Goal: Task Accomplishment & Management: Manage account settings

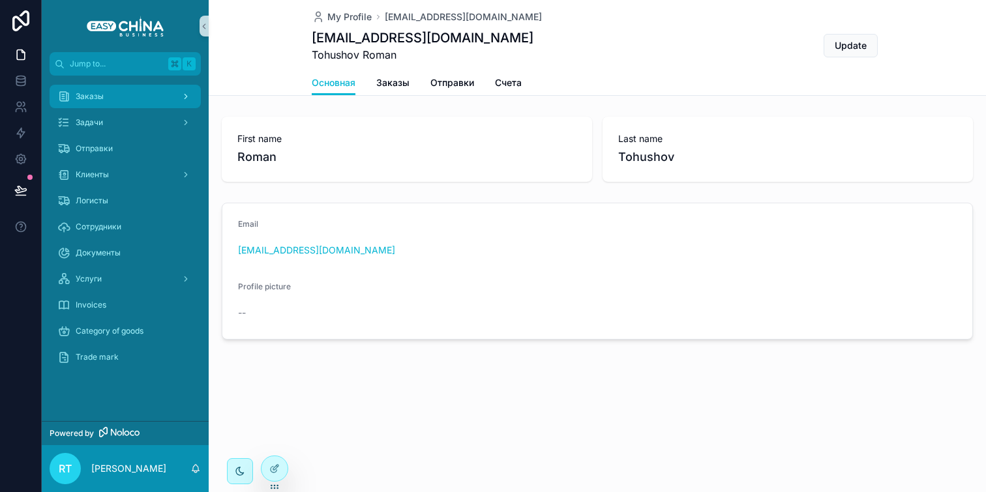
click at [153, 98] on div "Заказы" at bounding box center [125, 96] width 136 height 21
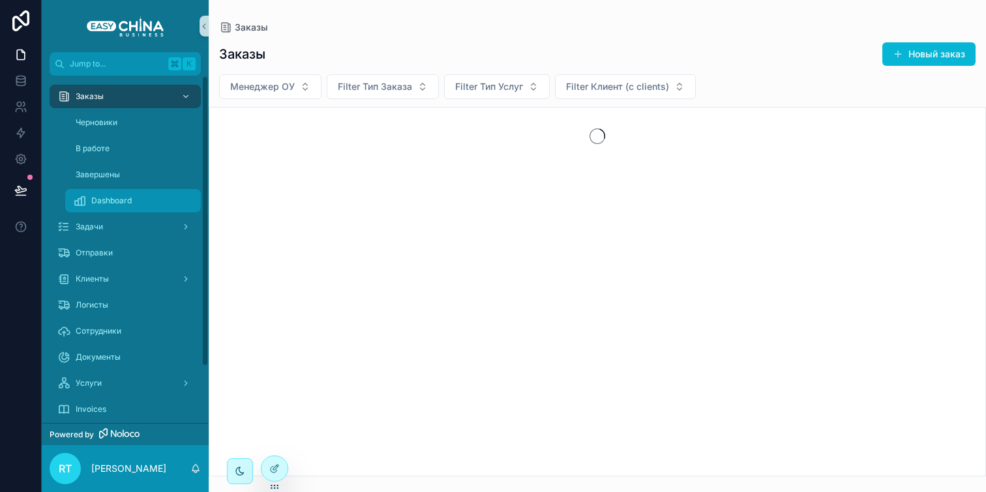
click at [129, 204] on span "Dashboard" at bounding box center [111, 201] width 40 height 10
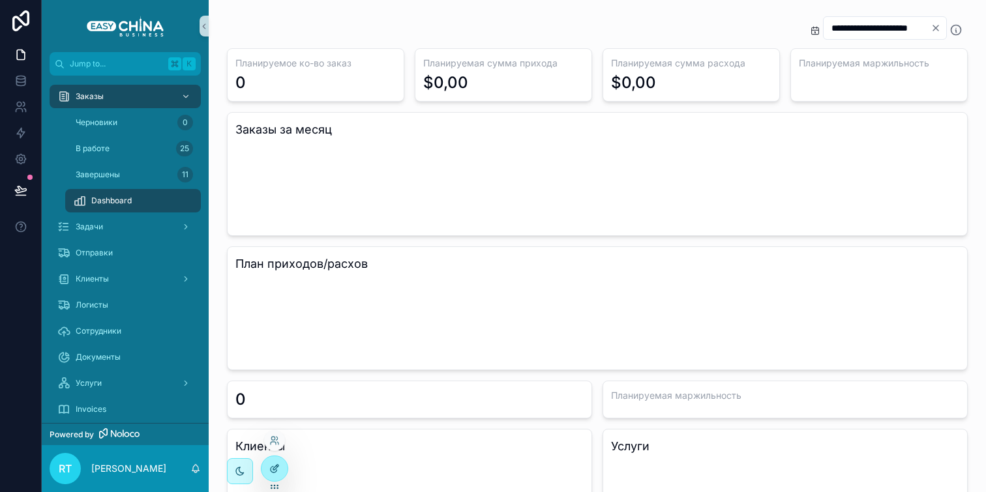
click at [275, 464] on icon at bounding box center [274, 469] width 10 height 10
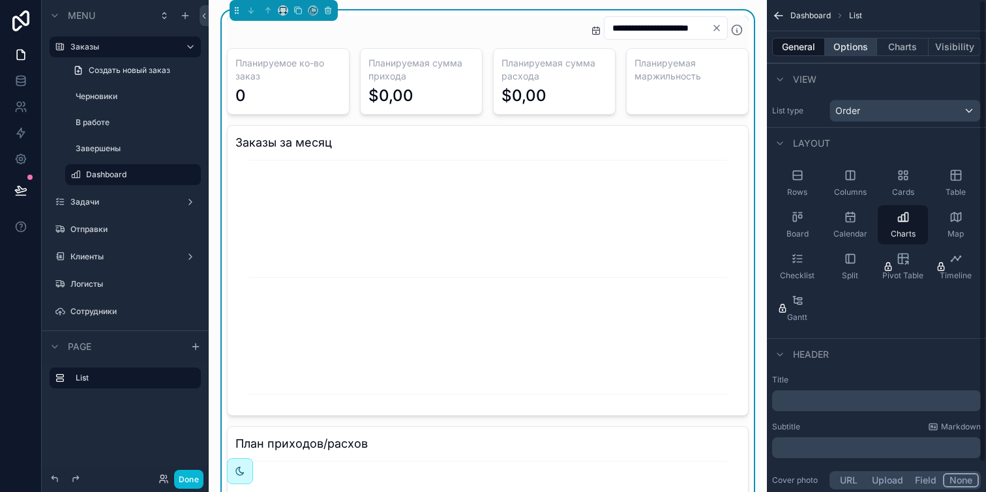
click at [846, 47] on button "Options" at bounding box center [851, 47] width 52 height 18
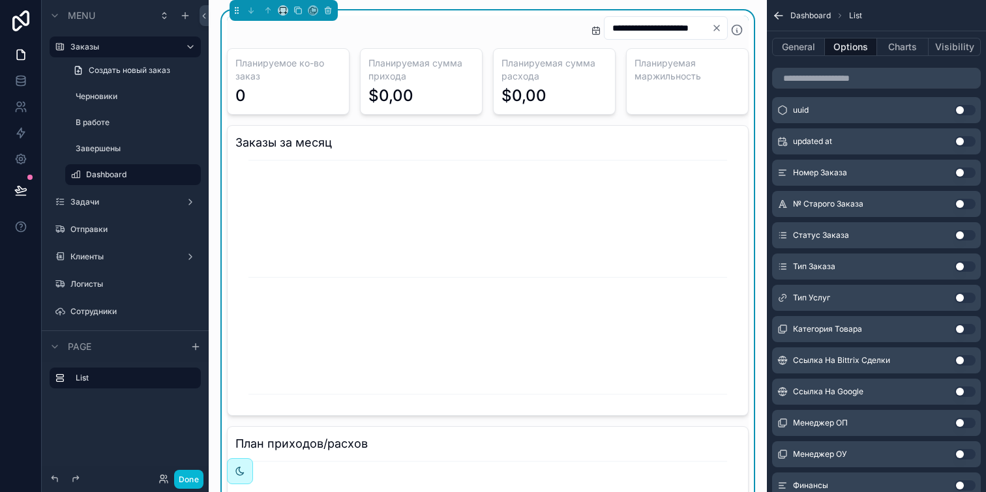
scroll to position [568, 0]
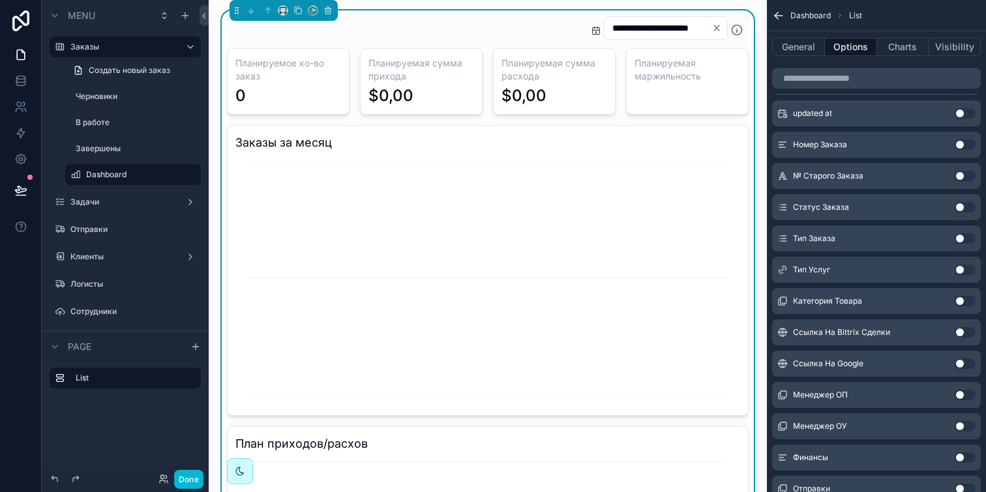
click at [963, 206] on button "Use setting" at bounding box center [965, 207] width 21 height 10
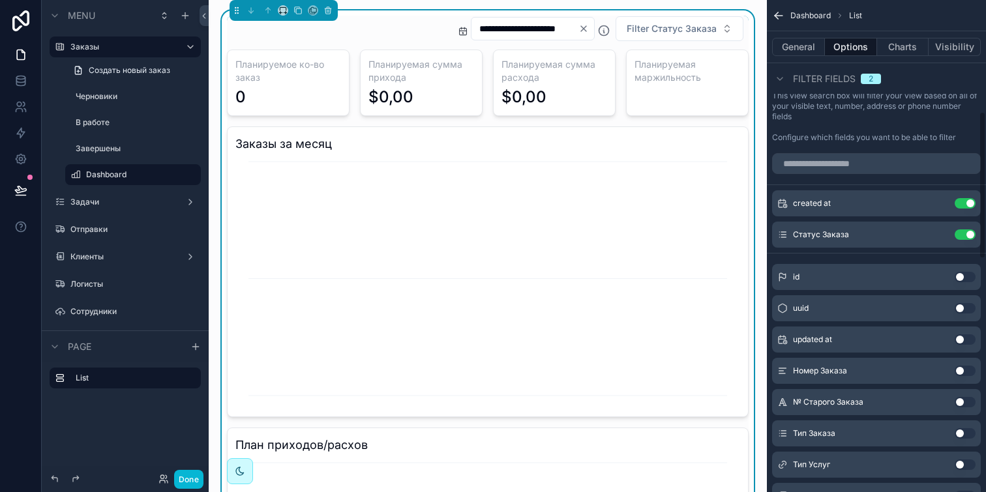
scroll to position [371, 0]
click at [938, 200] on icon "scrollable content" at bounding box center [939, 205] width 10 height 10
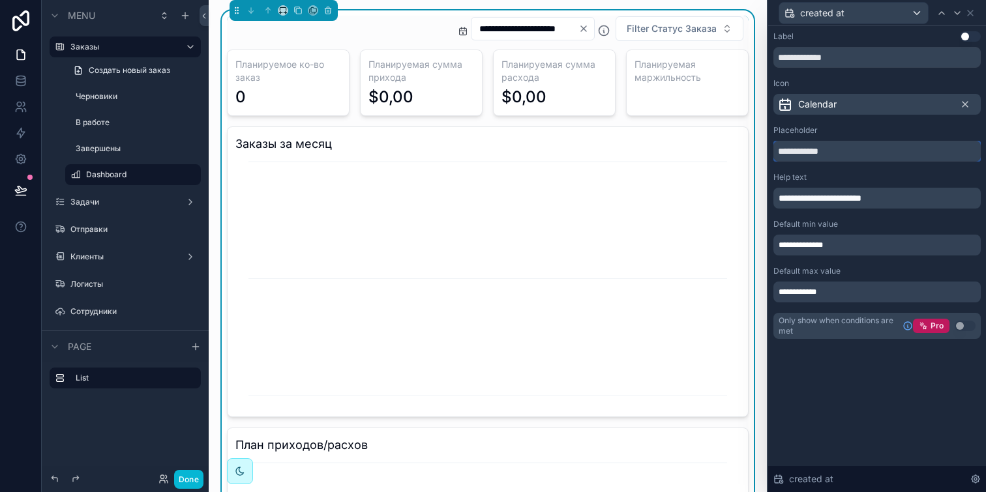
drag, startPoint x: 862, startPoint y: 155, endPoint x: 761, endPoint y: 154, distance: 100.4
click at [761, 154] on div "**********" at bounding box center [493, 246] width 986 height 492
click at [820, 117] on div "**********" at bounding box center [877, 185] width 207 height 308
click at [836, 130] on div "Placeholder" at bounding box center [877, 130] width 207 height 10
click at [836, 135] on div "Placeholder" at bounding box center [877, 130] width 207 height 10
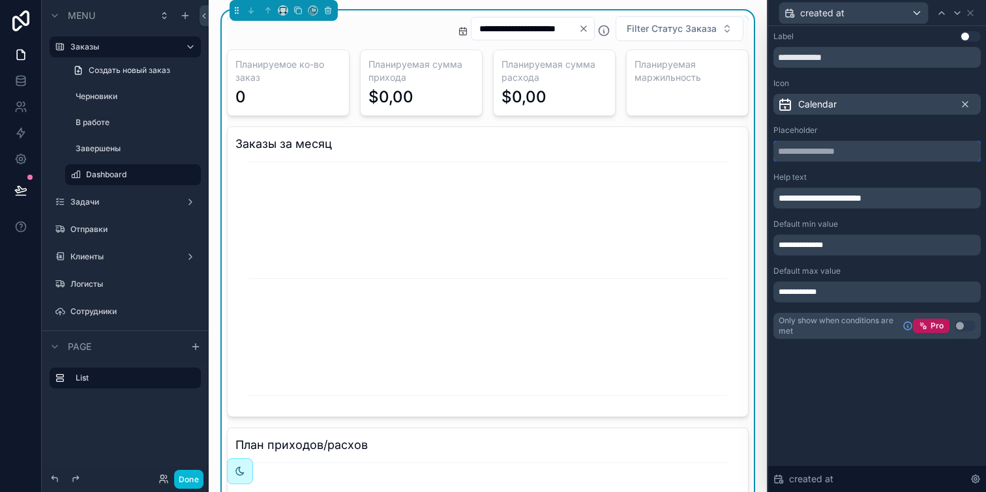
click at [844, 155] on input "text" at bounding box center [877, 151] width 207 height 21
type input "**********"
click at [862, 198] on span "**********" at bounding box center [820, 198] width 83 height 9
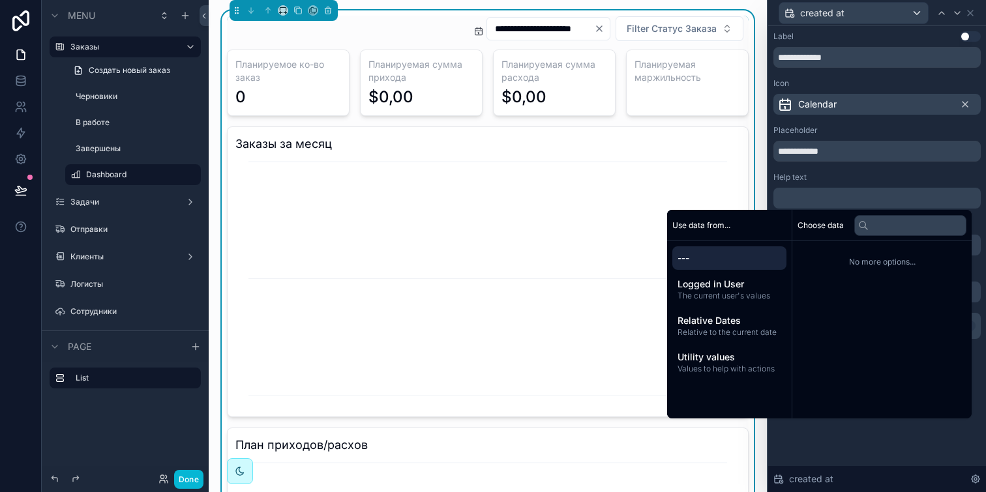
click at [871, 180] on div "Help text" at bounding box center [877, 177] width 207 height 10
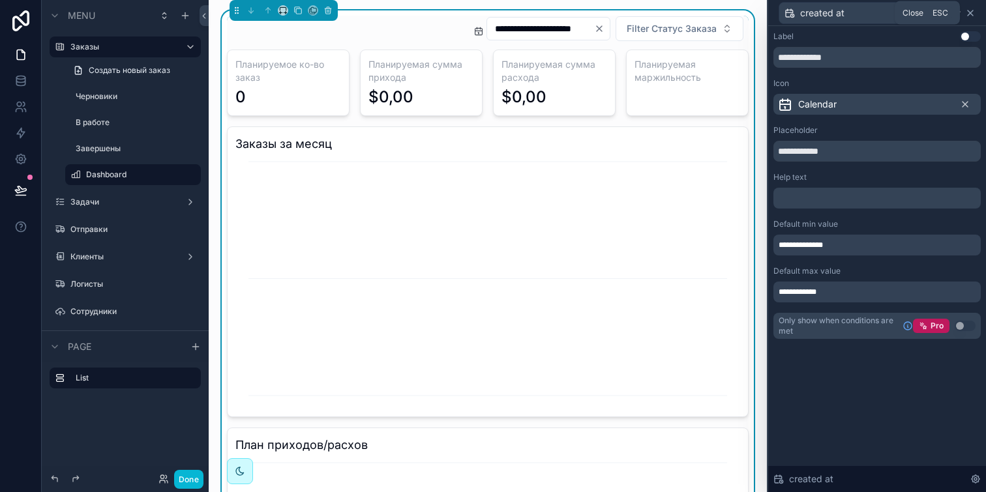
click at [972, 11] on icon at bounding box center [970, 13] width 10 height 10
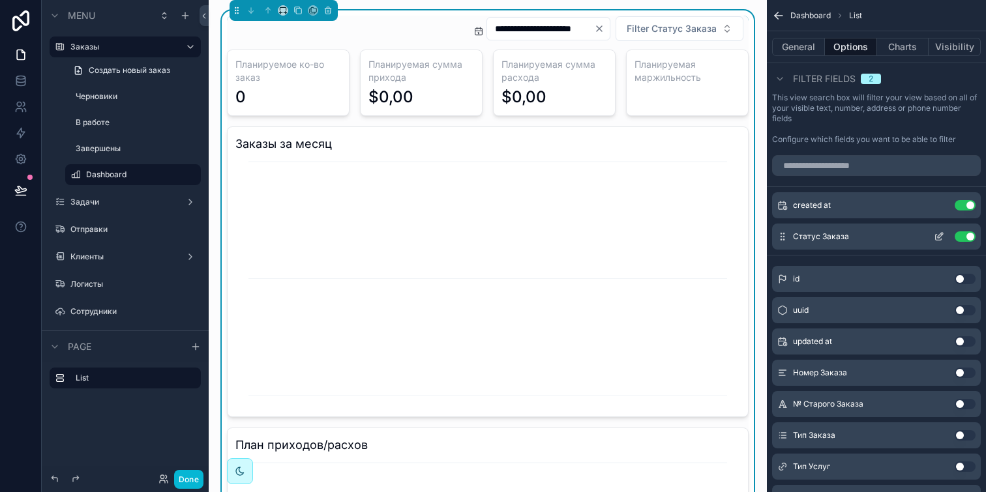
click at [936, 236] on icon "scrollable content" at bounding box center [939, 238] width 6 height 6
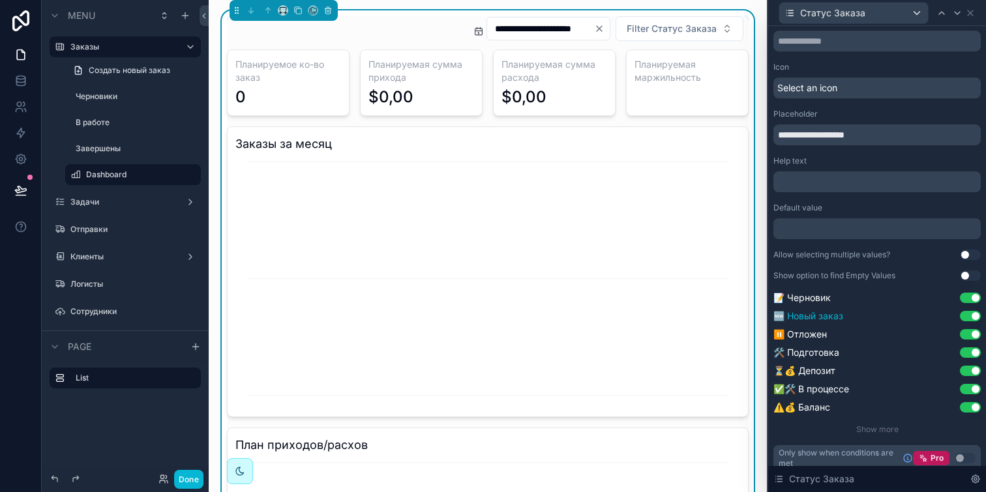
scroll to position [27, 0]
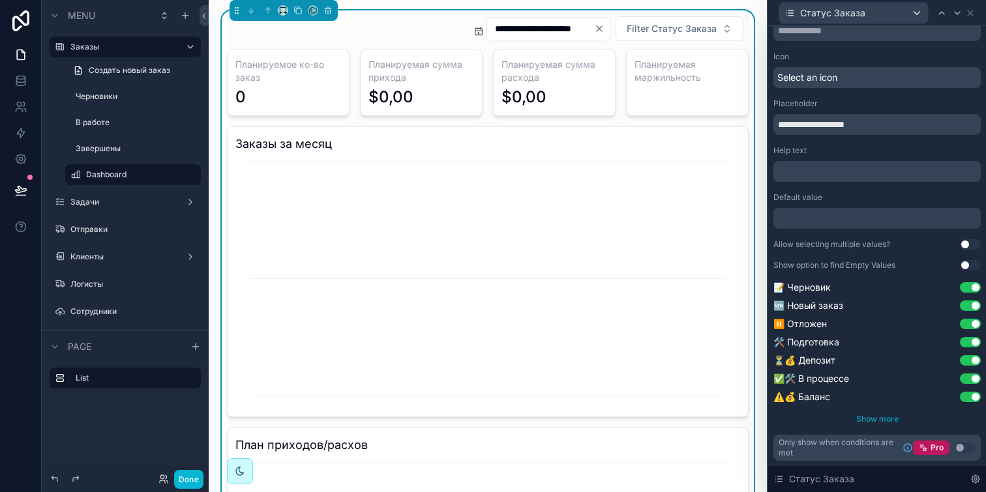
click at [867, 415] on span "Show more" at bounding box center [877, 419] width 42 height 10
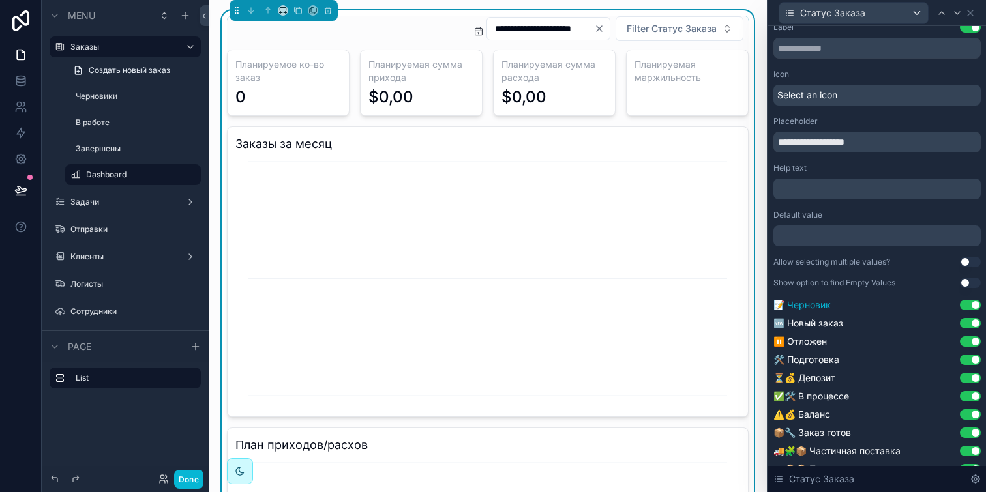
scroll to position [0, 0]
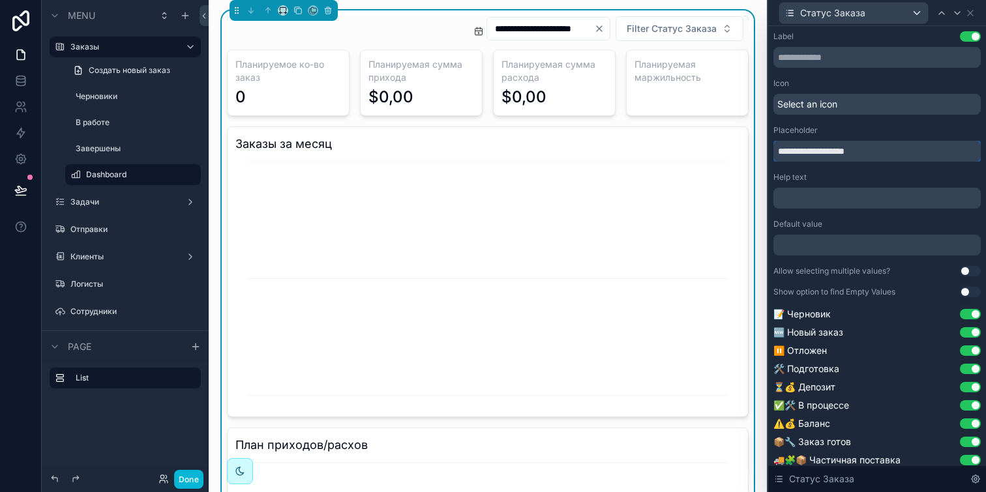
click at [861, 149] on input "**********" at bounding box center [877, 151] width 207 height 21
type input "*"
type input "**********"
click at [185, 474] on button "Done" at bounding box center [188, 479] width 29 height 19
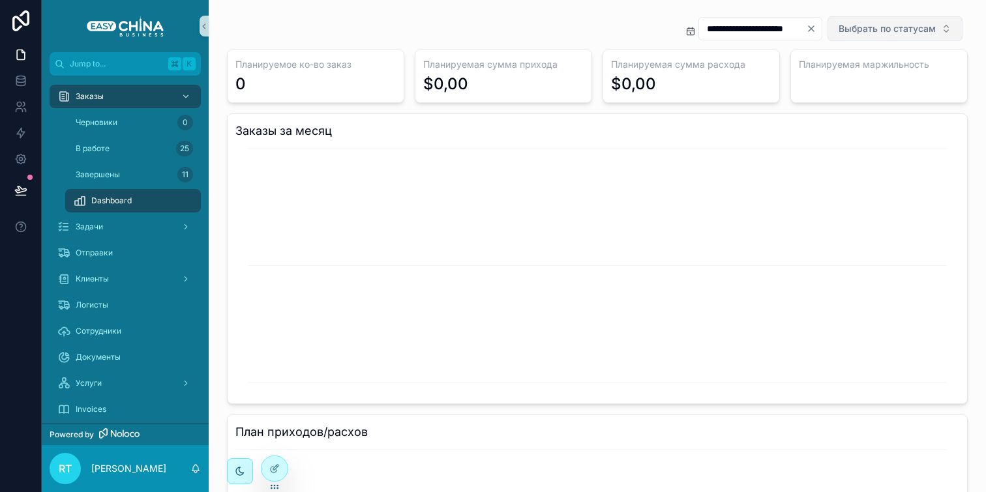
click at [854, 16] on button "Выбрать по статусам" at bounding box center [895, 28] width 135 height 25
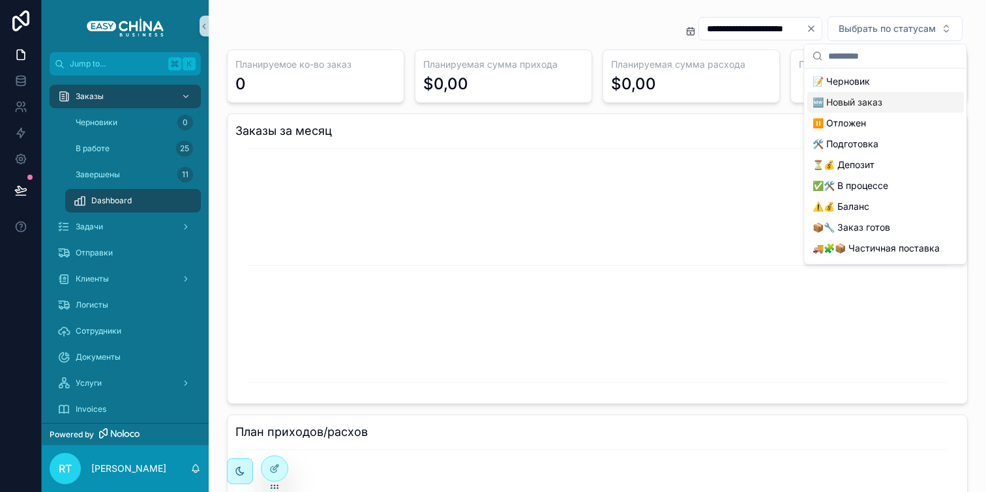
click at [865, 97] on div "🆕 Новый заказ" at bounding box center [885, 102] width 157 height 21
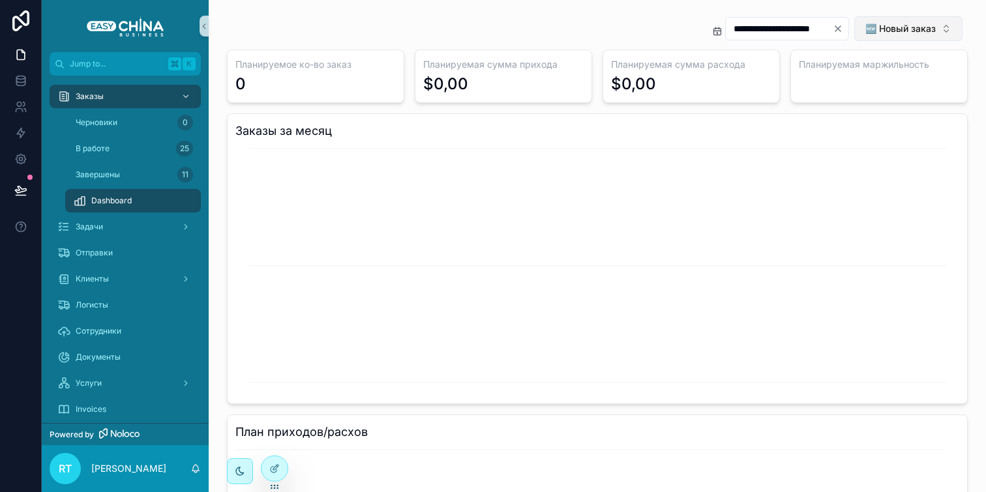
click at [898, 32] on span "🆕 Новый заказ" at bounding box center [901, 28] width 70 height 13
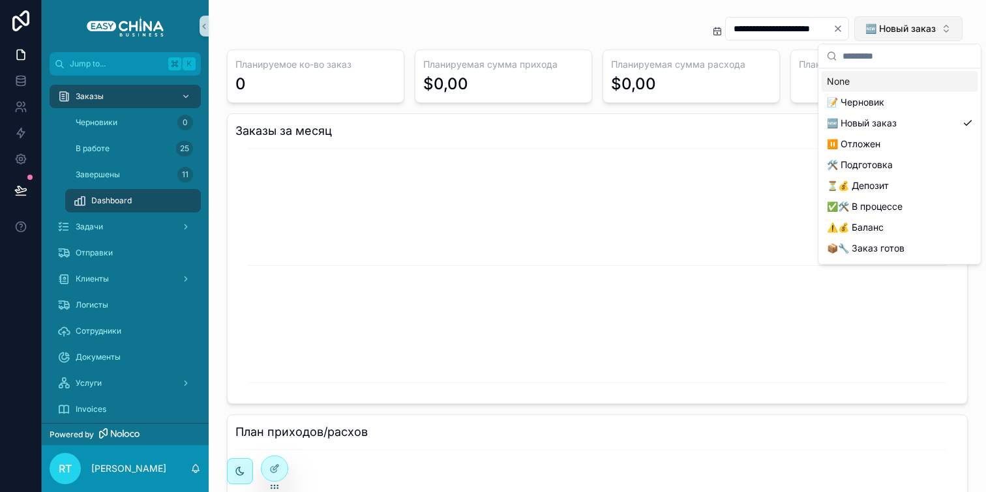
click at [902, 37] on button "🆕 Новый заказ" at bounding box center [908, 28] width 108 height 25
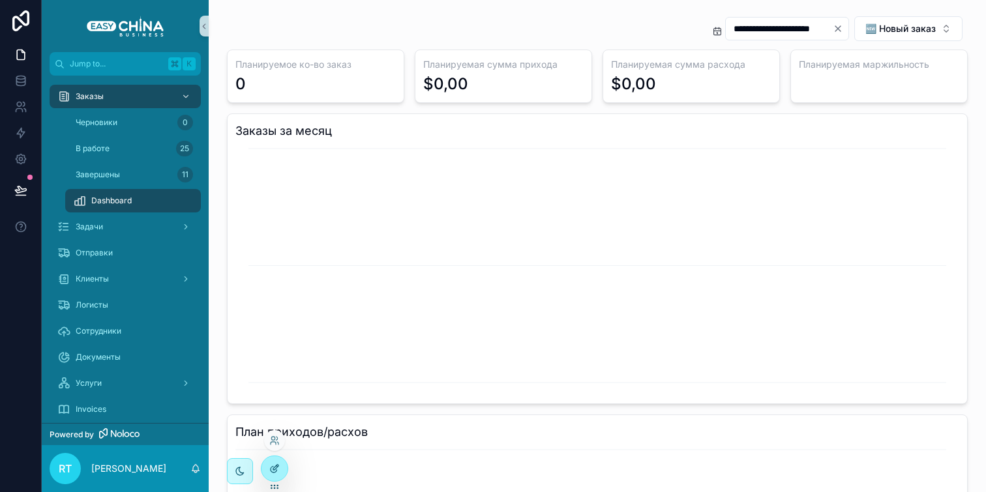
click at [277, 462] on div at bounding box center [275, 469] width 26 height 25
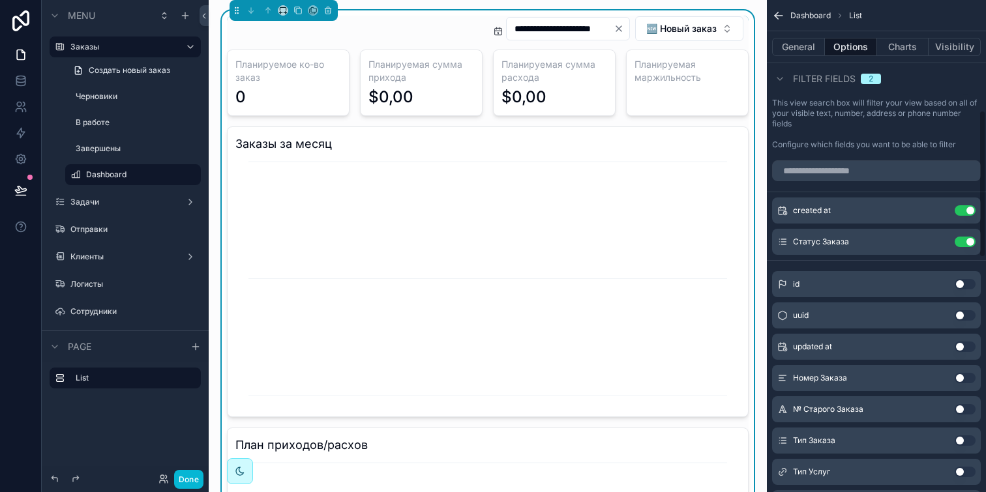
scroll to position [369, 0]
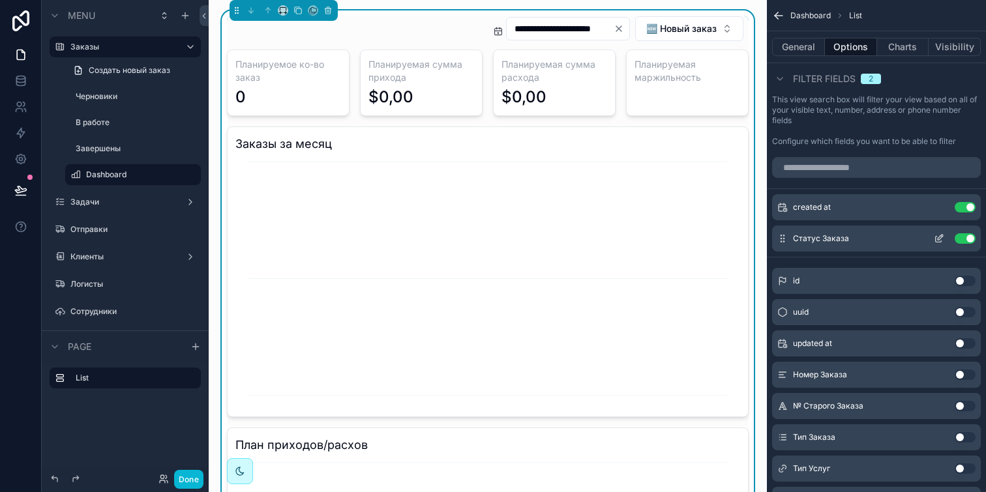
click at [939, 236] on icon "scrollable content" at bounding box center [939, 239] width 10 height 10
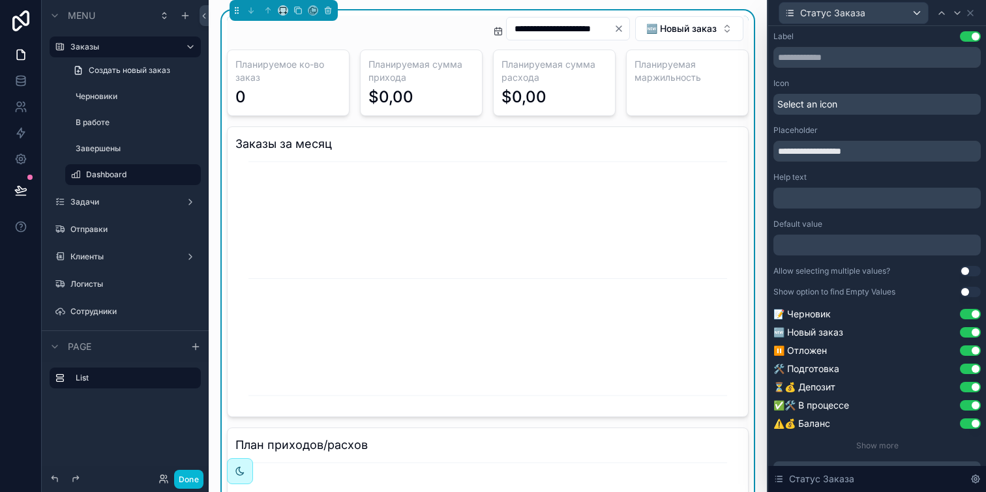
scroll to position [27, 0]
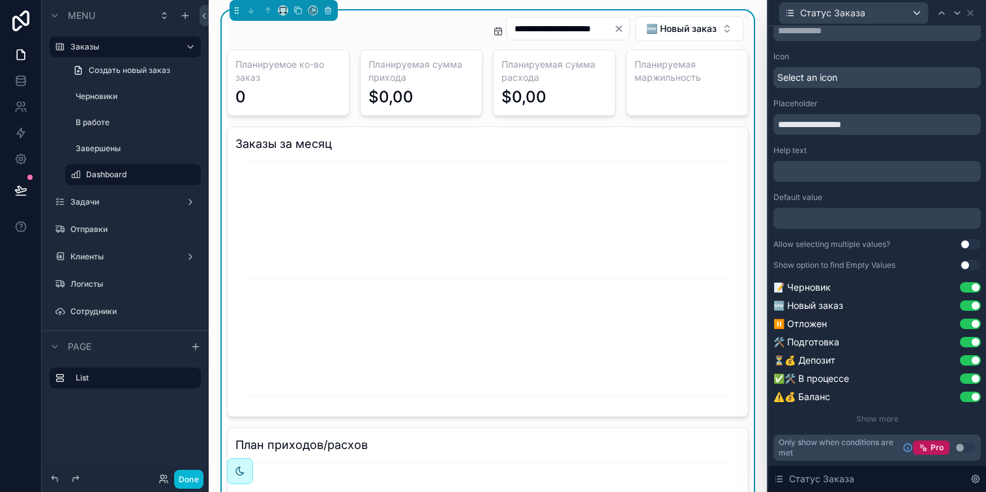
click at [963, 241] on button "Use setting" at bounding box center [970, 244] width 21 height 10
click at [195, 473] on button "Done" at bounding box center [188, 479] width 29 height 19
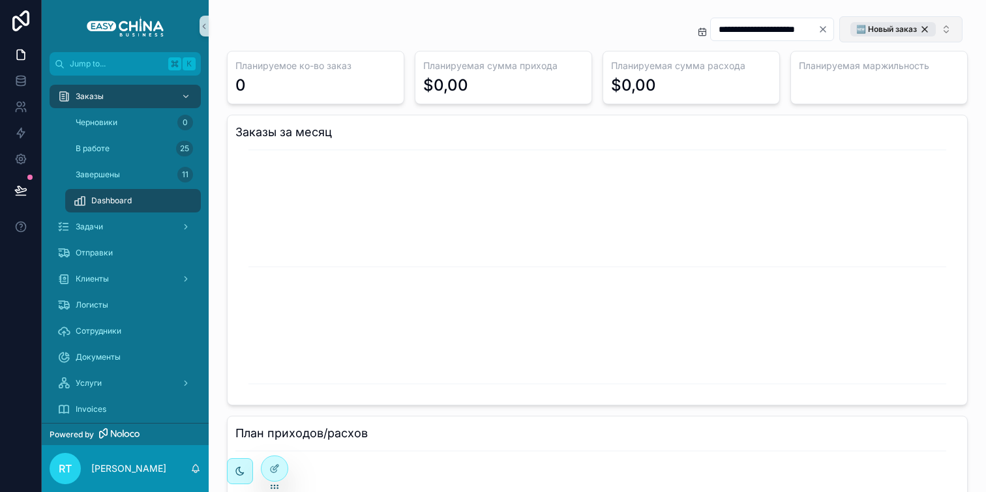
click at [896, 21] on button "🆕 Новый заказ" at bounding box center [900, 29] width 123 height 26
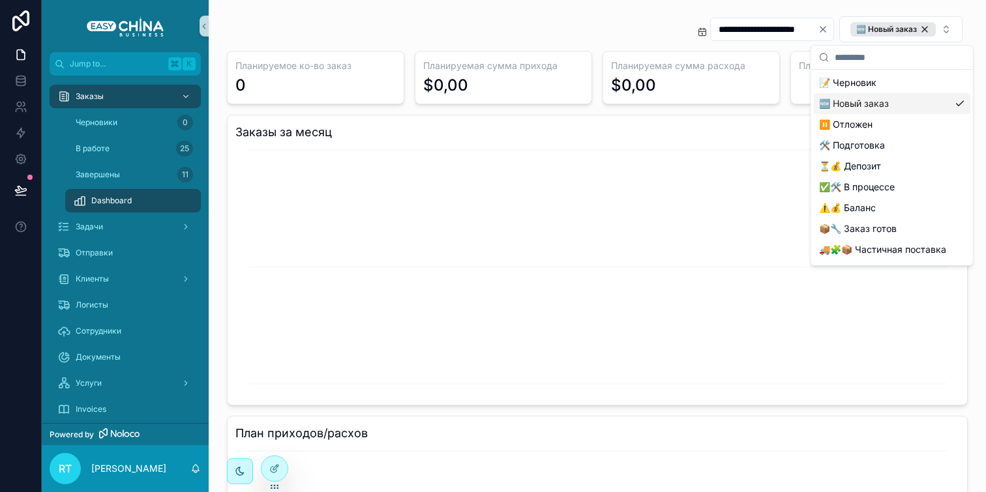
click at [919, 98] on div "🆕 Новый заказ" at bounding box center [892, 103] width 157 height 21
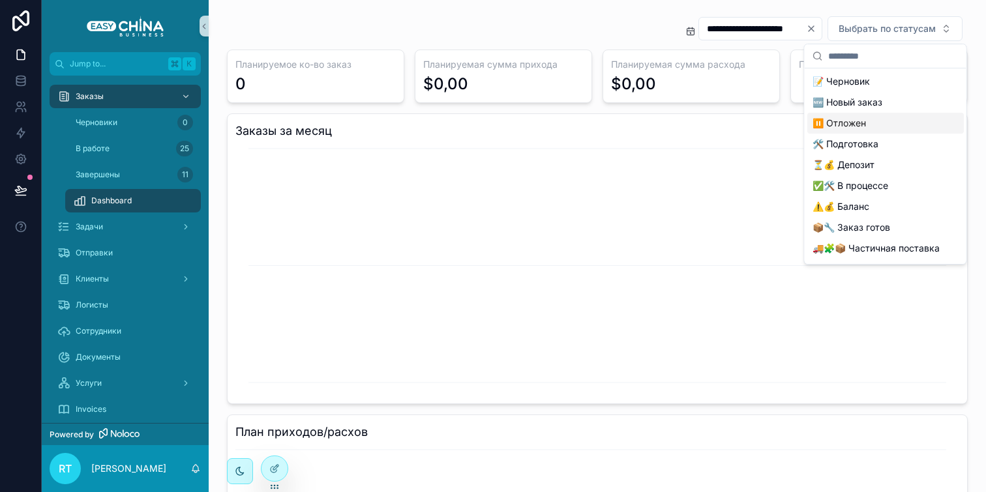
click at [882, 99] on div "🆕 Новый заказ" at bounding box center [885, 102] width 157 height 21
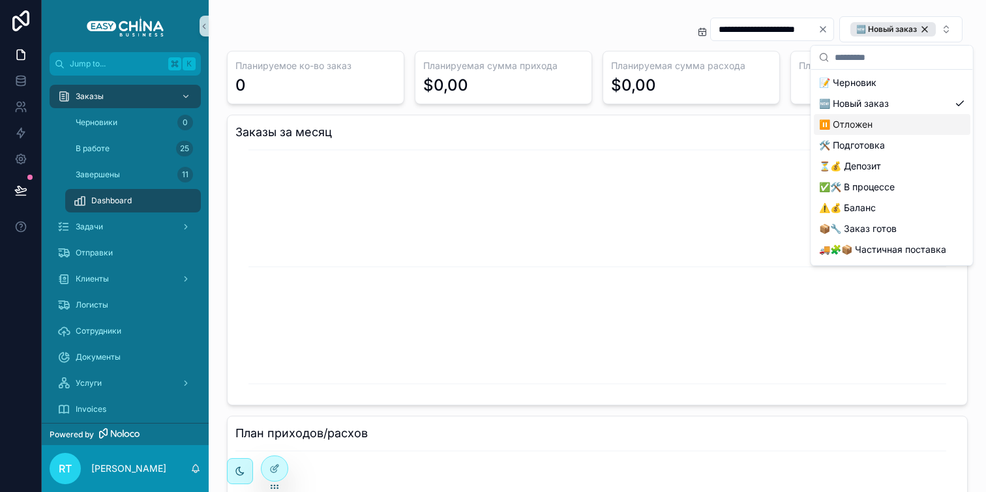
click at [882, 117] on div "⏸️ Отложен" at bounding box center [892, 124] width 157 height 21
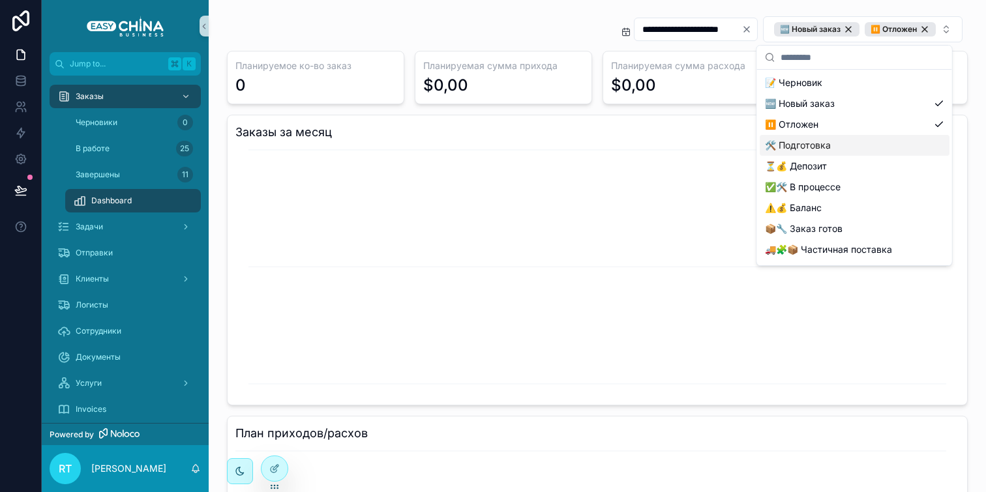
click at [882, 140] on div "🛠 Подготовка" at bounding box center [855, 145] width 190 height 21
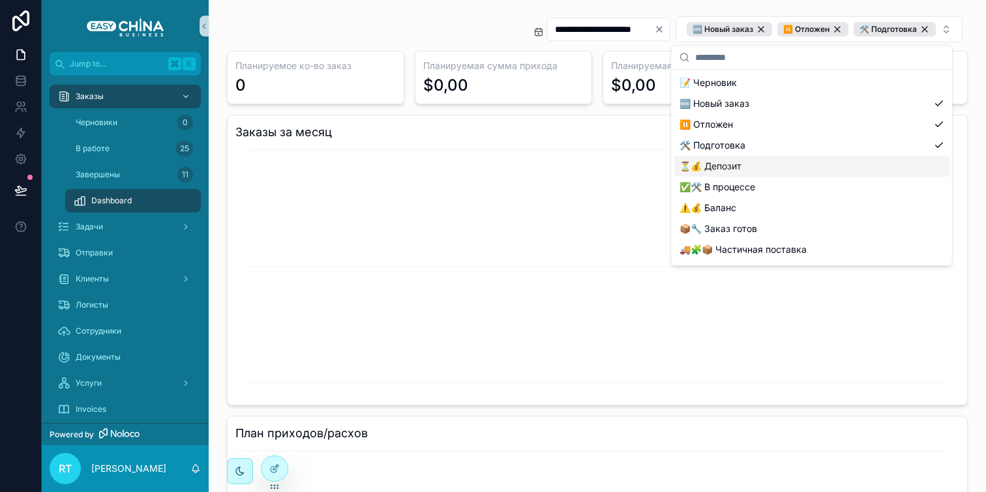
click at [873, 172] on div "⏳💰 Депозит" at bounding box center [811, 166] width 275 height 21
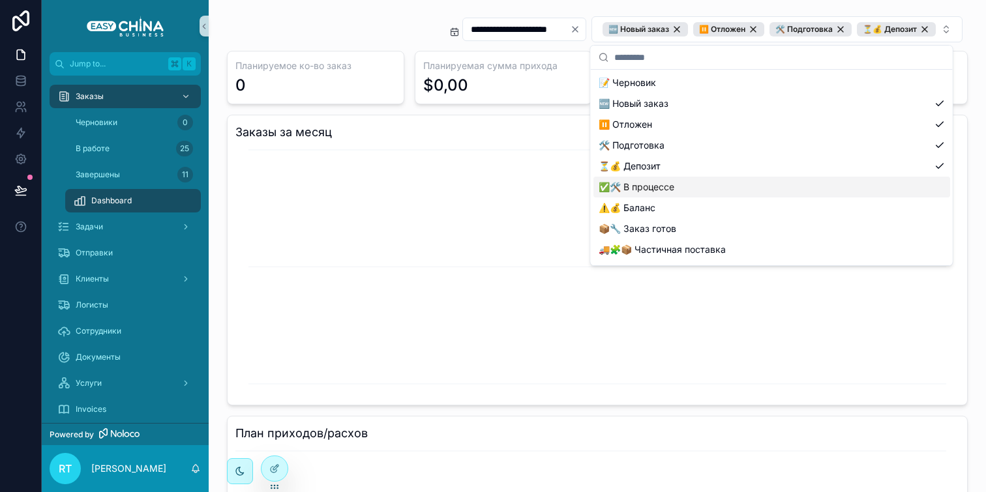
click at [873, 185] on div "✅🛠️ В процессе" at bounding box center [772, 187] width 357 height 21
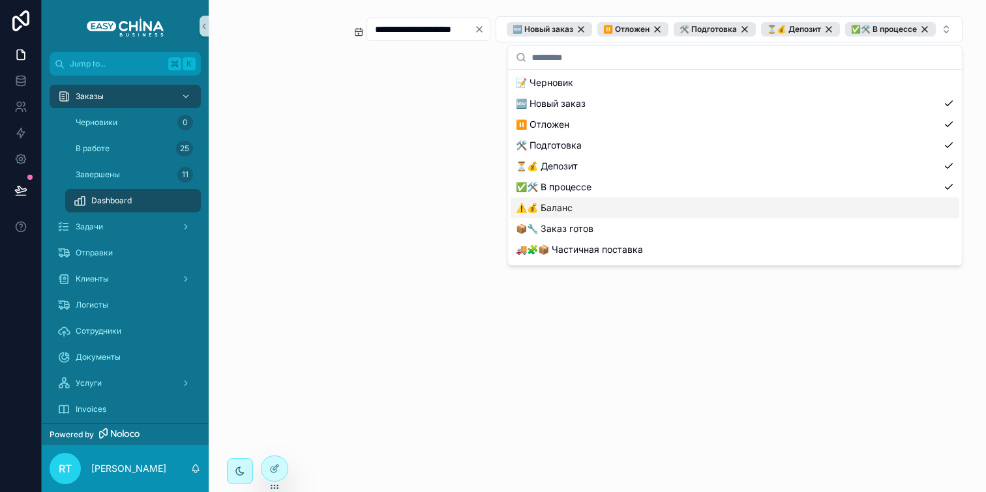
click at [862, 212] on div "⚠️💰 Баланс" at bounding box center [735, 208] width 449 height 21
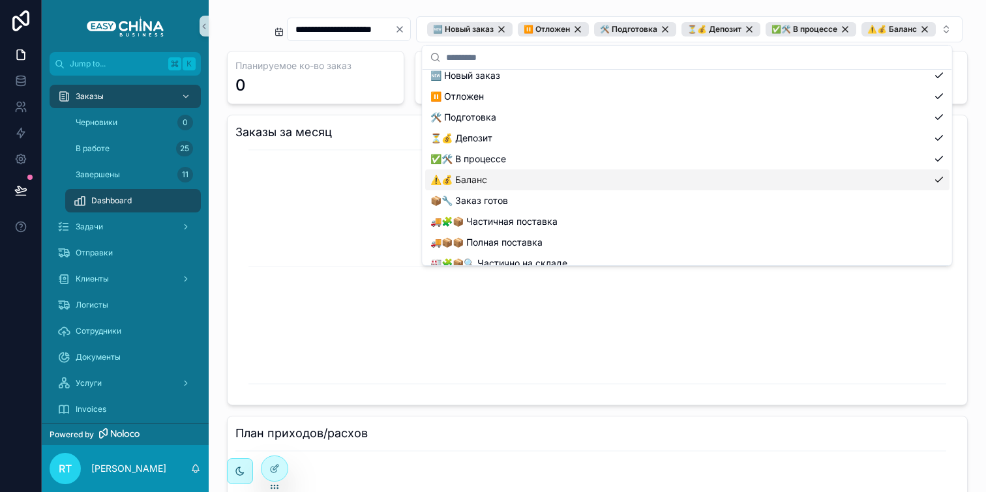
scroll to position [30, 0]
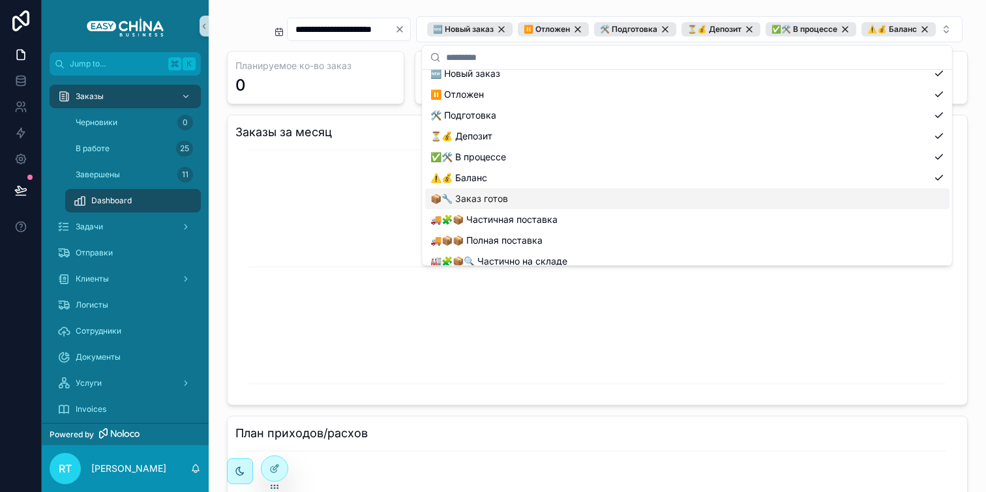
click at [854, 195] on div "📦🔧 Заказ готов" at bounding box center [687, 198] width 524 height 21
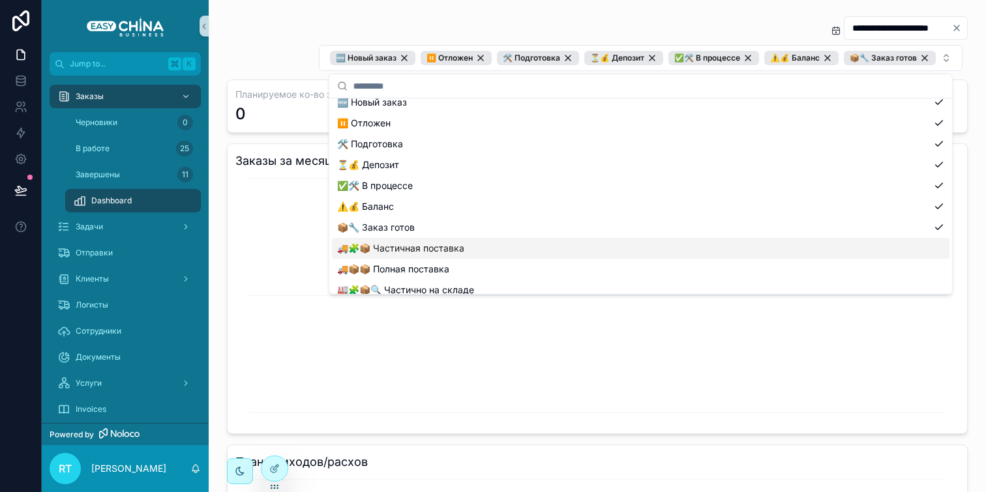
drag, startPoint x: 855, startPoint y: 230, endPoint x: 856, endPoint y: 239, distance: 9.2
click at [856, 239] on div "📝 Черновик 🆕 Новый заказ ⏸️ Отложен 🛠 Подготовка ⏳💰 Депозит ✅🛠️ В процессе ⚠️💰 …" at bounding box center [641, 279] width 618 height 417
click at [856, 239] on div "🚚🧩📦 Частичная поставка" at bounding box center [641, 248] width 618 height 21
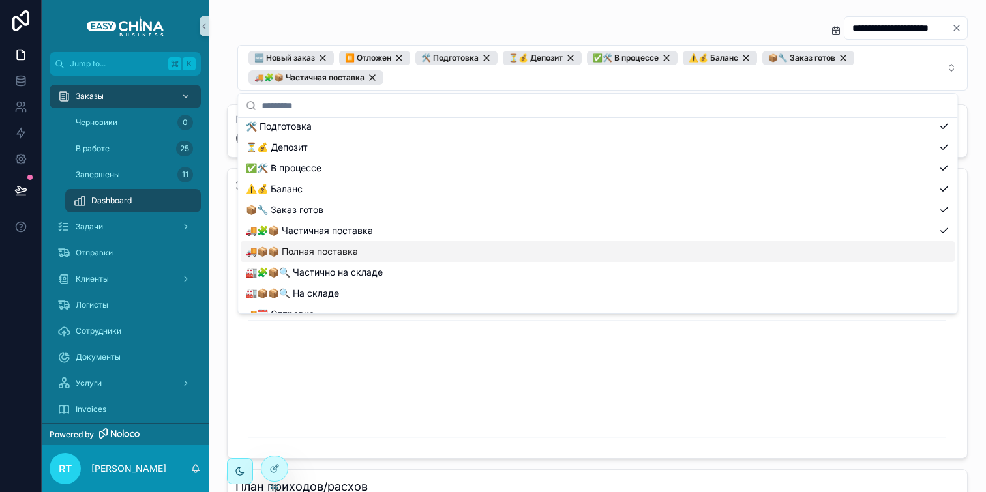
click at [853, 246] on div "🚚📦📦 Полная поставка" at bounding box center [598, 251] width 714 height 21
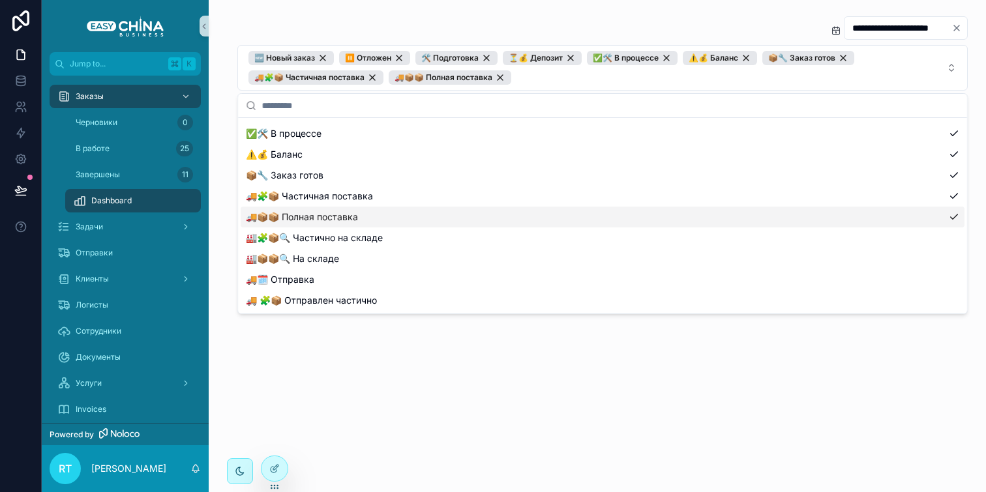
scroll to position [102, 0]
click at [853, 246] on div "🏭🧩📦🔍 Частично на складе" at bounding box center [598, 237] width 714 height 21
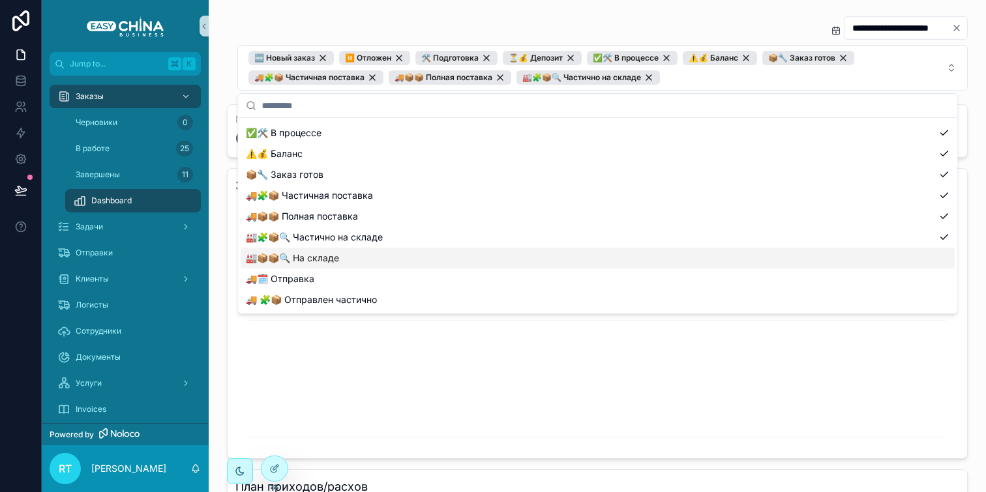
click at [850, 255] on div "🏭📦📦🔍 На складе" at bounding box center [598, 258] width 714 height 21
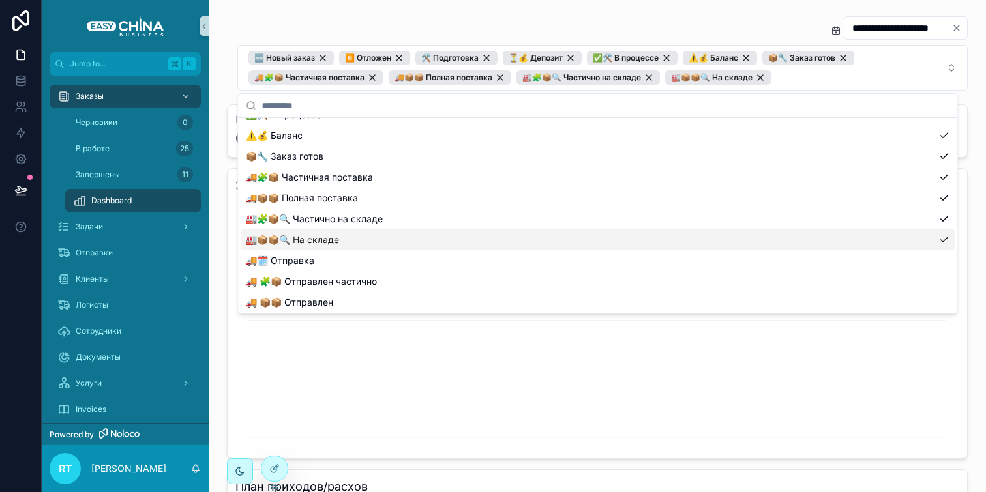
scroll to position [130, 0]
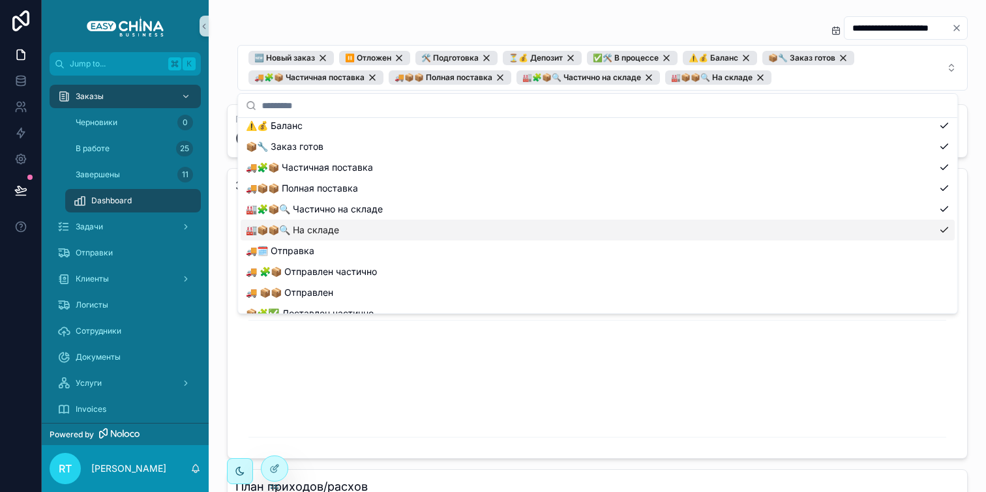
click at [850, 255] on div "🚚🗓️ Отправка" at bounding box center [598, 251] width 714 height 21
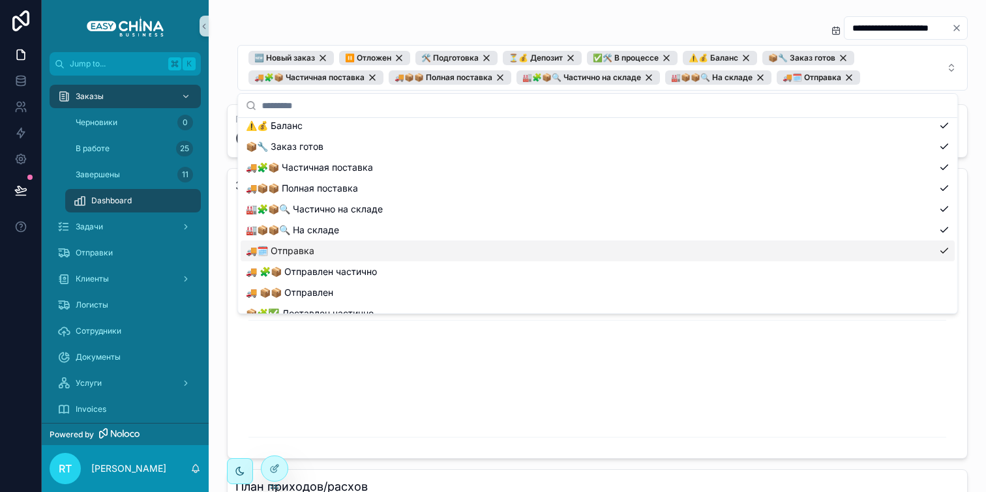
scroll to position [142, 0]
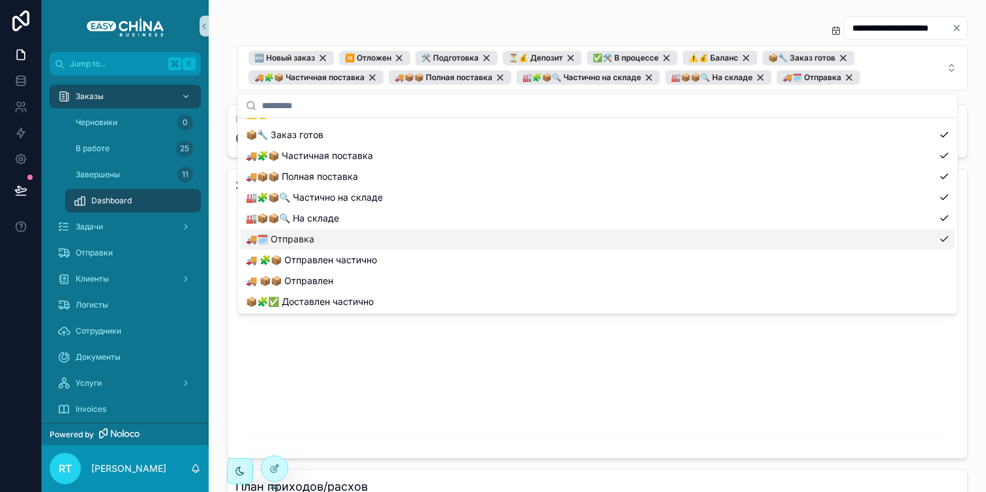
click at [850, 255] on div "🚚 🧩📦 Отправлен частично" at bounding box center [598, 260] width 714 height 21
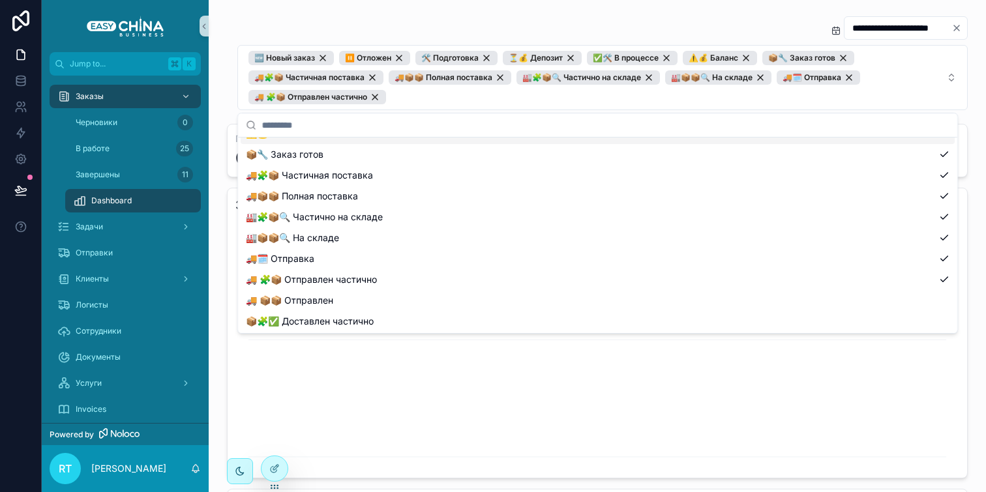
click at [691, 27] on div "**********" at bounding box center [597, 66] width 741 height 100
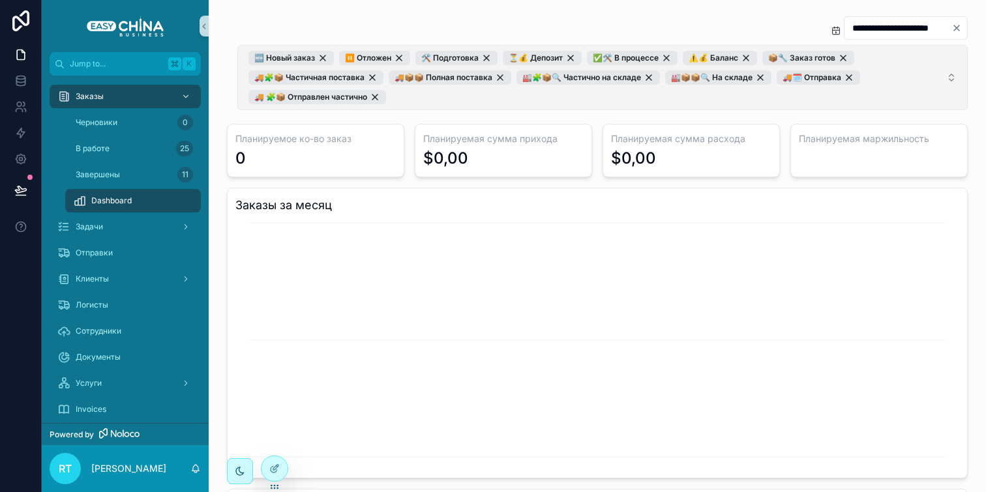
click at [940, 74] on button "🆕 Новый заказ ⏸️ Отложен 🛠 Подготовка ⏳💰 Депозит ✅🛠️ В процессе ⚠️💰 Баланс 📦🔧 З…" at bounding box center [602, 77] width 731 height 65
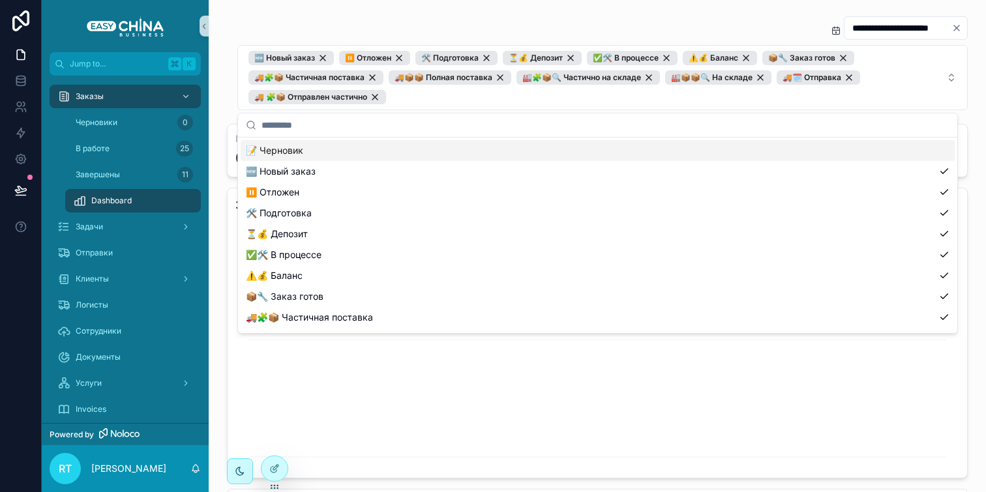
click at [922, 121] on input "scrollable content" at bounding box center [606, 124] width 688 height 23
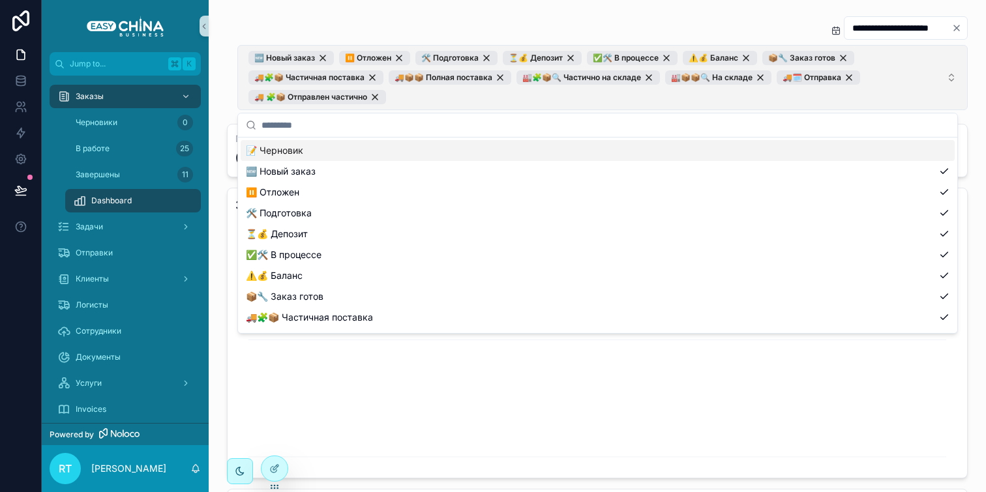
click at [938, 74] on button "🆕 Новый заказ ⏸️ Отложен 🛠 Подготовка ⏳💰 Депозит ✅🛠️ В процессе ⚠️💰 Баланс 📦🔧 З…" at bounding box center [602, 77] width 731 height 65
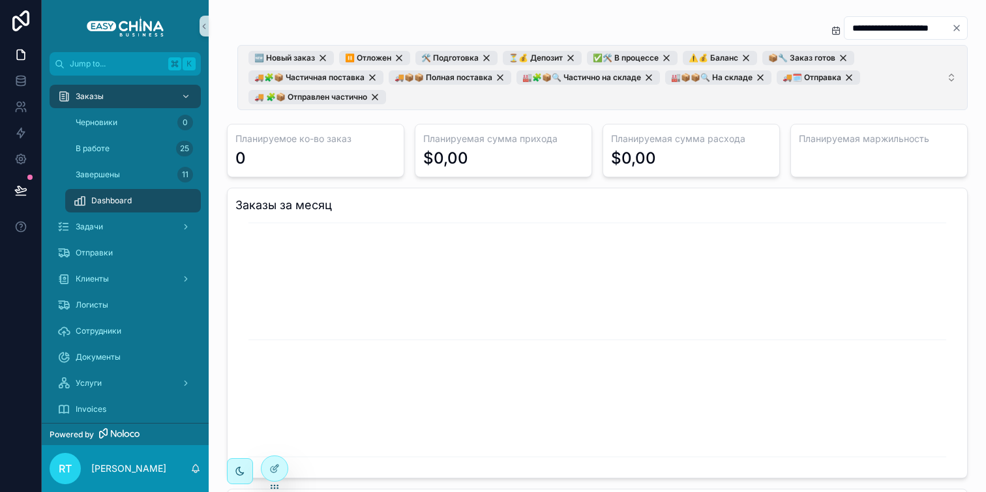
click at [938, 74] on button "🆕 Новый заказ ⏸️ Отложен 🛠 Подготовка ⏳💰 Депозит ✅🛠️ В процессе ⚠️💰 Баланс 📦🔧 З…" at bounding box center [602, 77] width 731 height 65
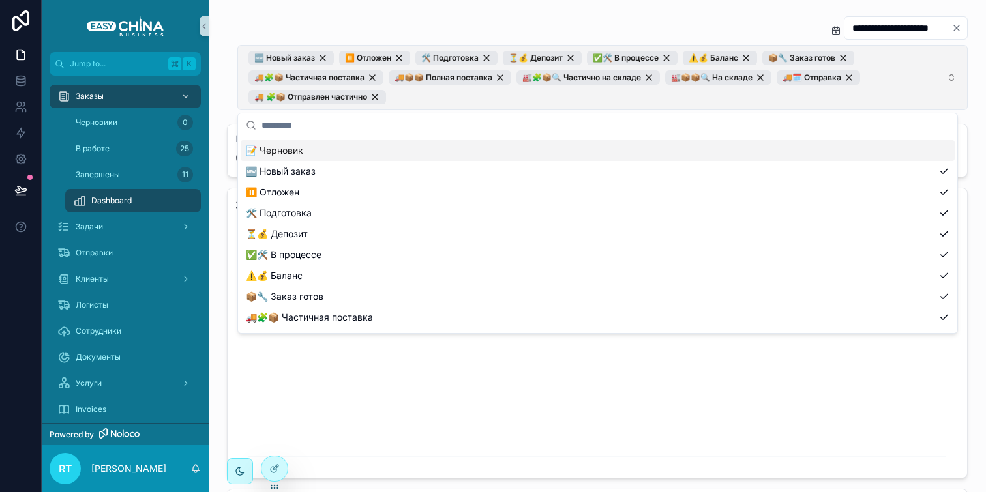
click at [938, 74] on button "🆕 Новый заказ ⏸️ Отложен 🛠 Подготовка ⏳💰 Депозит ✅🛠️ В процессе ⚠️💰 Баланс 📦🔧 З…" at bounding box center [602, 77] width 731 height 65
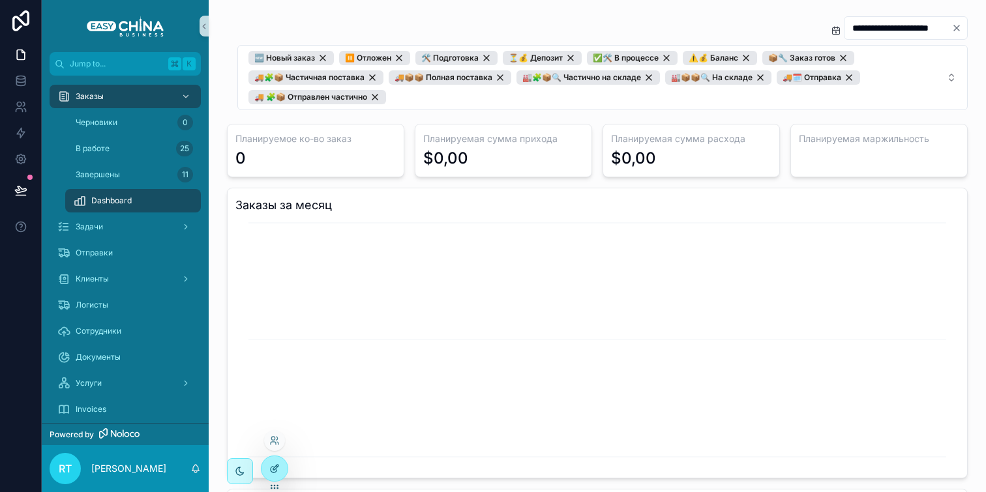
click at [273, 470] on icon at bounding box center [275, 467] width 5 height 5
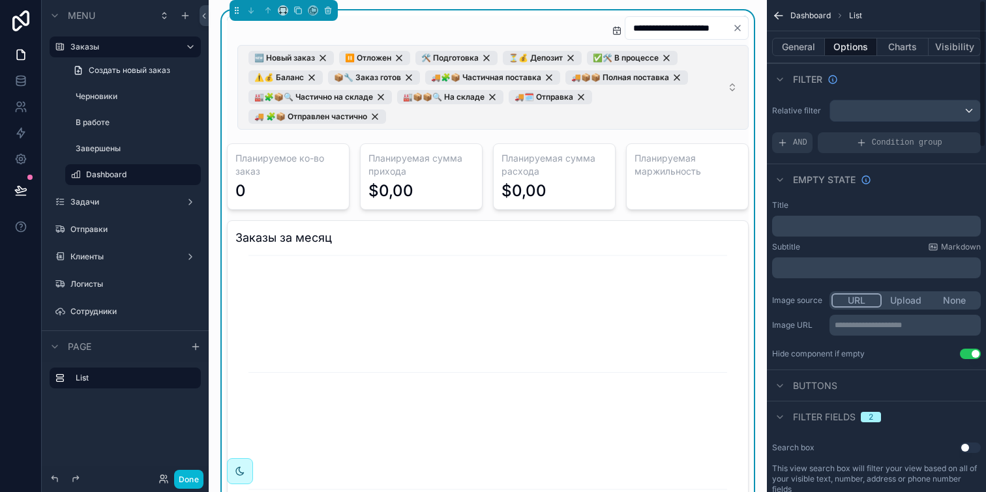
click at [711, 57] on span "🆕 Новый заказ ⏸️ Отложен 🛠 Подготовка ⏳💰 Депозит ✅🛠️ В процессе ⚠️💰 Баланс 📦🔧 З…" at bounding box center [486, 87] width 474 height 73
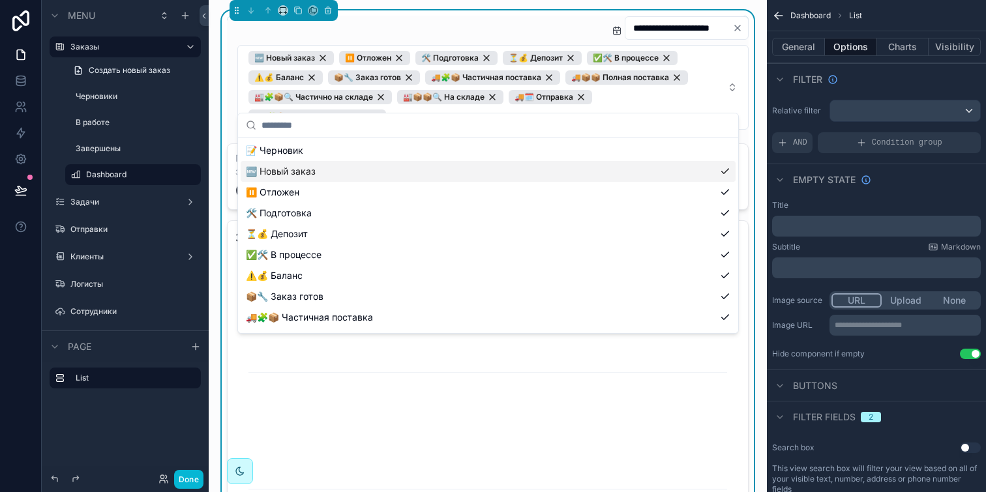
click at [714, 170] on div "🆕 Новый заказ" at bounding box center [488, 171] width 495 height 21
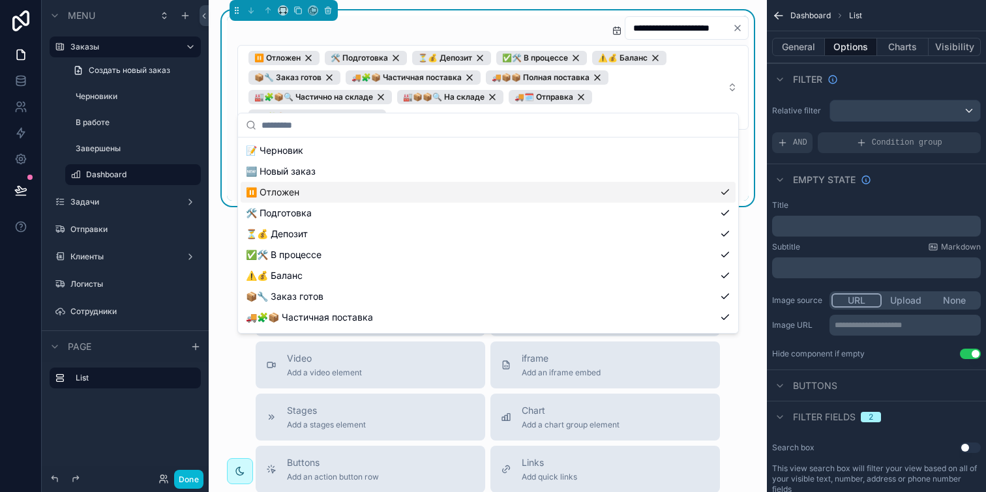
click at [714, 188] on div "⏸️ Отложен" at bounding box center [488, 192] width 495 height 21
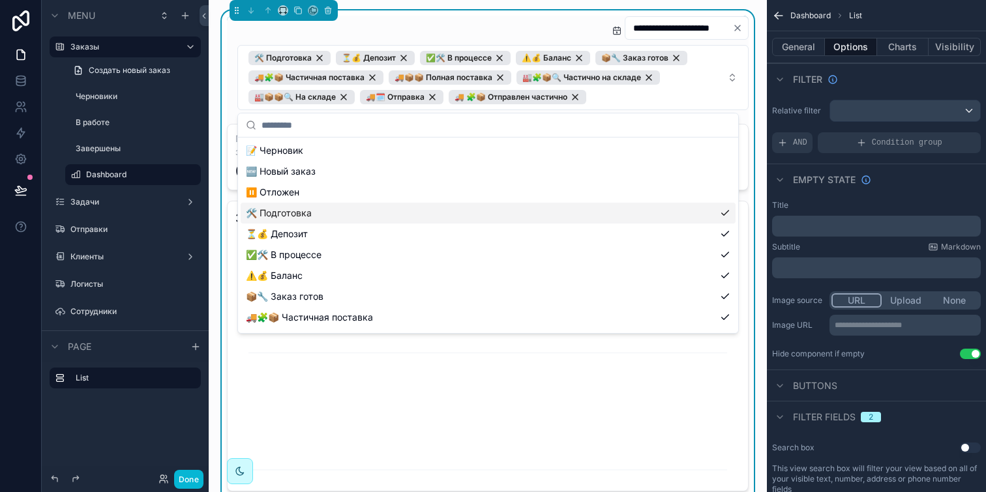
click at [714, 203] on div "🛠 Подготовка" at bounding box center [488, 213] width 495 height 21
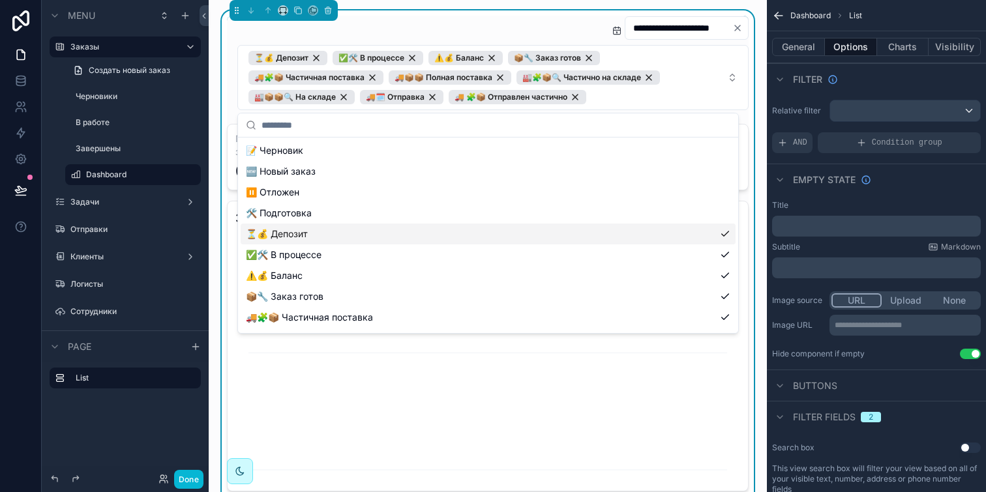
click at [708, 235] on div "⏳💰 Депозит" at bounding box center [488, 234] width 495 height 21
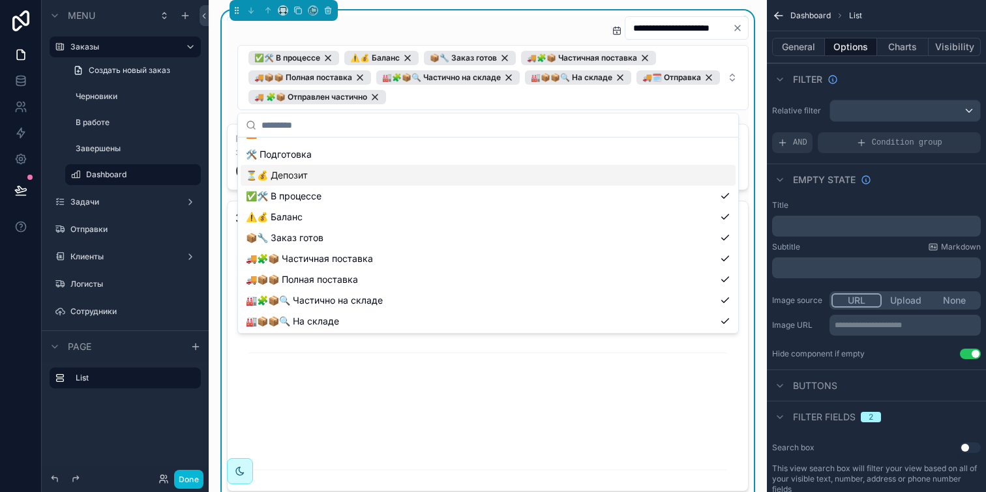
scroll to position [59, 0]
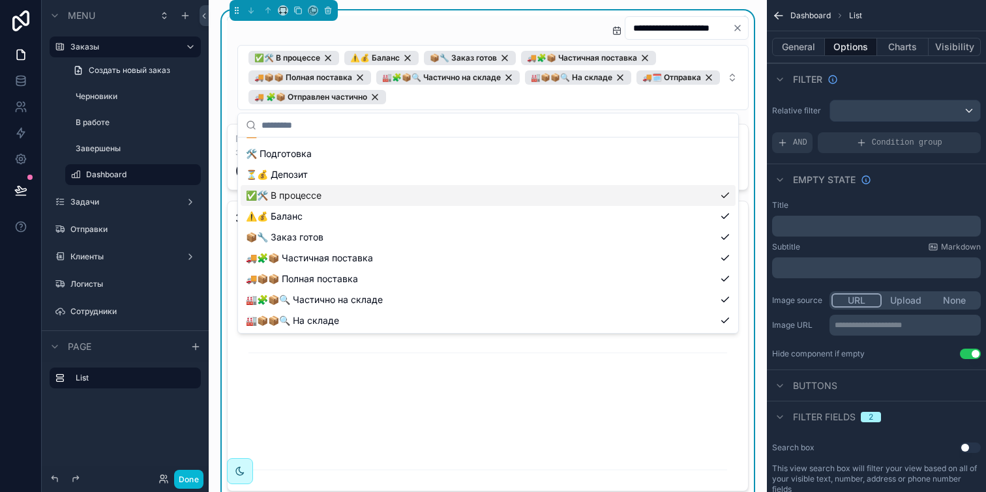
click at [694, 191] on div "✅🛠️ В процессе" at bounding box center [488, 195] width 495 height 21
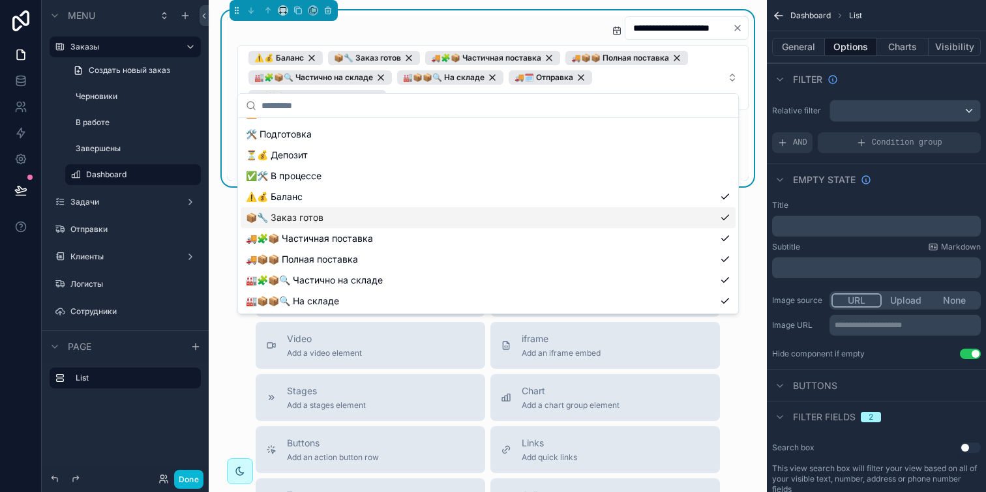
click at [694, 220] on div "📦🔧 Заказ готов" at bounding box center [488, 217] width 495 height 21
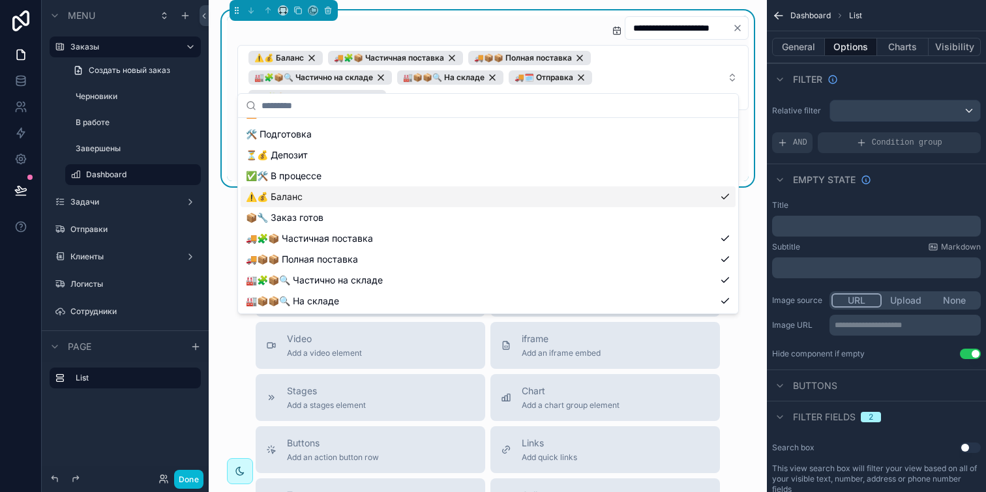
click at [692, 198] on div "⚠️💰 Баланс" at bounding box center [488, 197] width 495 height 21
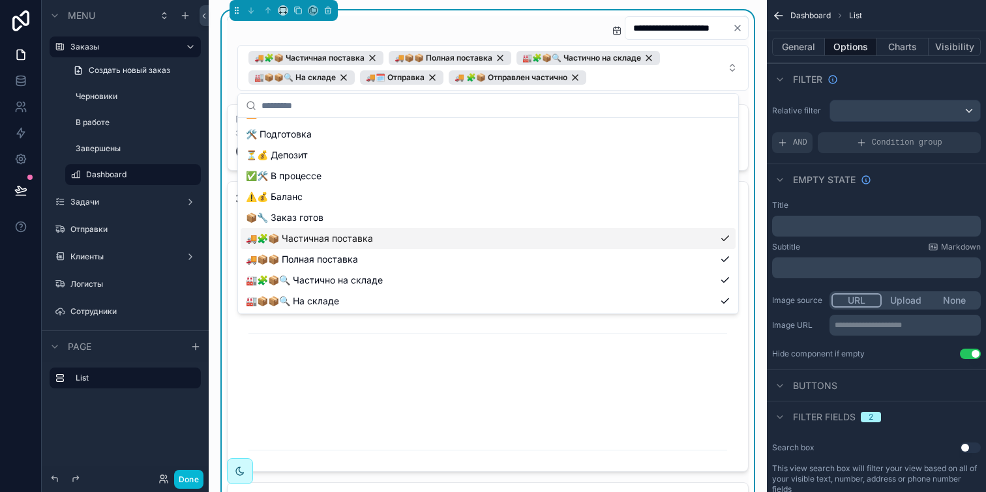
click at [691, 230] on div "🚚🧩📦 Частичная поставка" at bounding box center [488, 238] width 495 height 21
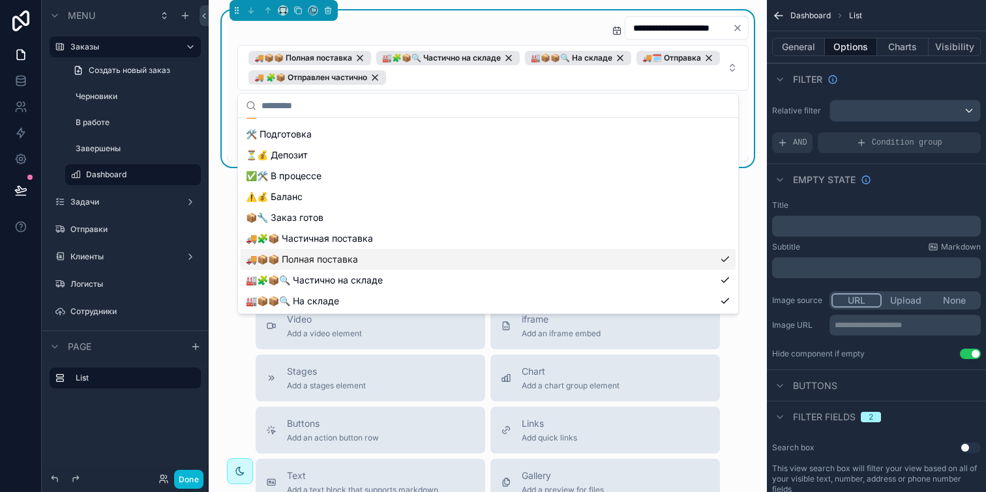
click at [689, 262] on div "🚚📦📦 Полная поставка" at bounding box center [488, 259] width 495 height 21
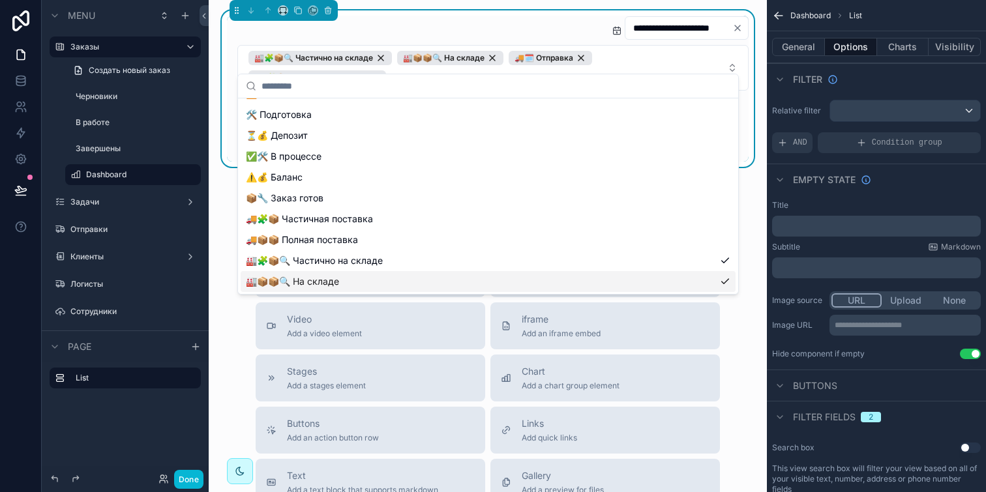
click at [689, 283] on div "🏭📦📦🔍 На складе" at bounding box center [488, 281] width 495 height 21
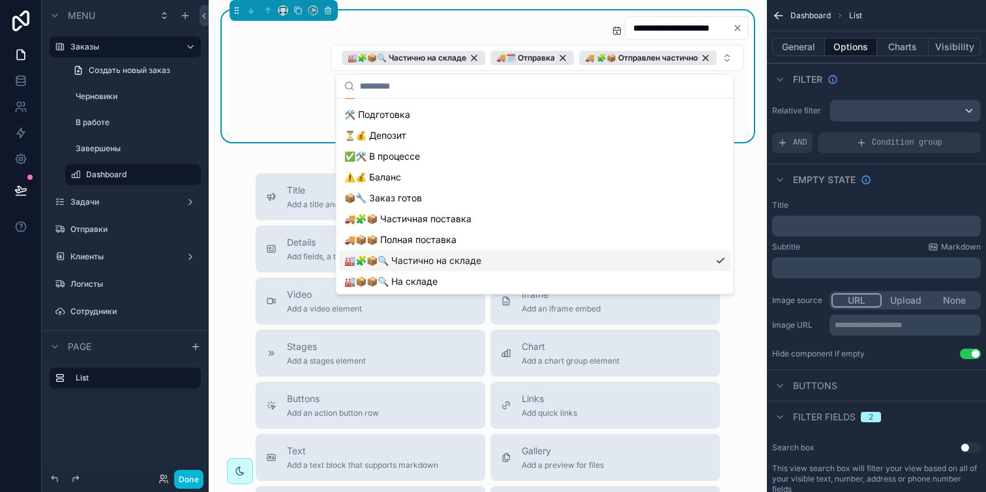
click at [689, 260] on div "🏭🧩📦🔍 Частично на складе" at bounding box center [535, 260] width 392 height 21
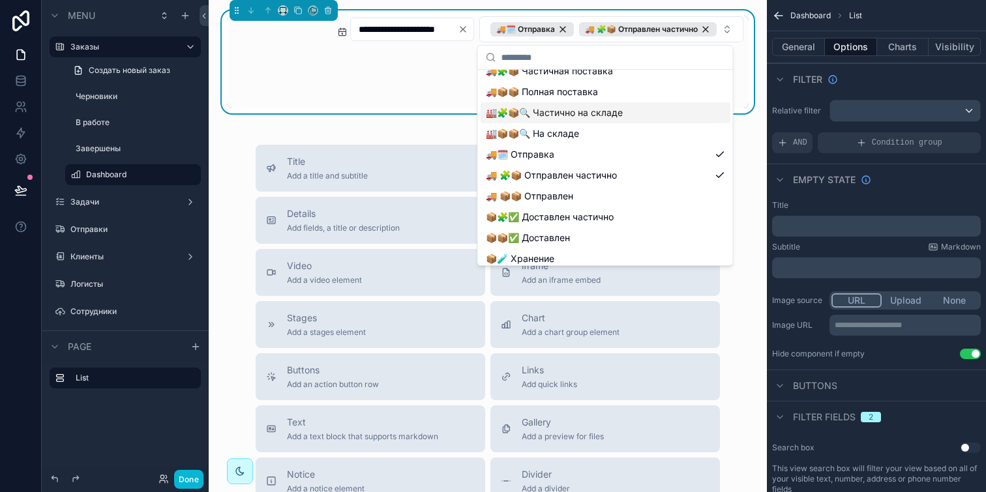
scroll to position [183, 0]
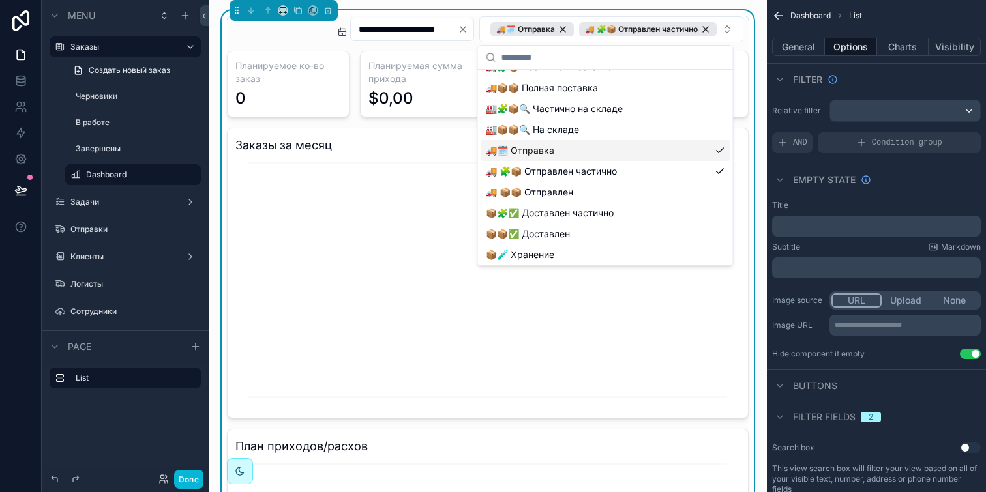
click at [678, 155] on div "🚚🗓️ Отправка" at bounding box center [606, 150] width 250 height 21
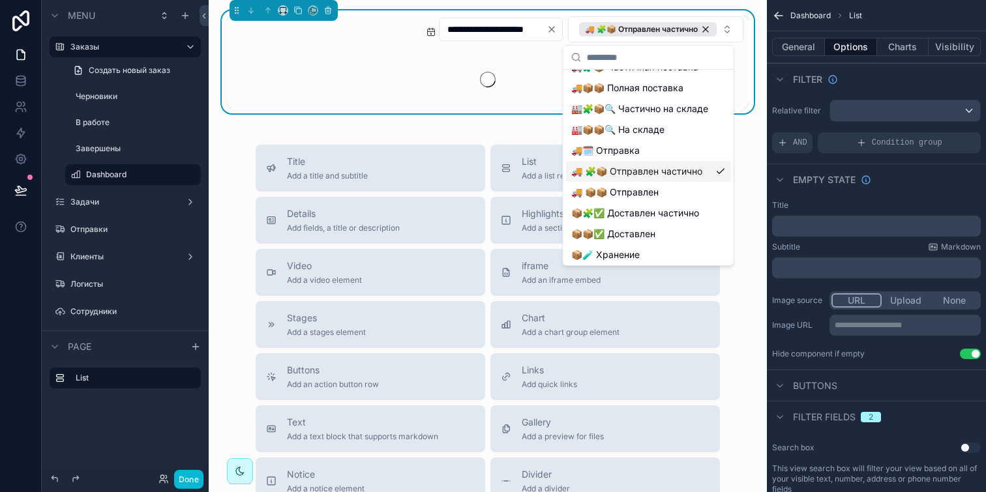
click at [678, 173] on div "🚚 🧩📦 Отправлен частично" at bounding box center [648, 171] width 165 height 21
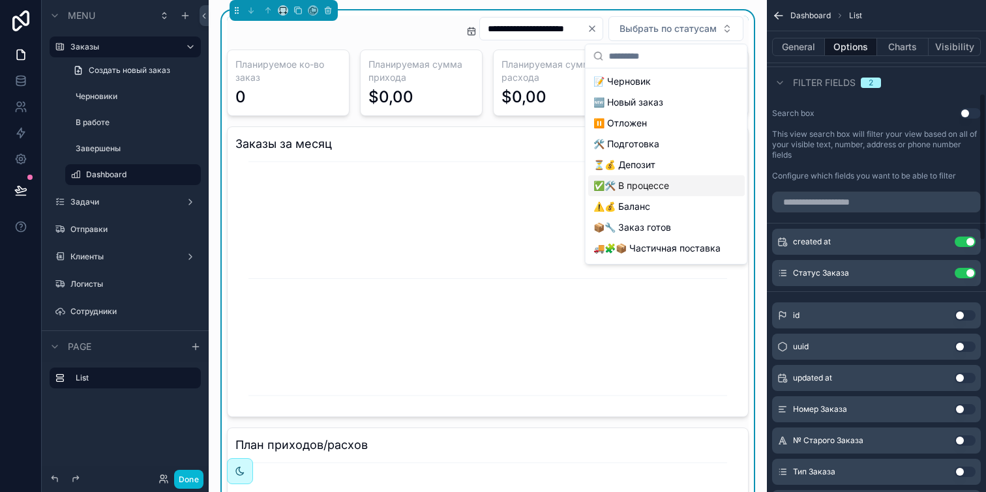
scroll to position [340, 0]
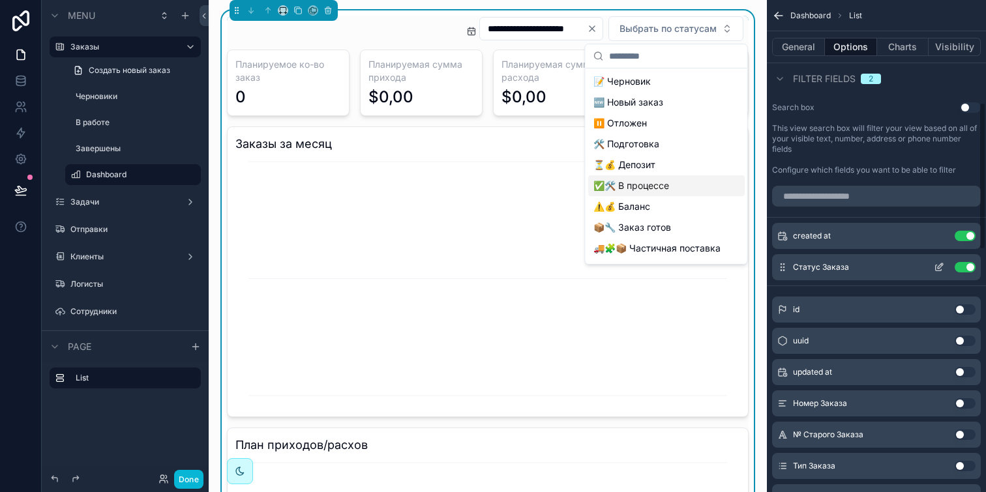
click at [933, 267] on button "scrollable content" at bounding box center [939, 267] width 21 height 10
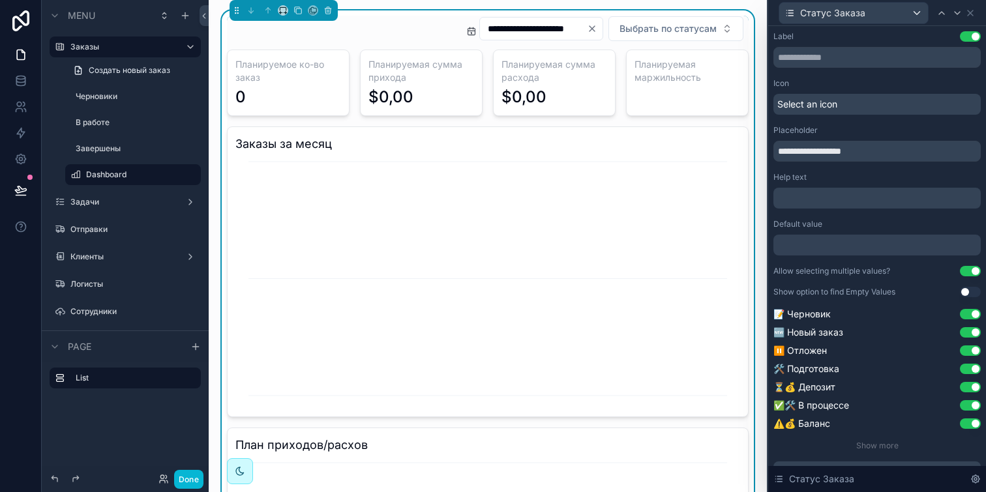
click at [965, 270] on button "Use setting" at bounding box center [970, 271] width 21 height 10
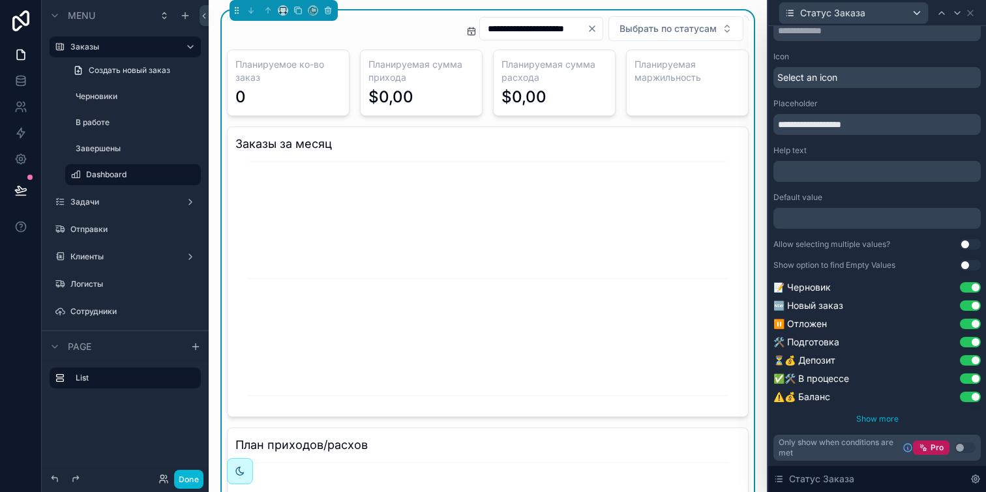
click at [868, 414] on span "Show more" at bounding box center [877, 419] width 42 height 10
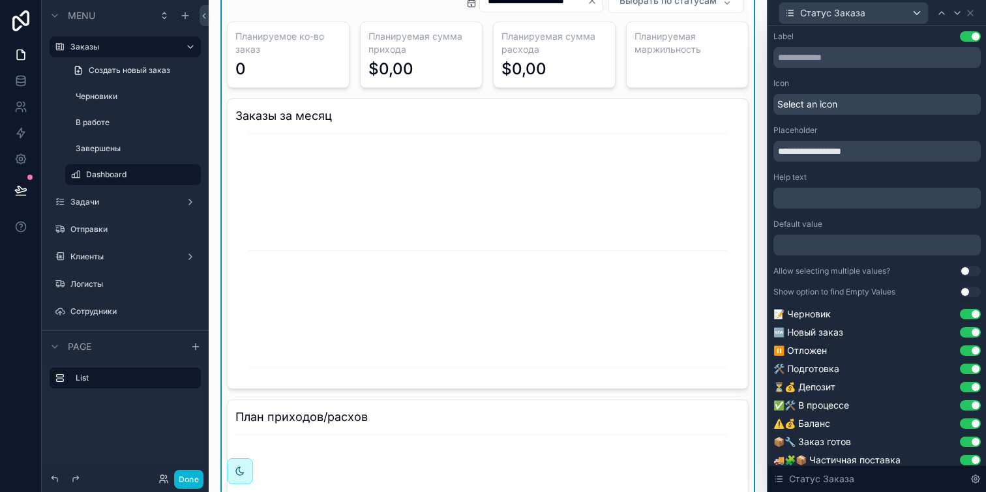
scroll to position [0, 0]
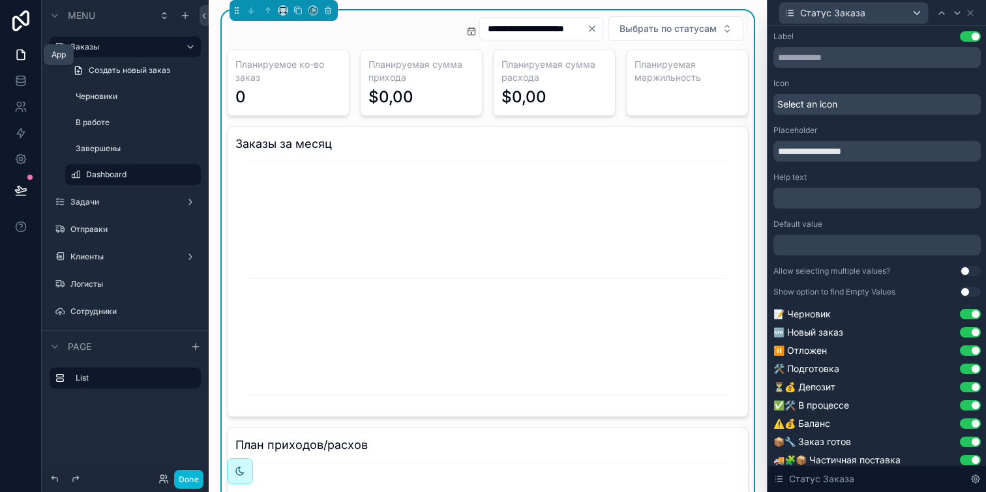
click at [17, 55] on icon at bounding box center [21, 55] width 8 height 10
click at [22, 75] on icon at bounding box center [20, 80] width 13 height 13
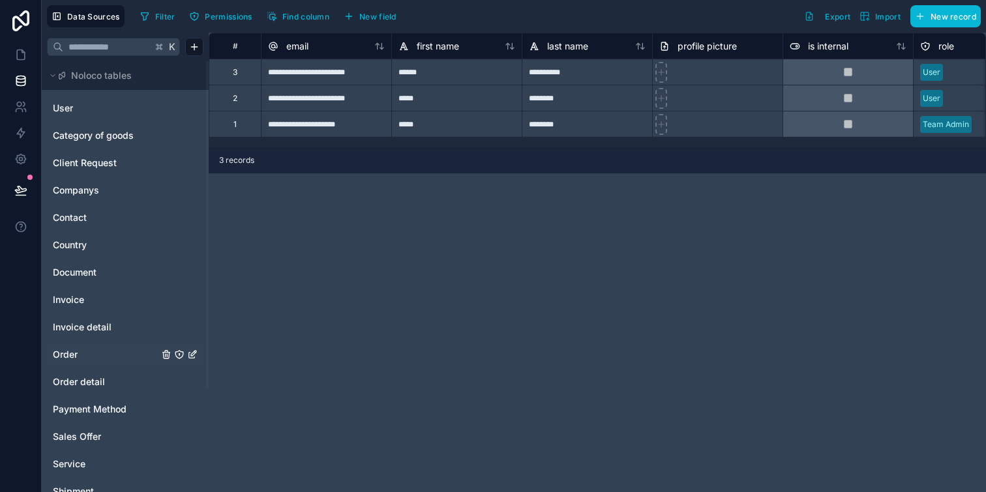
click at [83, 351] on link "Order" at bounding box center [106, 354] width 106 height 13
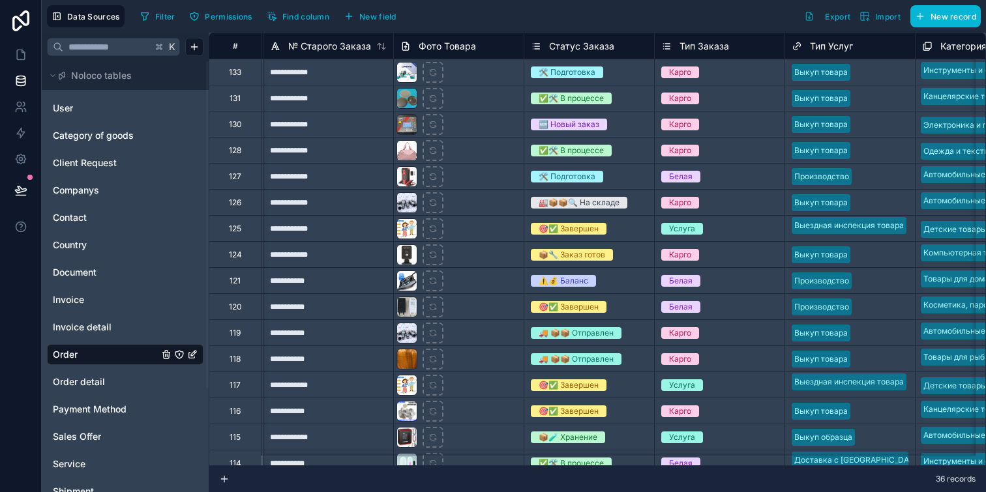
scroll to position [0, 162]
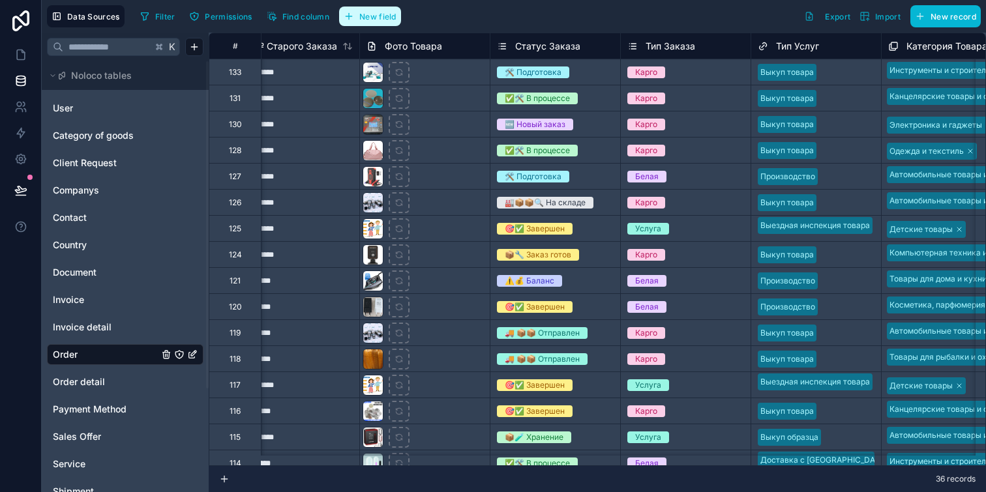
click at [382, 17] on span "New field" at bounding box center [377, 17] width 37 height 10
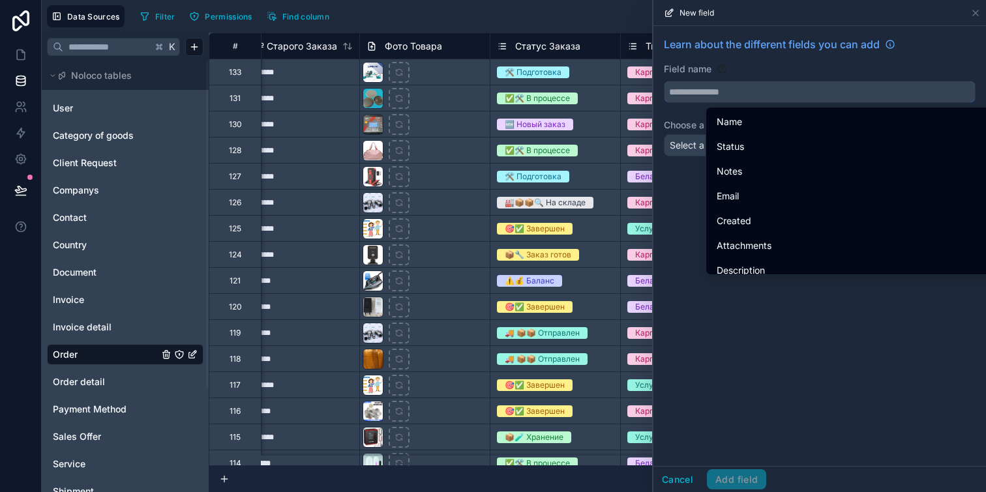
click at [721, 93] on input "text" at bounding box center [820, 92] width 310 height 21
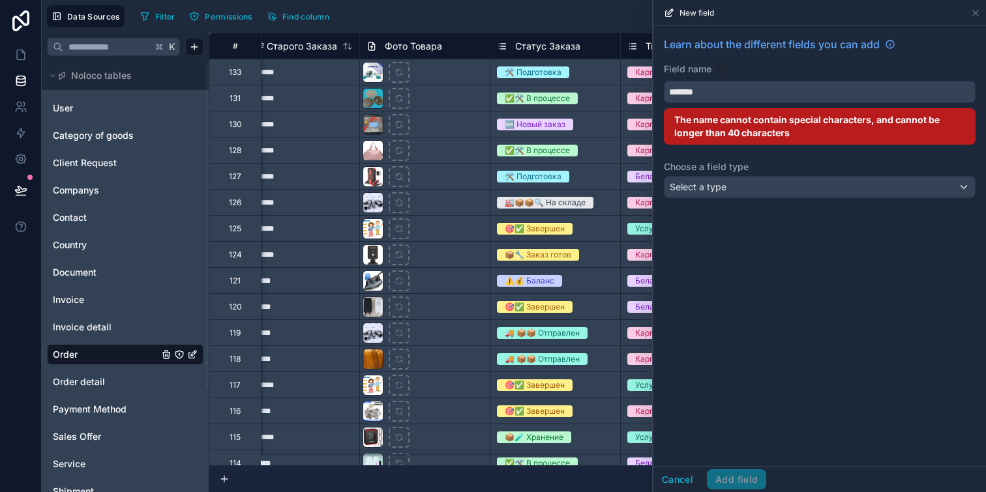
click at [664, 81] on button "******" at bounding box center [820, 92] width 312 height 22
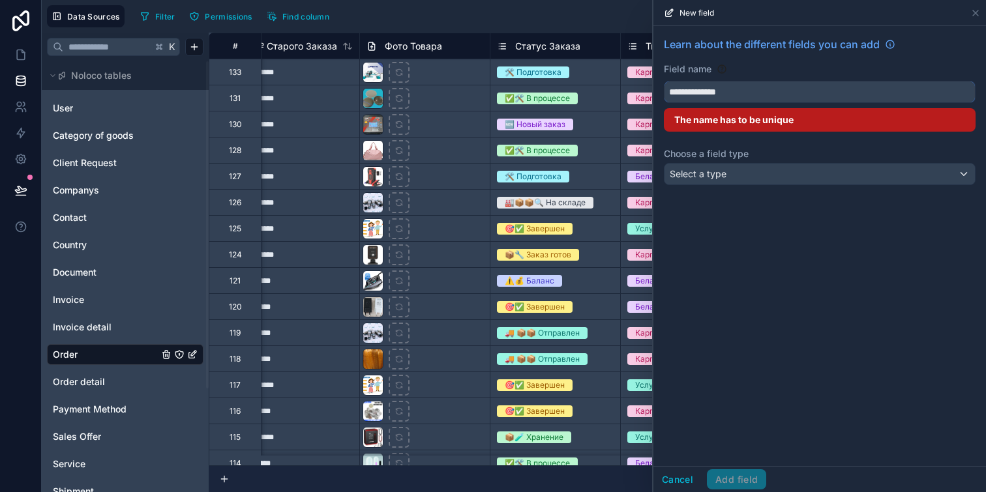
click at [664, 81] on button "**********" at bounding box center [820, 92] width 312 height 22
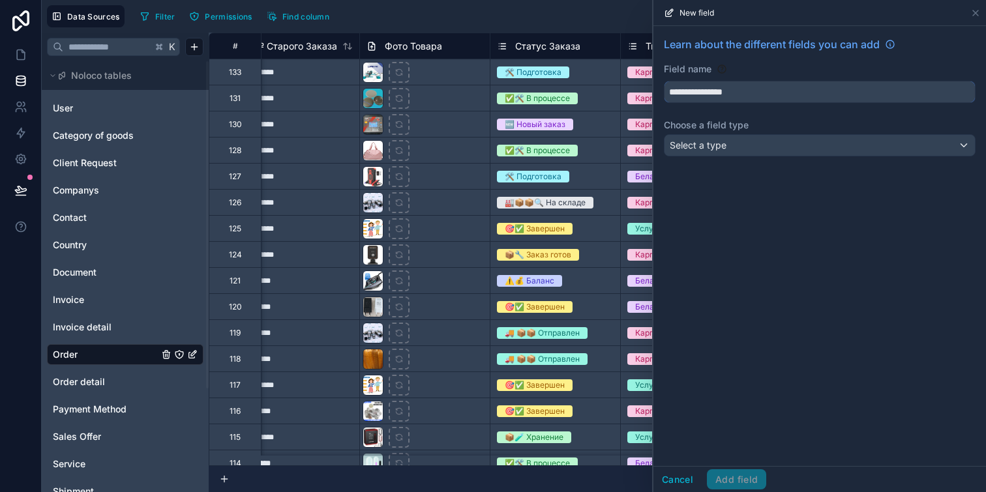
click at [664, 81] on button "**********" at bounding box center [820, 92] width 312 height 22
type input "**********"
click at [727, 151] on div "Select a type" at bounding box center [820, 145] width 310 height 21
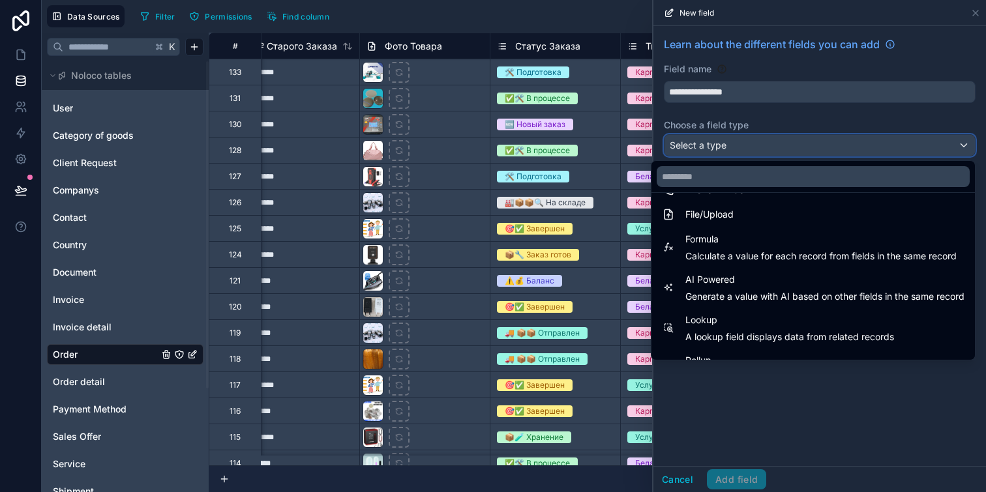
scroll to position [325, 0]
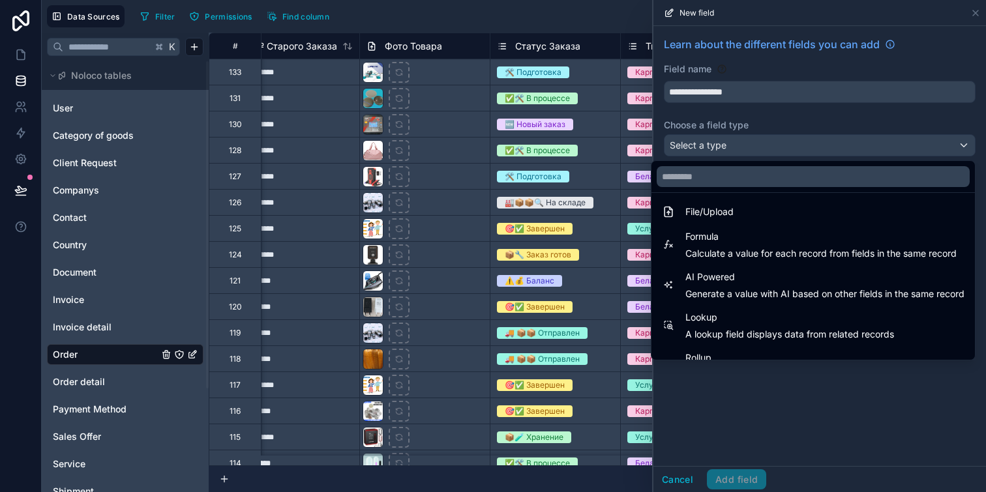
click at [738, 234] on span "Formula" at bounding box center [821, 237] width 271 height 16
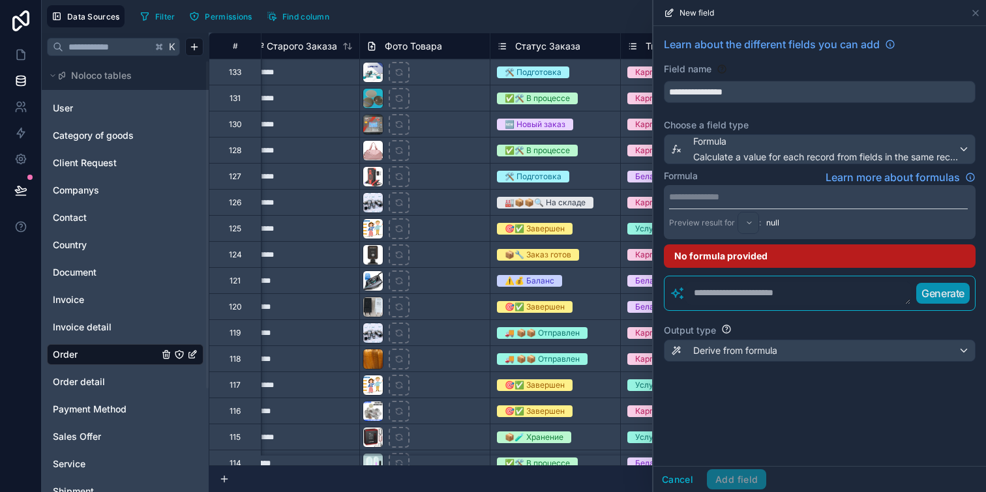
click at [754, 189] on div "**********" at bounding box center [820, 212] width 312 height 54
click at [752, 196] on p "**********" at bounding box center [818, 196] width 299 height 13
click at [749, 179] on div "Formula Learn more about formulas" at bounding box center [820, 178] width 312 height 16
click at [729, 290] on textarea at bounding box center [799, 293] width 226 height 23
type textarea "*"
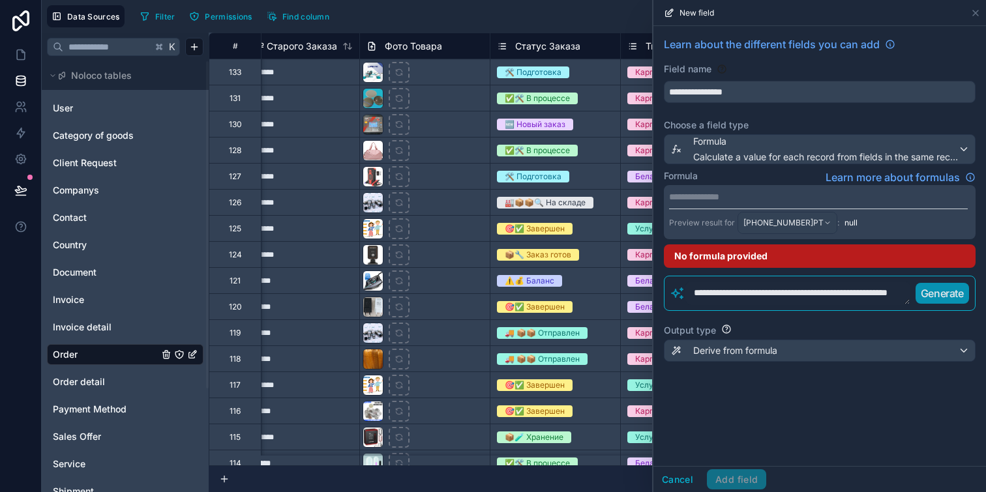
scroll to position [0, 0]
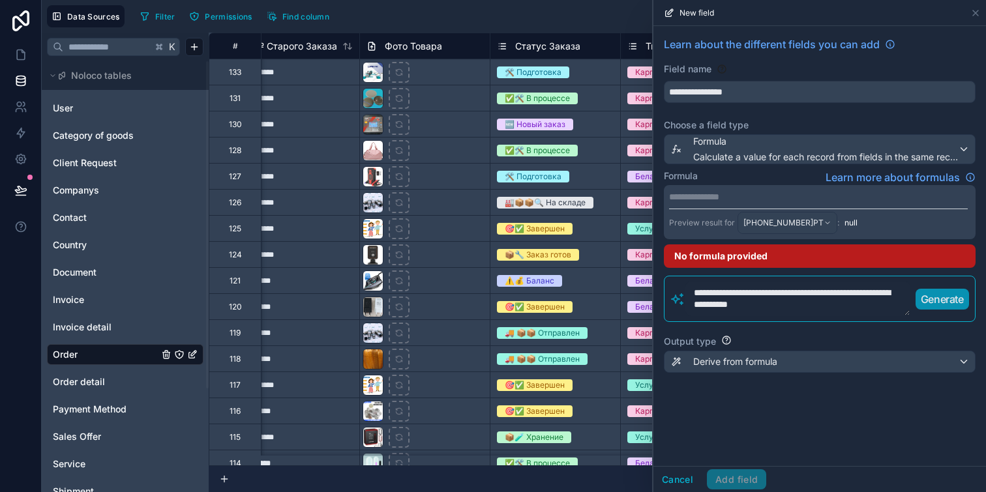
type textarea "**********"
click at [755, 370] on div "Derive from formula" at bounding box center [820, 362] width 310 height 21
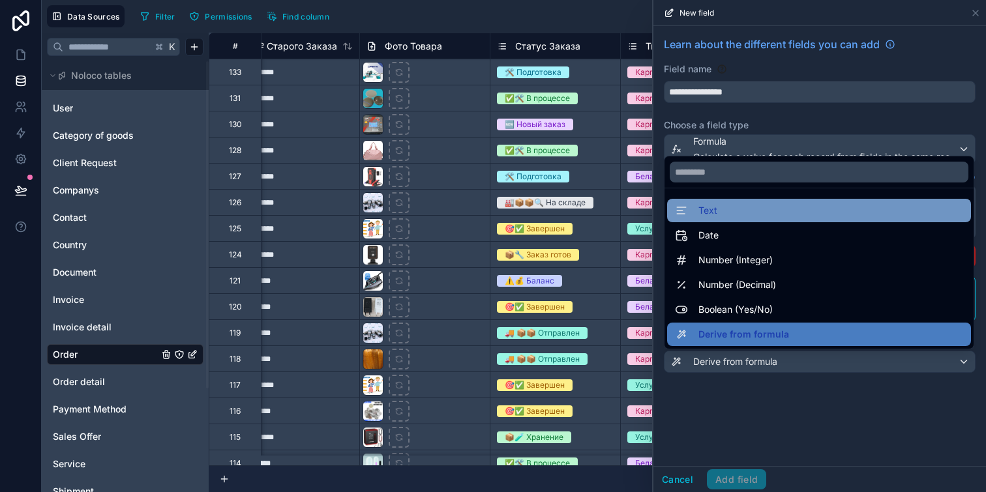
click at [760, 218] on div "Text" at bounding box center [819, 211] width 288 height 16
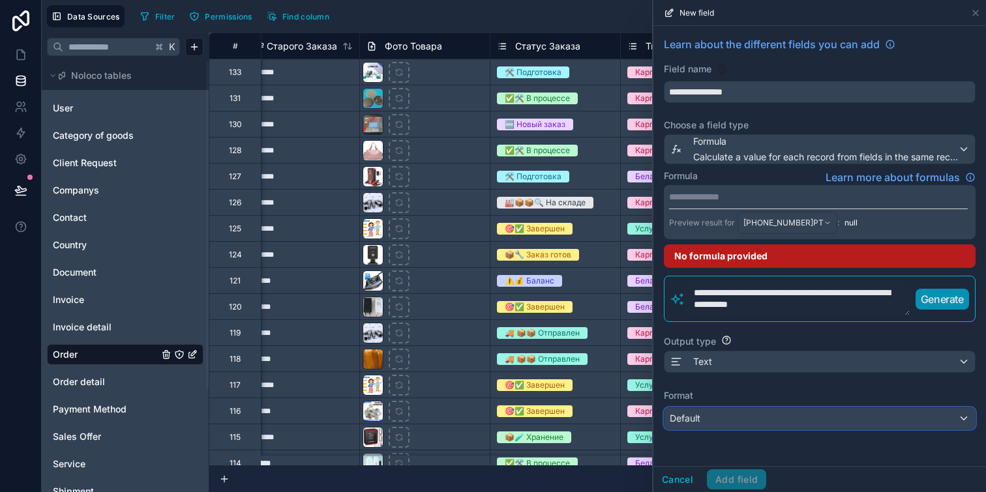
click at [754, 409] on div "Default" at bounding box center [820, 418] width 310 height 21
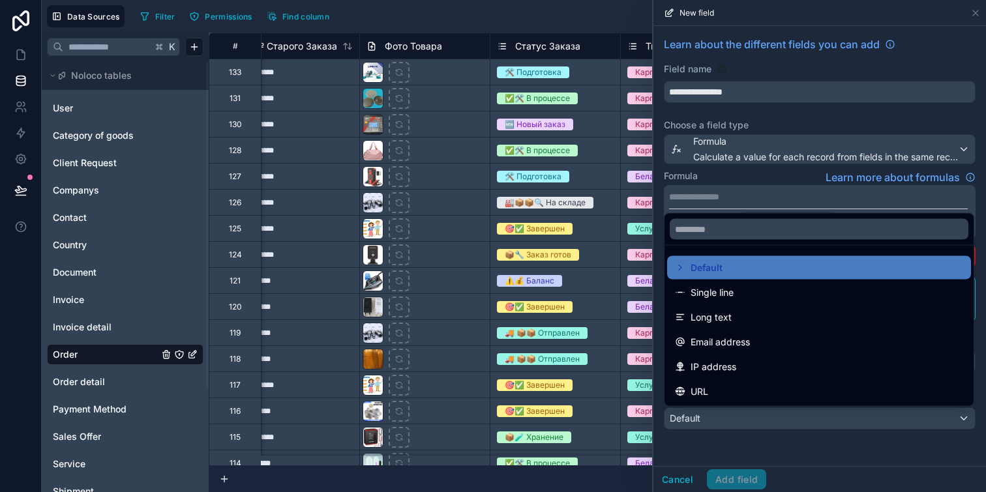
click at [766, 440] on div at bounding box center [820, 246] width 333 height 492
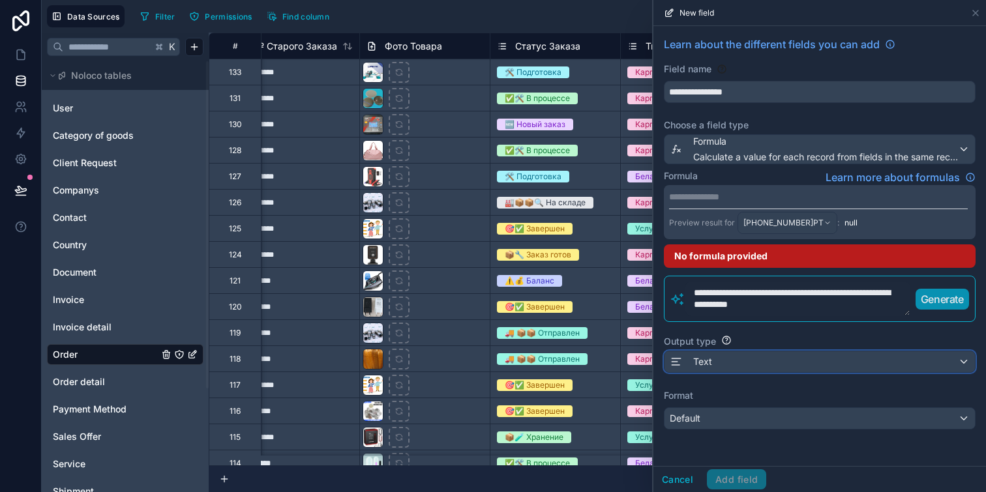
click at [761, 364] on div "Text" at bounding box center [820, 362] width 310 height 21
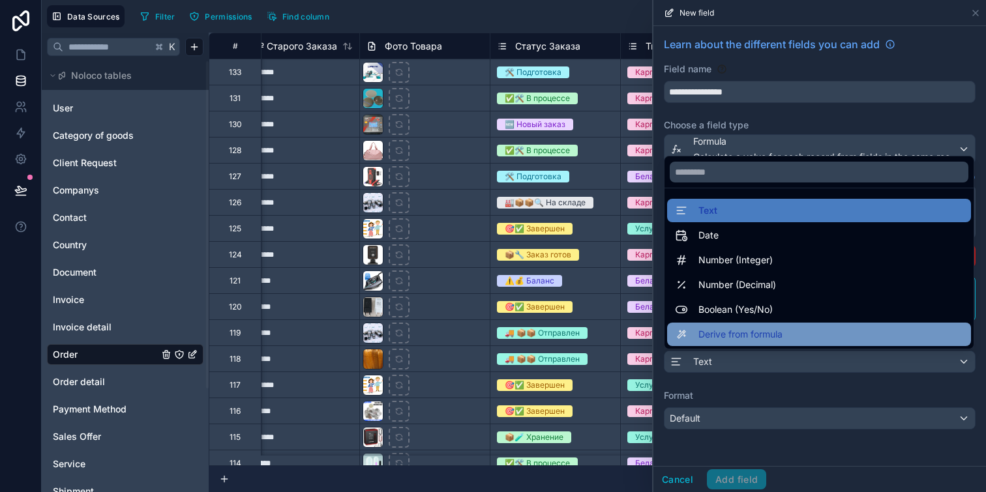
click at [755, 330] on span "Derive from formula" at bounding box center [741, 335] width 84 height 16
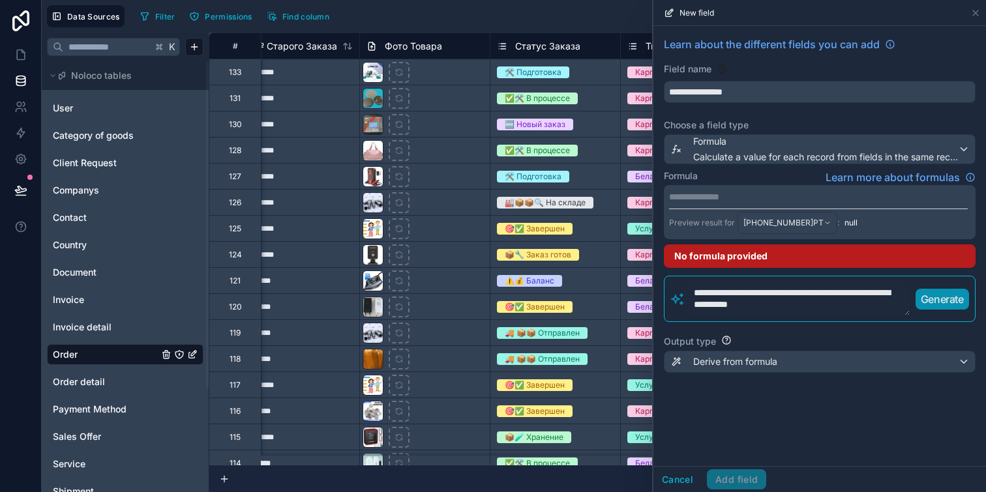
click at [848, 302] on textarea "**********" at bounding box center [798, 299] width 225 height 35
click at [847, 303] on textarea "**********" at bounding box center [798, 299] width 225 height 35
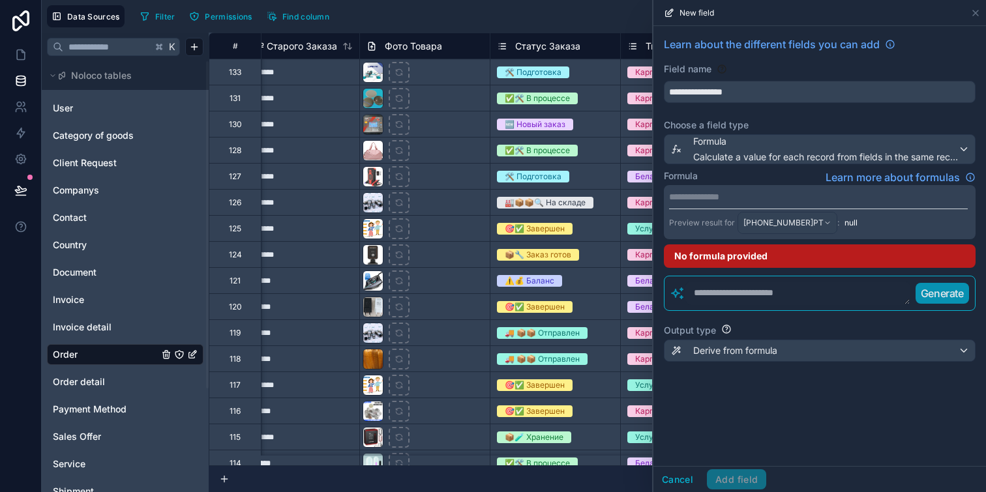
click at [823, 363] on div "Output type Derive from formula" at bounding box center [820, 343] width 312 height 48
click at [821, 354] on div "Derive from formula" at bounding box center [820, 350] width 310 height 21
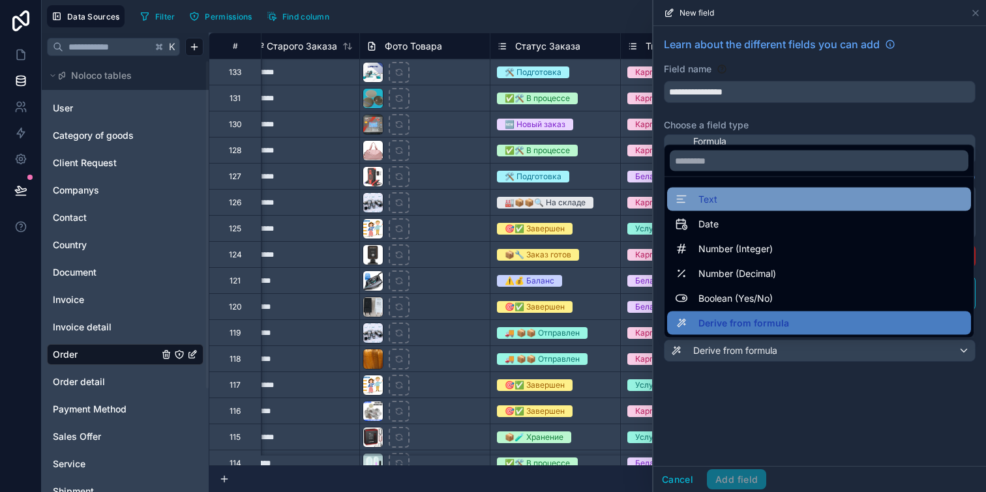
click at [740, 200] on div "Text" at bounding box center [819, 200] width 288 height 16
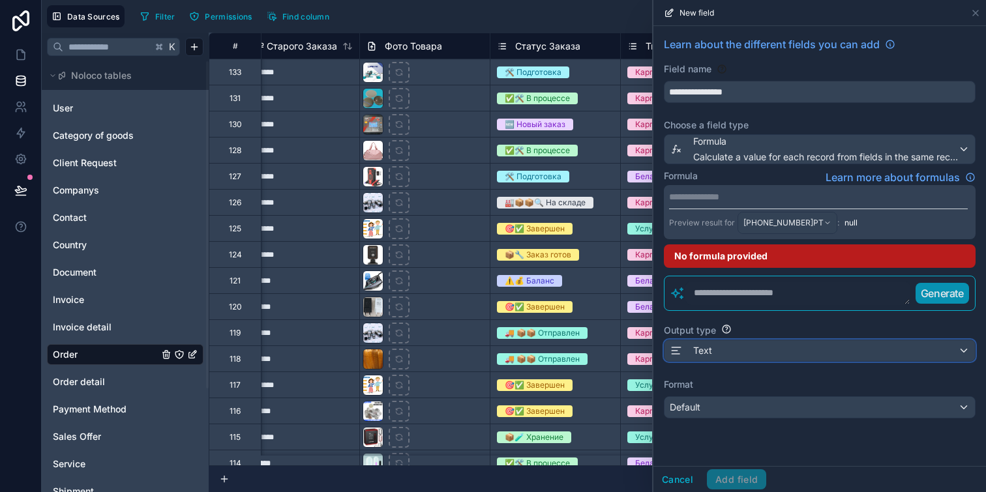
click at [719, 344] on div "Text" at bounding box center [820, 350] width 310 height 21
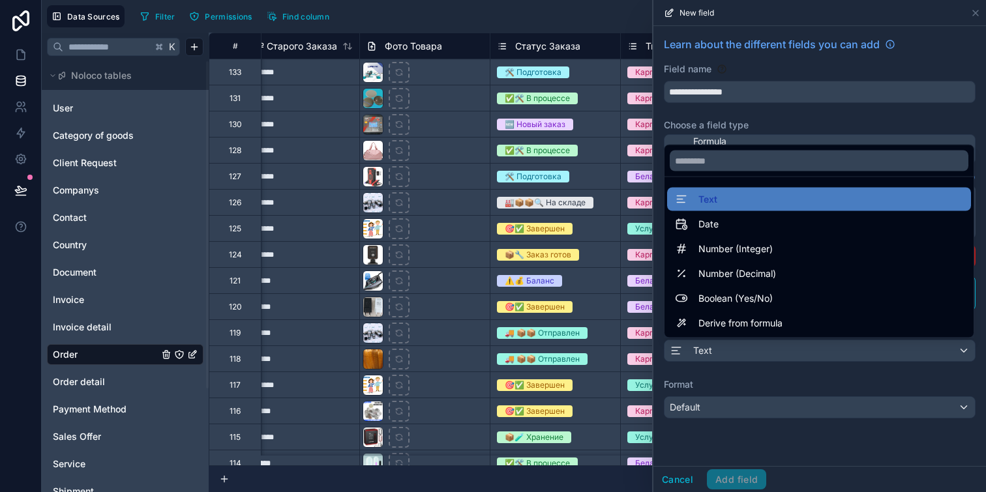
click at [719, 348] on div at bounding box center [820, 246] width 333 height 492
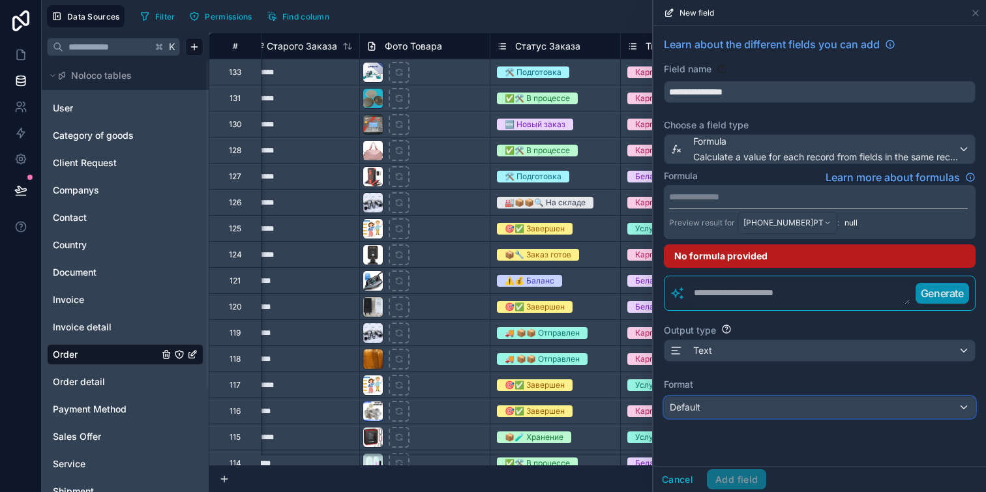
click at [721, 404] on div "Default" at bounding box center [820, 407] width 310 height 21
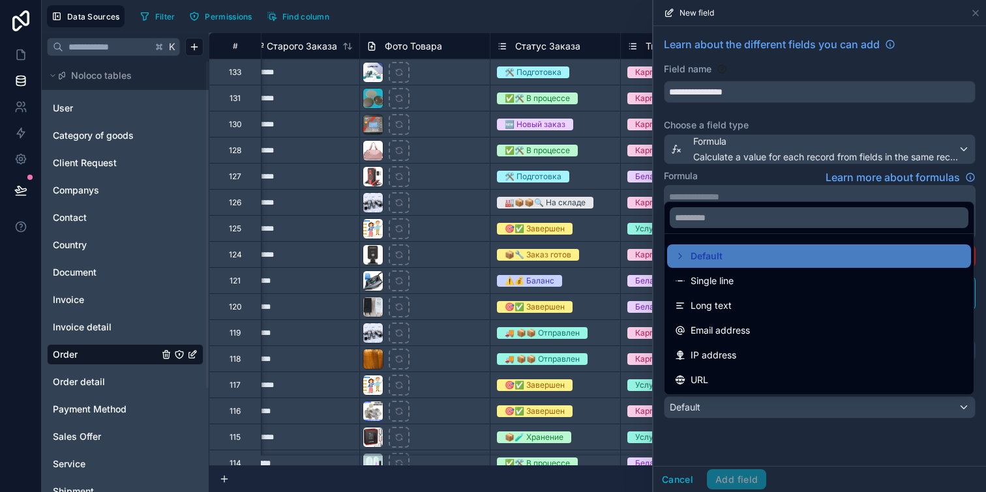
click at [754, 432] on div at bounding box center [820, 246] width 333 height 492
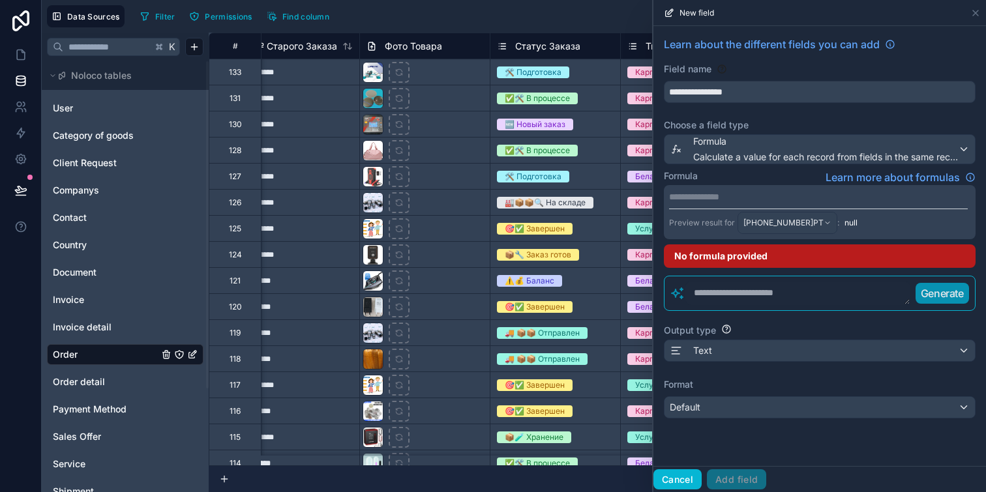
click at [678, 475] on button "Cancel" at bounding box center [678, 480] width 48 height 21
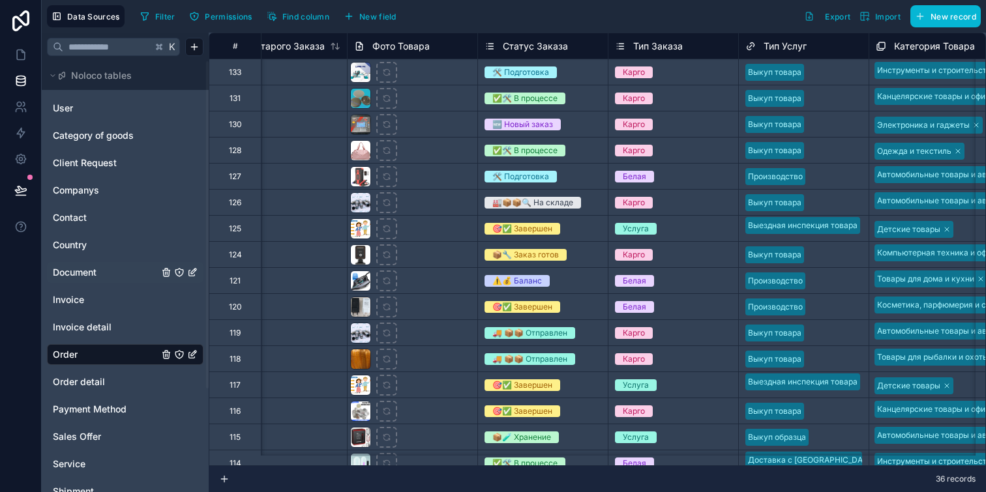
click at [87, 282] on div "Document" at bounding box center [125, 272] width 157 height 21
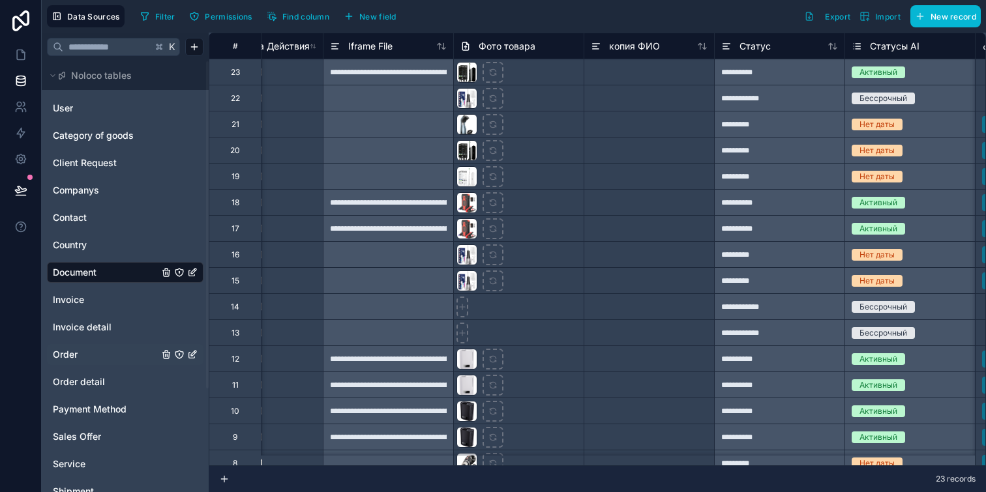
scroll to position [0, 717]
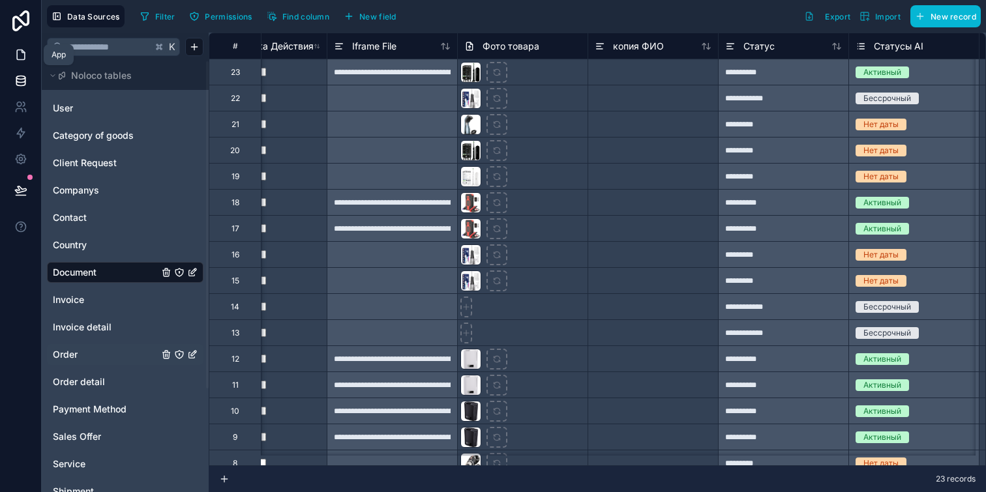
click at [20, 59] on icon at bounding box center [21, 55] width 8 height 10
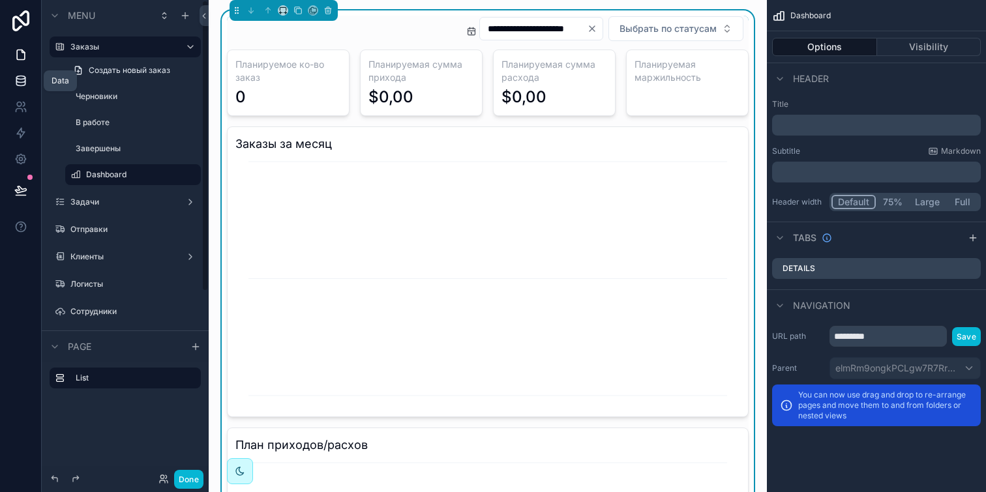
click at [18, 83] on icon at bounding box center [20, 80] width 13 height 13
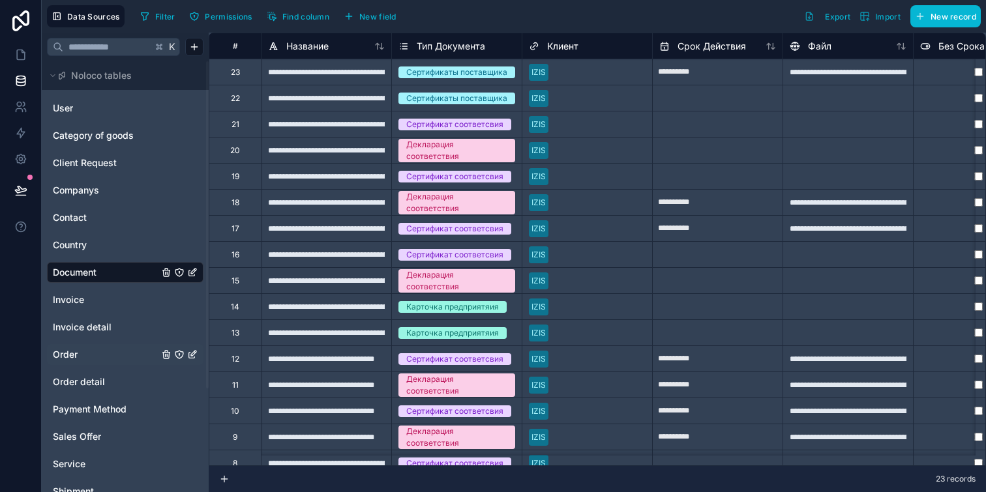
click at [89, 351] on link "Order" at bounding box center [106, 354] width 106 height 13
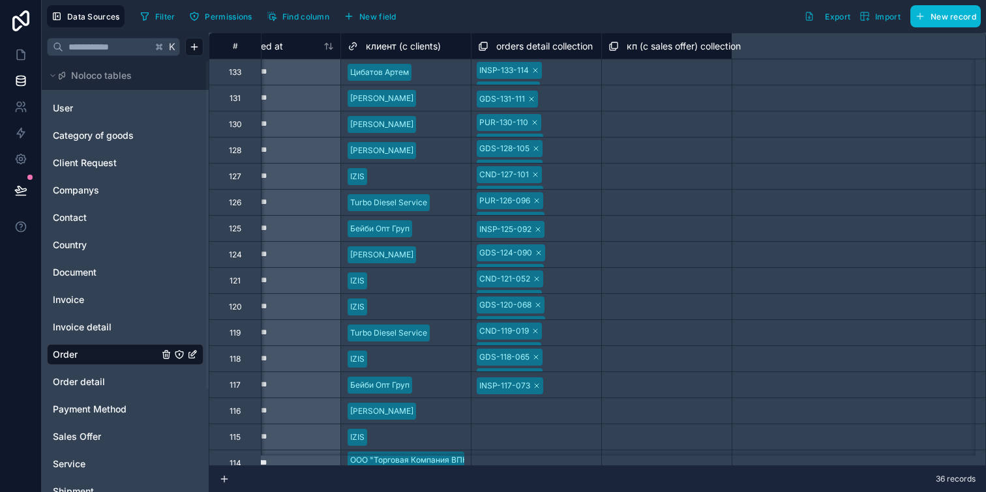
scroll to position [0, 3590]
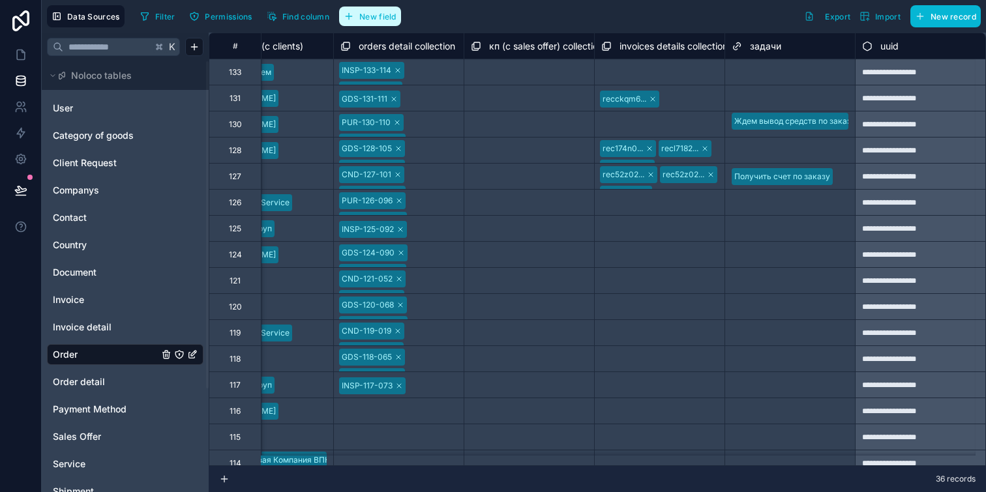
click at [362, 7] on button "New field" at bounding box center [370, 17] width 62 height 20
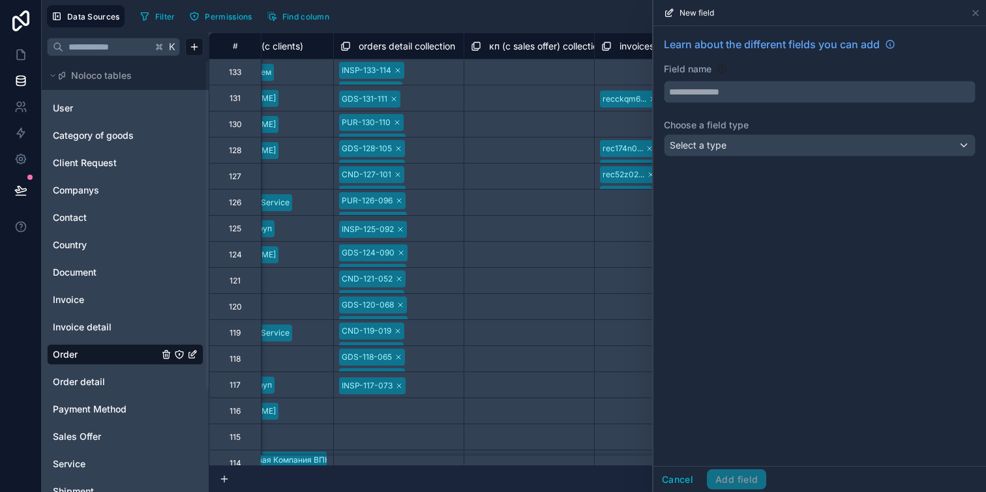
click at [695, 89] on input "text" at bounding box center [820, 92] width 310 height 21
click at [664, 81] on button "******" at bounding box center [820, 92] width 312 height 22
click at [664, 81] on button "*********" at bounding box center [820, 92] width 312 height 22
type input "*********"
click at [711, 147] on span "Select a type" at bounding box center [698, 145] width 57 height 11
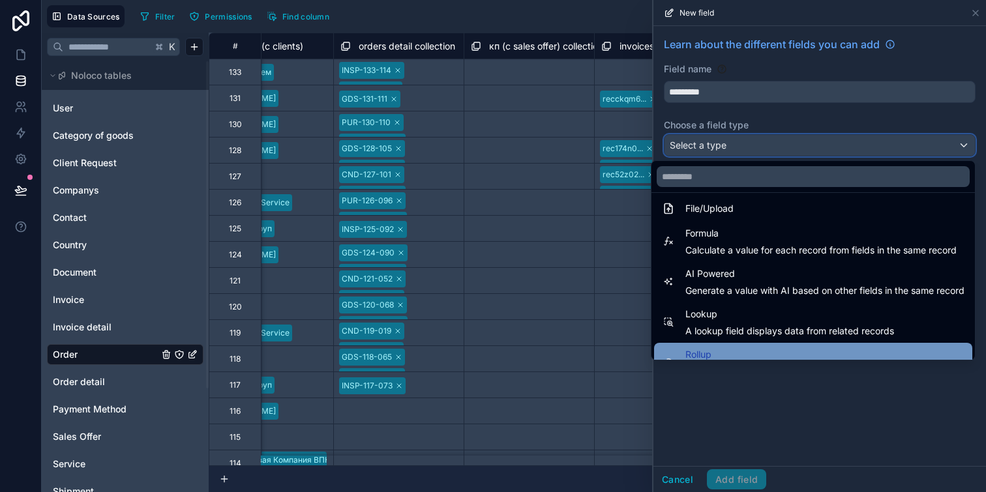
scroll to position [325, 0]
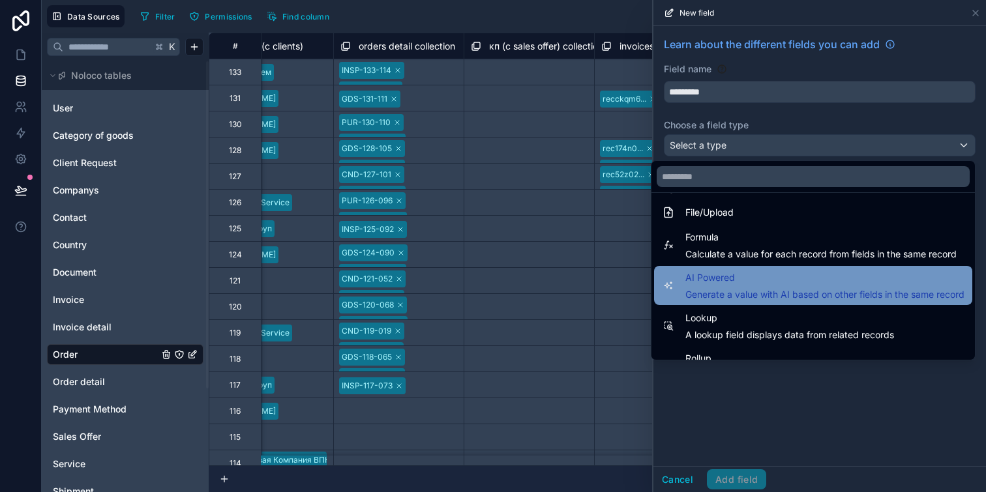
click at [738, 298] on span "Generate a value with AI based on other fields in the same record" at bounding box center [825, 294] width 279 height 13
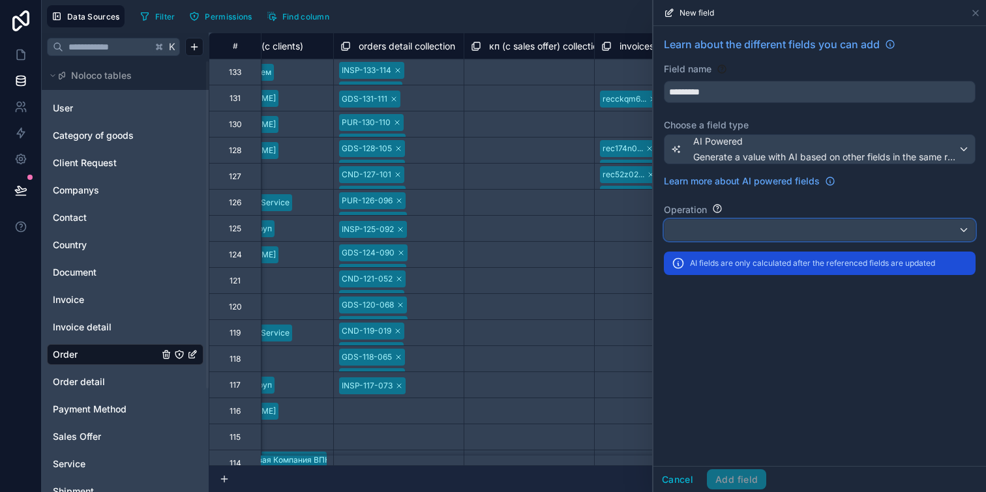
click at [750, 232] on div at bounding box center [820, 230] width 310 height 21
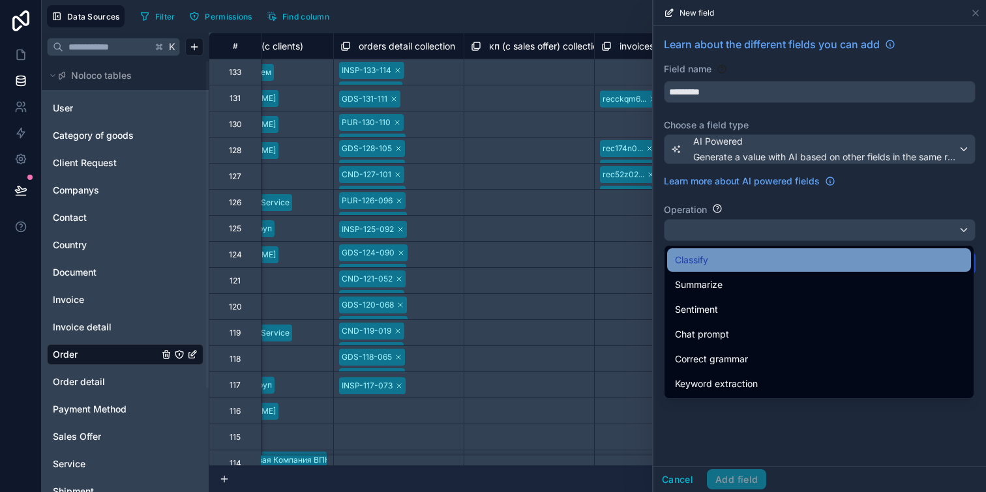
click at [747, 256] on div "Classify" at bounding box center [819, 260] width 288 height 16
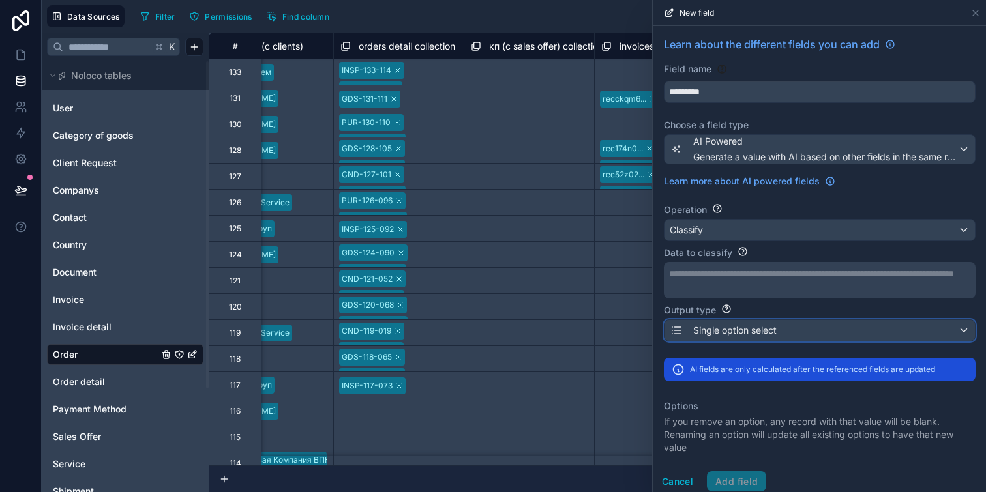
click at [724, 324] on span "Single option select" at bounding box center [734, 330] width 83 height 13
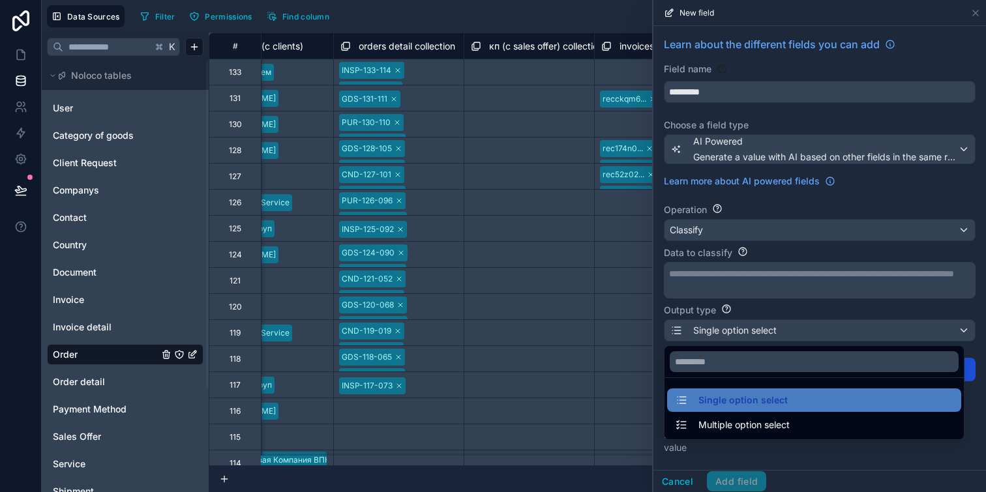
click at [724, 324] on div at bounding box center [820, 246] width 333 height 492
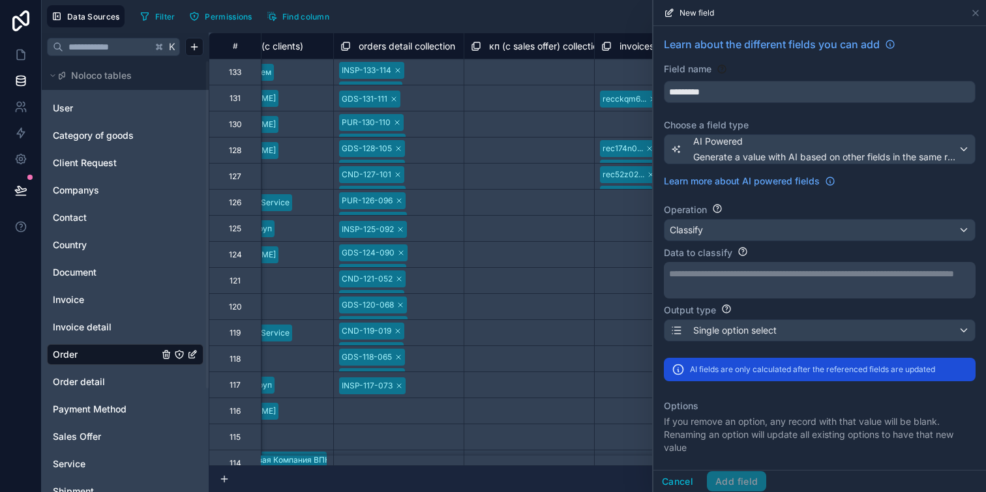
click at [726, 275] on p "**********" at bounding box center [818, 273] width 299 height 13
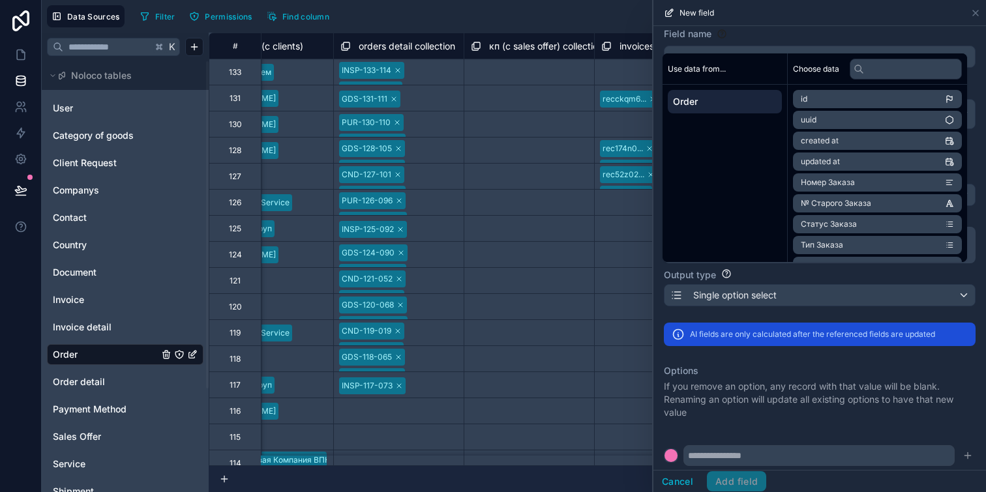
scroll to position [74, 0]
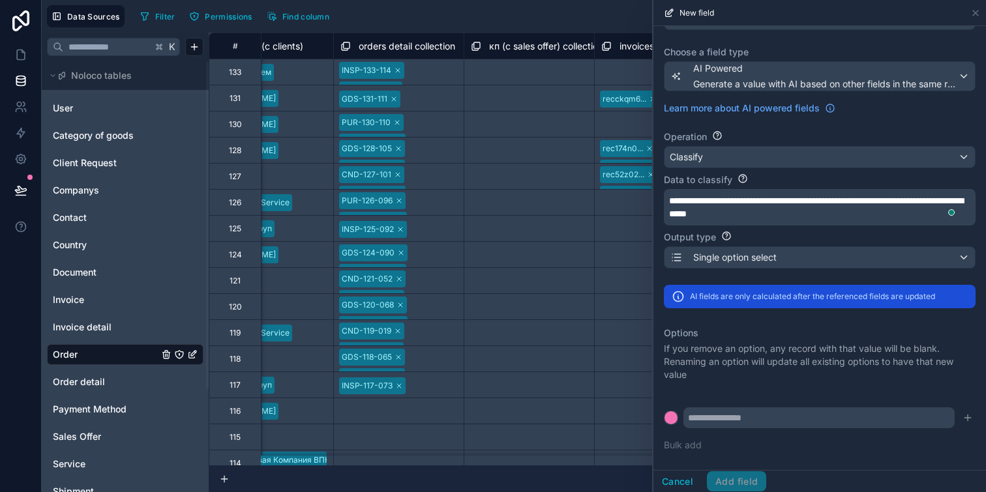
click at [798, 177] on div "Data to classify" at bounding box center [820, 179] width 312 height 13
click at [738, 421] on input "text" at bounding box center [819, 418] width 271 height 21
type input "*****"
click at [667, 421] on div at bounding box center [671, 418] width 13 height 13
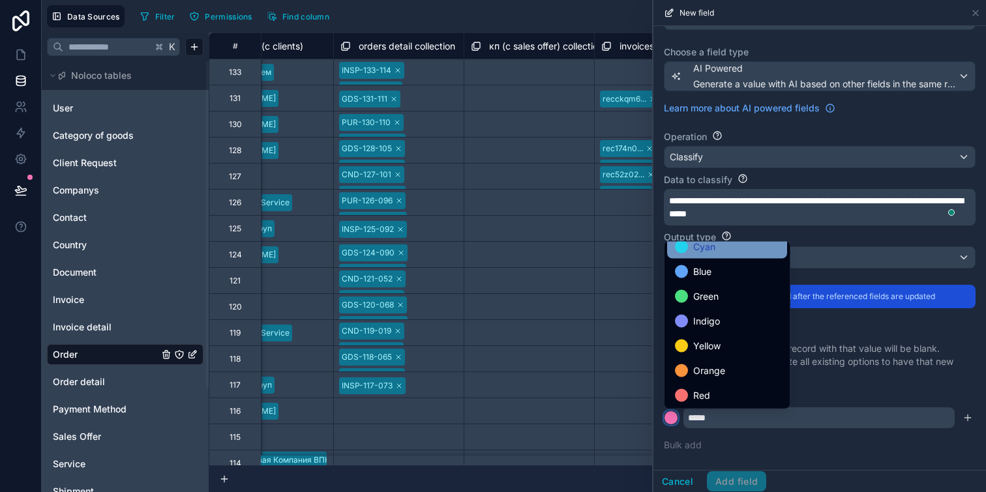
scroll to position [110, 0]
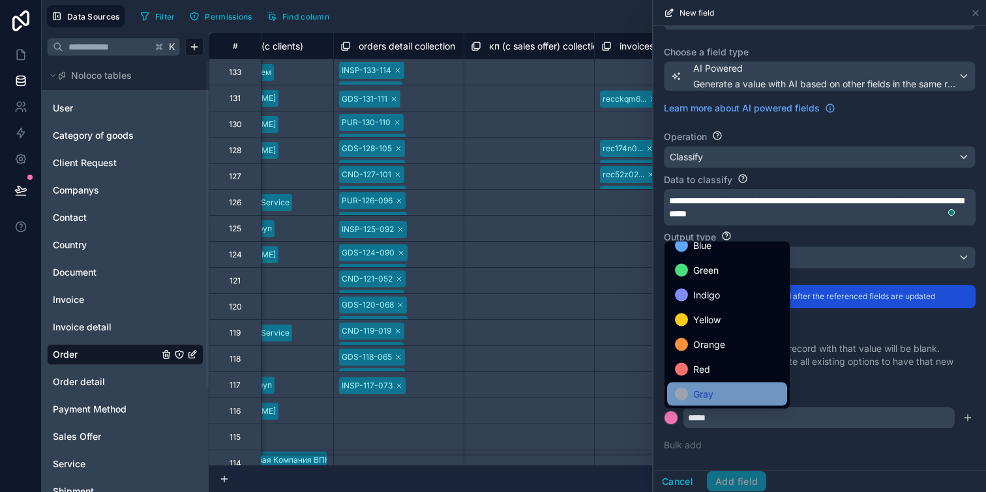
click at [707, 387] on span "Gray" at bounding box center [703, 395] width 20 height 16
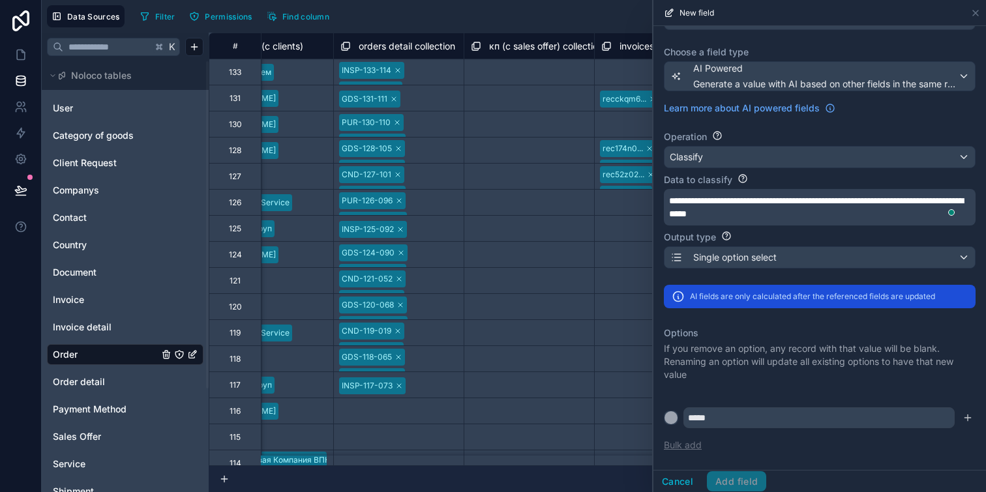
click at [692, 444] on button "Bulk add" at bounding box center [683, 445] width 38 height 13
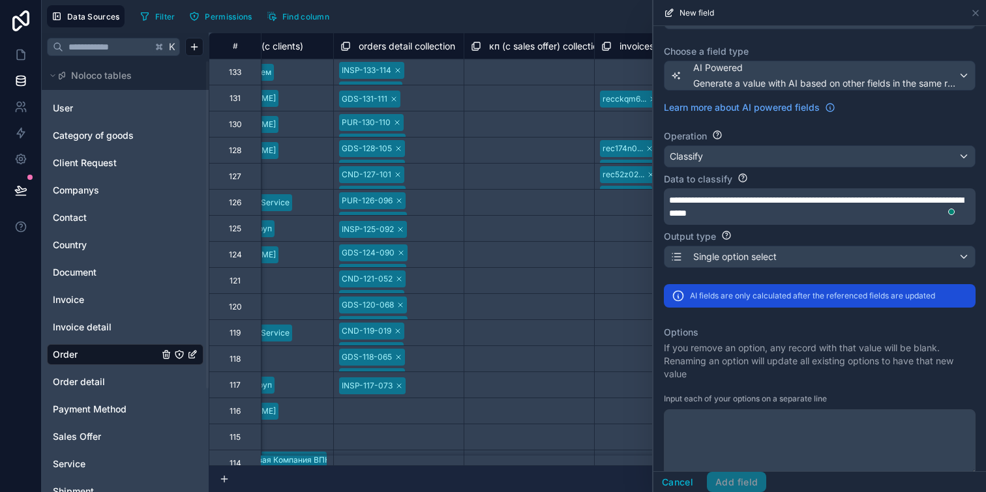
scroll to position [128, 0]
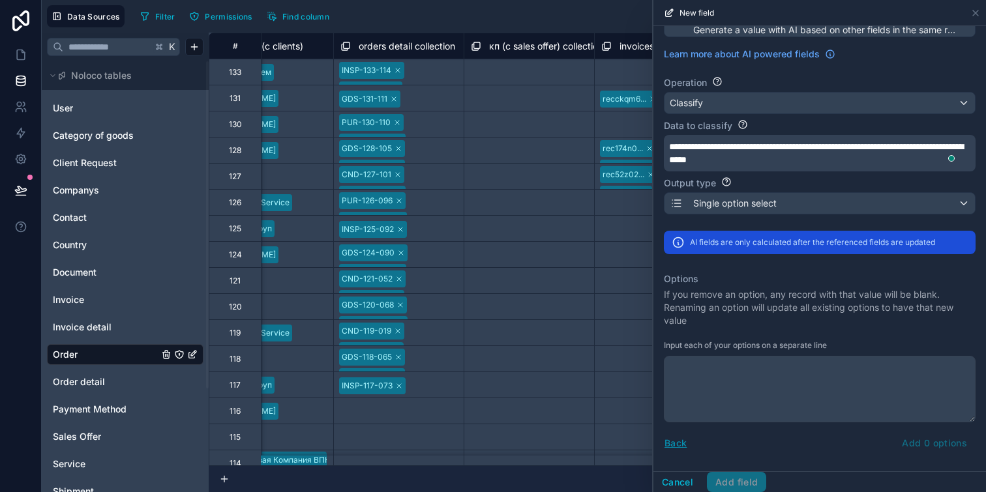
click at [678, 438] on button "Back" at bounding box center [675, 443] width 23 height 15
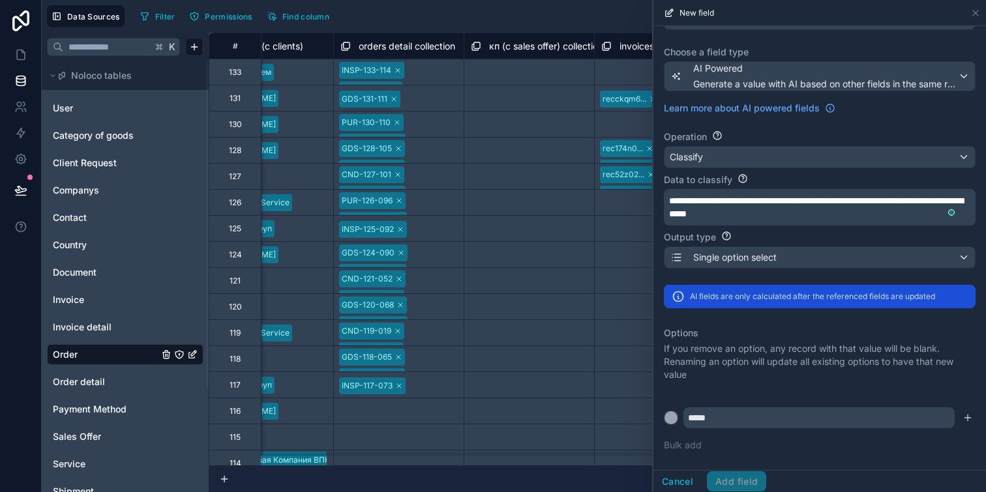
scroll to position [74, 0]
click at [960, 415] on button "submit" at bounding box center [968, 418] width 16 height 16
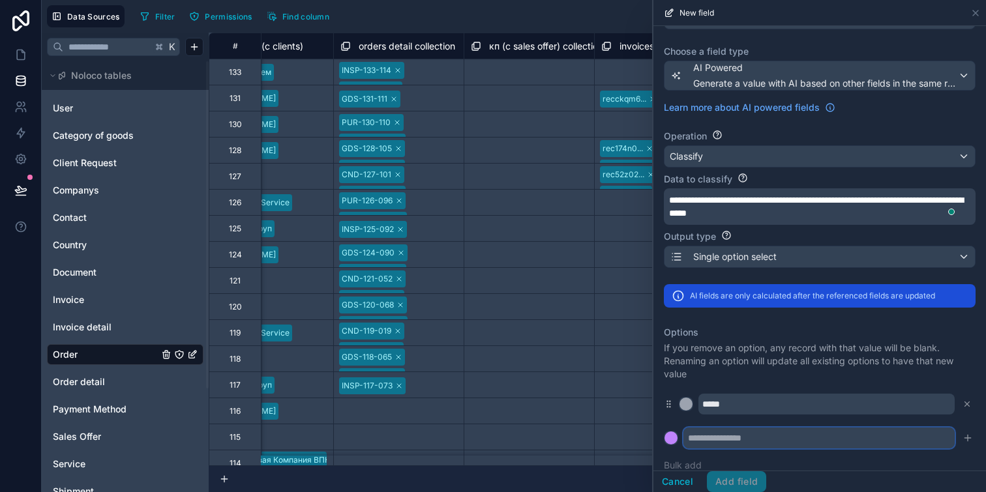
click at [774, 434] on input "text" at bounding box center [819, 438] width 271 height 21
type input "********"
click at [963, 444] on icon "submit" at bounding box center [968, 438] width 10 height 10
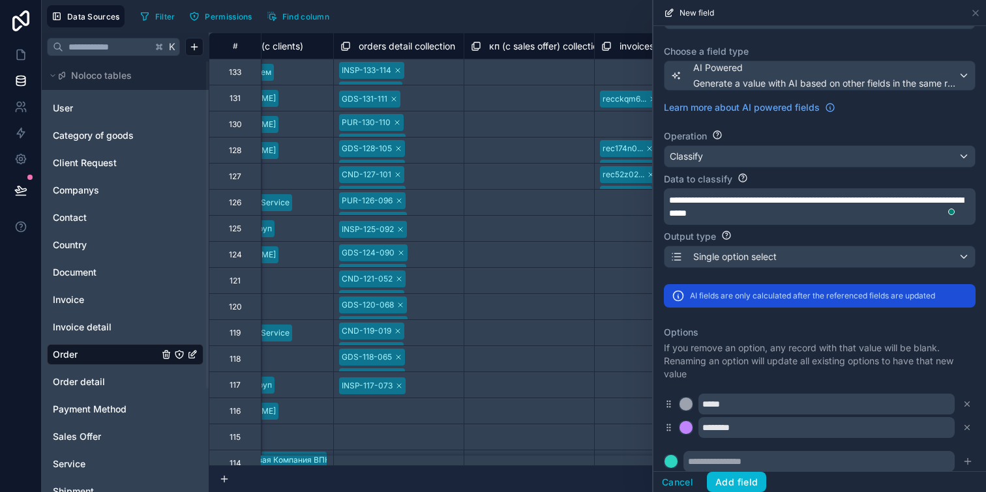
scroll to position [117, 0]
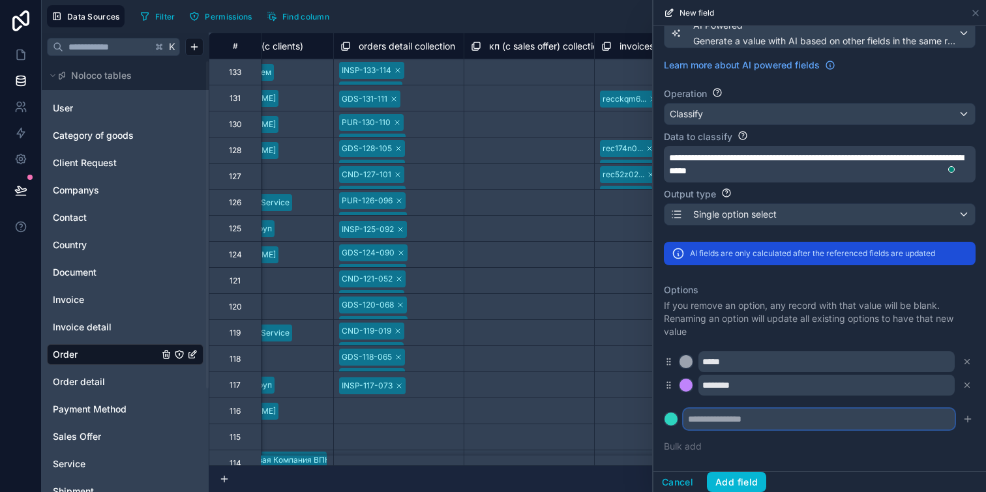
click at [798, 426] on input "text" at bounding box center [819, 419] width 271 height 21
type input "**********"
click at [963, 423] on icon "submit" at bounding box center [968, 419] width 10 height 10
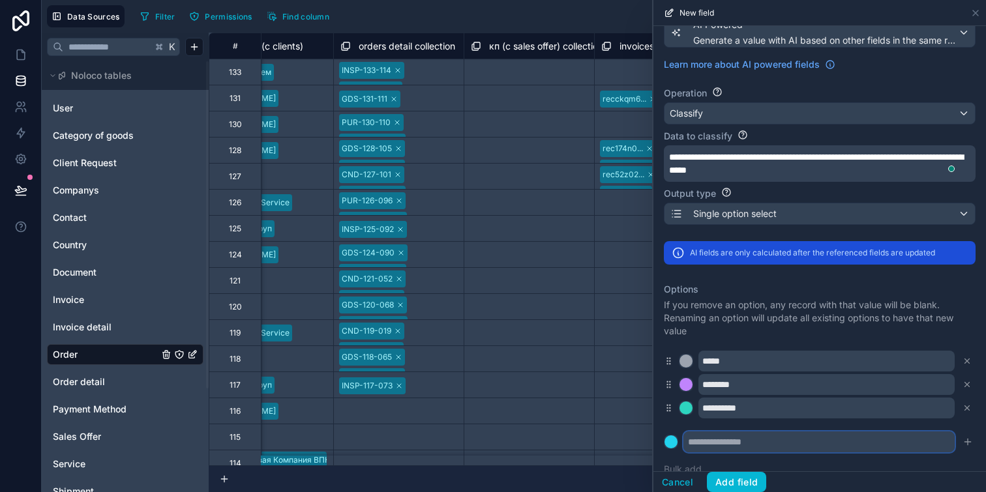
click at [781, 449] on input "text" at bounding box center [819, 442] width 271 height 21
type input "*"
click at [727, 455] on div "**********" at bounding box center [820, 379] width 312 height 209
click at [747, 447] on input "*********" at bounding box center [819, 442] width 271 height 21
type input "********"
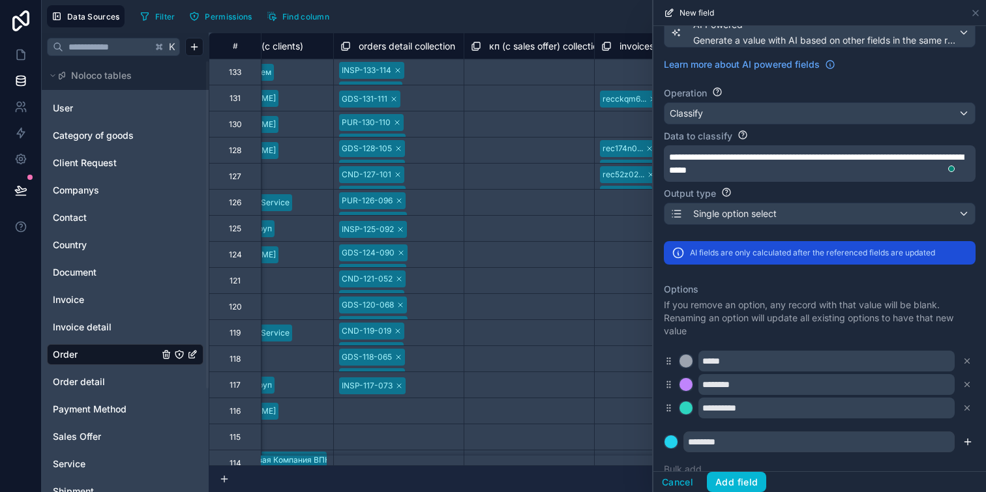
click at [963, 445] on icon "submit" at bounding box center [968, 442] width 10 height 10
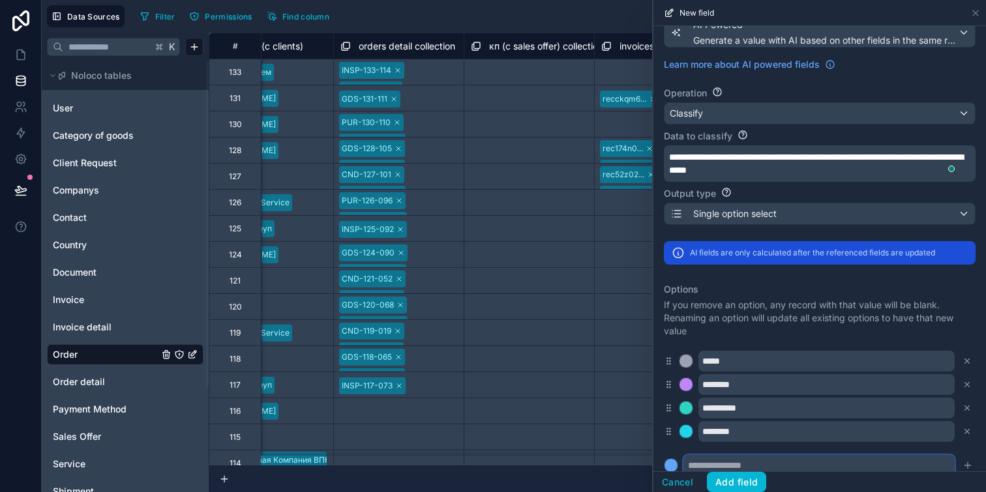
click at [721, 464] on input "text" at bounding box center [819, 465] width 271 height 21
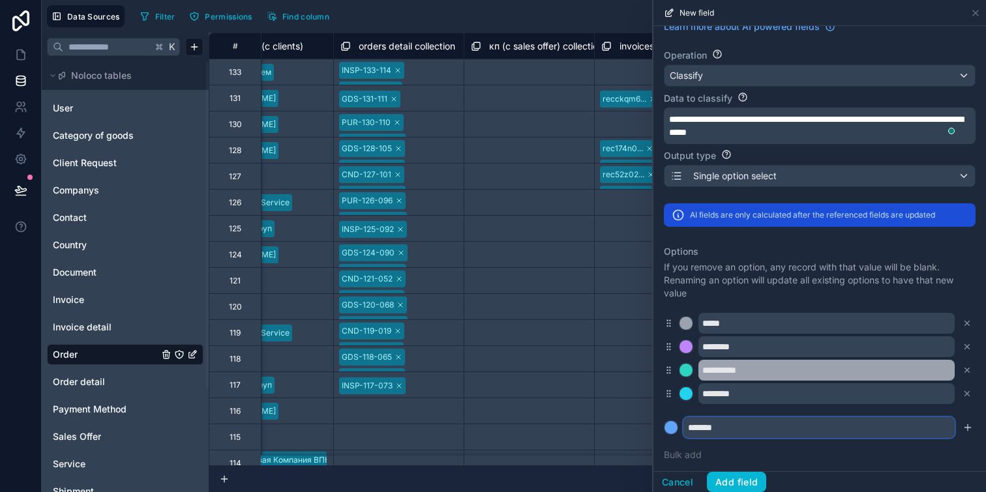
scroll to position [164, 0]
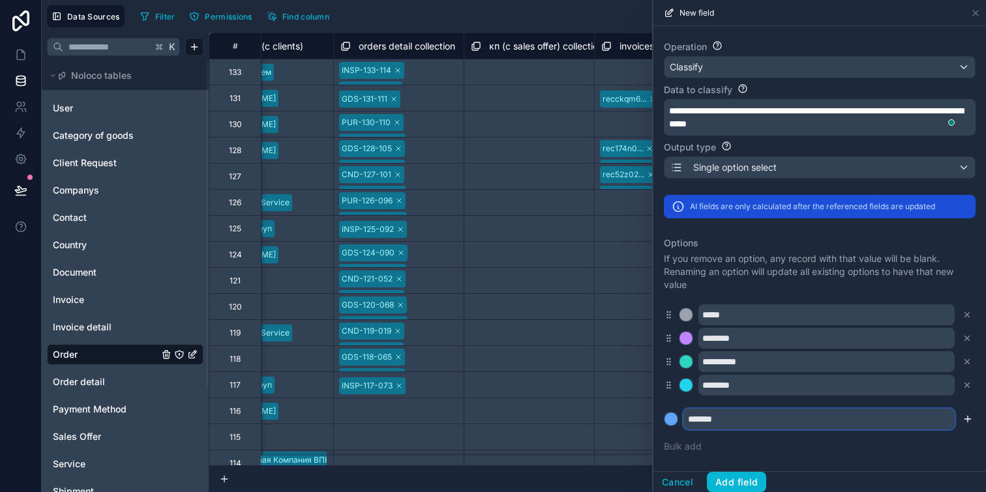
type input "*******"
click at [963, 415] on icon "submit" at bounding box center [968, 419] width 10 height 10
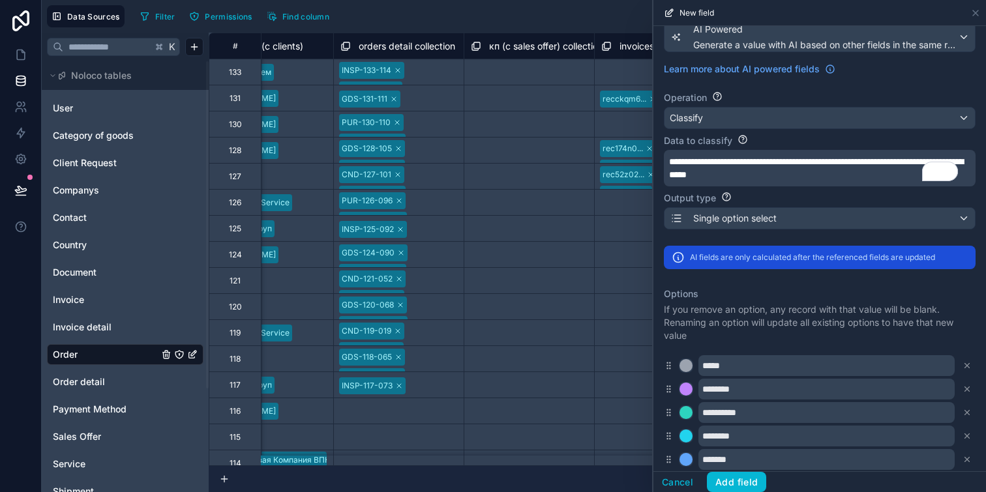
scroll to position [110, 0]
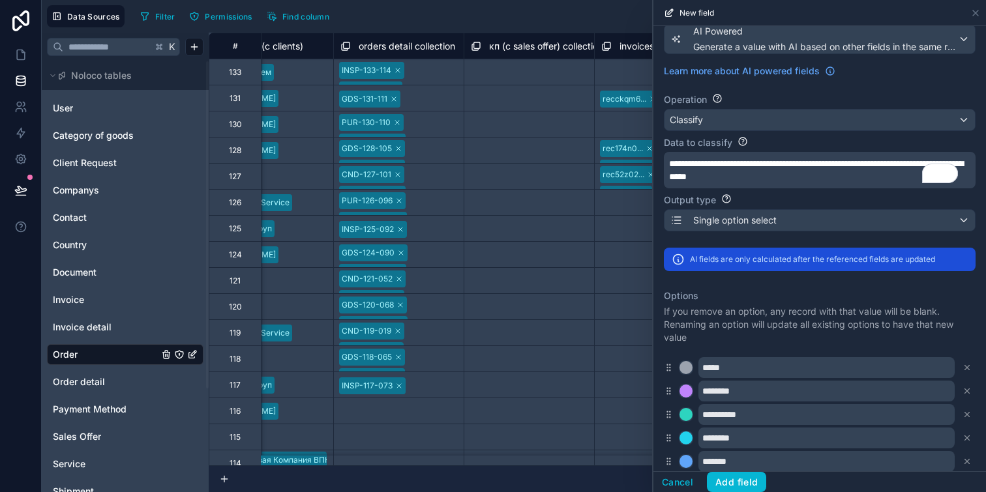
click at [855, 179] on p "**********" at bounding box center [818, 170] width 299 height 26
drag, startPoint x: 785, startPoint y: 175, endPoint x: 836, endPoint y: 174, distance: 50.9
click at [836, 174] on p "**********" at bounding box center [818, 170] width 299 height 26
click at [841, 142] on div "Data to classify" at bounding box center [820, 142] width 312 height 13
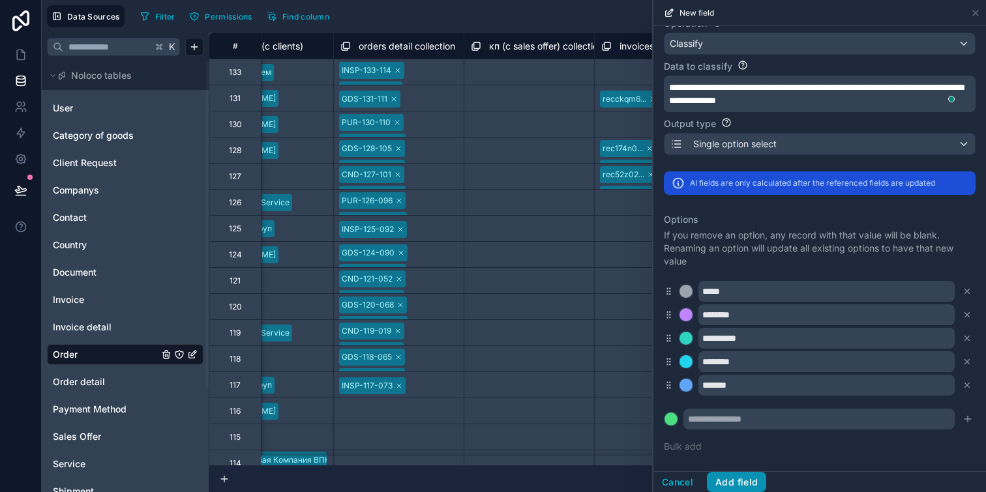
click at [751, 481] on button "Add field" at bounding box center [736, 482] width 59 height 21
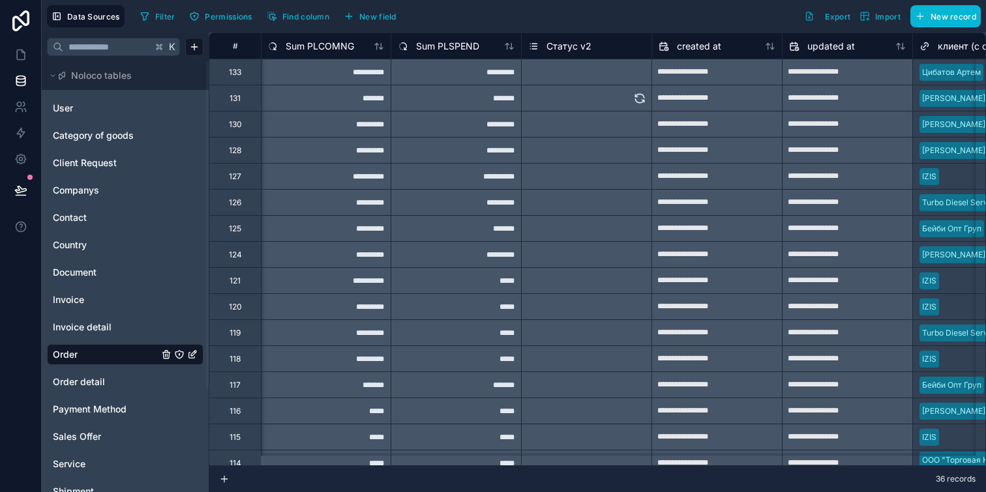
scroll to position [0, 2996]
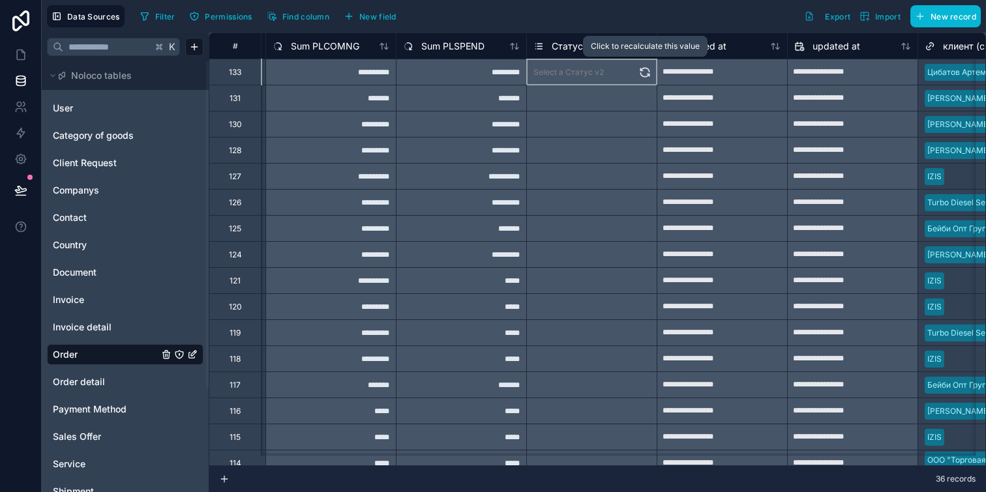
click at [643, 70] on icon at bounding box center [645, 72] width 13 height 13
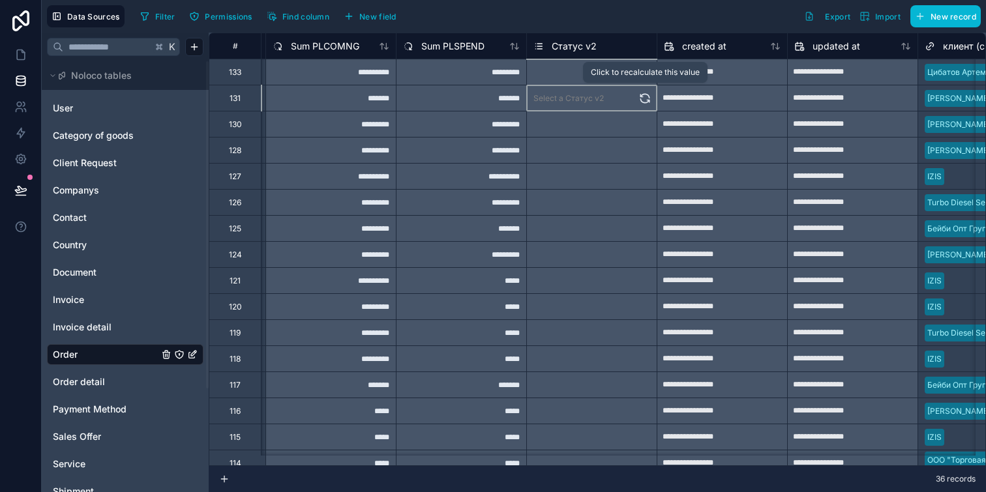
click at [646, 100] on icon at bounding box center [645, 98] width 13 height 13
click at [646, 125] on icon at bounding box center [645, 124] width 13 height 13
click at [650, 154] on icon at bounding box center [645, 150] width 13 height 13
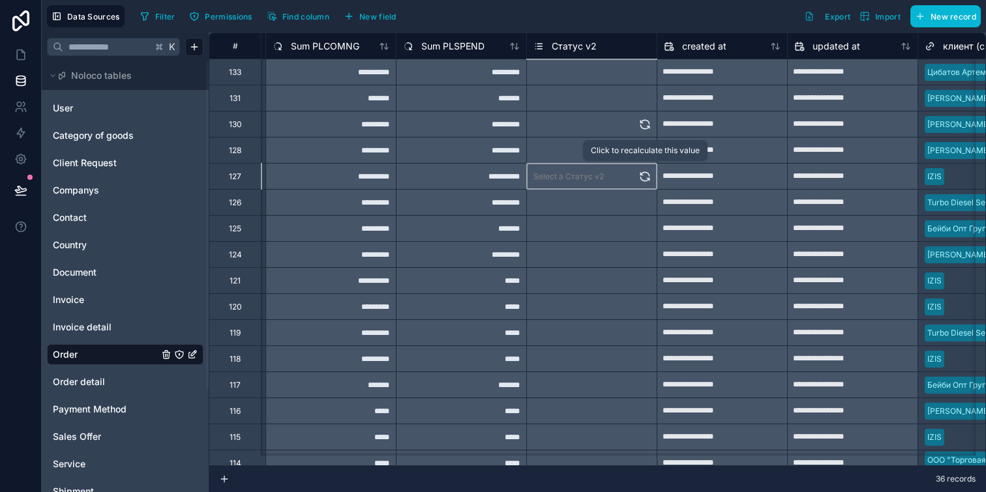
click at [645, 173] on icon at bounding box center [645, 176] width 13 height 13
click at [645, 201] on icon at bounding box center [645, 202] width 13 height 13
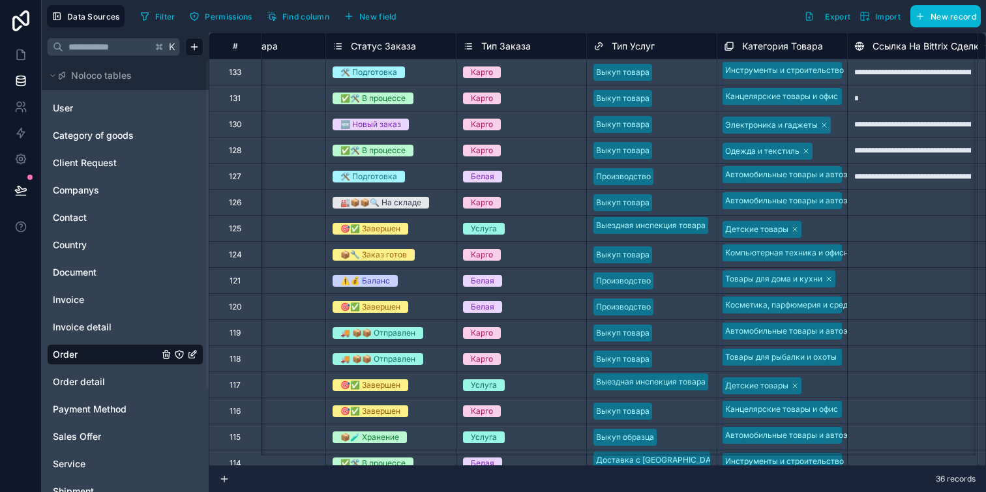
scroll to position [0, 324]
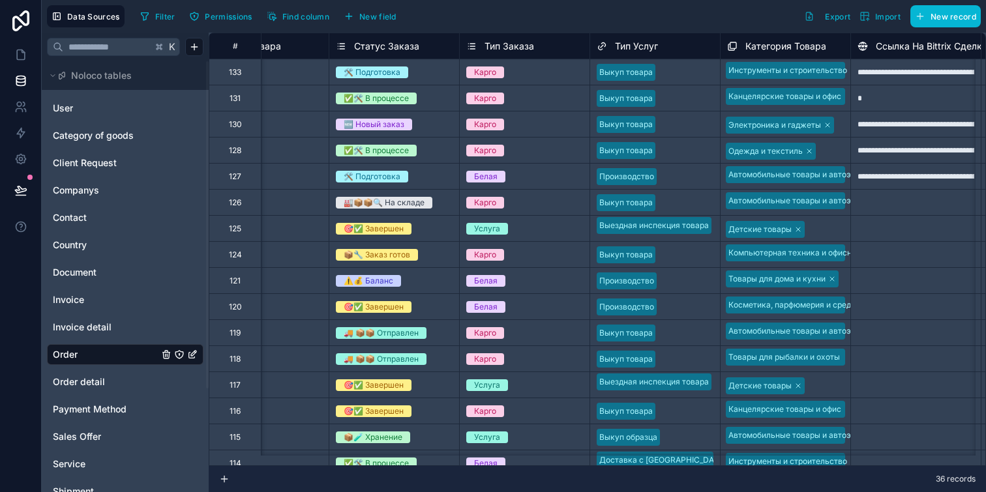
click at [391, 48] on span "Статус Заказа" at bounding box center [386, 46] width 65 height 13
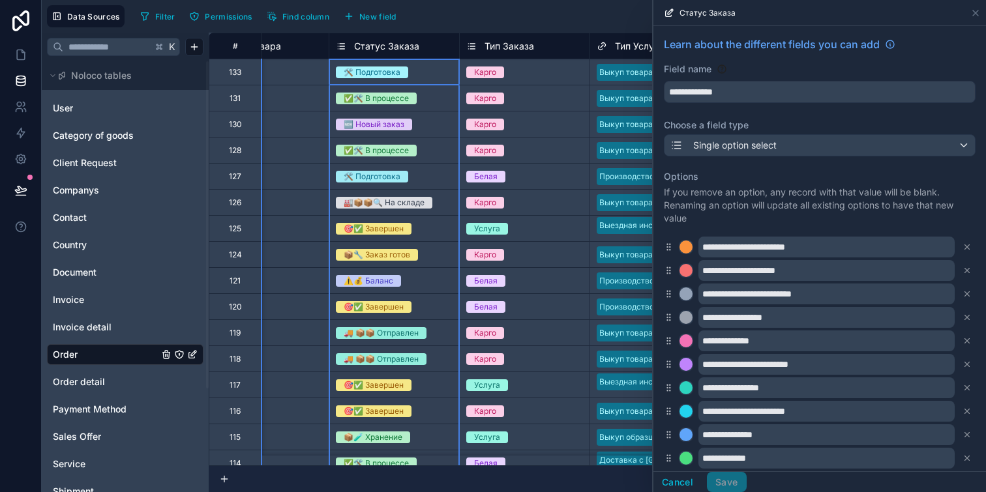
scroll to position [185, 0]
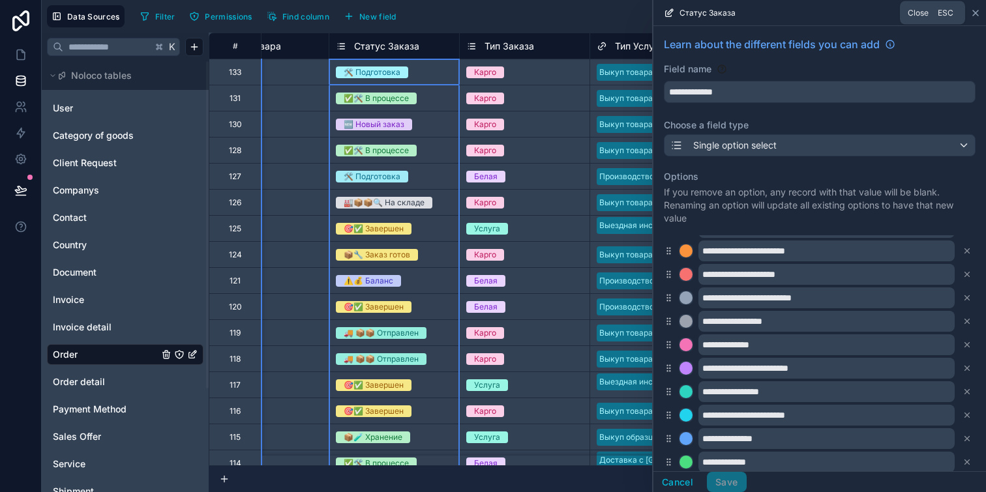
click at [974, 14] on icon at bounding box center [976, 13] width 10 height 10
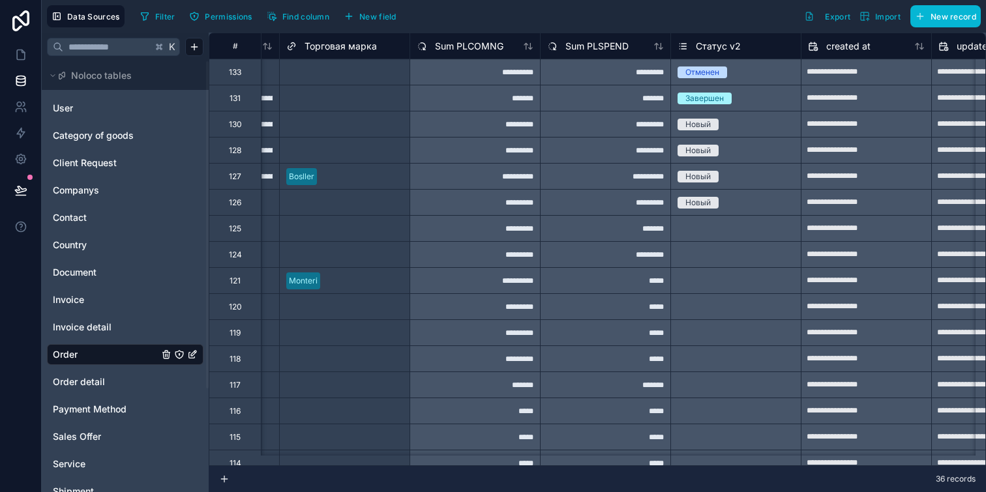
scroll to position [0, 2865]
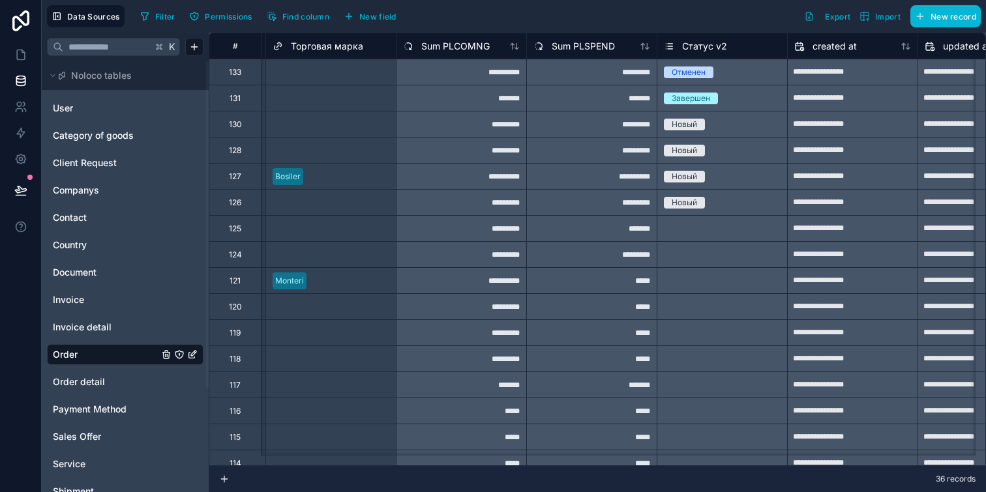
click at [681, 40] on div "Статус v2" at bounding box center [695, 46] width 63 height 16
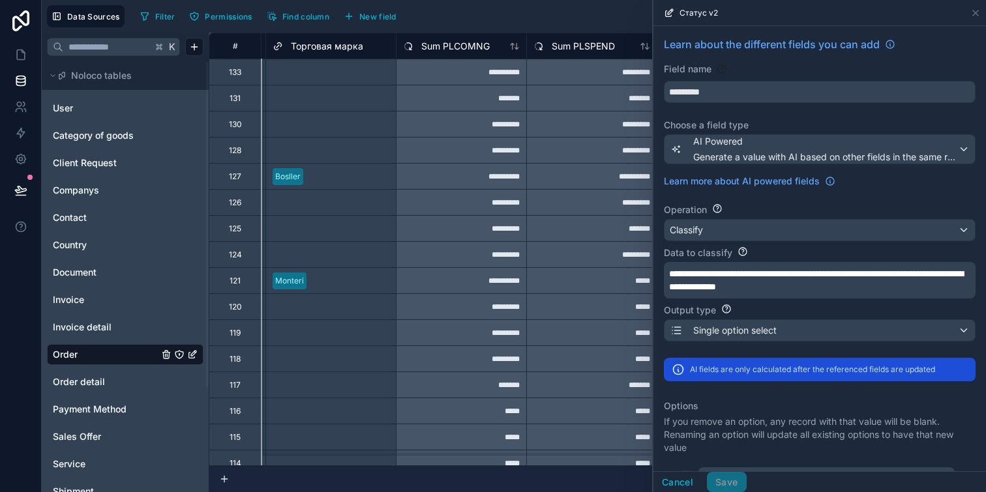
click at [713, 288] on span "**********" at bounding box center [816, 280] width 294 height 22
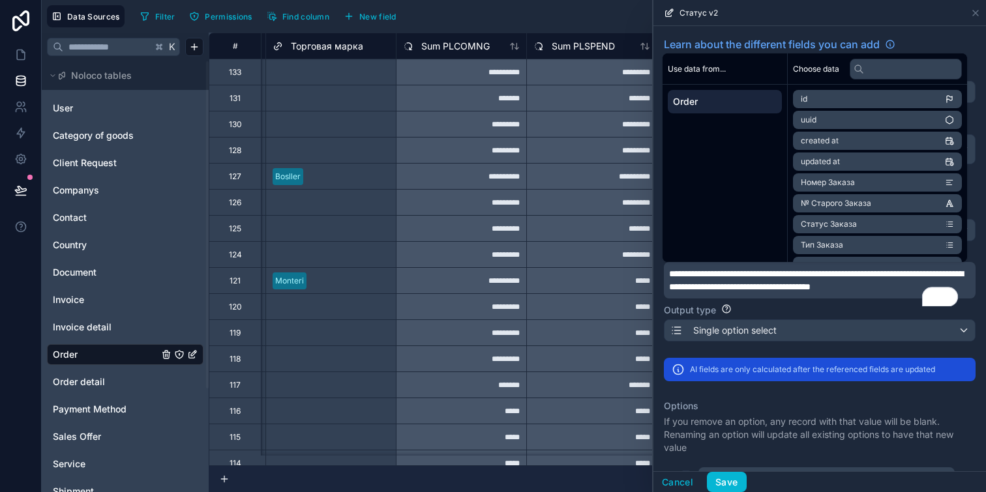
click at [909, 286] on span "**********" at bounding box center [816, 280] width 294 height 22
click at [827, 292] on span "**********" at bounding box center [816, 280] width 294 height 22
click at [768, 292] on span "**********" at bounding box center [816, 280] width 294 height 22
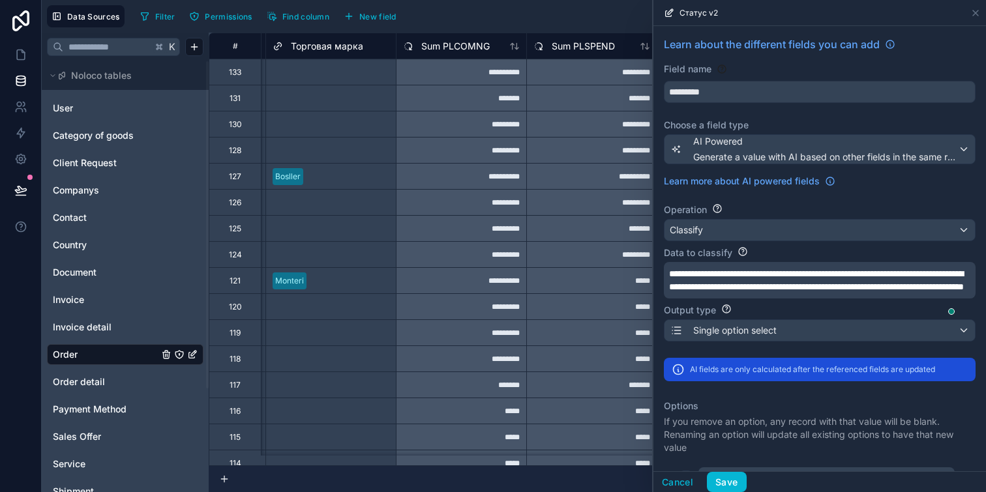
click at [740, 294] on p "**********" at bounding box center [818, 280] width 299 height 26
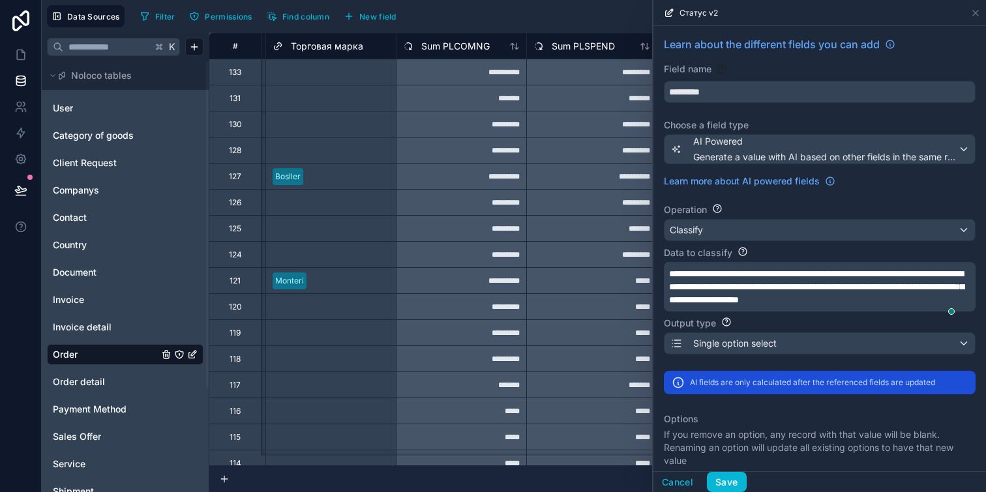
click at [956, 272] on span "**********" at bounding box center [816, 286] width 295 height 35
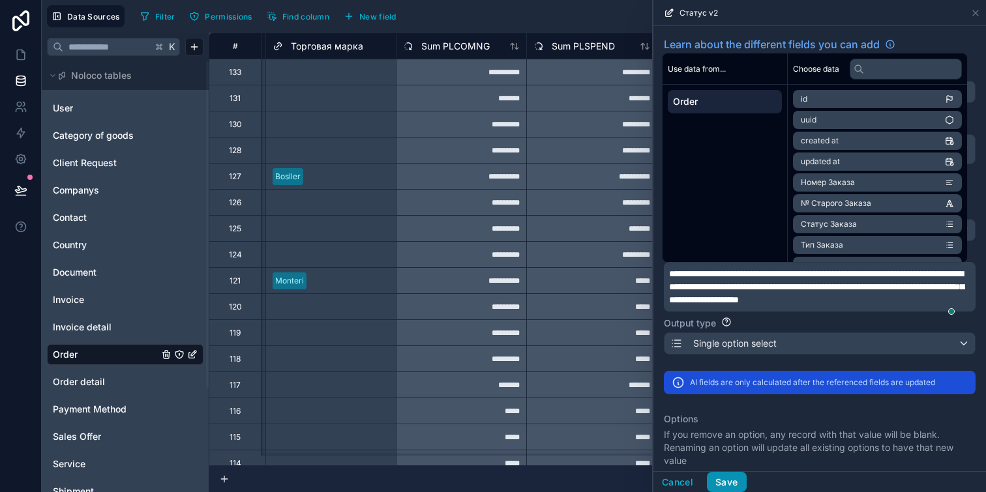
click at [717, 486] on button "Save" at bounding box center [726, 482] width 39 height 21
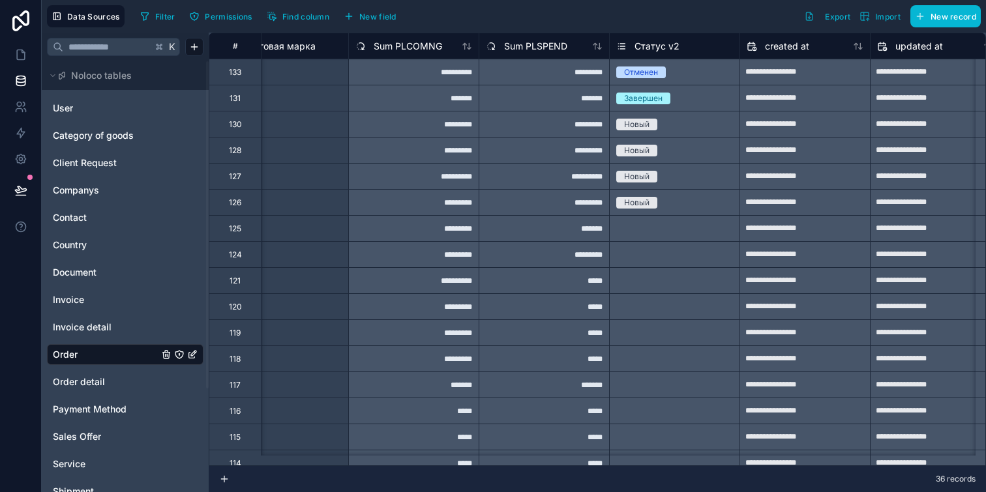
scroll to position [0, 2907]
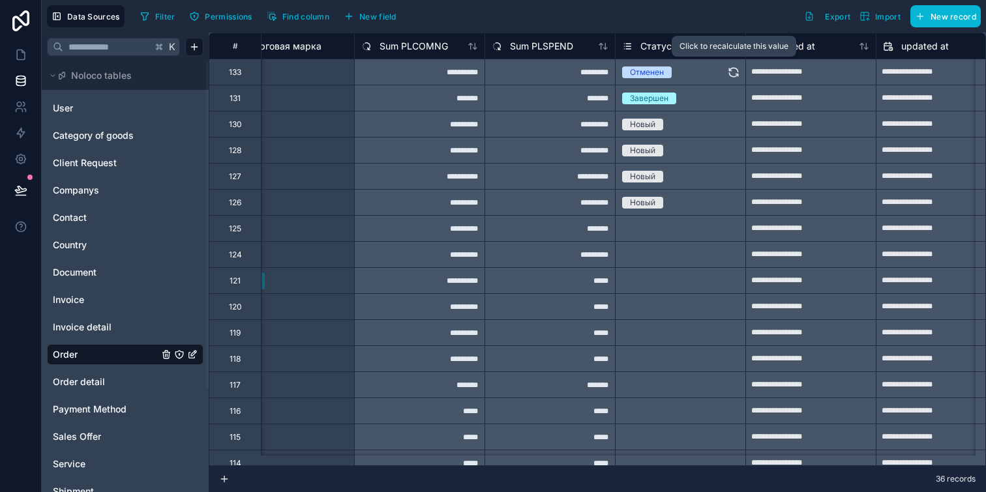
click at [736, 69] on icon at bounding box center [733, 70] width 8 height 4
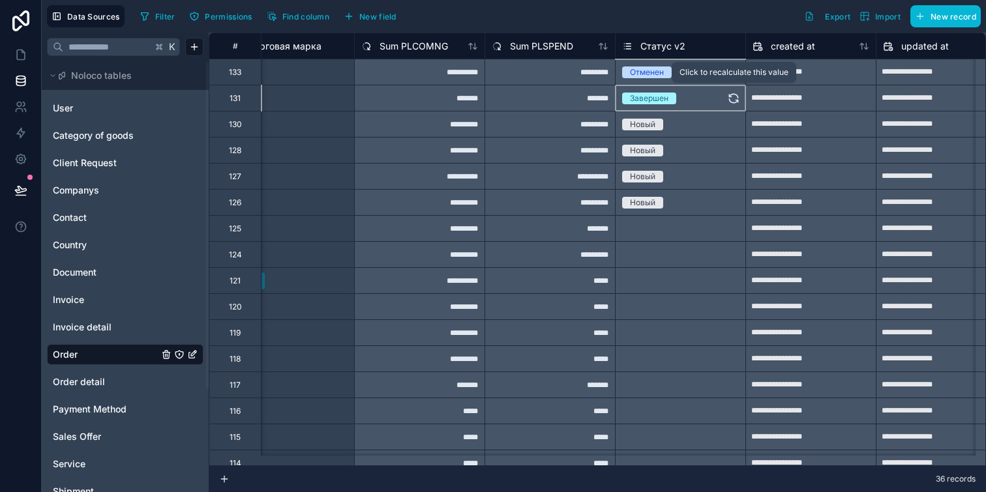
click at [734, 89] on button at bounding box center [733, 97] width 13 height 25
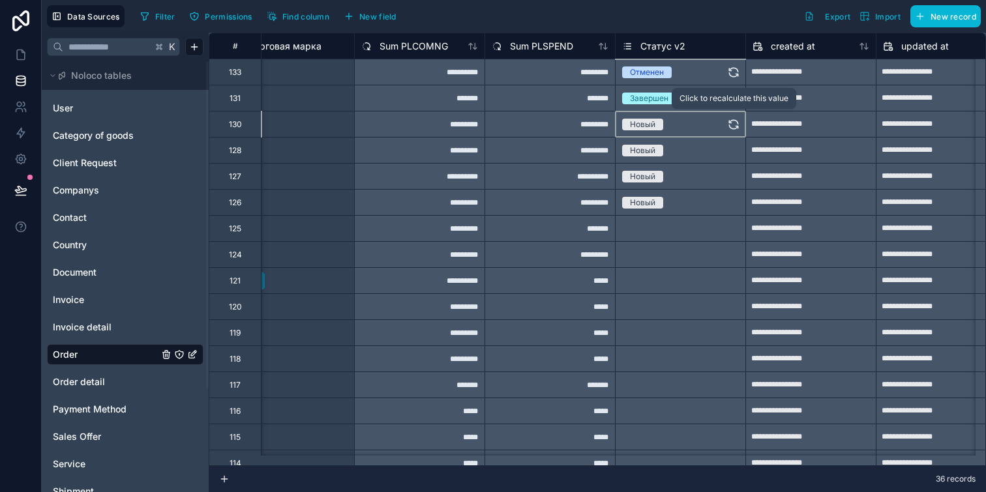
click at [731, 127] on icon at bounding box center [733, 127] width 8 height 4
click at [731, 151] on icon at bounding box center [733, 150] width 13 height 13
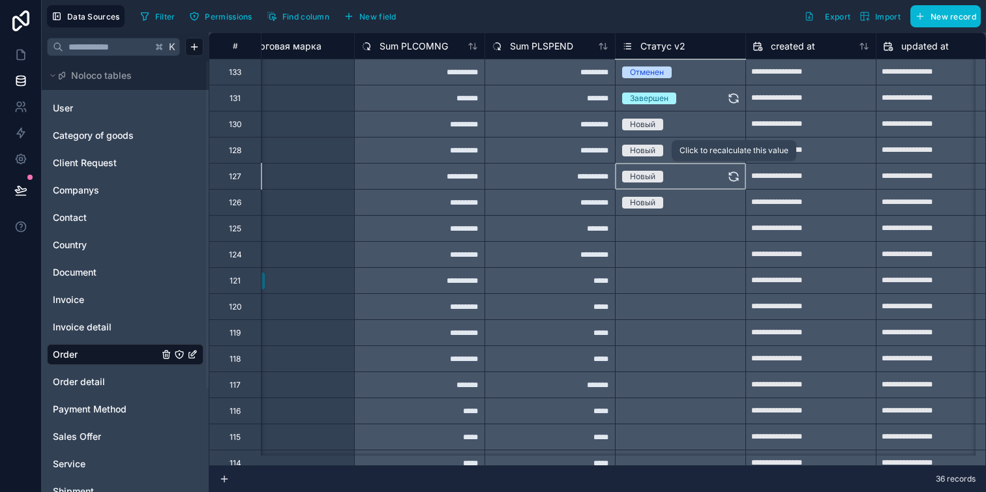
click at [733, 172] on icon at bounding box center [733, 174] width 8 height 4
click at [733, 194] on button at bounding box center [733, 202] width 13 height 25
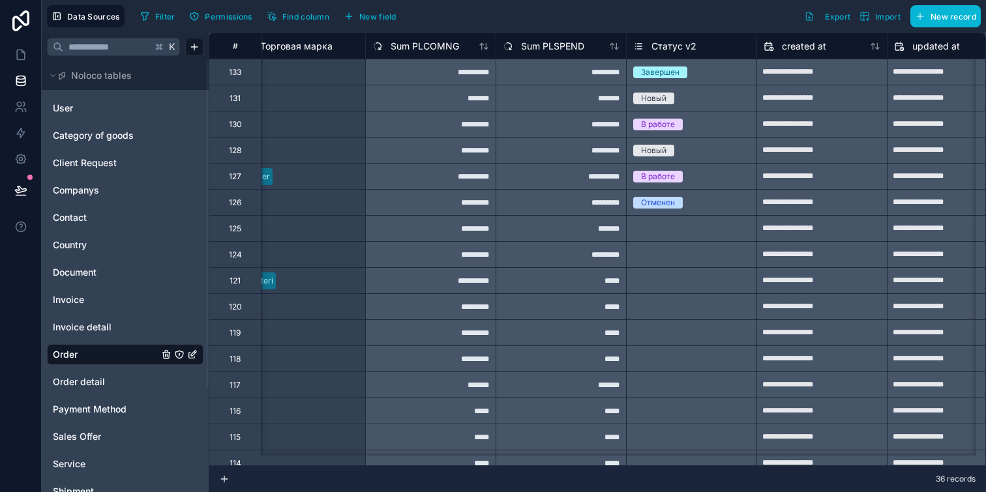
scroll to position [0, 2897]
click at [730, 70] on div "Завершен" at bounding box center [691, 71] width 130 height 25
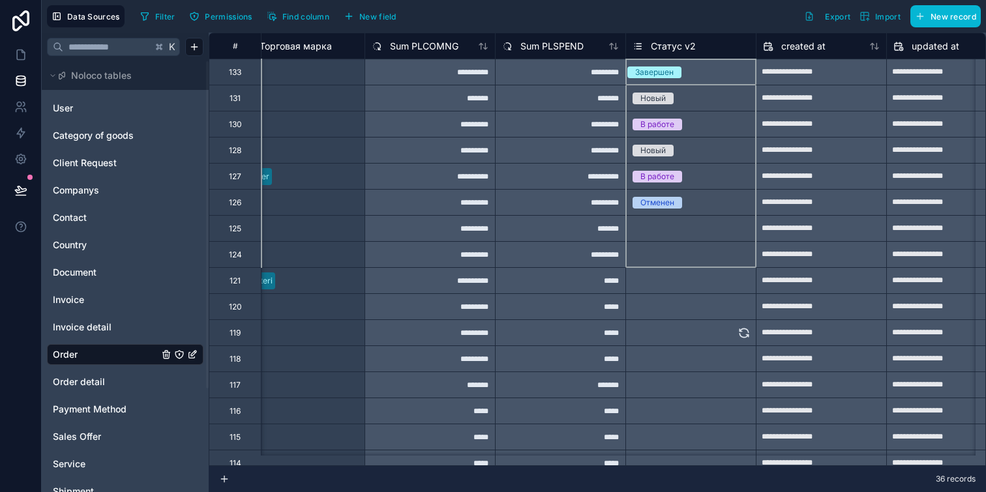
drag, startPoint x: 755, startPoint y: 83, endPoint x: 748, endPoint y: 323, distance: 239.5
click at [720, 55] on div "Статус v2" at bounding box center [691, 46] width 130 height 26
click at [687, 55] on div "Статус v2" at bounding box center [691, 46] width 130 height 26
click at [687, 48] on span "Статус v2" at bounding box center [673, 46] width 45 height 13
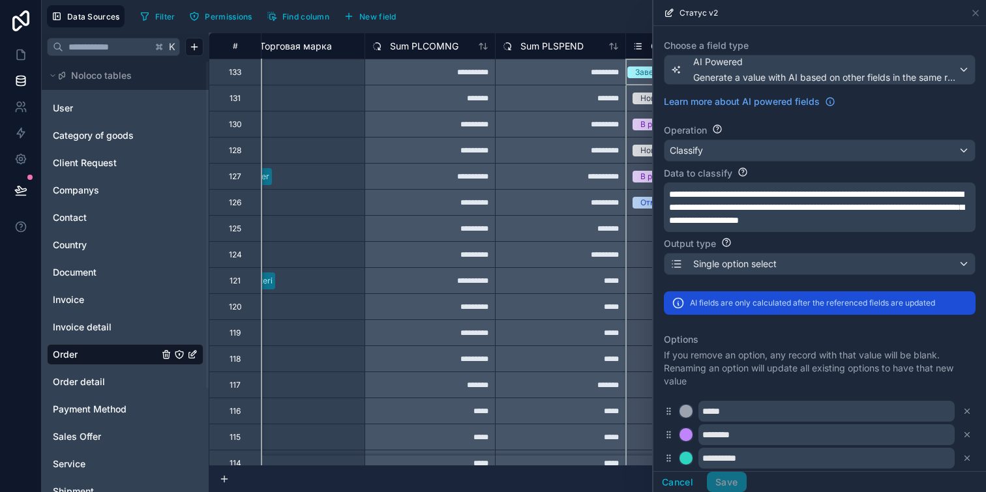
scroll to position [78, 0]
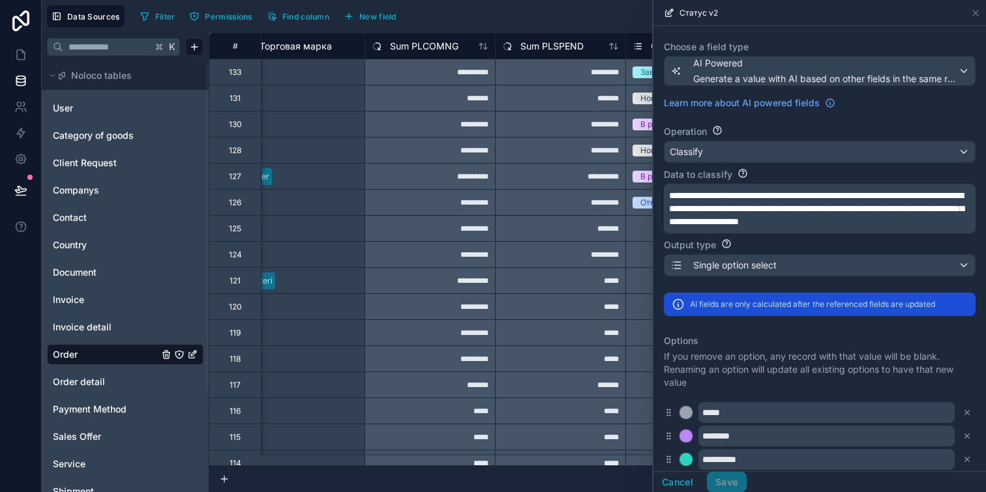
click at [798, 216] on span "**********" at bounding box center [816, 208] width 295 height 35
click at [638, 73] on div "Завершен" at bounding box center [691, 71] width 130 height 25
click at [957, 196] on span "**********" at bounding box center [816, 208] width 295 height 35
click at [737, 481] on button "Save" at bounding box center [726, 482] width 39 height 21
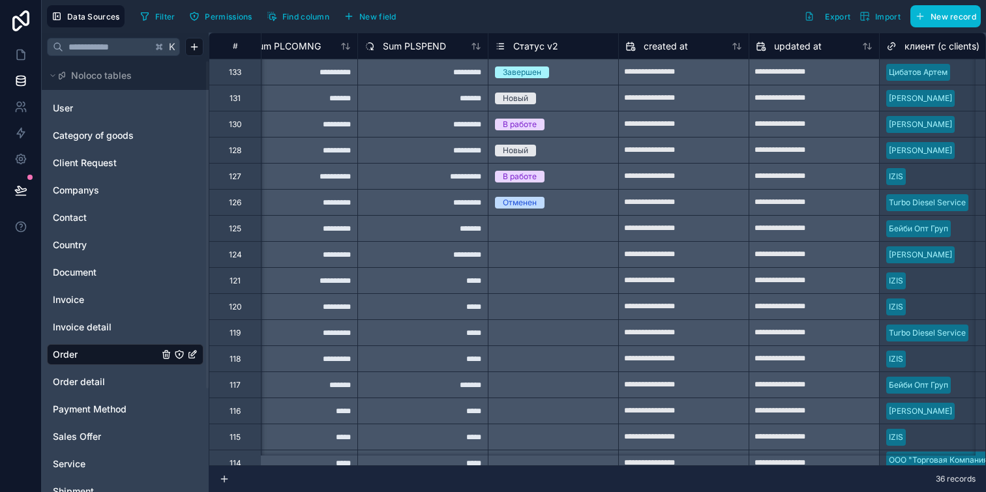
scroll to position [0, 3092]
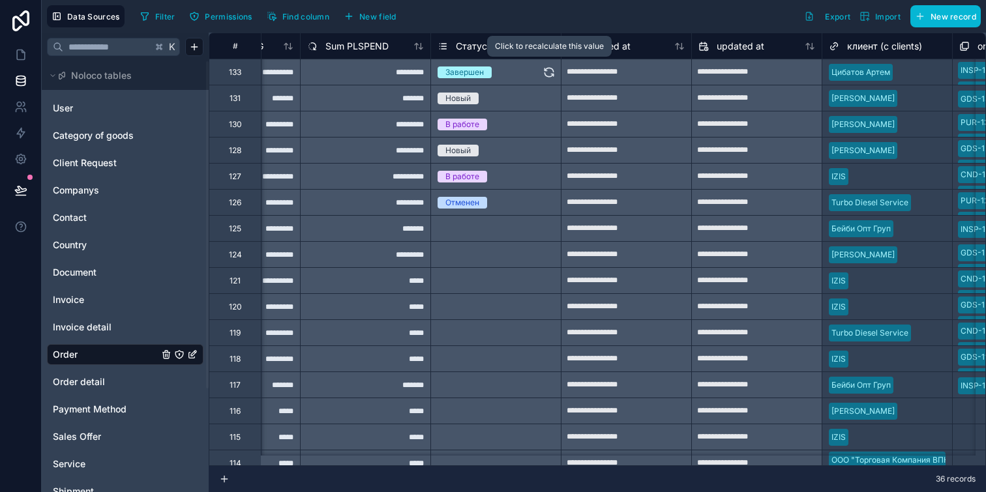
click at [551, 74] on icon at bounding box center [549, 72] width 13 height 13
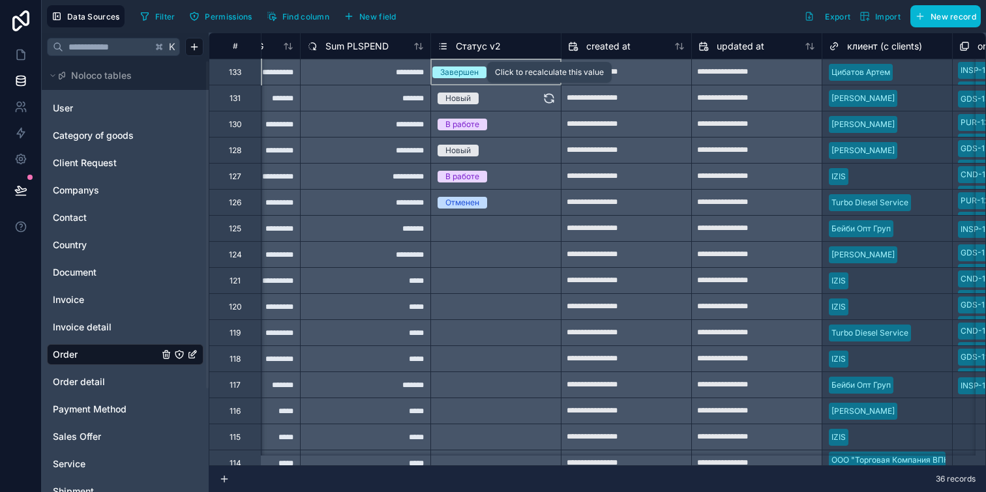
click at [552, 101] on icon at bounding box center [549, 100] width 8 height 4
click at [554, 128] on icon at bounding box center [549, 124] width 13 height 13
click at [554, 151] on icon at bounding box center [549, 150] width 13 height 13
click at [554, 173] on icon at bounding box center [549, 176] width 13 height 13
click at [552, 204] on icon at bounding box center [549, 205] width 8 height 4
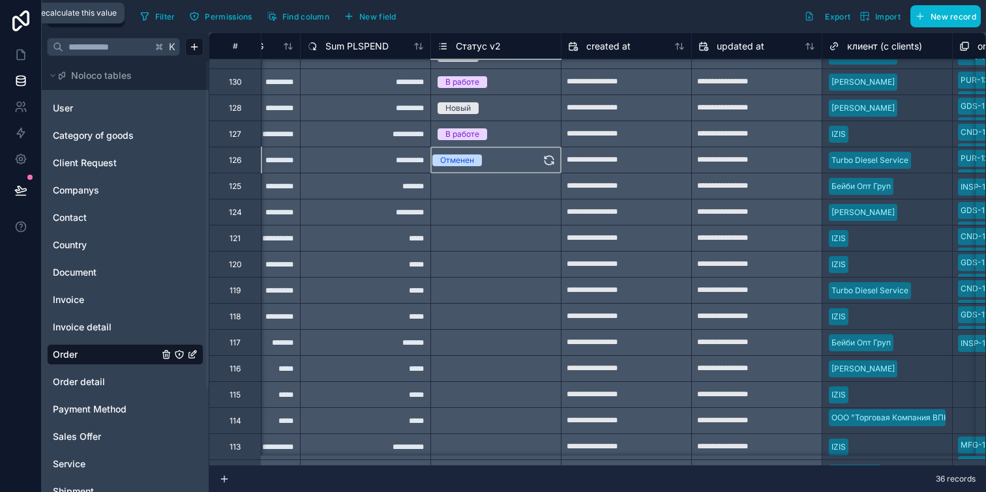
scroll to position [50, 3092]
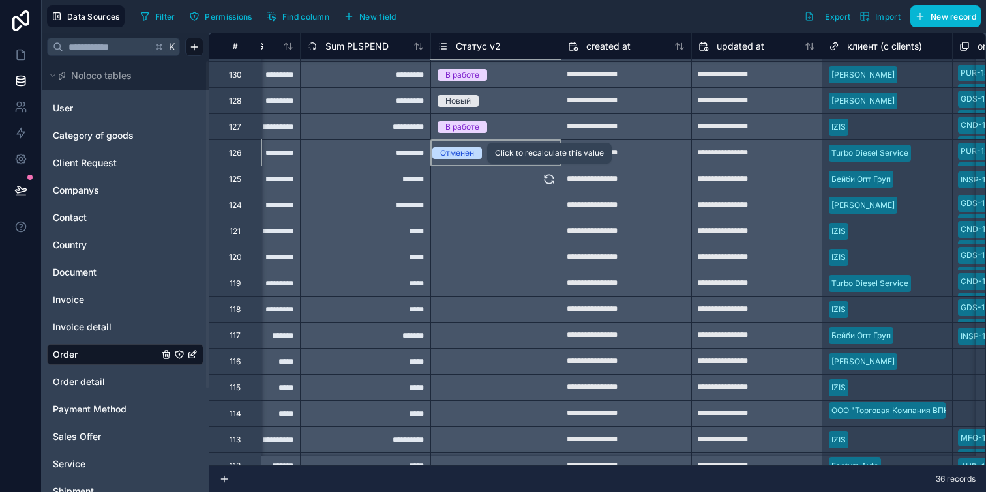
click at [549, 171] on button at bounding box center [549, 178] width 13 height 25
click at [549, 208] on icon at bounding box center [549, 205] width 13 height 13
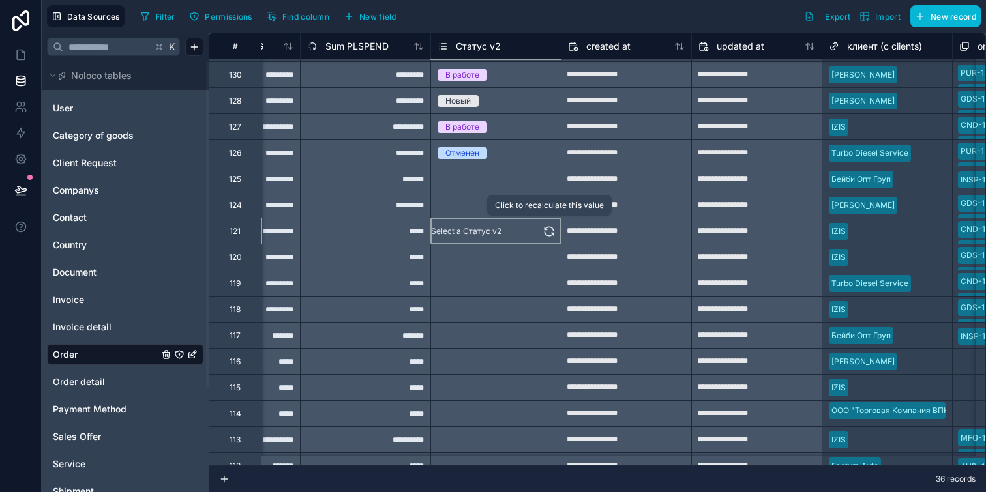
click at [550, 234] on icon at bounding box center [549, 231] width 13 height 13
click at [550, 260] on icon at bounding box center [549, 257] width 13 height 13
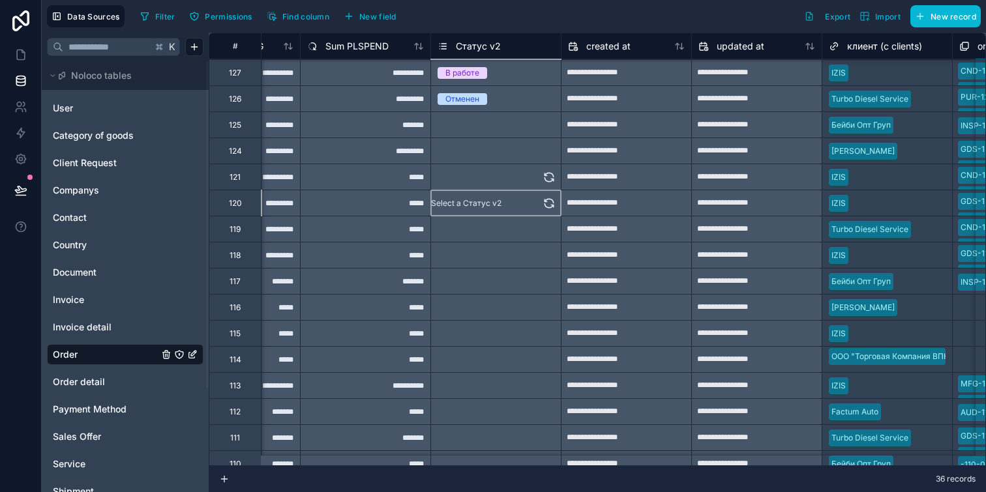
scroll to position [122, 3092]
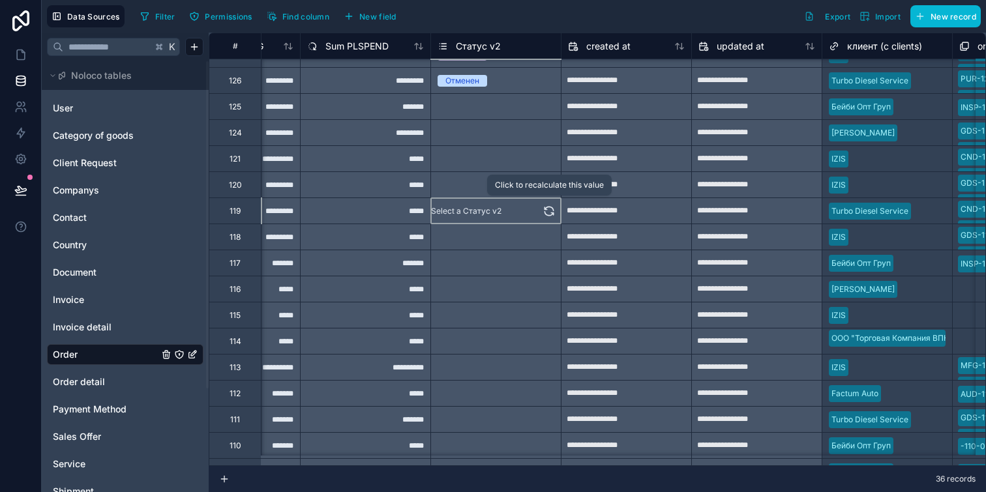
click at [545, 216] on icon at bounding box center [549, 211] width 13 height 13
click at [550, 241] on icon at bounding box center [549, 239] width 8 height 4
click at [551, 262] on icon at bounding box center [549, 263] width 13 height 13
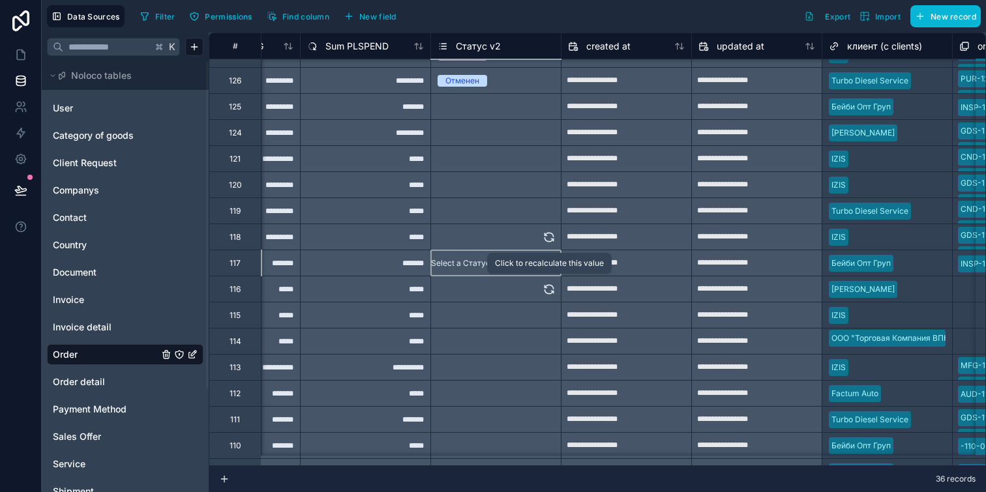
click at [551, 288] on icon at bounding box center [549, 289] width 13 height 13
click at [551, 312] on icon at bounding box center [549, 315] width 13 height 13
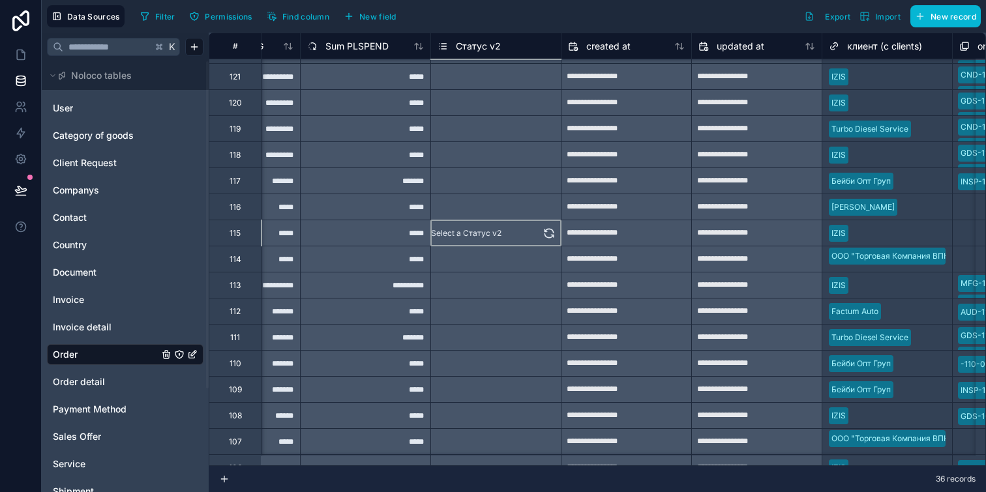
scroll to position [221, 3092]
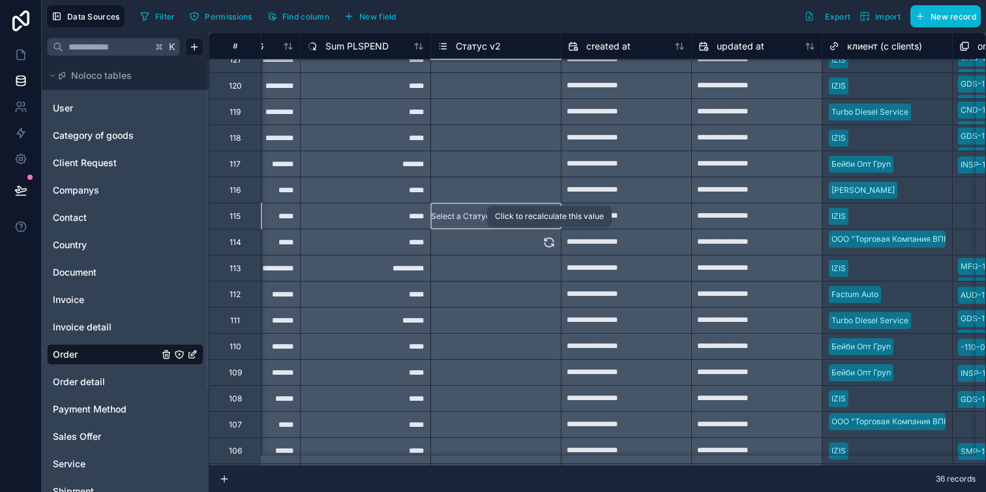
click at [550, 237] on icon at bounding box center [549, 242] width 13 height 13
click at [550, 279] on button at bounding box center [549, 268] width 13 height 25
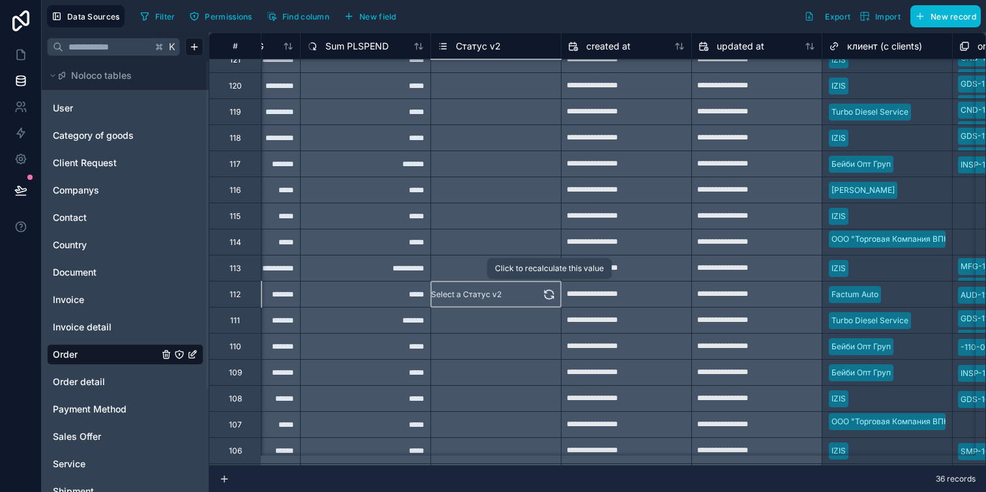
click at [550, 299] on icon at bounding box center [549, 294] width 13 height 13
click at [550, 322] on icon at bounding box center [549, 323] width 8 height 4
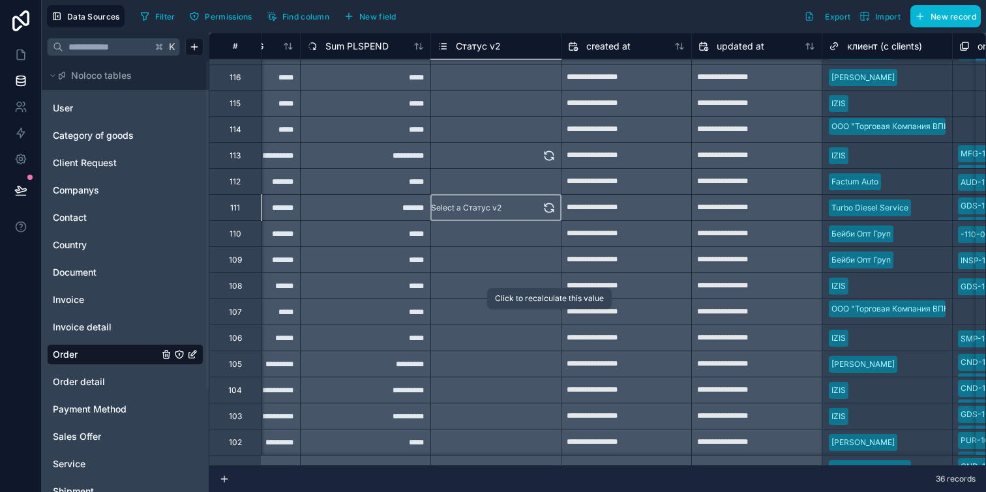
scroll to position [350, 3092]
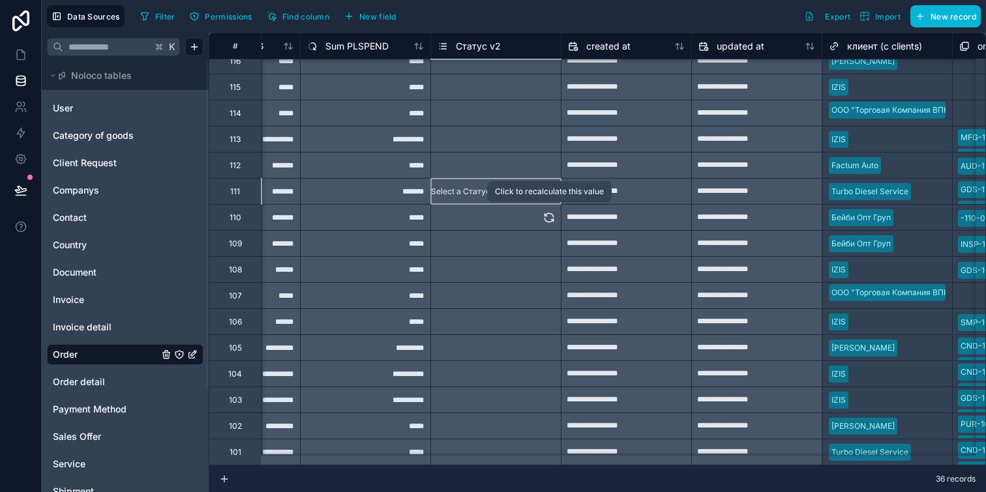
click at [549, 222] on icon at bounding box center [549, 220] width 8 height 4
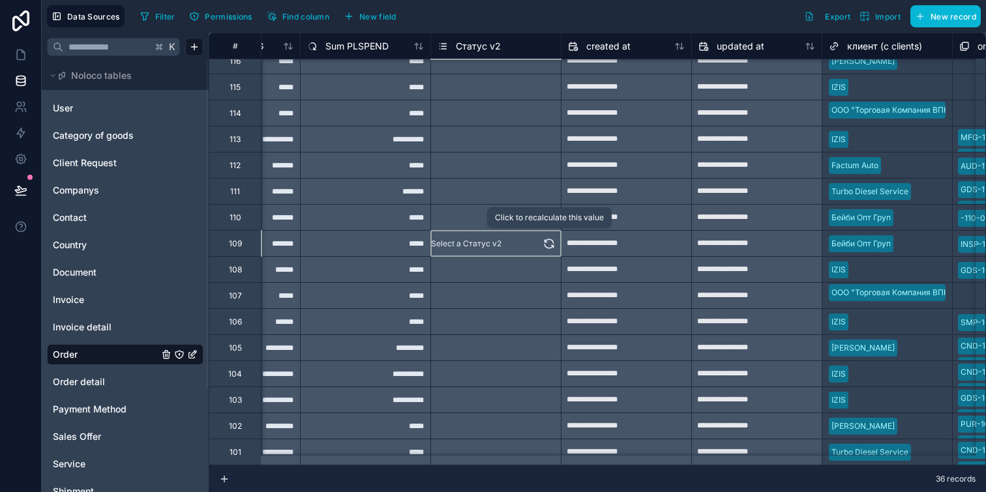
click at [549, 248] on icon at bounding box center [549, 246] width 8 height 4
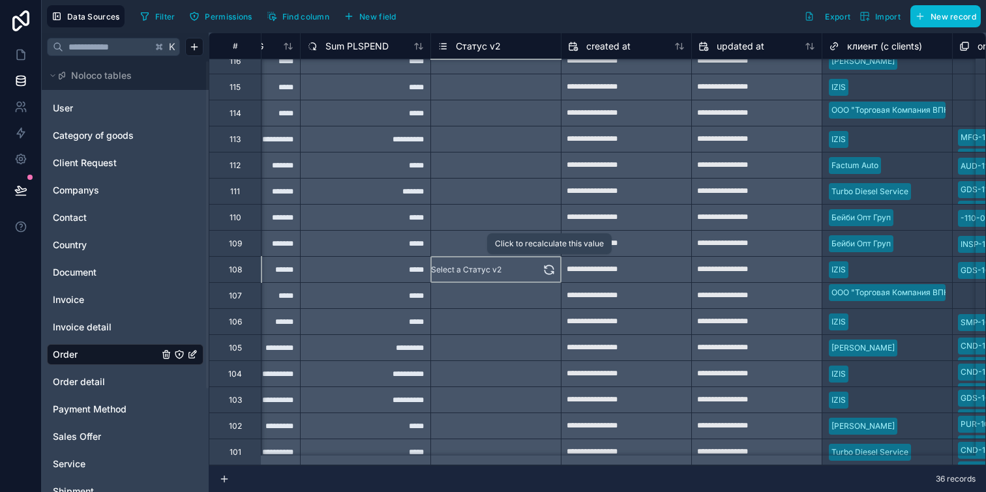
click at [549, 272] on icon at bounding box center [549, 270] width 13 height 13
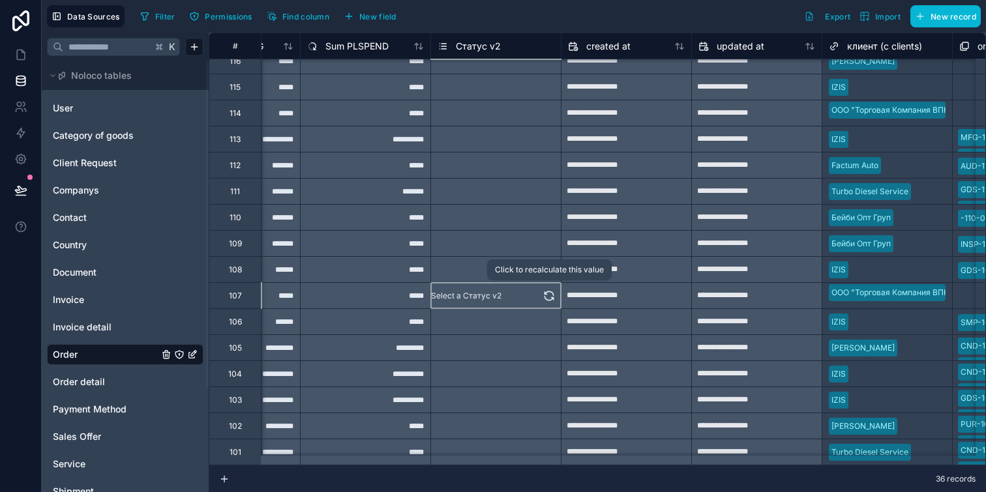
click at [549, 292] on icon at bounding box center [549, 294] width 8 height 4
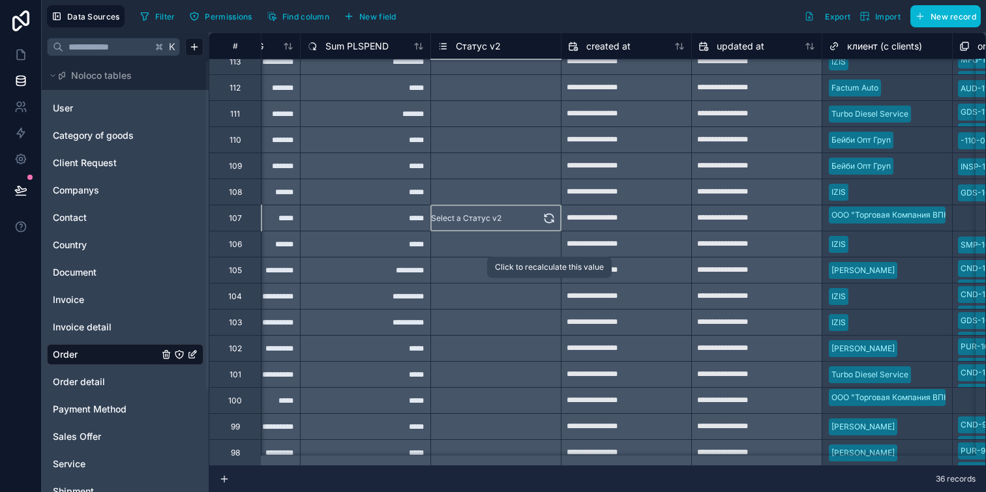
scroll to position [432, 3092]
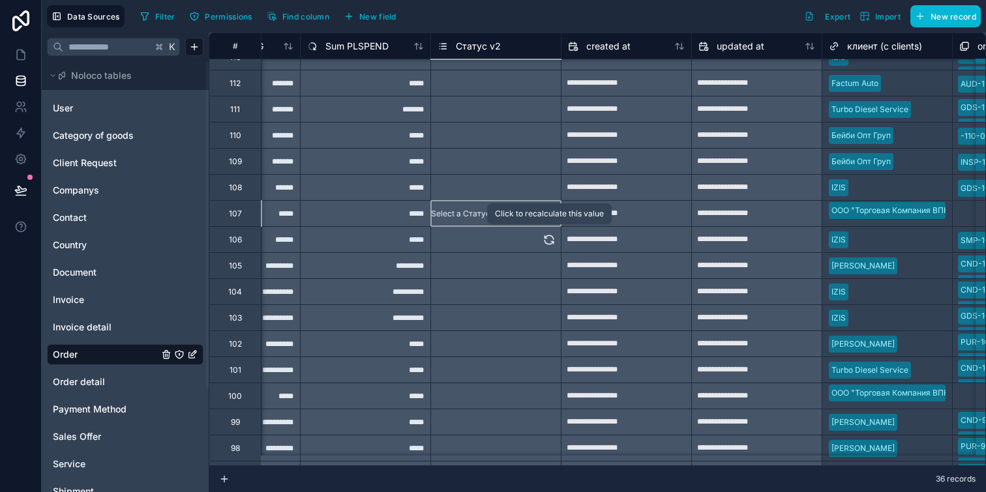
click at [549, 246] on button at bounding box center [549, 239] width 13 height 25
click at [548, 265] on icon at bounding box center [549, 266] width 13 height 13
click at [549, 288] on icon at bounding box center [549, 290] width 8 height 4
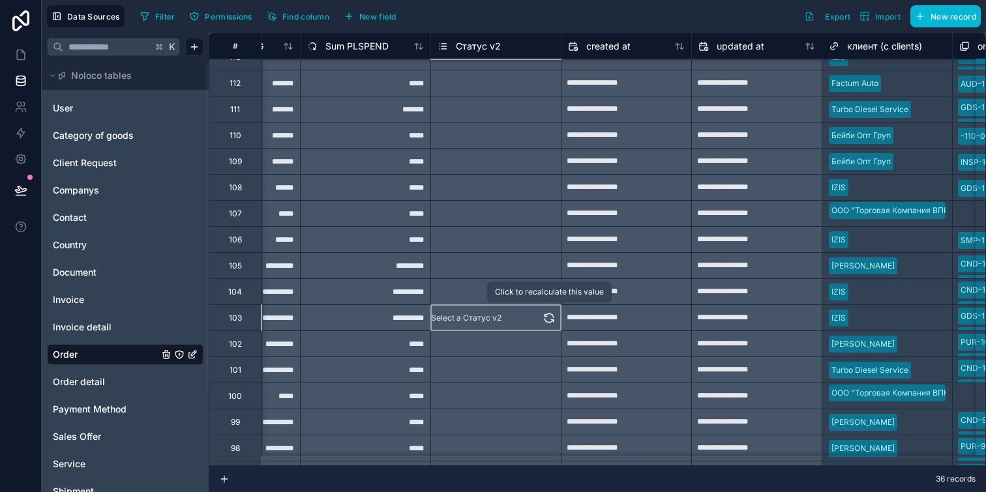
click at [553, 314] on icon at bounding box center [549, 318] width 13 height 13
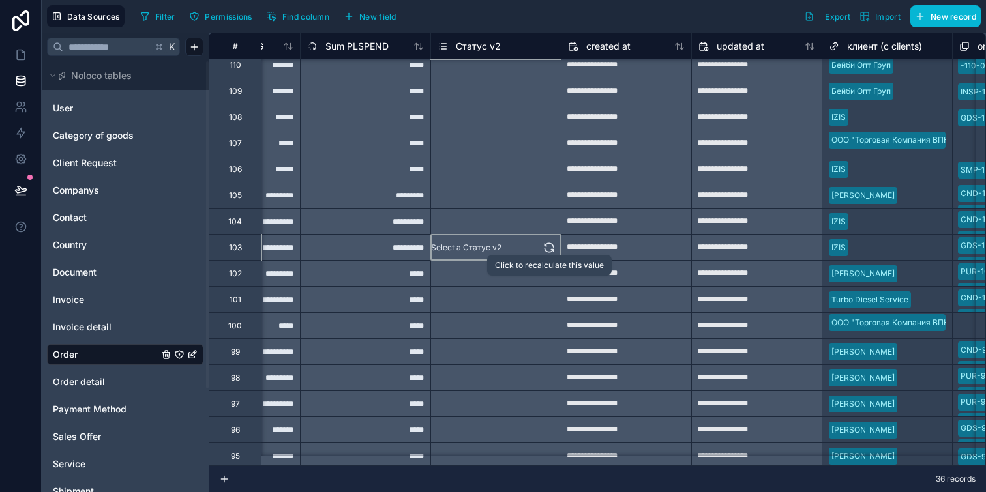
scroll to position [511, 3092]
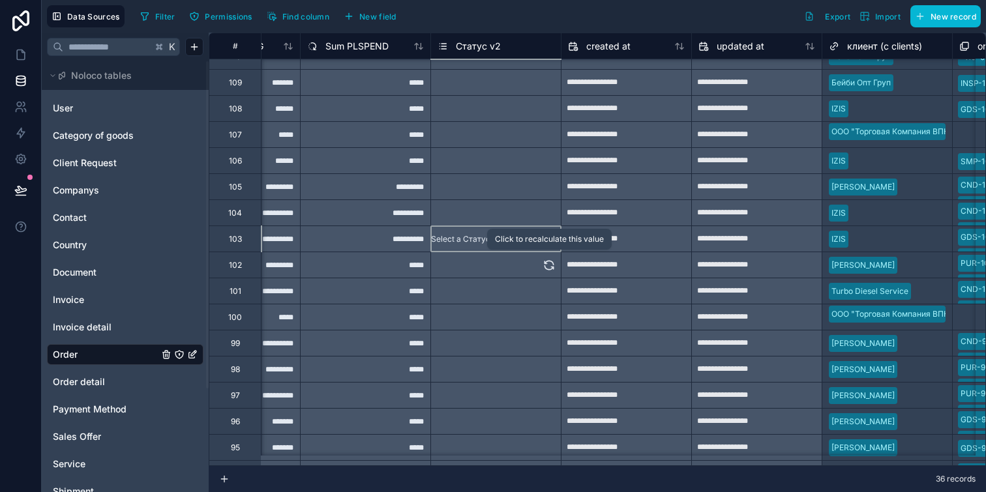
click at [551, 264] on icon at bounding box center [549, 265] width 13 height 13
click at [551, 295] on icon at bounding box center [549, 291] width 13 height 13
click at [551, 320] on icon at bounding box center [549, 320] width 8 height 4
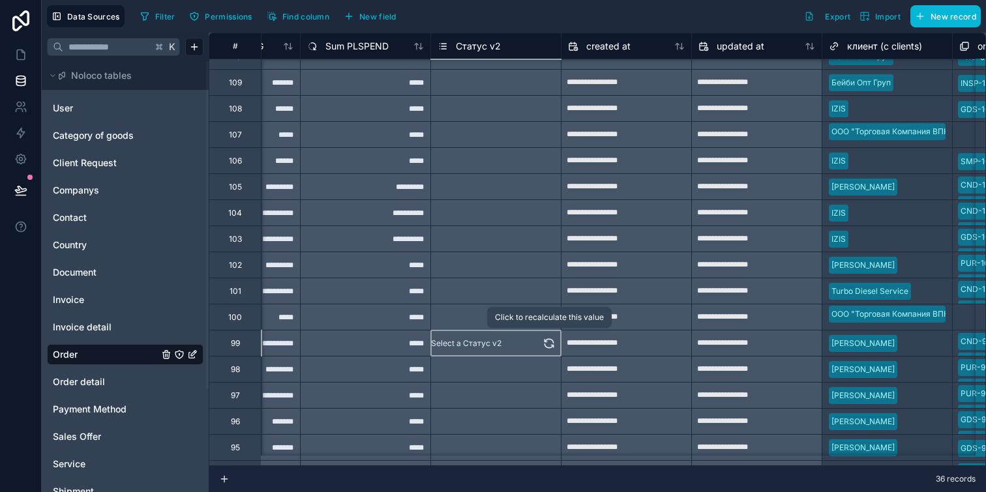
click at [551, 340] on icon at bounding box center [549, 341] width 8 height 4
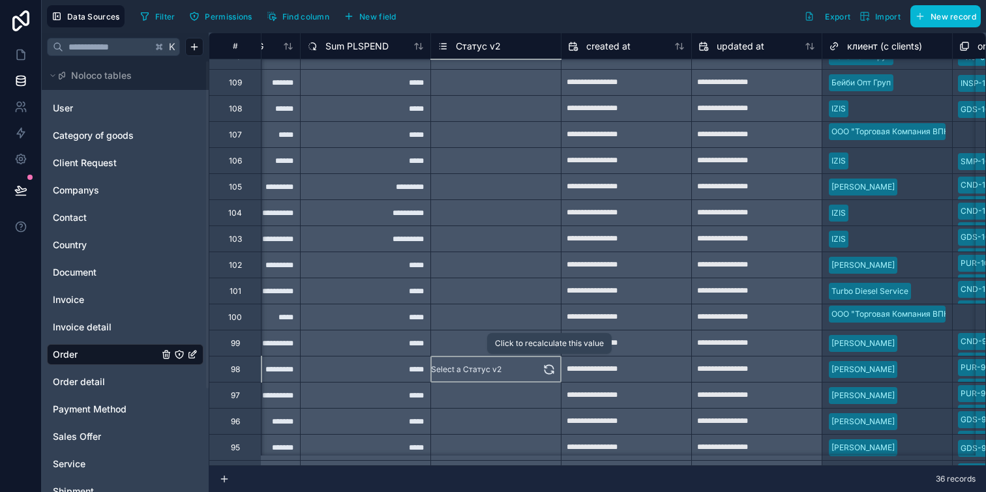
click at [551, 368] on icon at bounding box center [549, 369] width 13 height 13
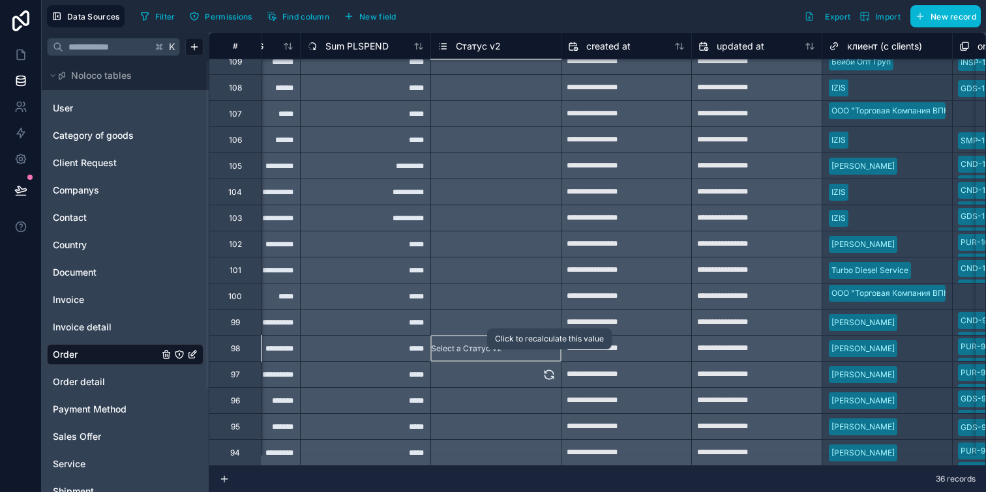
click at [550, 362] on button at bounding box center [549, 374] width 13 height 25
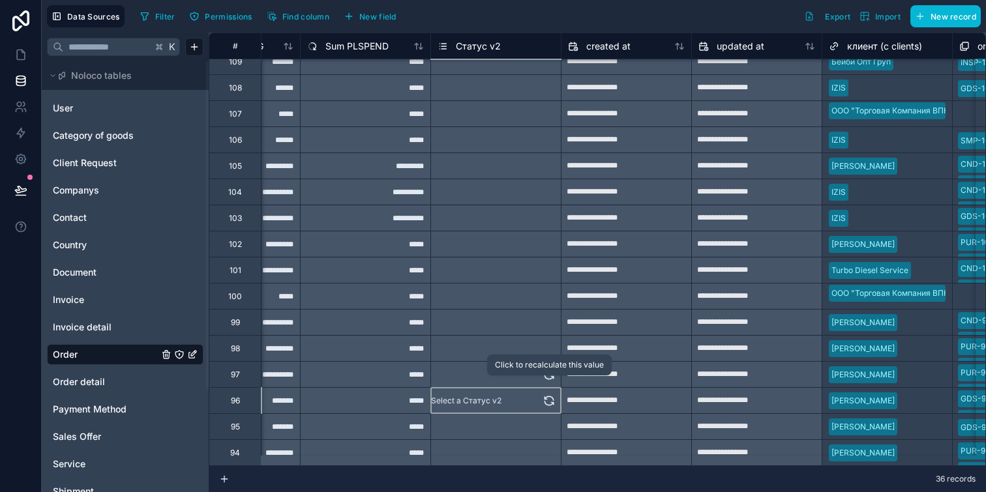
click at [553, 401] on icon at bounding box center [549, 403] width 8 height 4
click at [554, 421] on icon at bounding box center [549, 427] width 13 height 13
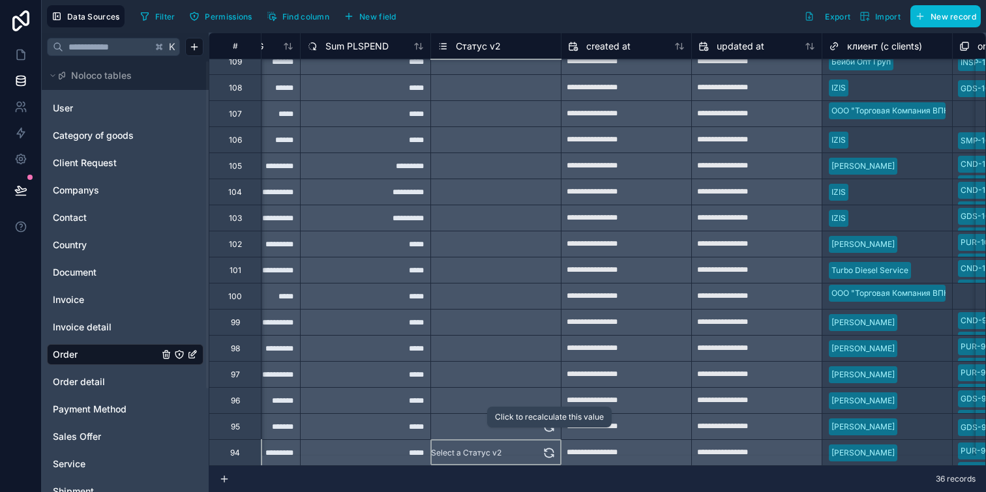
click at [551, 440] on button at bounding box center [549, 452] width 13 height 25
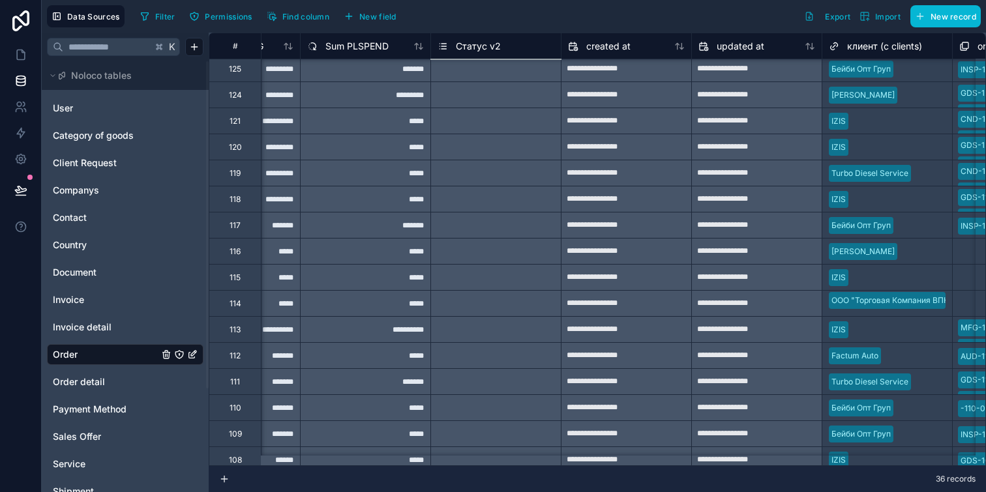
scroll to position [0, 3092]
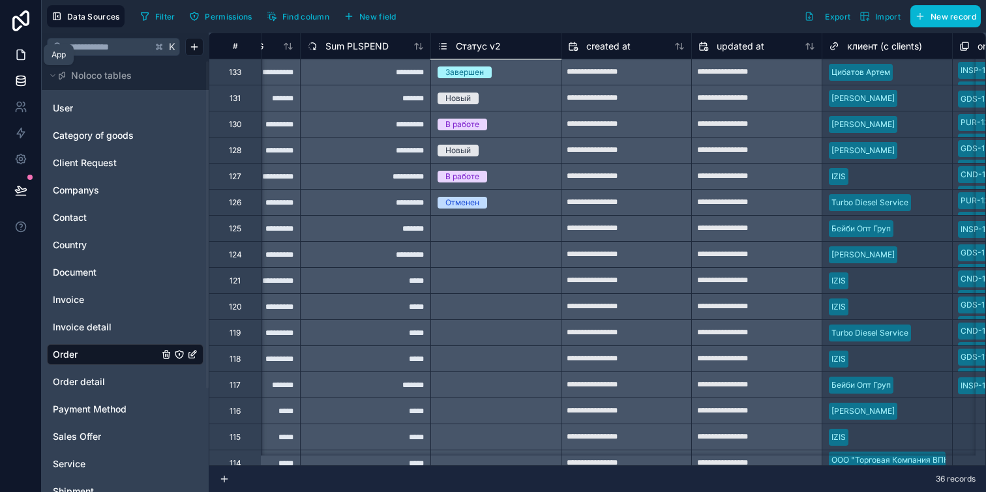
click at [20, 61] on link at bounding box center [20, 55] width 41 height 26
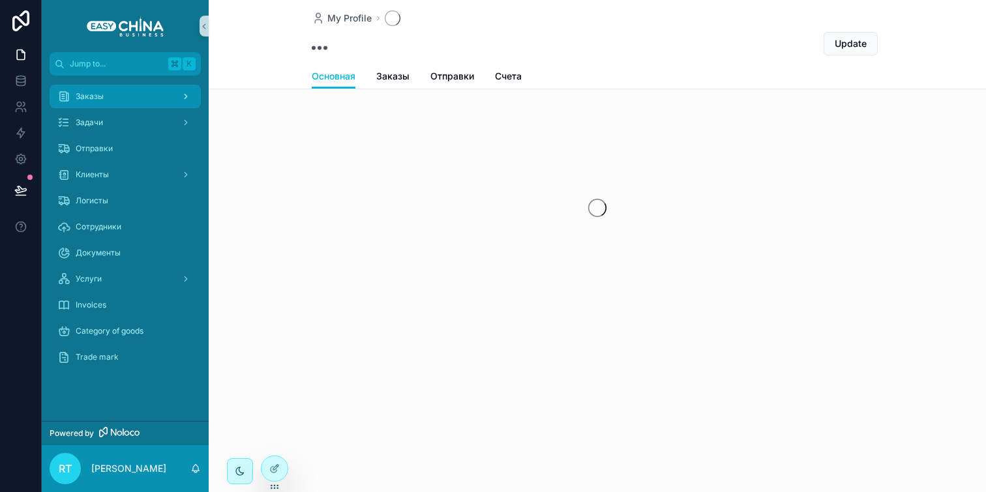
click at [111, 98] on div "Заказы" at bounding box center [125, 96] width 136 height 21
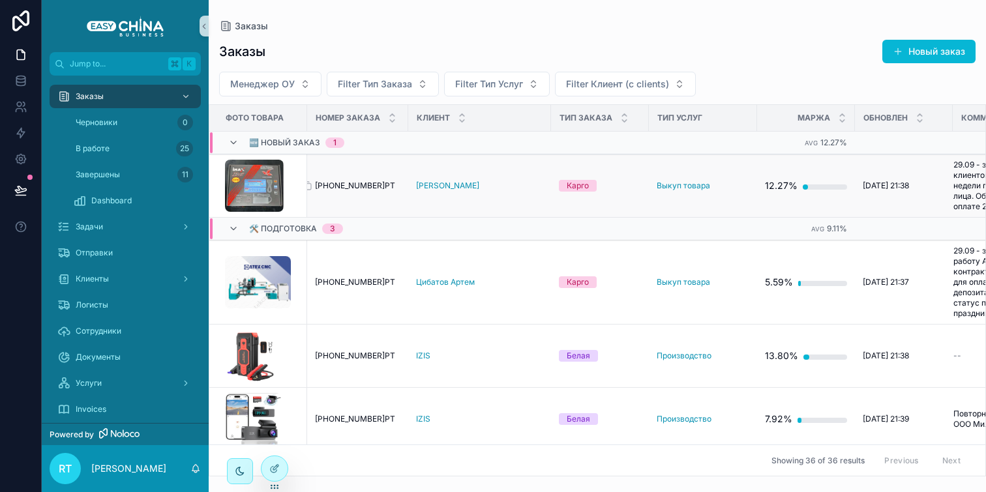
click at [343, 183] on span "[PHONE_NUMBER]РТ" at bounding box center [355, 186] width 80 height 10
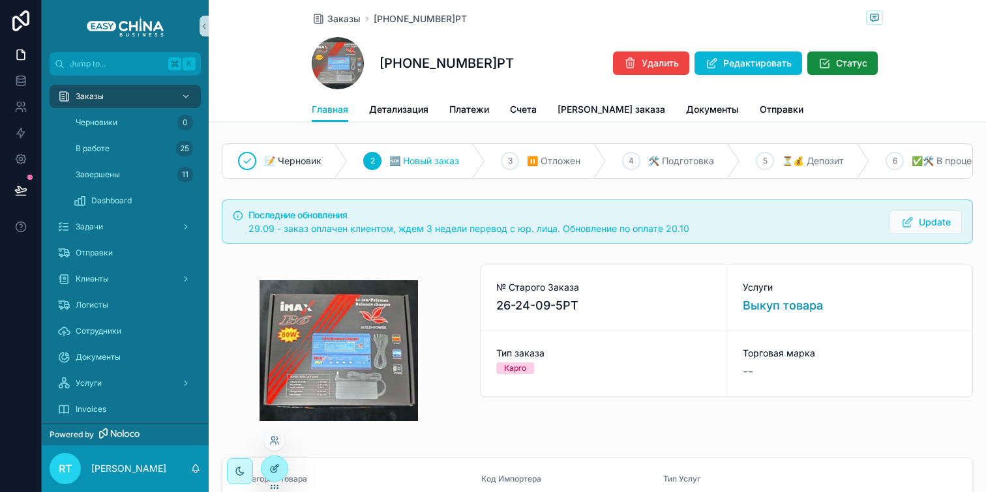
click at [271, 465] on icon at bounding box center [274, 469] width 10 height 10
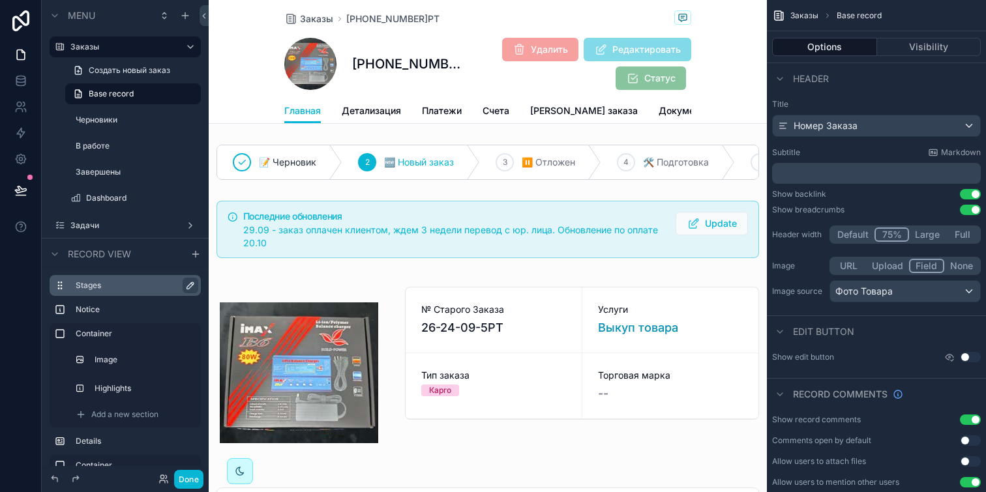
click at [185, 286] on icon "scrollable content" at bounding box center [190, 285] width 10 height 10
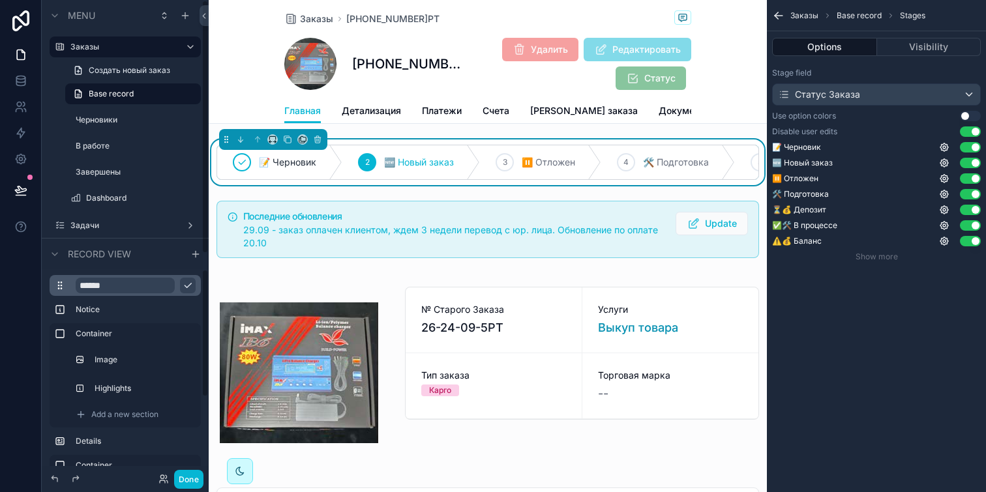
click at [193, 285] on button "scrollable content" at bounding box center [188, 286] width 16 height 16
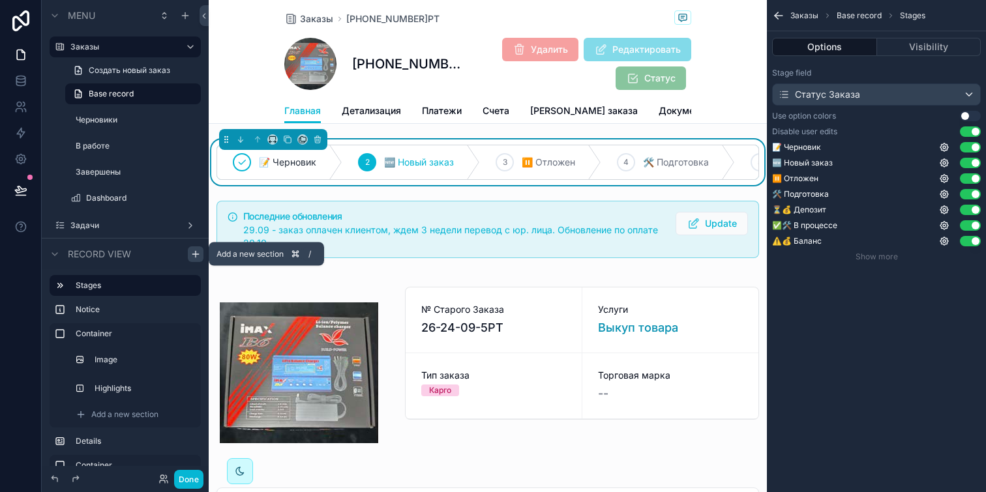
click at [196, 256] on icon "scrollable content" at bounding box center [195, 254] width 10 height 10
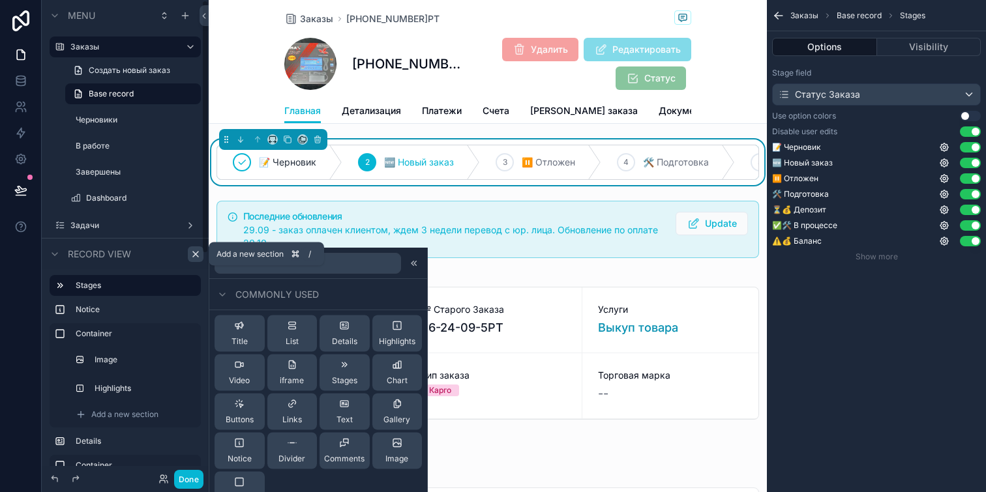
click at [195, 259] on icon "scrollable content" at bounding box center [195, 254] width 10 height 10
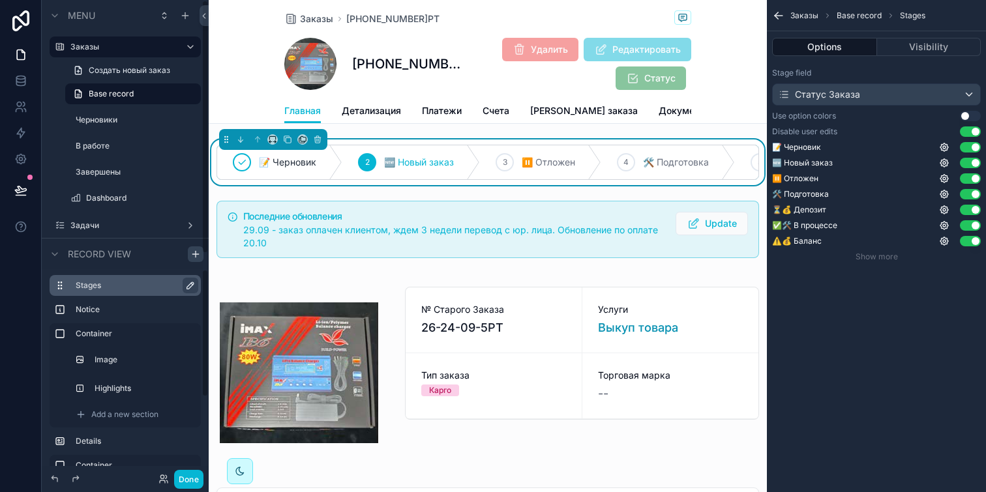
click at [193, 286] on icon "scrollable content" at bounding box center [190, 285] width 10 height 10
click at [190, 282] on icon "scrollable content" at bounding box center [188, 285] width 10 height 10
click at [195, 260] on div "scrollable content" at bounding box center [196, 255] width 16 height 16
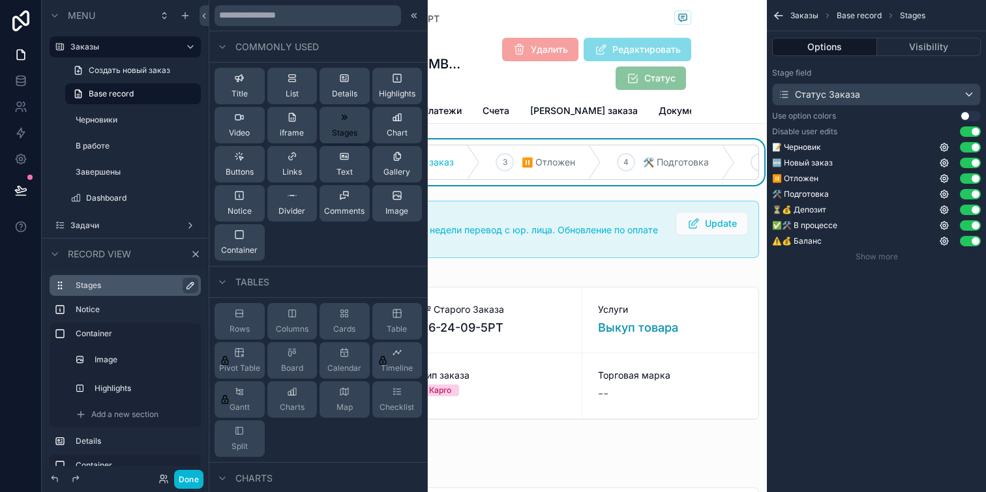
click at [345, 132] on span "Stages" at bounding box center [344, 133] width 25 height 10
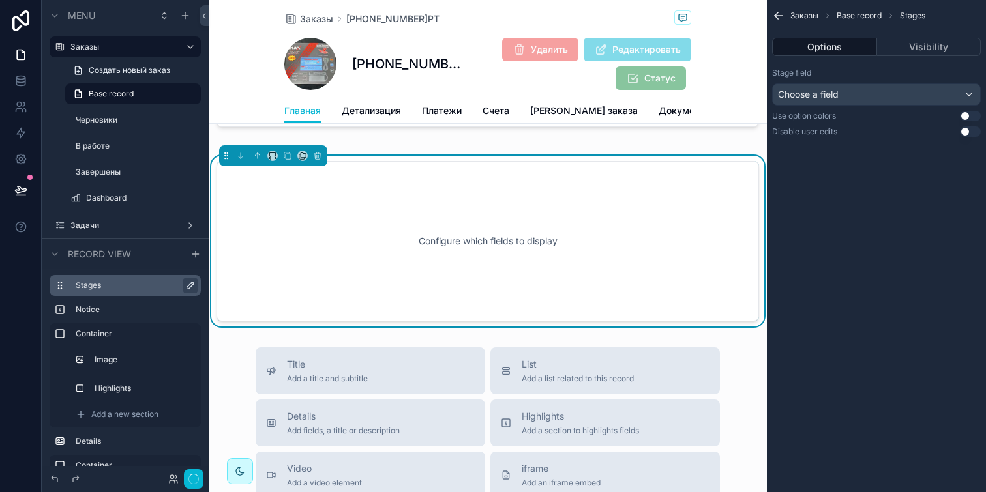
scroll to position [838, 0]
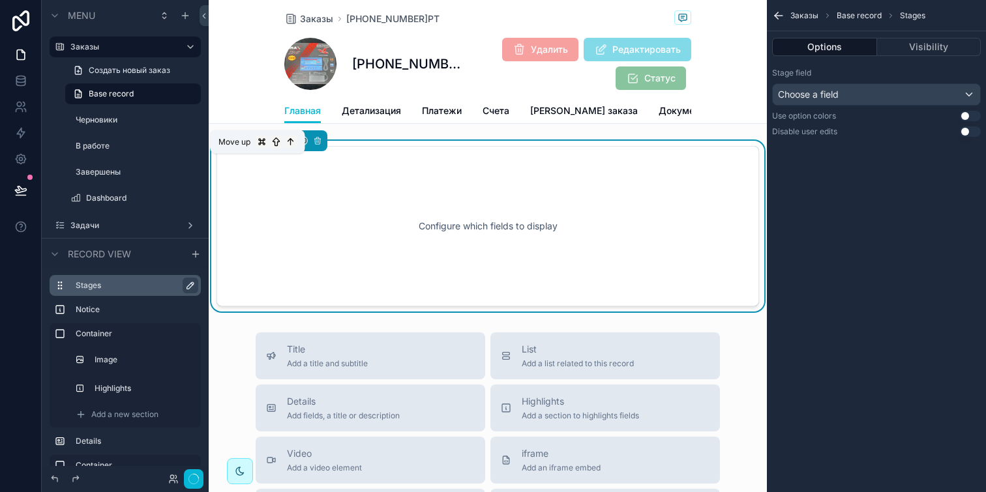
click at [258, 145] on icon "scrollable content" at bounding box center [257, 140] width 9 height 9
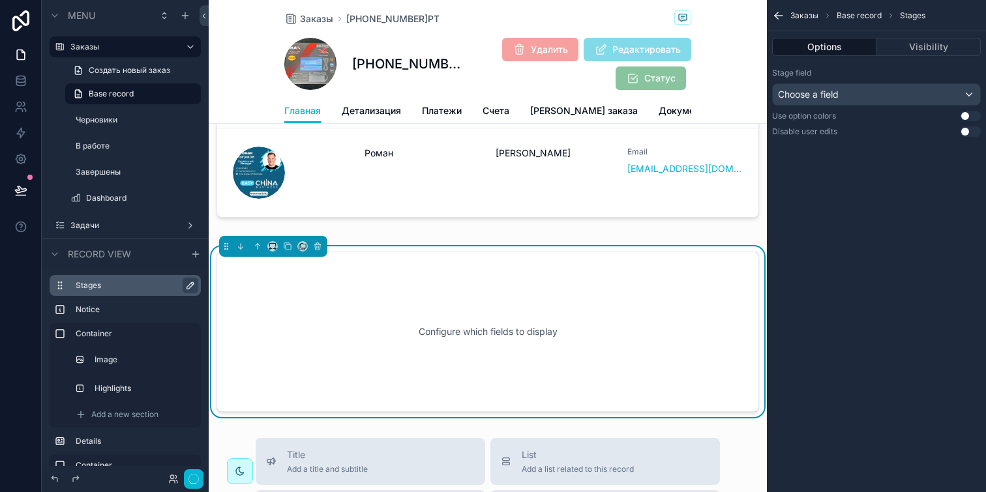
scroll to position [755, 0]
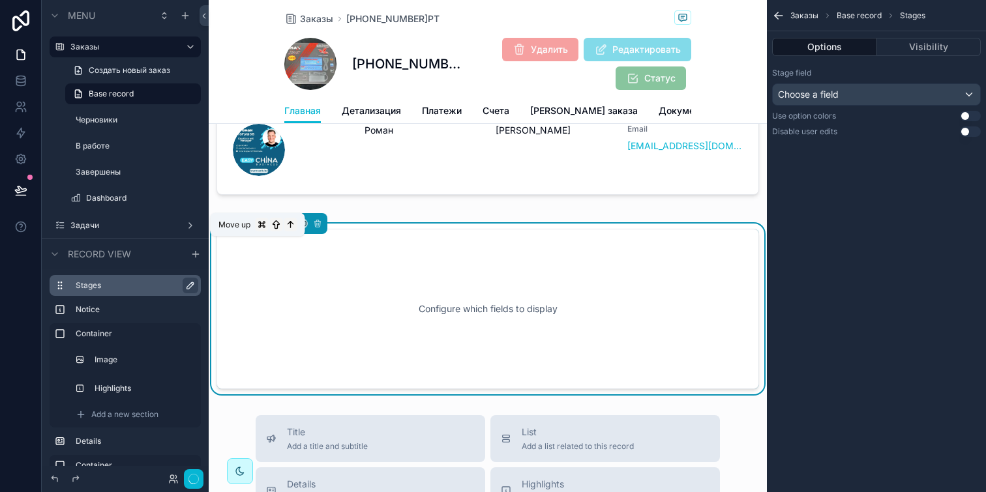
click at [257, 228] on icon "scrollable content" at bounding box center [257, 223] width 9 height 9
click at [258, 226] on icon "scrollable content" at bounding box center [258, 223] width 0 height 5
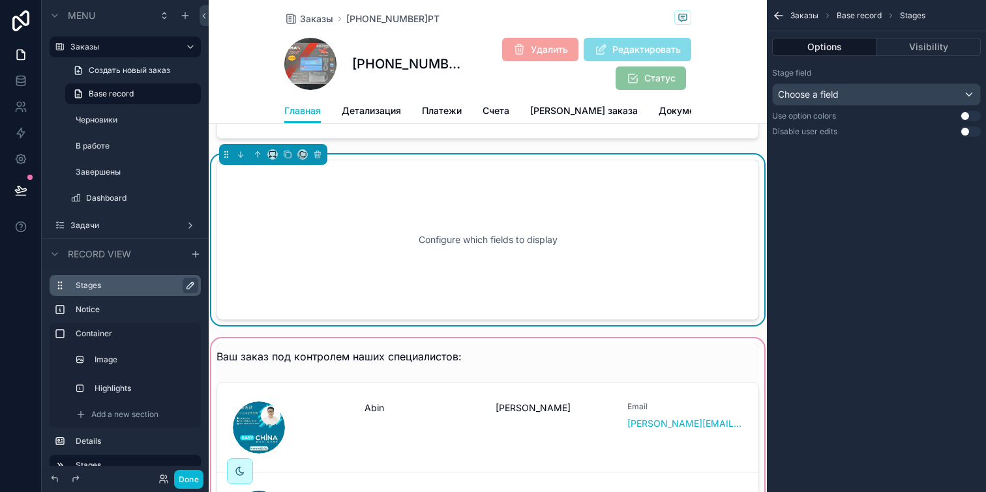
scroll to position [565, 0]
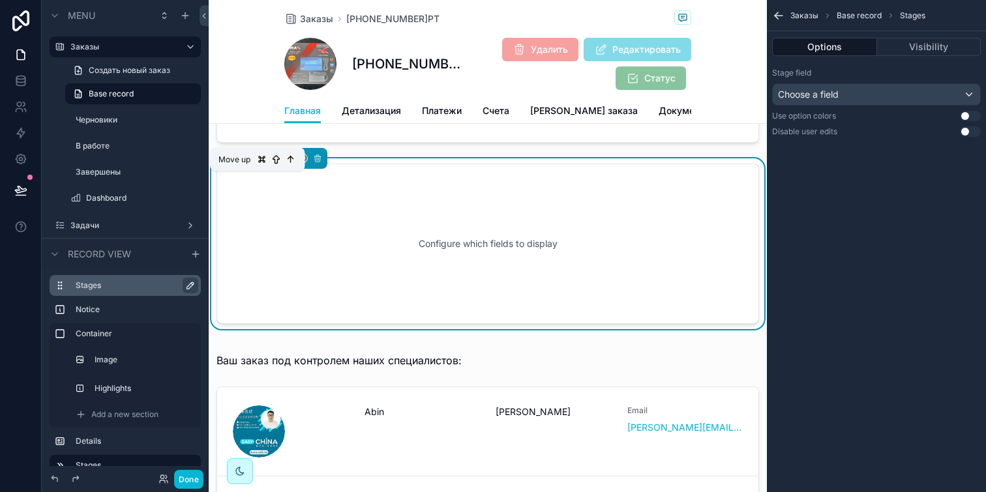
click at [260, 163] on icon "scrollable content" at bounding box center [257, 158] width 9 height 9
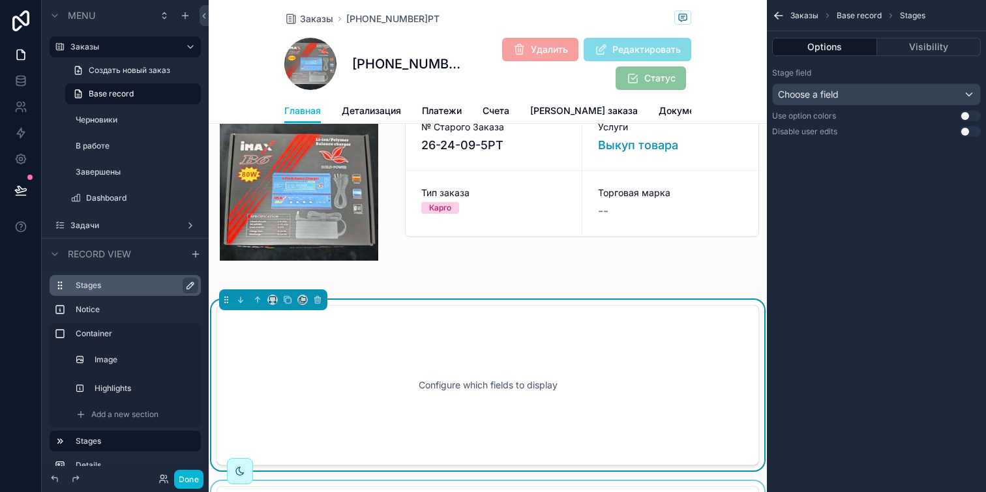
scroll to position [177, 0]
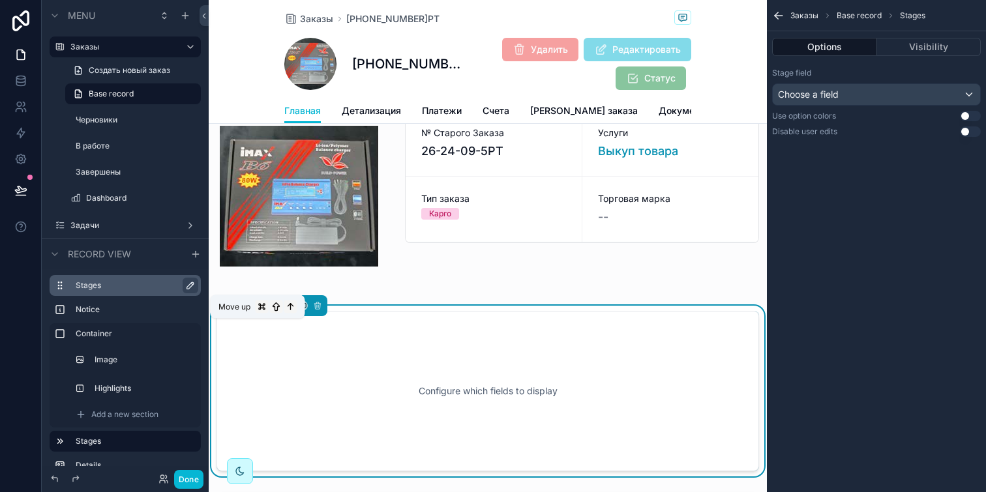
click at [260, 310] on icon "scrollable content" at bounding box center [257, 305] width 9 height 9
click at [256, 310] on icon "scrollable content" at bounding box center [257, 305] width 9 height 9
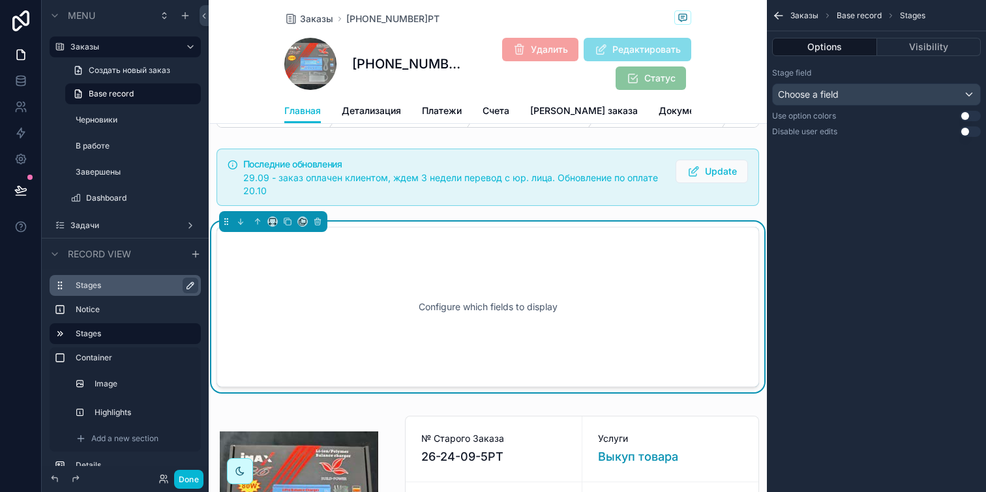
scroll to position [32, 0]
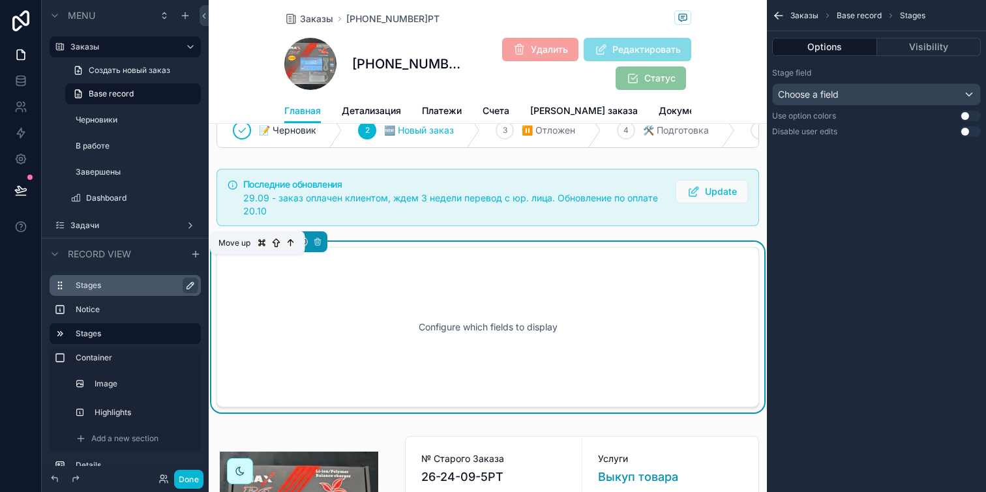
click at [258, 247] on icon "scrollable content" at bounding box center [257, 241] width 9 height 9
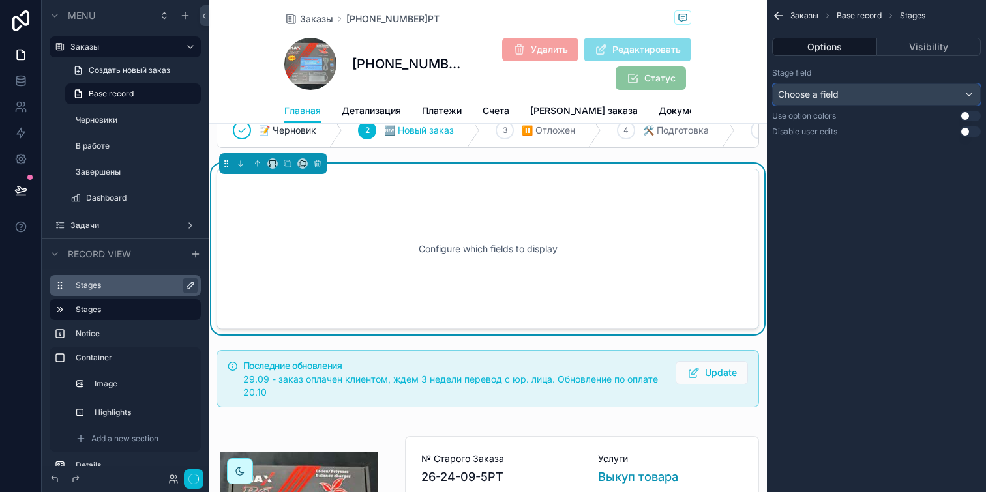
click at [860, 88] on div "Choose a field" at bounding box center [876, 94] width 207 height 21
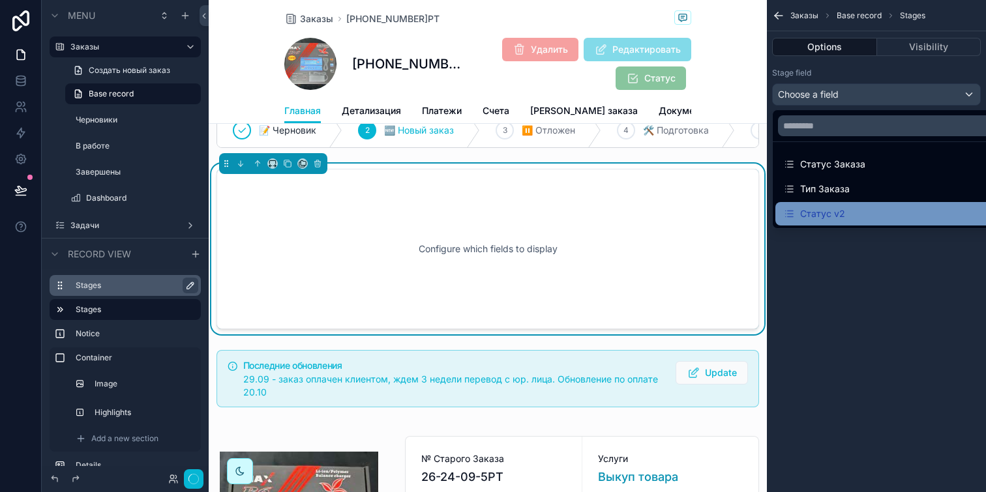
click at [854, 210] on div "Статус v2" at bounding box center [891, 214] width 217 height 16
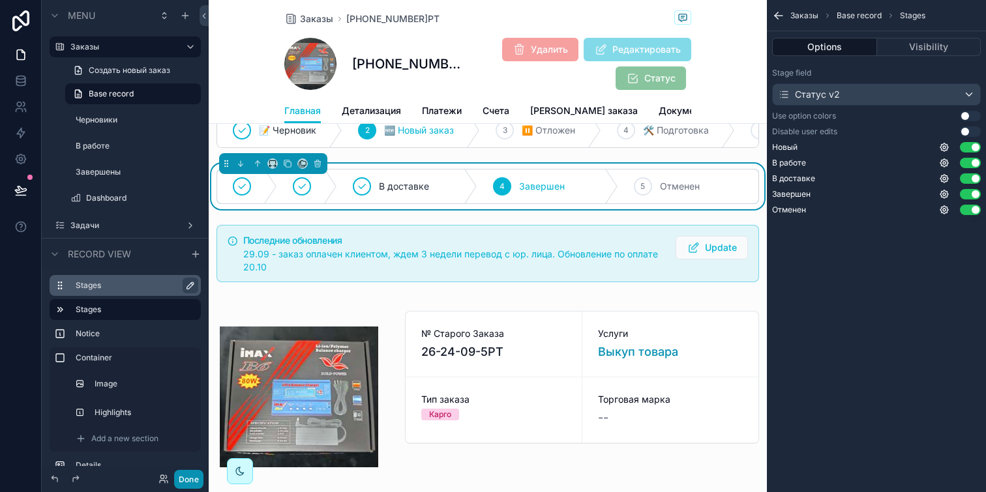
click at [193, 475] on button "Done" at bounding box center [188, 479] width 29 height 19
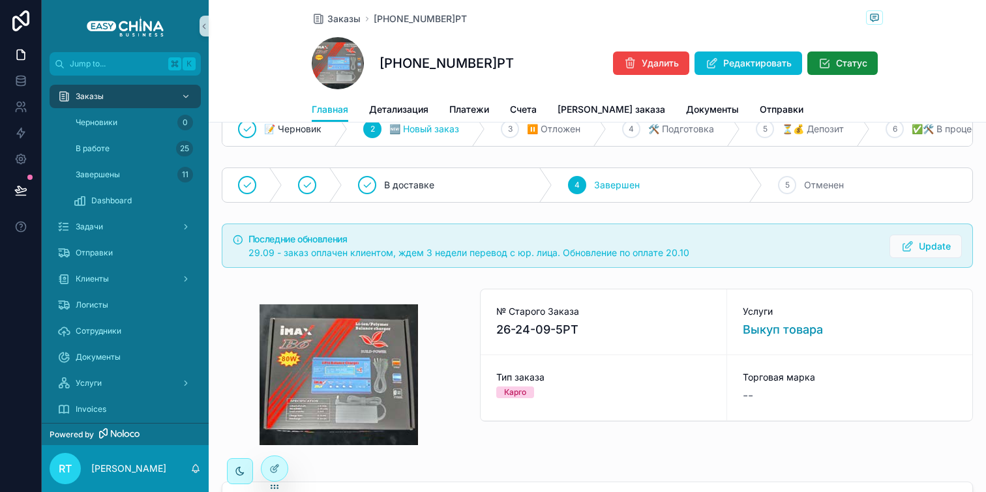
scroll to position [0, 0]
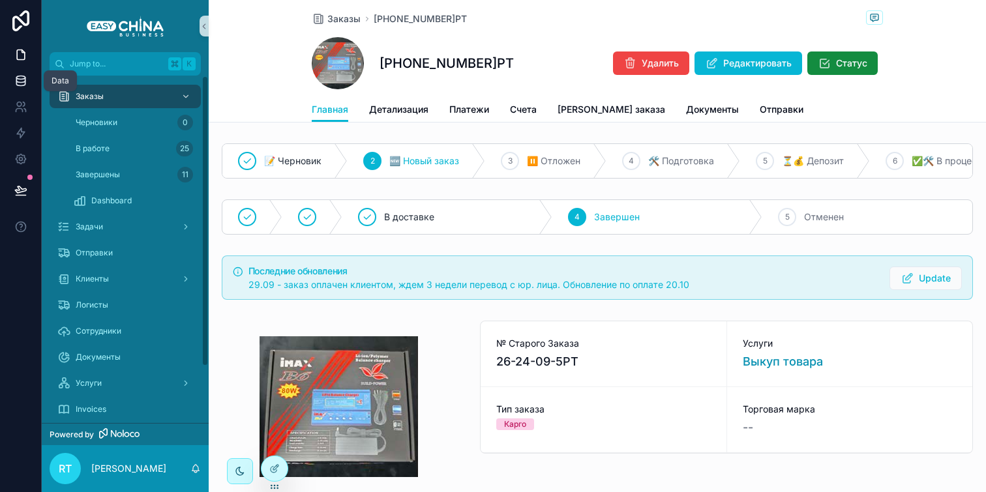
click at [24, 69] on link at bounding box center [20, 81] width 41 height 26
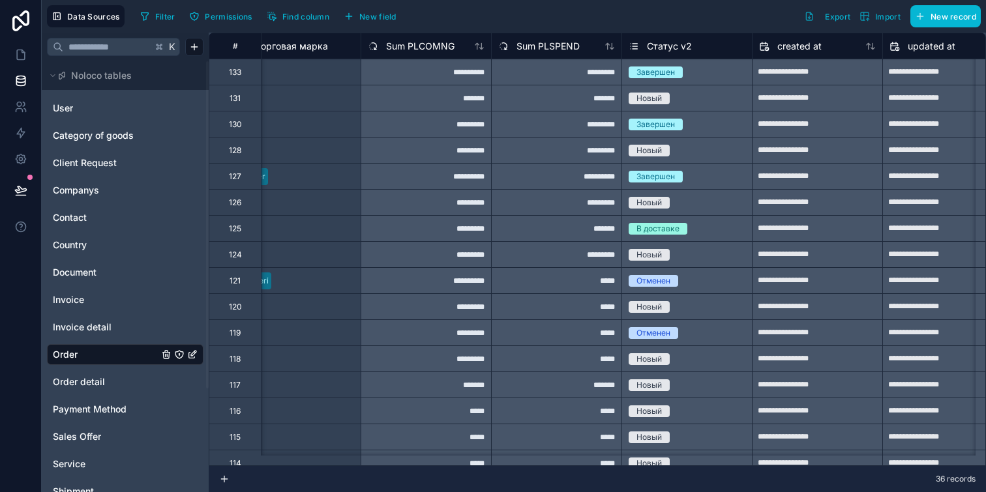
scroll to position [0, 3022]
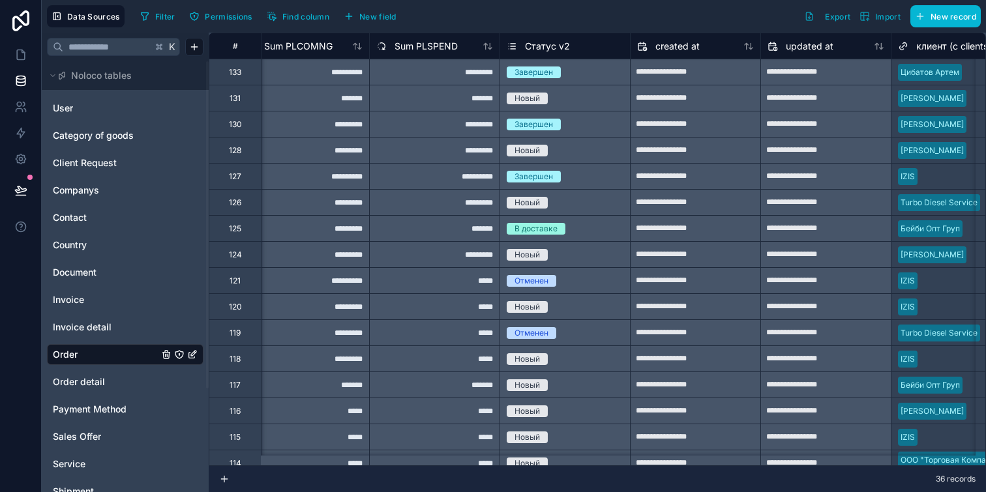
click at [546, 41] on span "Статус v2" at bounding box center [547, 46] width 45 height 13
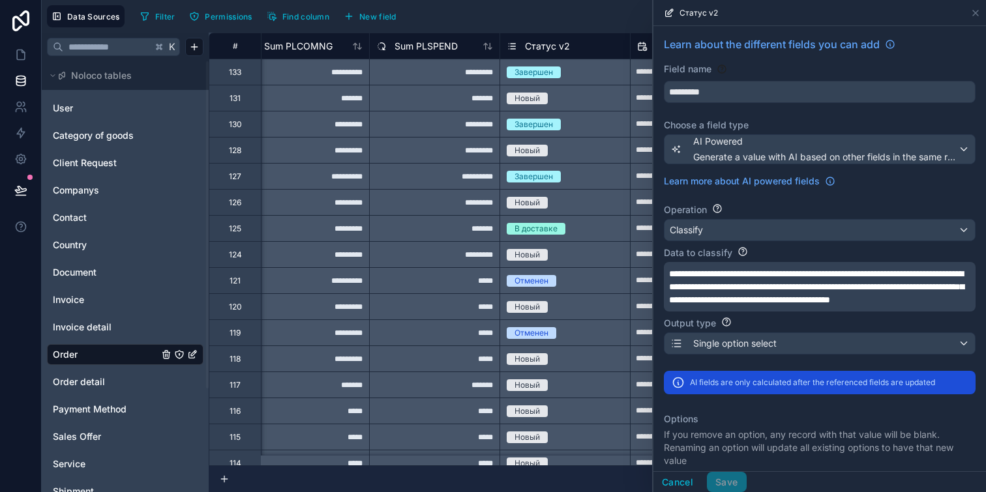
click at [731, 281] on span "**********" at bounding box center [816, 286] width 295 height 35
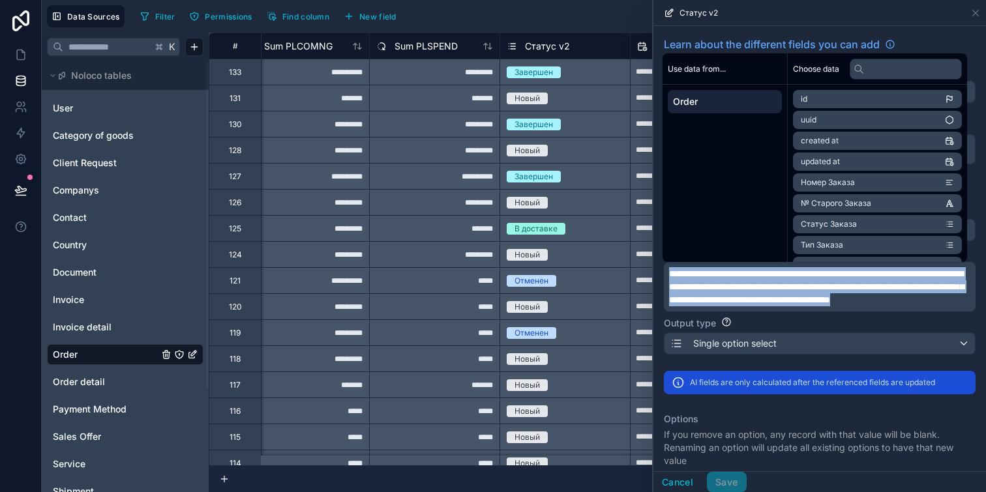
copy span "**********"
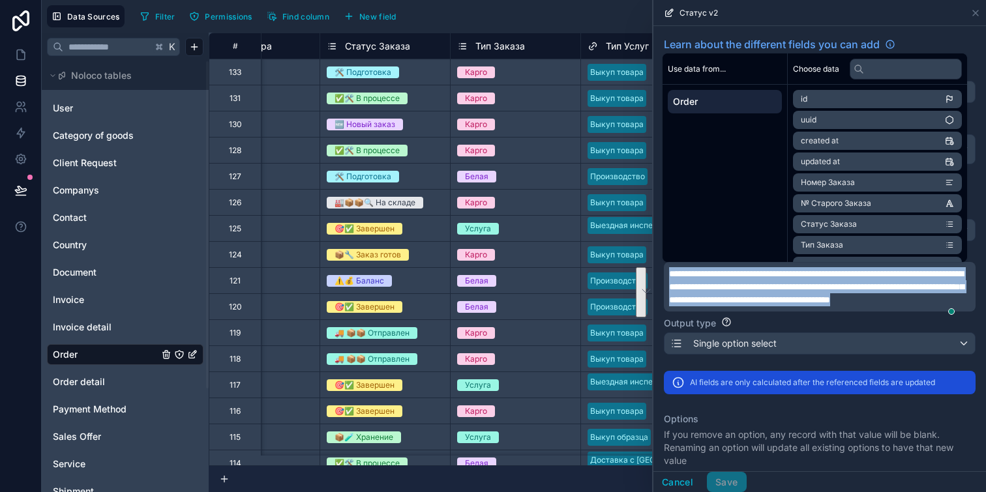
scroll to position [0, 319]
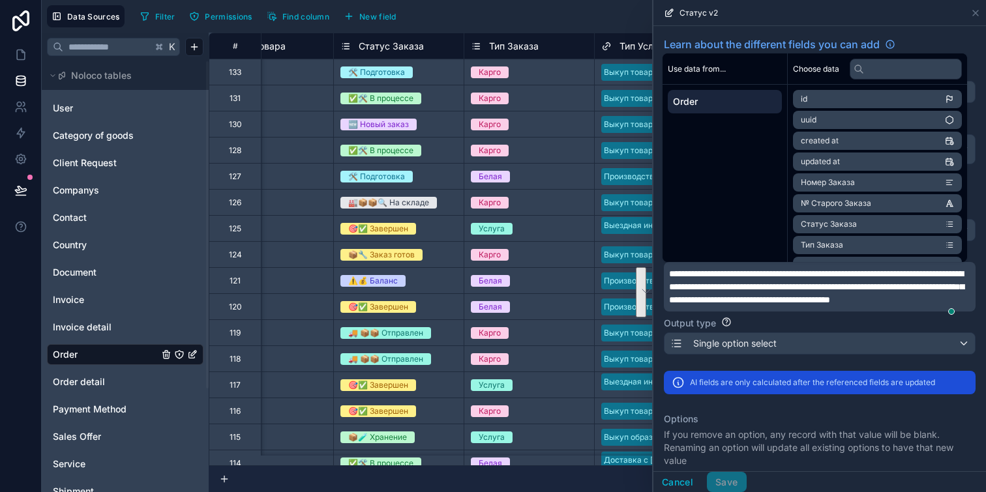
click at [389, 46] on span "Статус Заказа" at bounding box center [391, 46] width 65 height 13
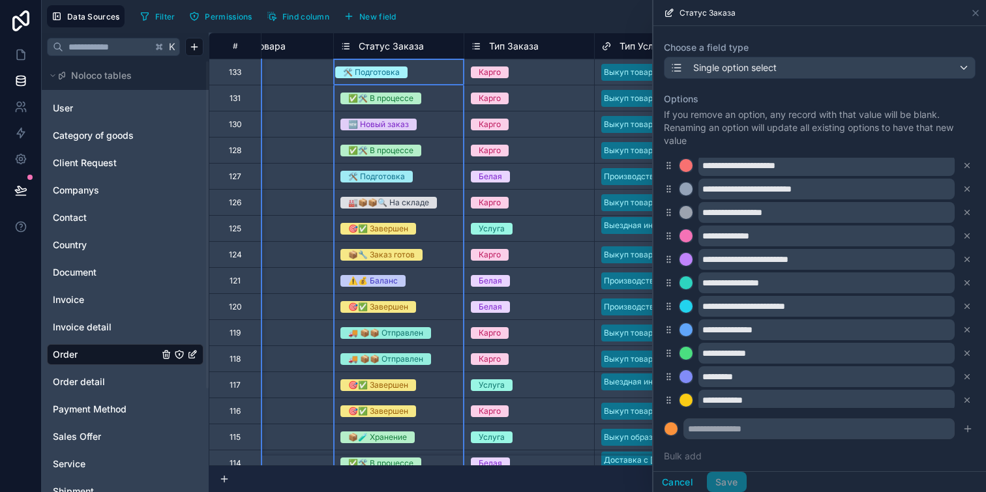
scroll to position [222, 0]
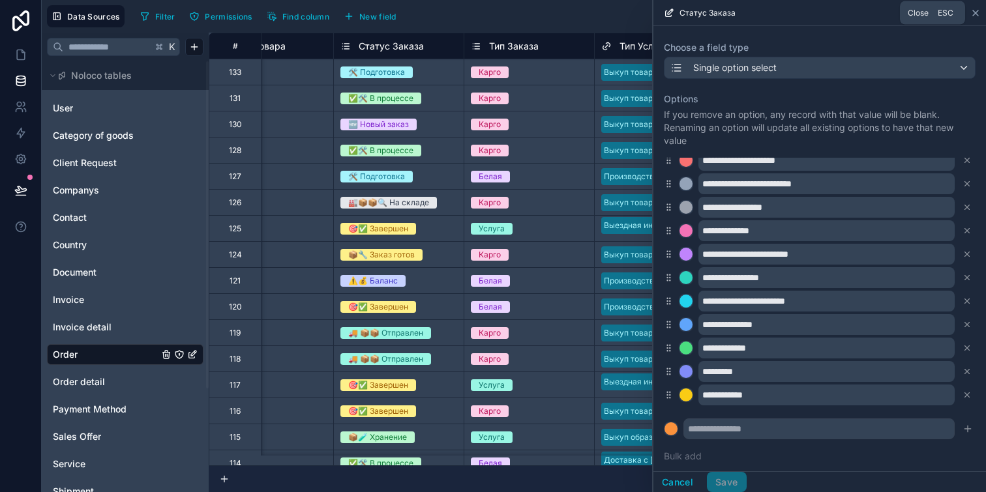
click at [977, 16] on icon at bounding box center [976, 13] width 10 height 10
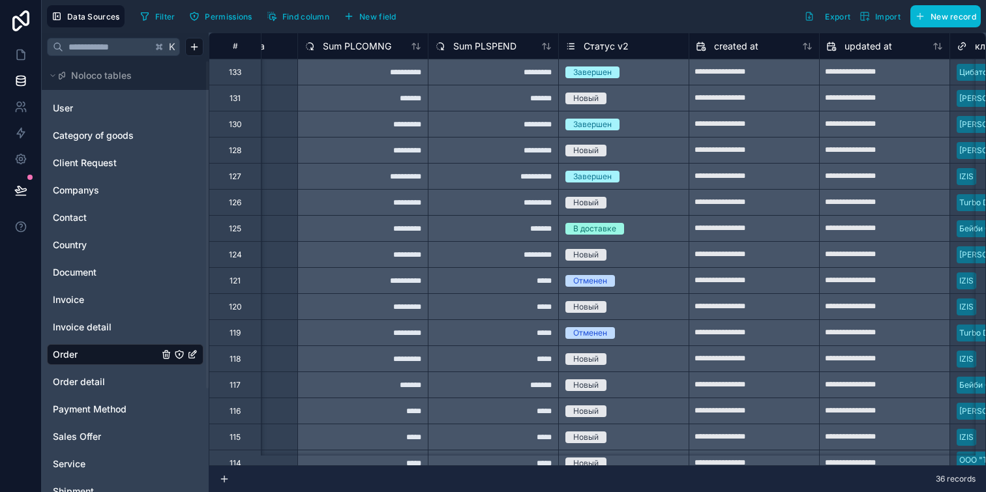
scroll to position [0, 2959]
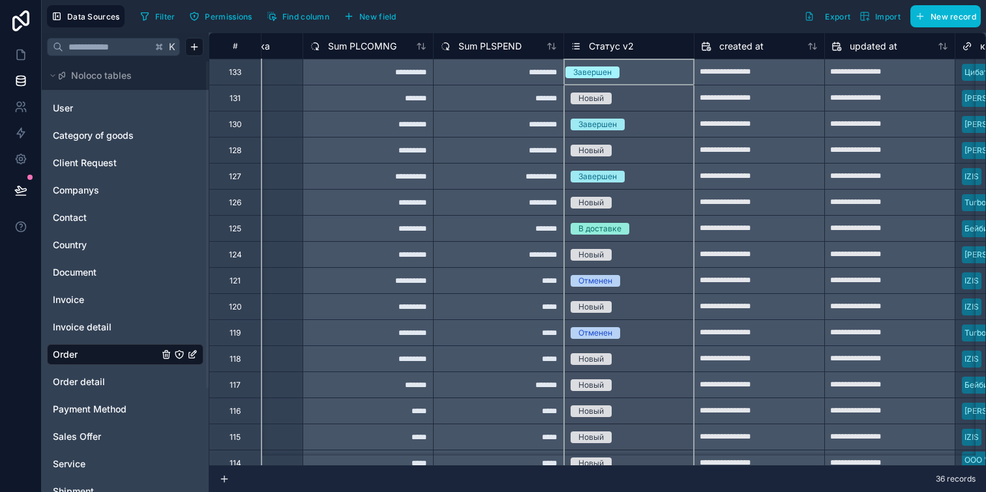
click at [616, 44] on span "Статус v2" at bounding box center [611, 46] width 45 height 13
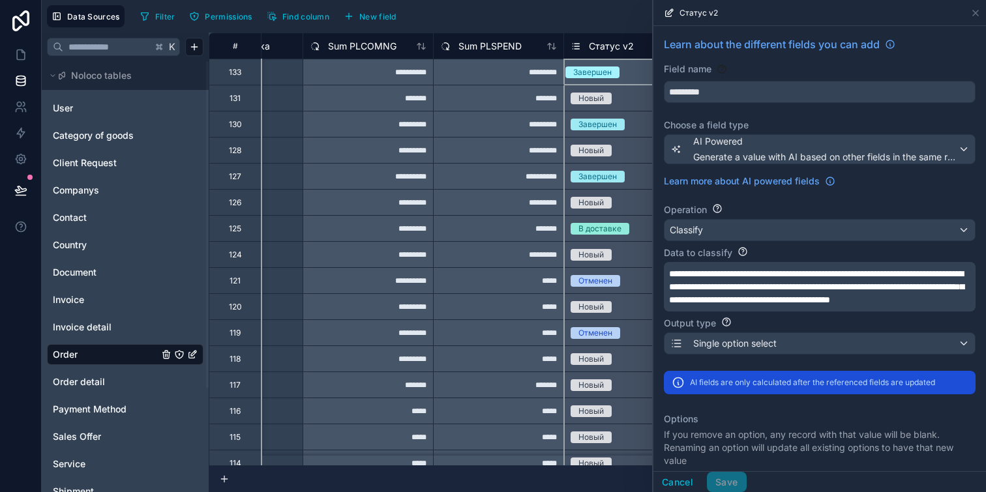
click at [757, 298] on span "**********" at bounding box center [816, 286] width 295 height 35
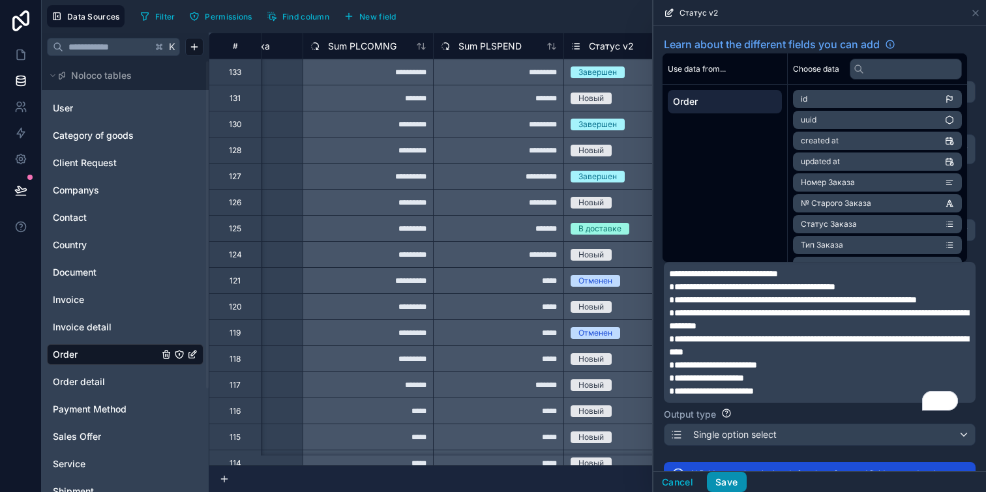
click at [729, 477] on button "Save" at bounding box center [726, 482] width 39 height 21
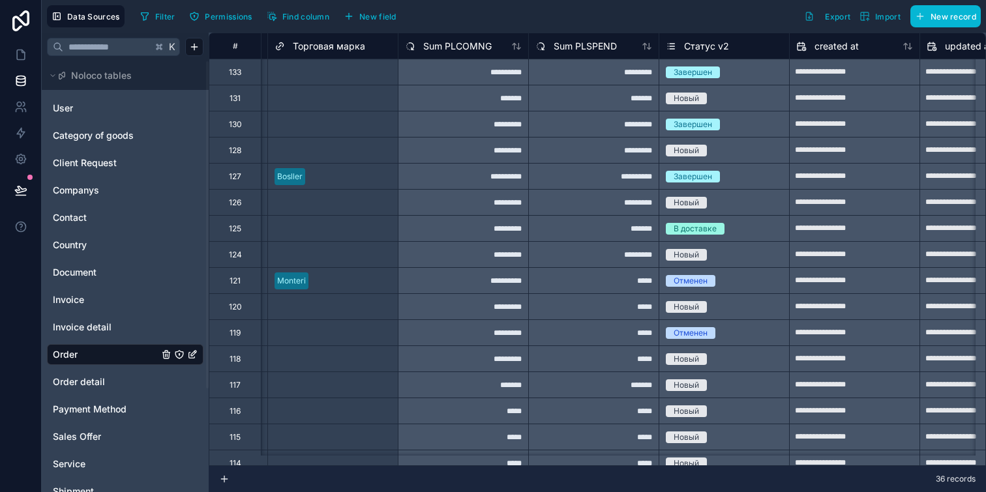
scroll to position [0, 2888]
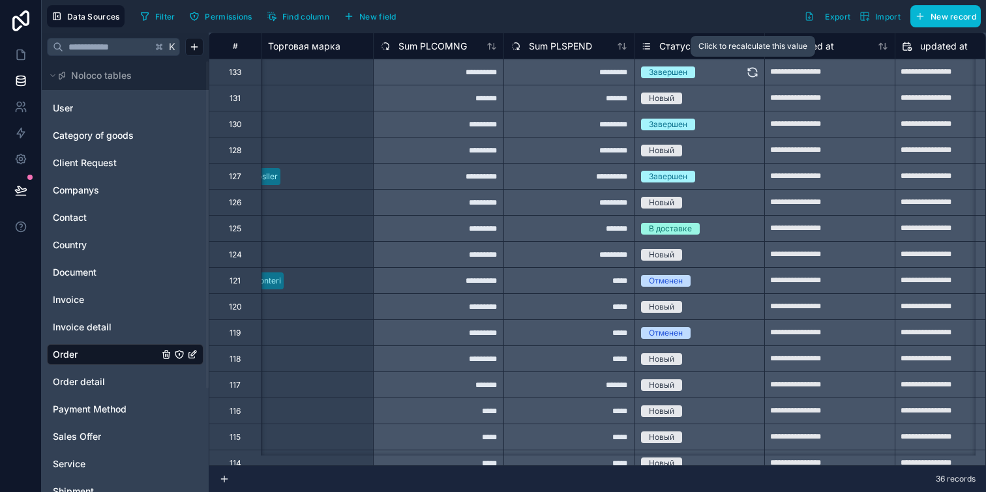
click at [750, 72] on icon at bounding box center [752, 72] width 13 height 13
click at [751, 98] on icon at bounding box center [752, 98] width 13 height 13
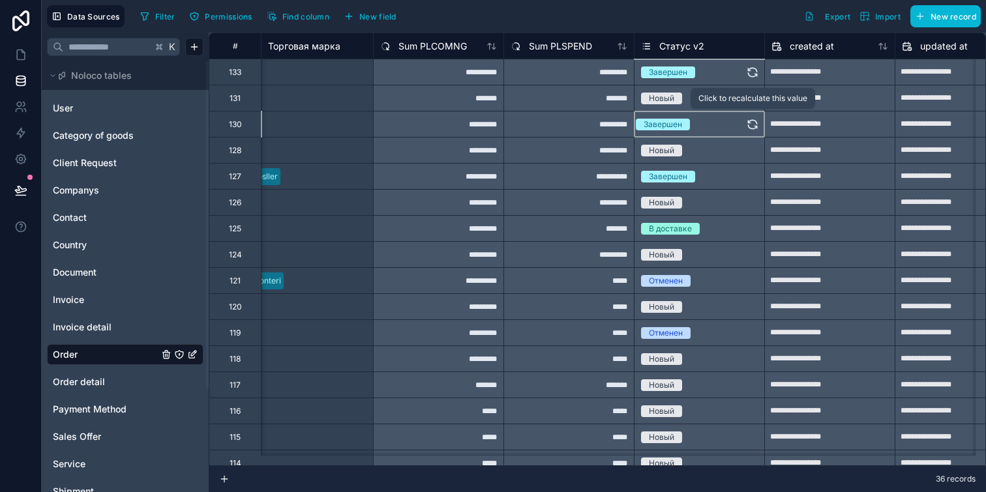
click at [753, 120] on icon at bounding box center [752, 122] width 8 height 4
click at [753, 143] on button at bounding box center [752, 150] width 13 height 25
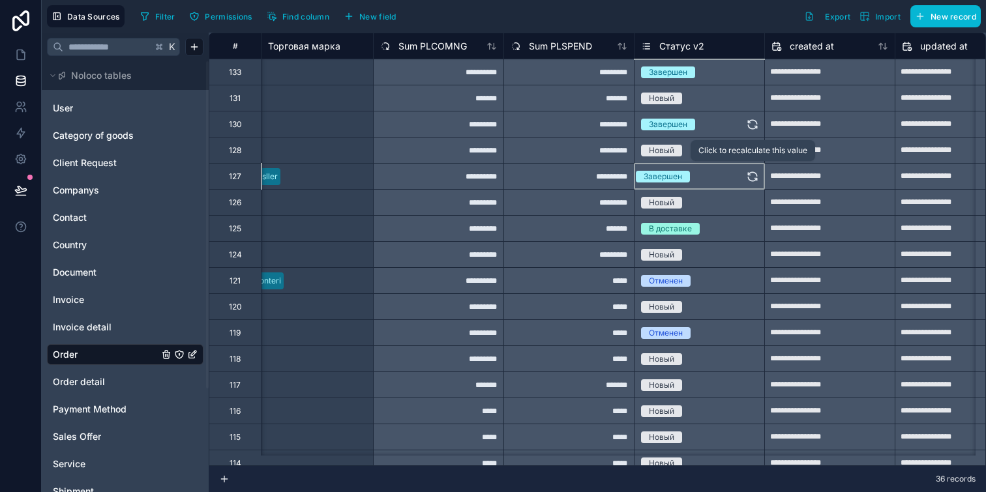
click at [753, 168] on button at bounding box center [752, 176] width 13 height 25
click at [753, 195] on button at bounding box center [752, 202] width 13 height 25
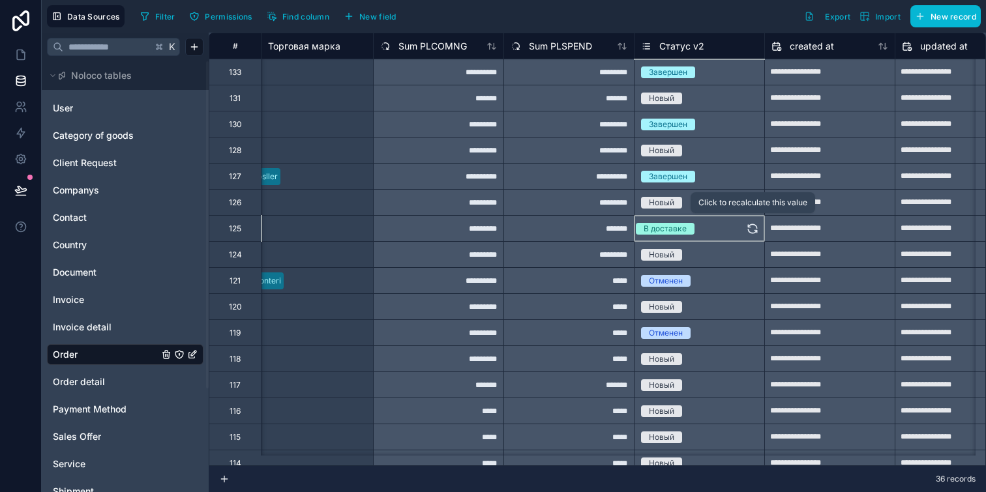
click at [753, 226] on icon at bounding box center [752, 228] width 13 height 13
click at [751, 249] on icon at bounding box center [752, 255] width 13 height 13
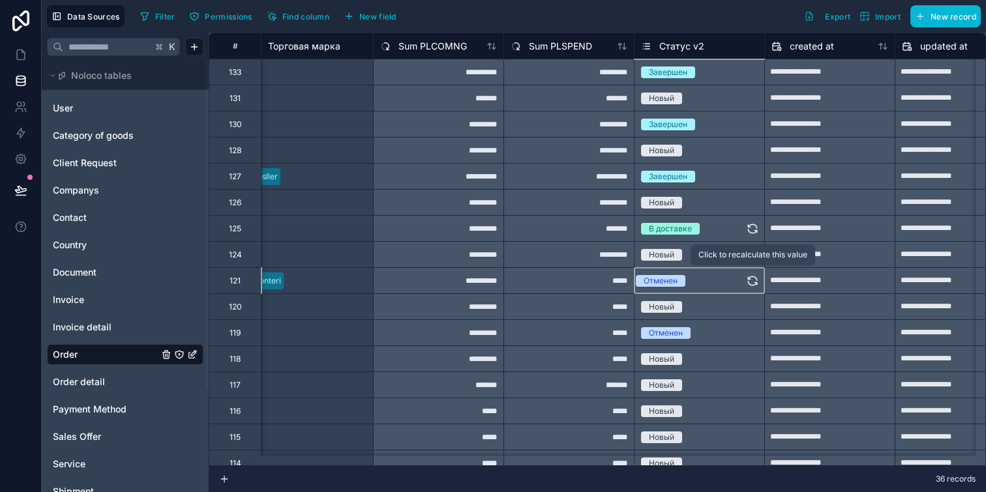
click at [751, 280] on icon at bounding box center [752, 281] width 13 height 13
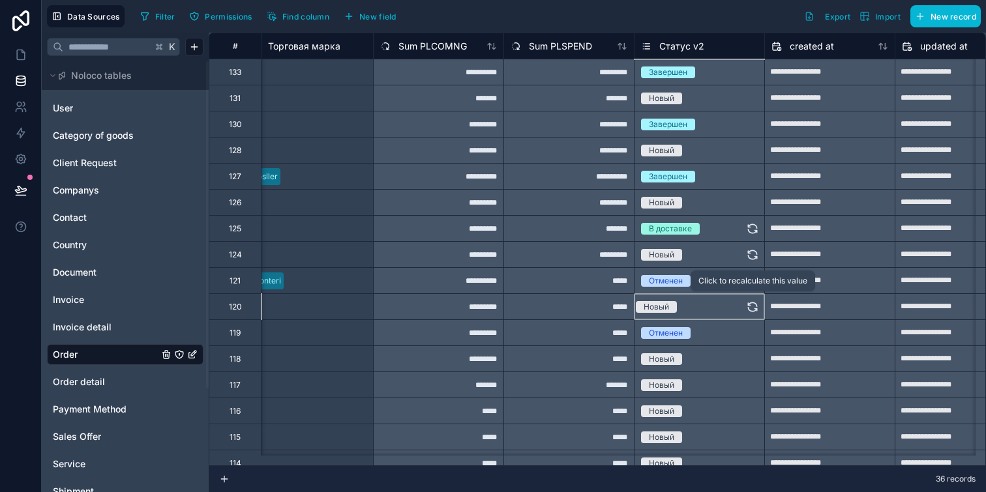
click at [751, 301] on icon at bounding box center [752, 307] width 13 height 13
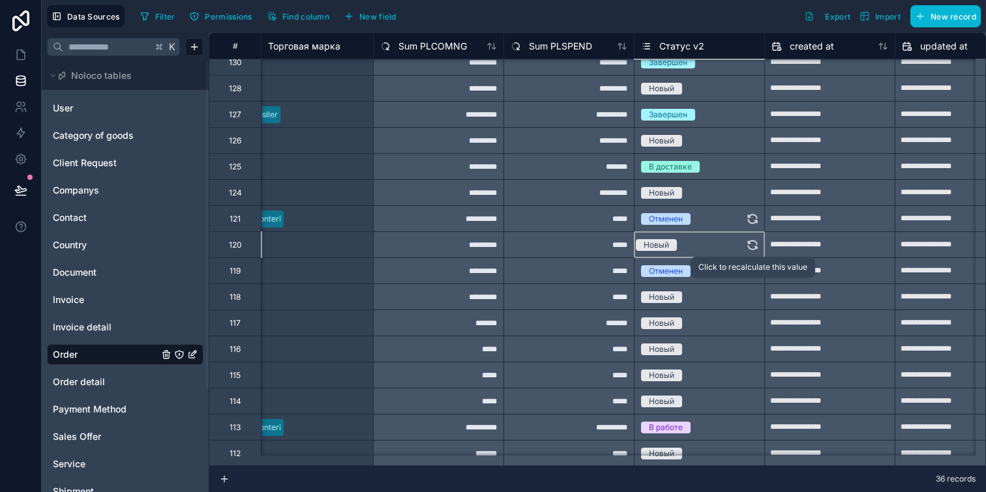
scroll to position [74, 2888]
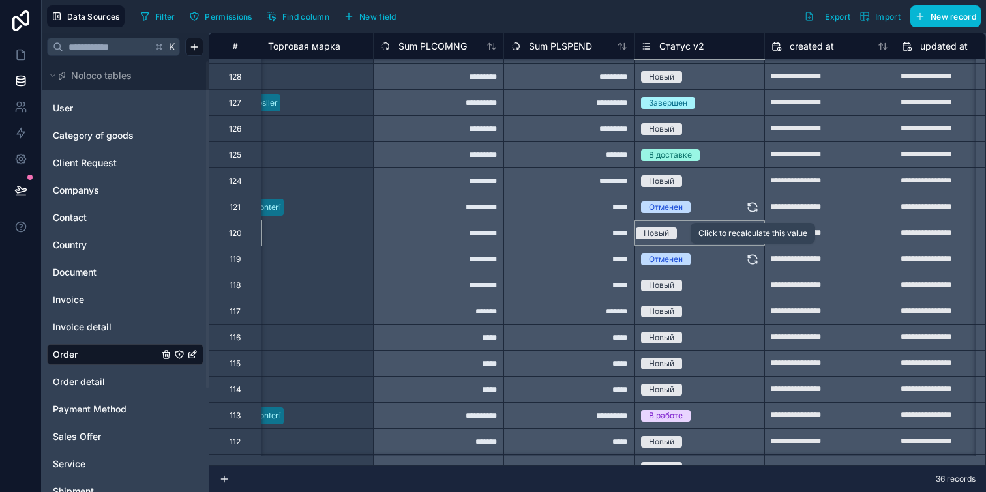
click at [751, 258] on icon at bounding box center [752, 259] width 13 height 13
click at [751, 276] on button at bounding box center [752, 285] width 13 height 25
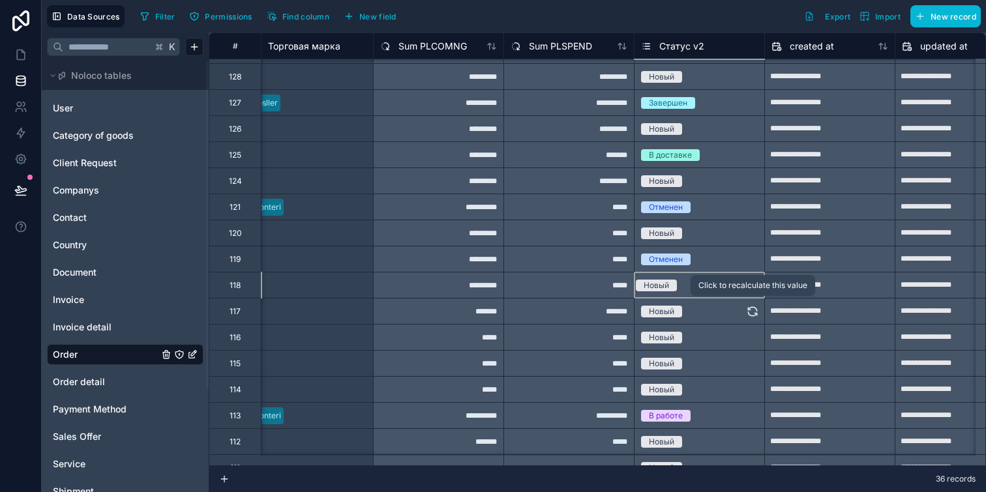
click at [751, 311] on icon at bounding box center [752, 311] width 13 height 13
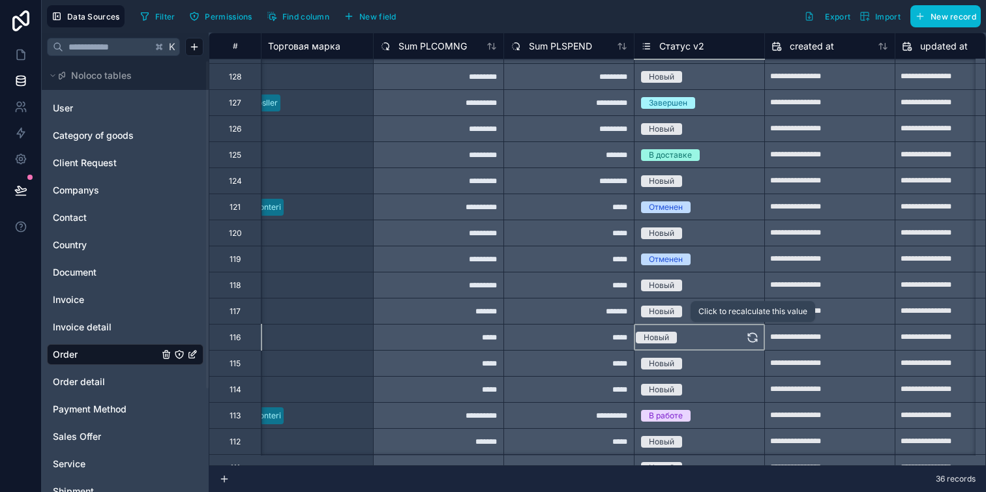
click at [752, 335] on icon at bounding box center [752, 337] width 13 height 13
click at [752, 359] on icon at bounding box center [752, 361] width 8 height 4
click at [757, 387] on icon at bounding box center [752, 387] width 8 height 4
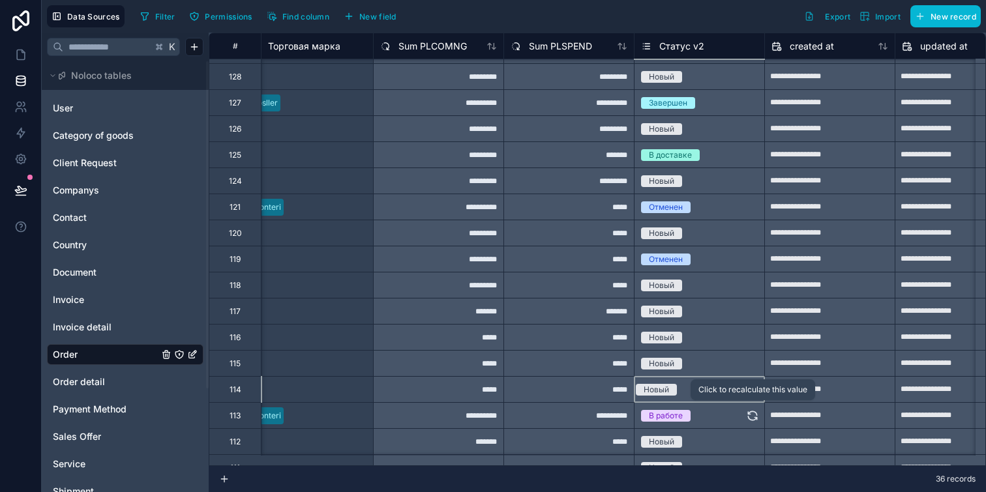
click at [753, 413] on icon at bounding box center [752, 416] width 13 height 13
click at [753, 438] on icon at bounding box center [752, 440] width 8 height 4
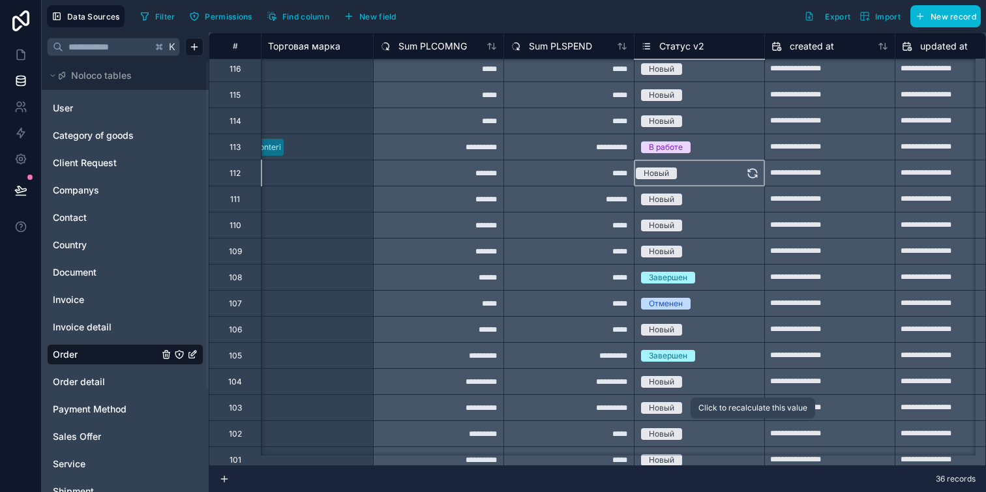
scroll to position [344, 2888]
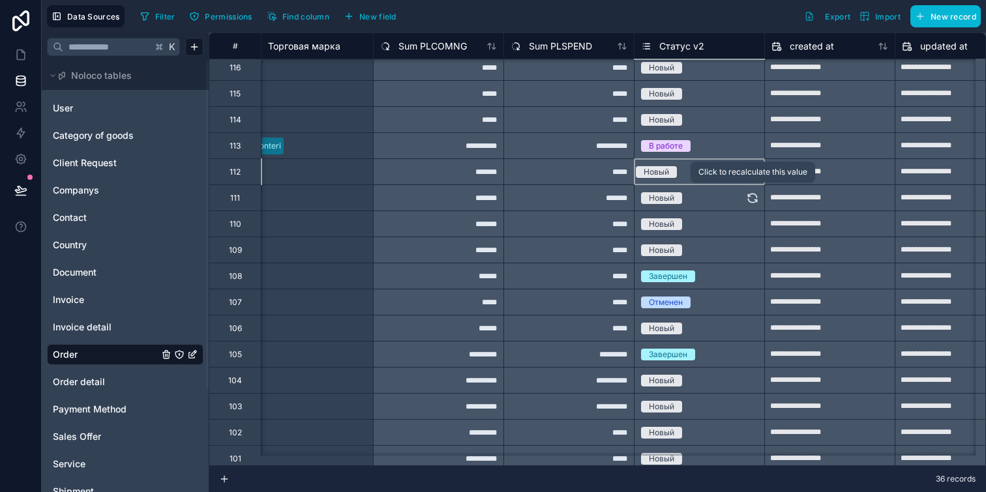
click at [756, 202] on icon at bounding box center [752, 198] width 13 height 13
click at [756, 222] on icon at bounding box center [752, 222] width 8 height 4
click at [749, 249] on icon at bounding box center [752, 250] width 13 height 13
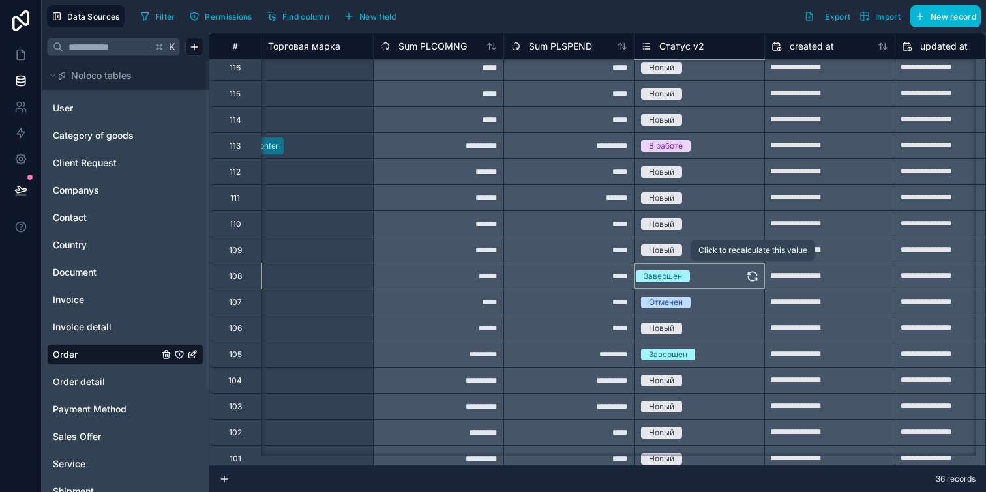
click at [753, 272] on icon at bounding box center [752, 274] width 8 height 4
click at [752, 303] on icon at bounding box center [752, 302] width 13 height 13
click at [752, 320] on button at bounding box center [752, 328] width 13 height 25
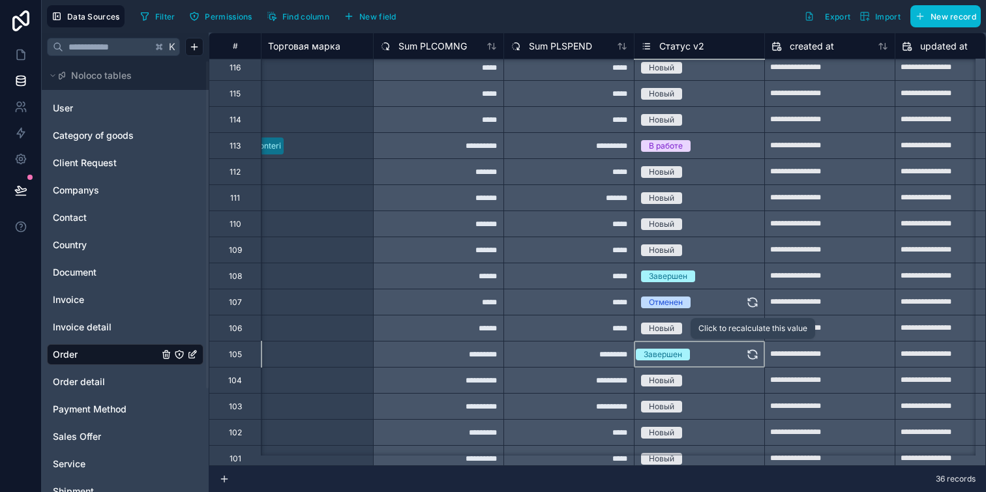
click at [752, 348] on icon at bounding box center [752, 354] width 13 height 13
click at [753, 369] on button at bounding box center [752, 380] width 13 height 25
click at [753, 402] on icon at bounding box center [752, 404] width 8 height 4
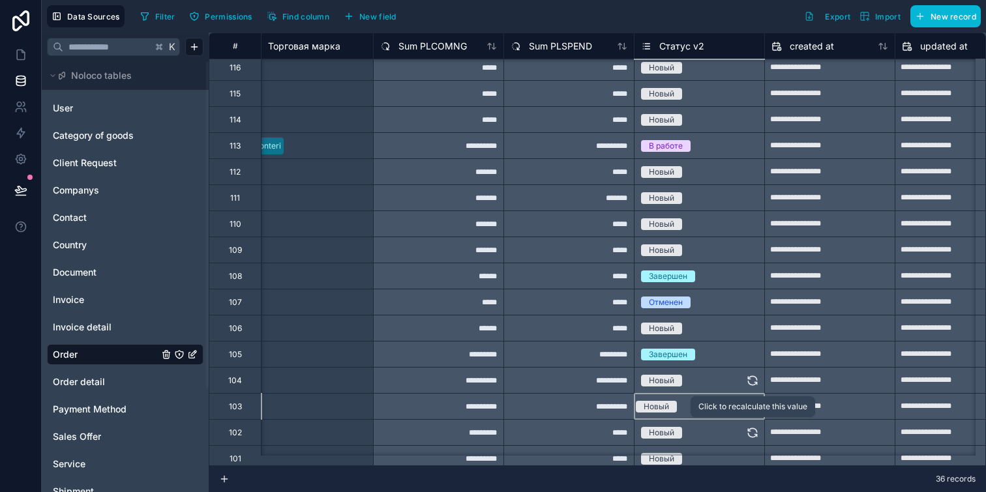
click at [753, 425] on button at bounding box center [752, 432] width 13 height 25
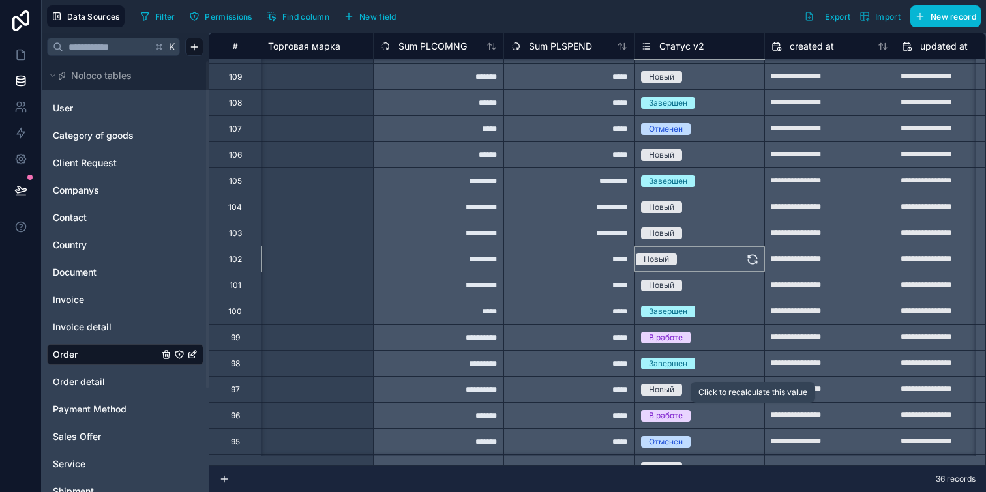
scroll to position [526, 2888]
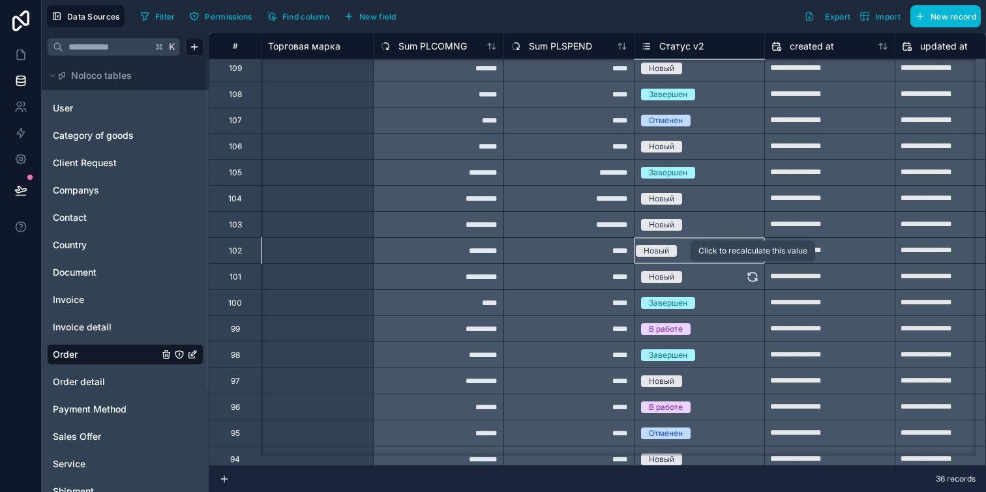
click at [751, 275] on icon at bounding box center [752, 277] width 13 height 13
click at [751, 297] on icon at bounding box center [752, 303] width 13 height 13
click at [751, 324] on icon at bounding box center [752, 329] width 13 height 13
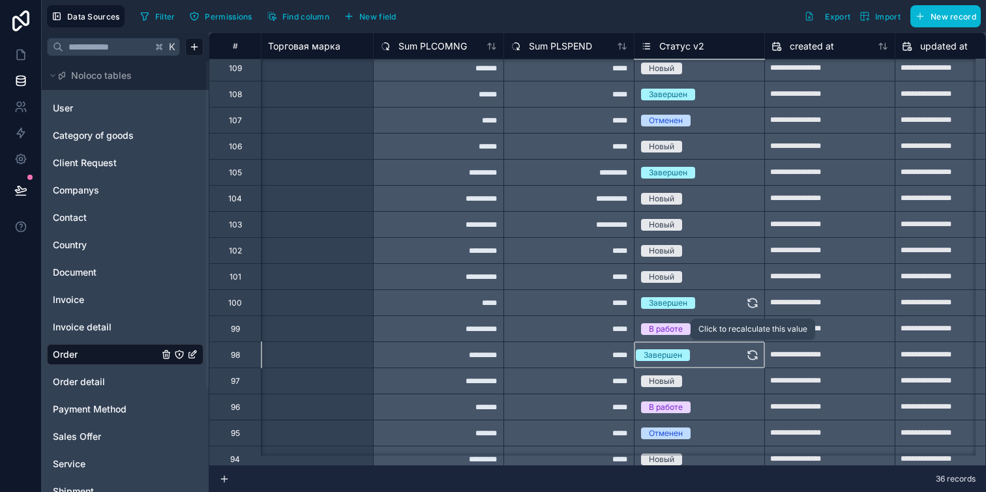
click at [751, 353] on icon at bounding box center [752, 355] width 13 height 13
click at [751, 382] on icon at bounding box center [752, 381] width 13 height 13
click at [751, 401] on icon at bounding box center [752, 407] width 13 height 13
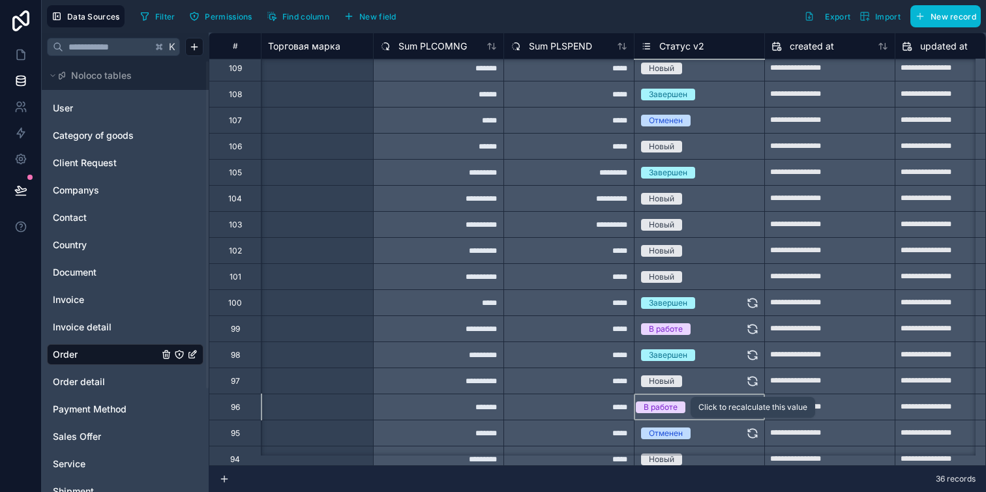
click at [753, 433] on icon at bounding box center [752, 433] width 13 height 13
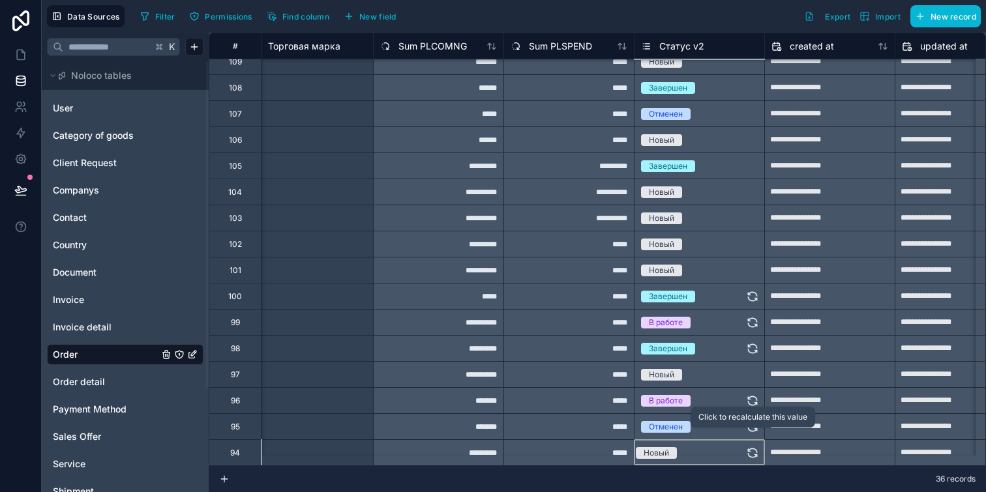
click at [753, 447] on icon at bounding box center [752, 453] width 13 height 13
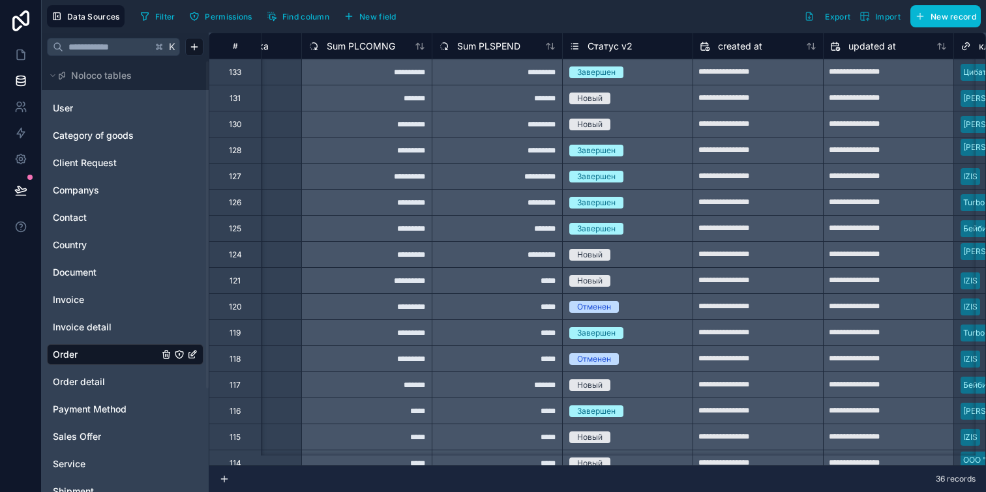
scroll to position [0, 2970]
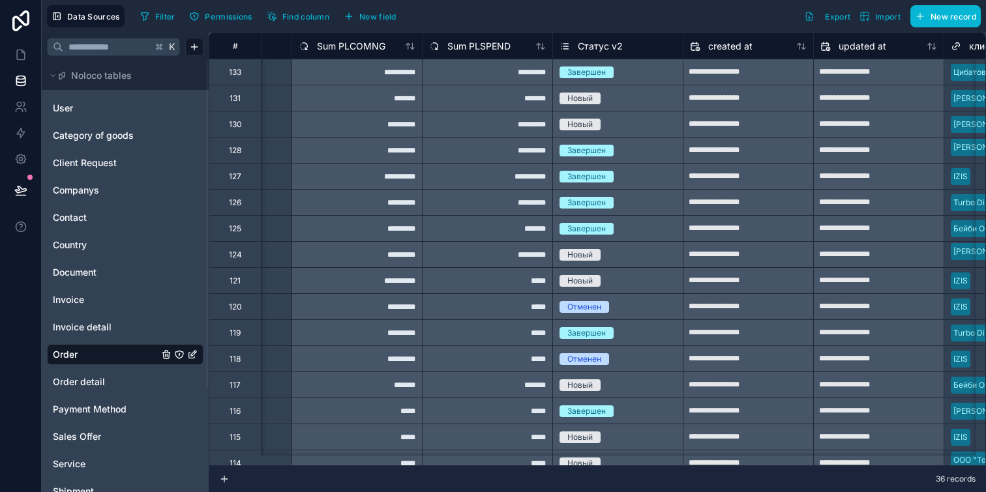
click at [612, 43] on span "Статус v2" at bounding box center [600, 46] width 45 height 13
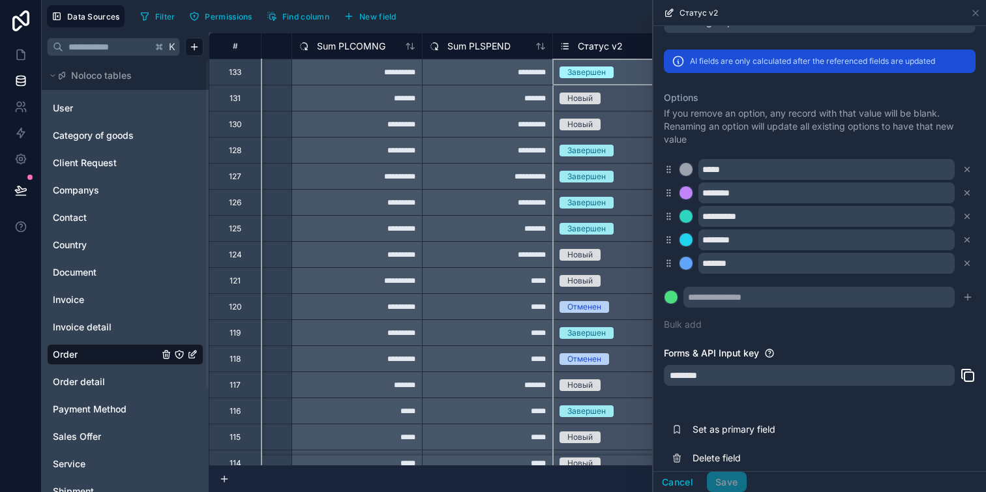
scroll to position [423, 0]
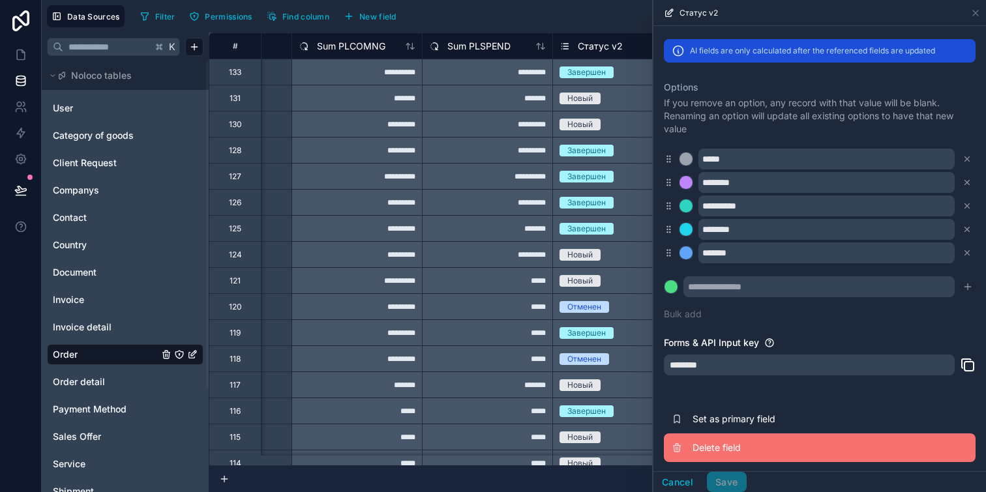
click at [695, 453] on button "Delete field" at bounding box center [820, 448] width 312 height 29
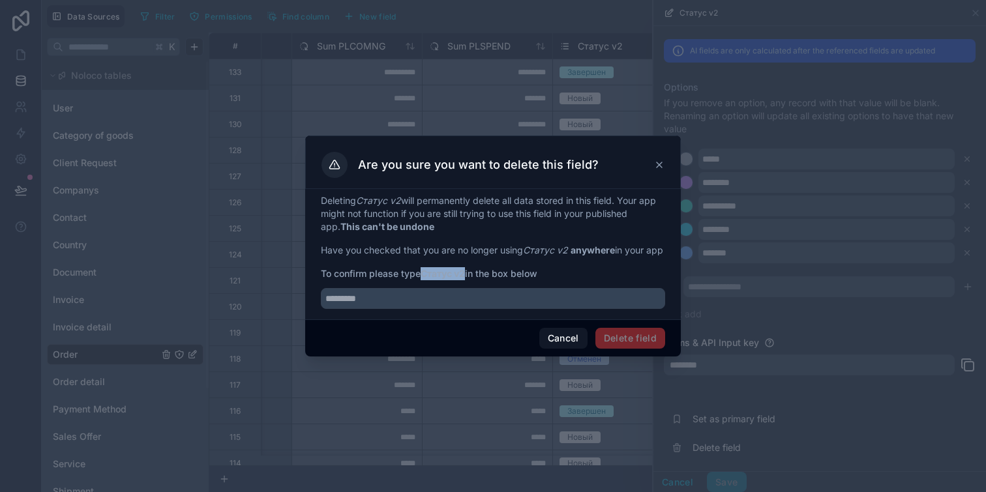
drag, startPoint x: 425, startPoint y: 278, endPoint x: 468, endPoint y: 275, distance: 43.8
click at [465, 275] on strong "Статус v2" at bounding box center [443, 273] width 44 height 11
copy strong "Статус v2"
click at [425, 316] on div "Deleting Статус v2 will permanently delete all data stored in this field. Your …" at bounding box center [493, 254] width 376 height 130
click at [427, 309] on input "text" at bounding box center [493, 298] width 344 height 21
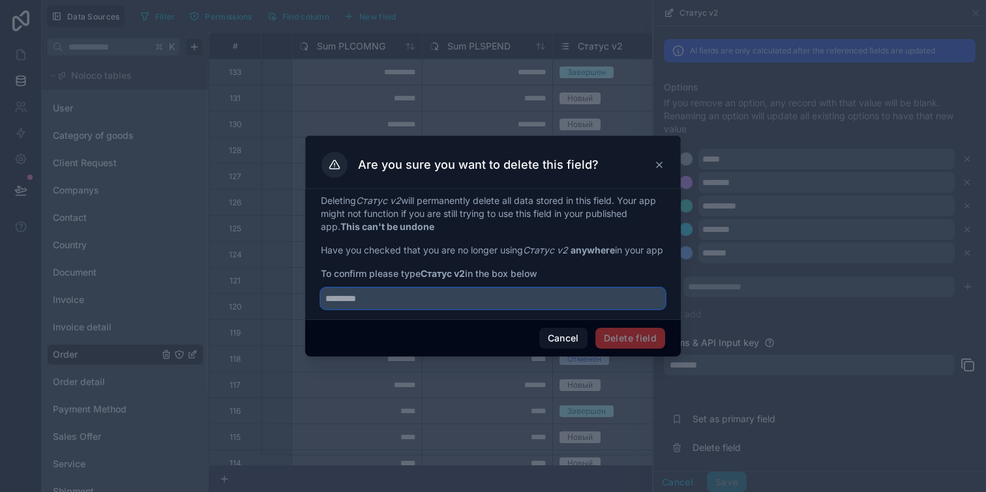
paste input "*********"
type input "*********"
click at [637, 348] on button "Delete field" at bounding box center [630, 338] width 70 height 21
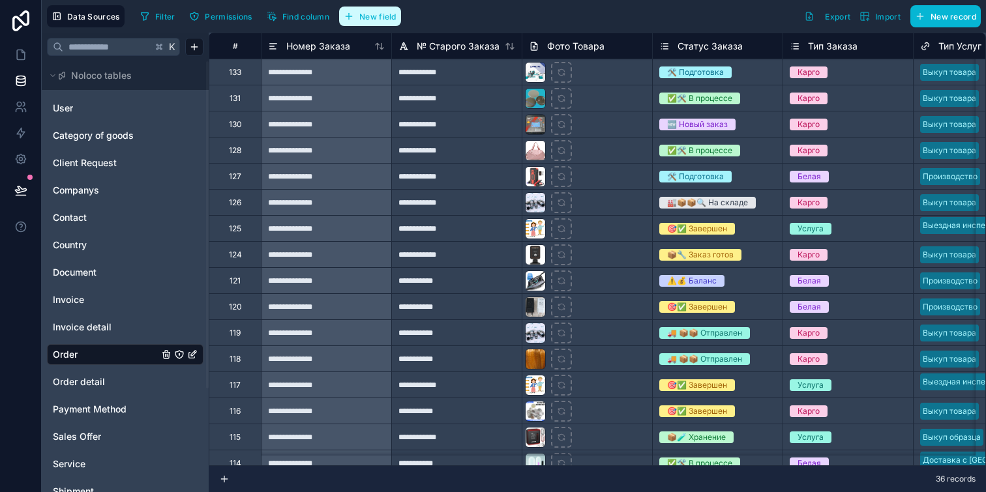
click at [379, 16] on span "New field" at bounding box center [377, 17] width 37 height 10
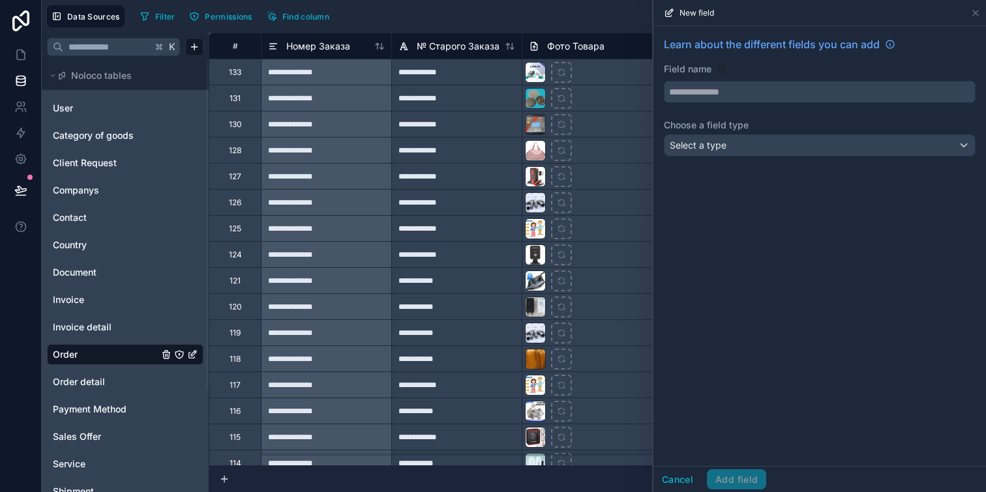
click at [756, 93] on input "text" at bounding box center [820, 92] width 310 height 21
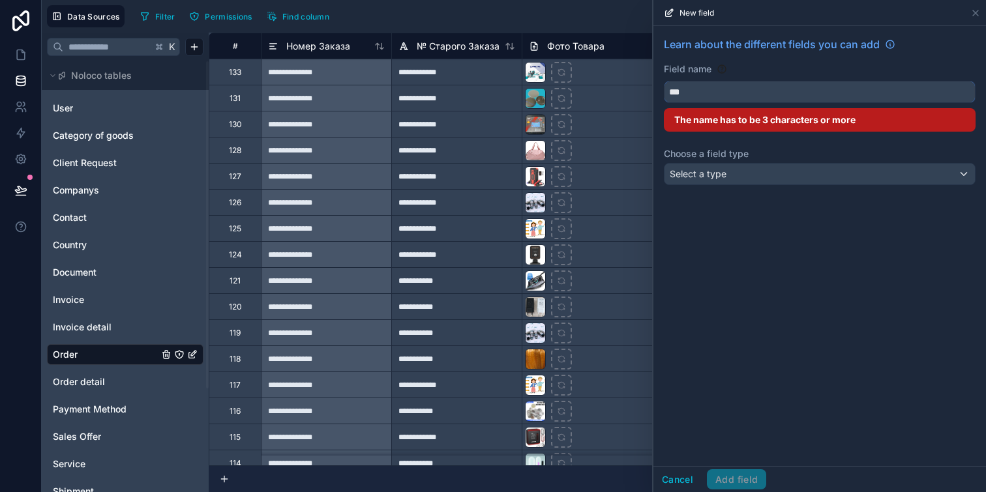
click at [664, 81] on button "**" at bounding box center [820, 92] width 312 height 22
type input "*"
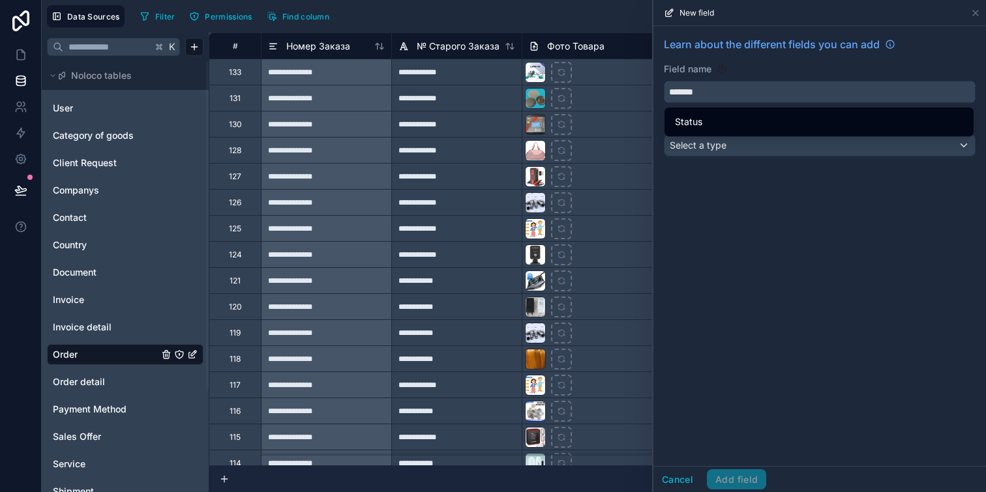
click at [664, 81] on button "******" at bounding box center [820, 92] width 312 height 22
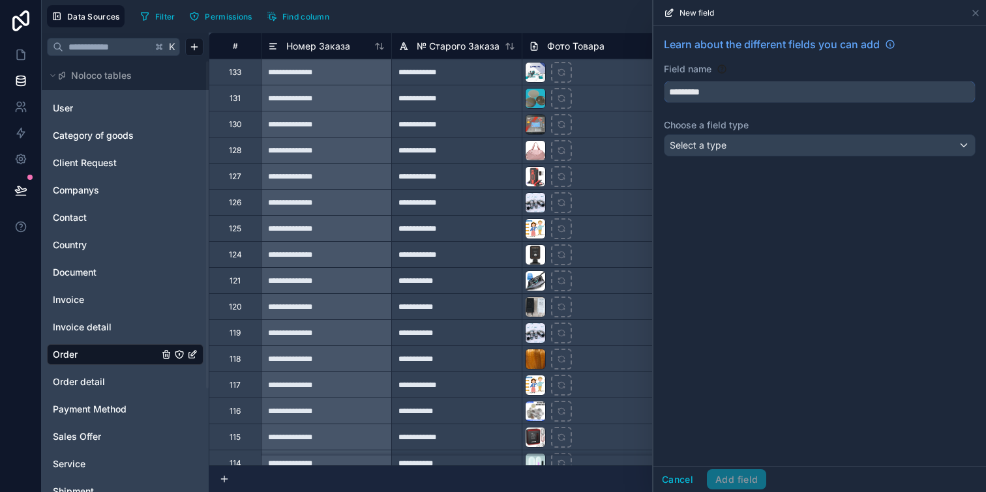
type input "*********"
click at [776, 149] on div "Select a type" at bounding box center [820, 145] width 310 height 21
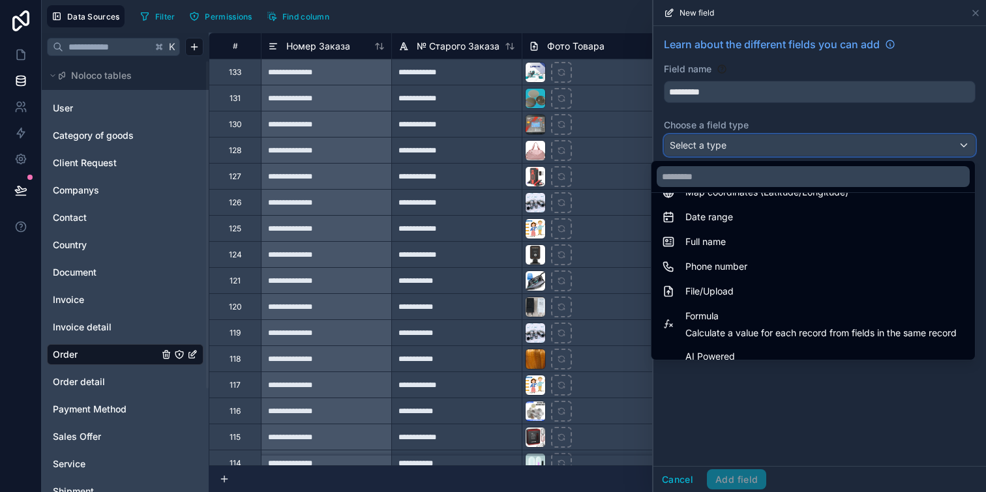
scroll to position [281, 0]
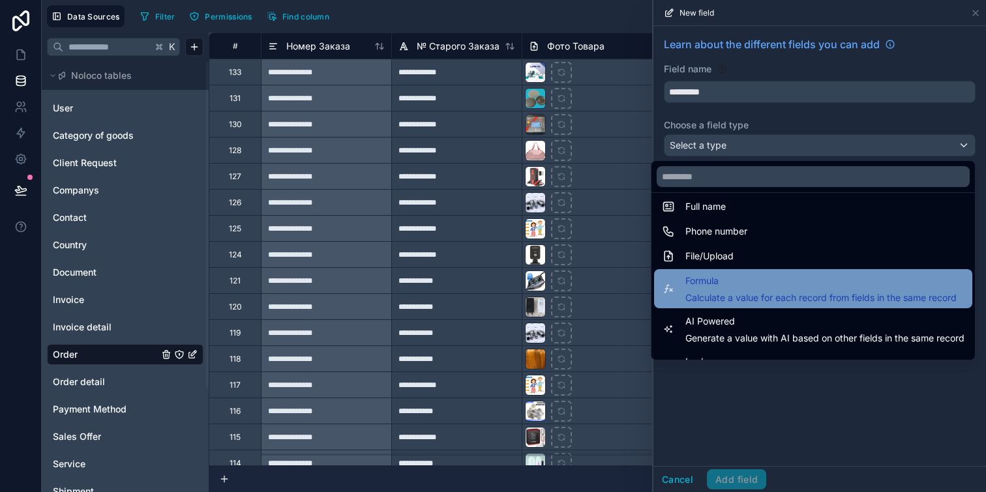
click at [753, 289] on div "Formula Calculate a value for each record from fields in the same record" at bounding box center [821, 288] width 271 height 31
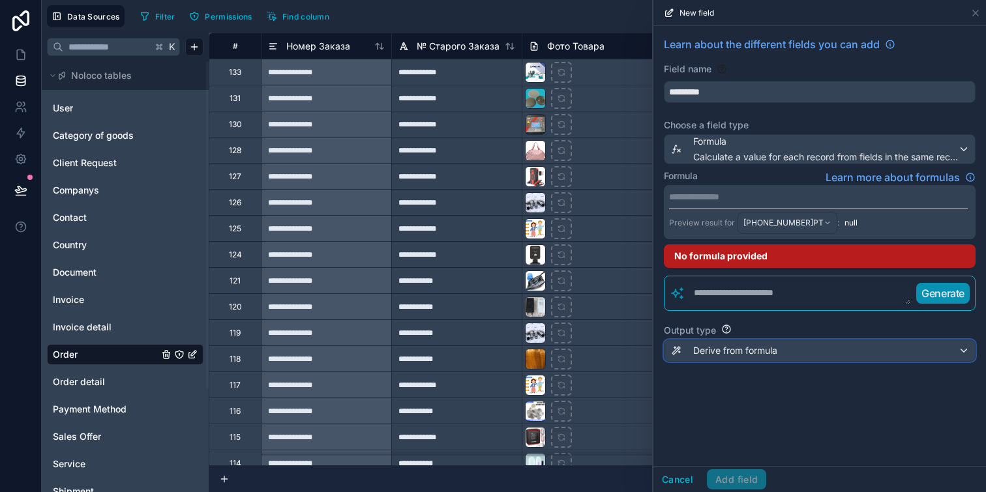
click at [762, 355] on span "Derive from formula" at bounding box center [735, 350] width 84 height 13
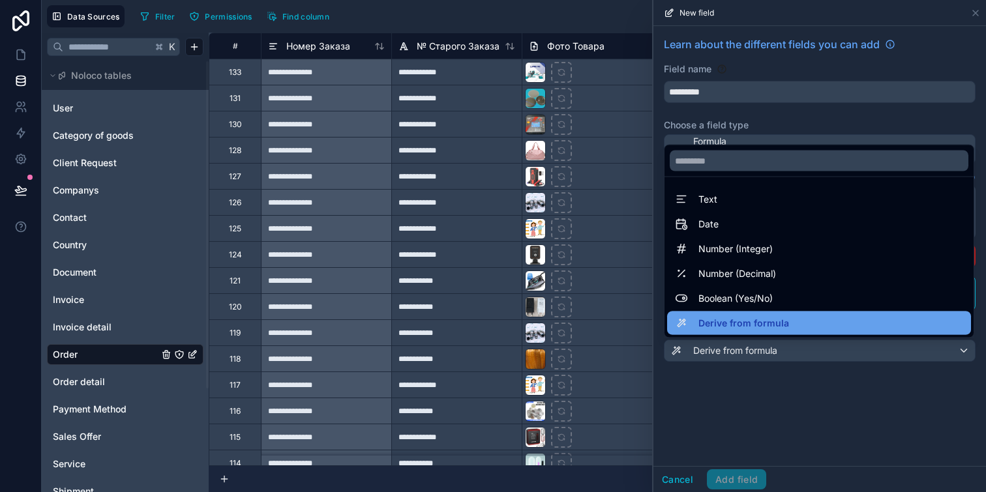
click at [778, 316] on span "Derive from formula" at bounding box center [744, 324] width 91 height 16
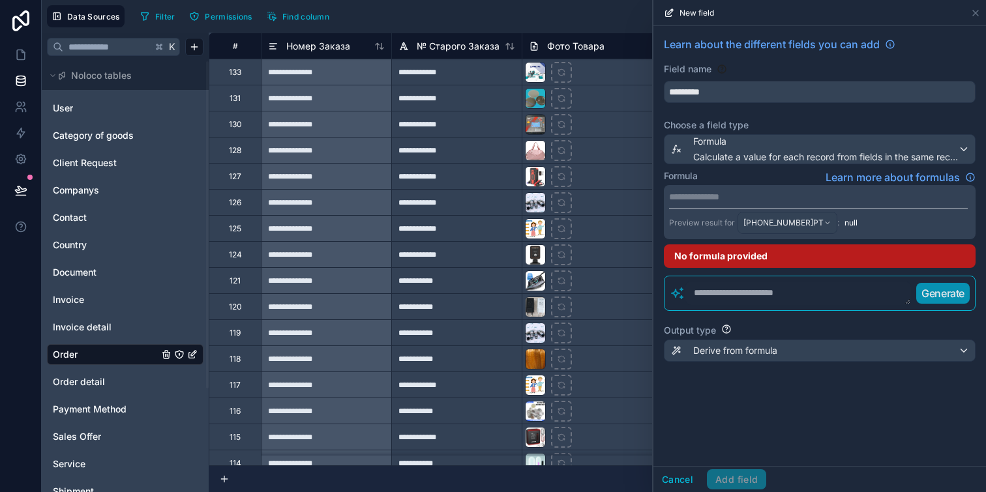
click at [762, 198] on p "**********" at bounding box center [818, 196] width 299 height 13
click at [719, 175] on div "Formula Learn more about formulas" at bounding box center [820, 178] width 312 height 16
click at [744, 294] on textarea at bounding box center [799, 293] width 226 height 23
paste textarea "**********"
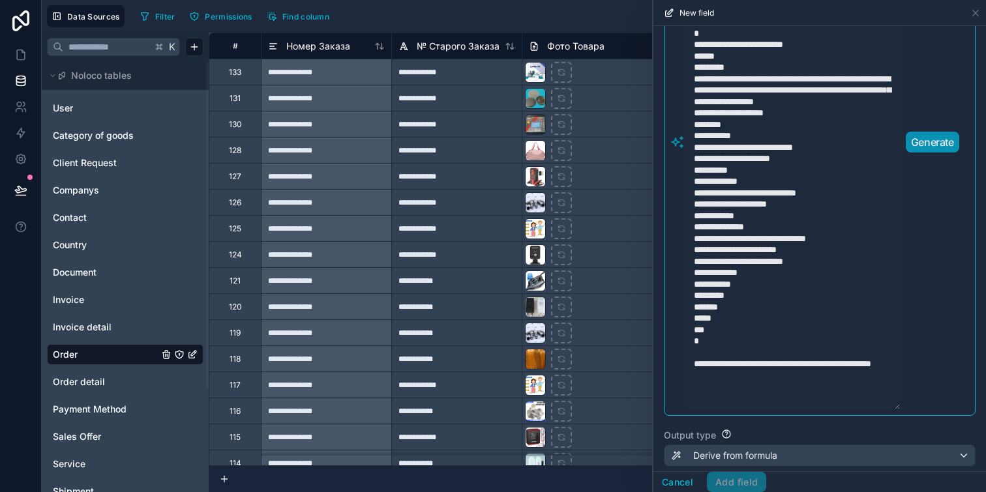
scroll to position [414, 0]
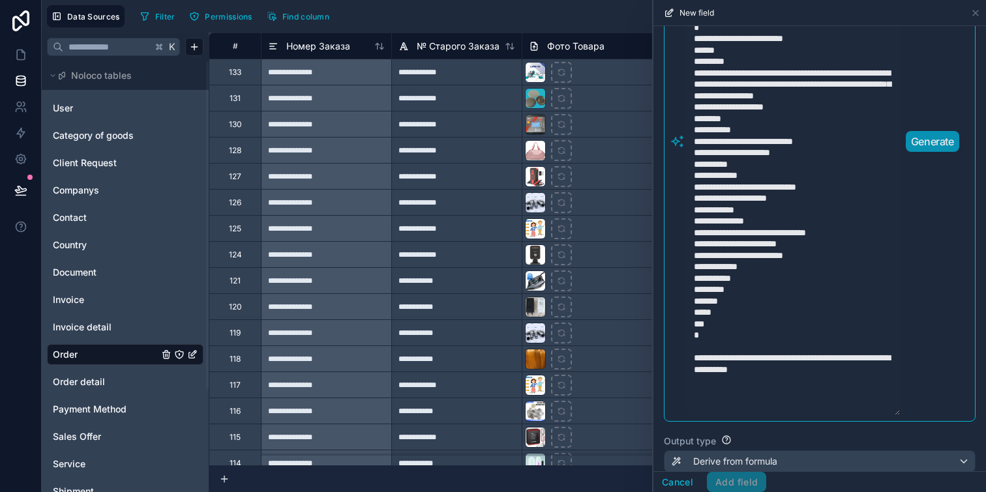
click at [930, 144] on p "Generate" at bounding box center [932, 142] width 43 height 16
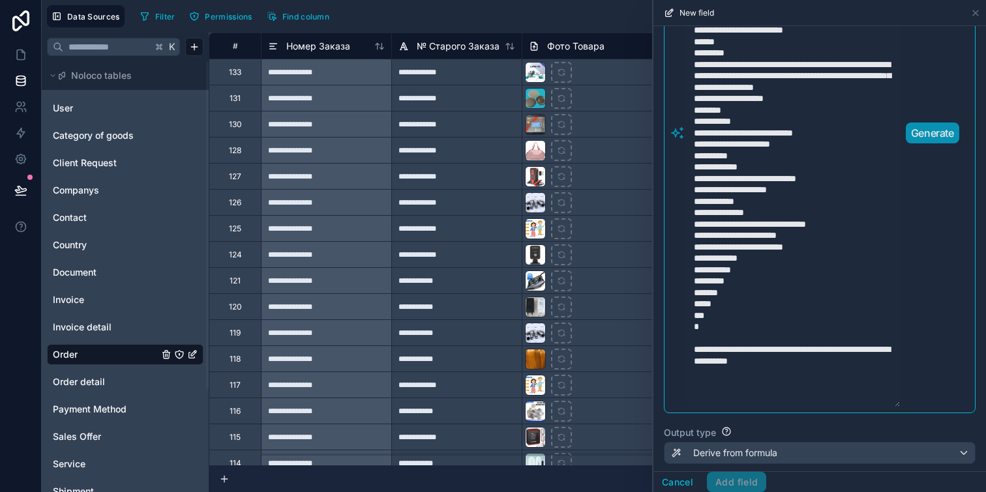
scroll to position [425, 0]
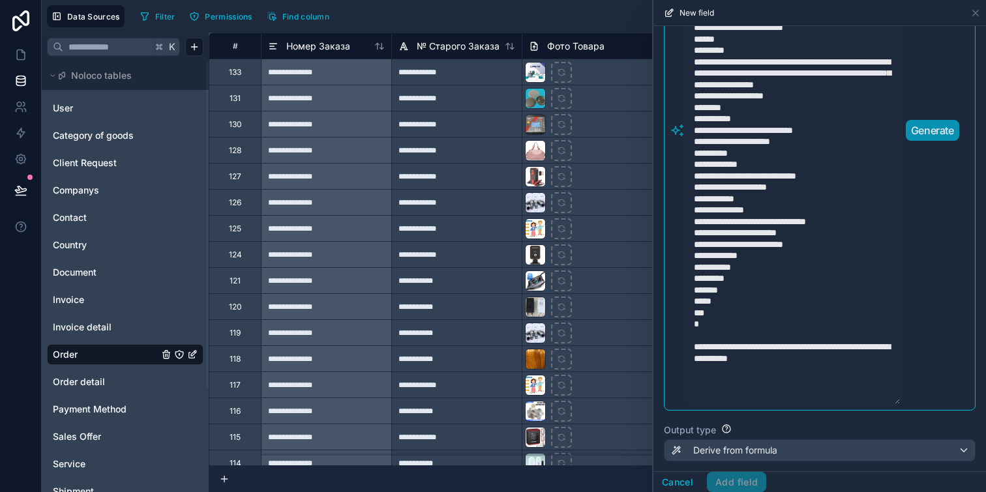
click at [919, 134] on p "Generate" at bounding box center [932, 131] width 43 height 16
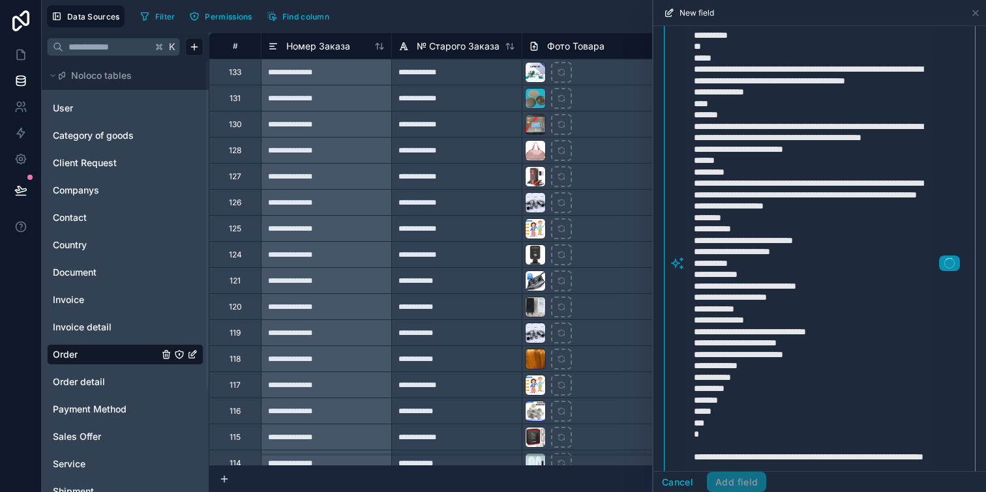
scroll to position [0, 0]
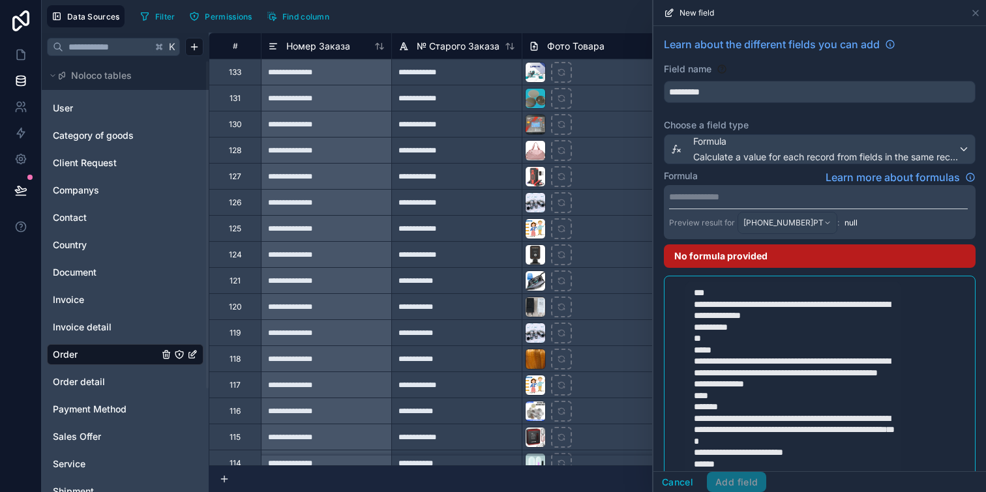
drag, startPoint x: 709, startPoint y: 354, endPoint x: 694, endPoint y: 296, distance: 60.0
click at [742, 196] on p "**********" at bounding box center [818, 196] width 299 height 13
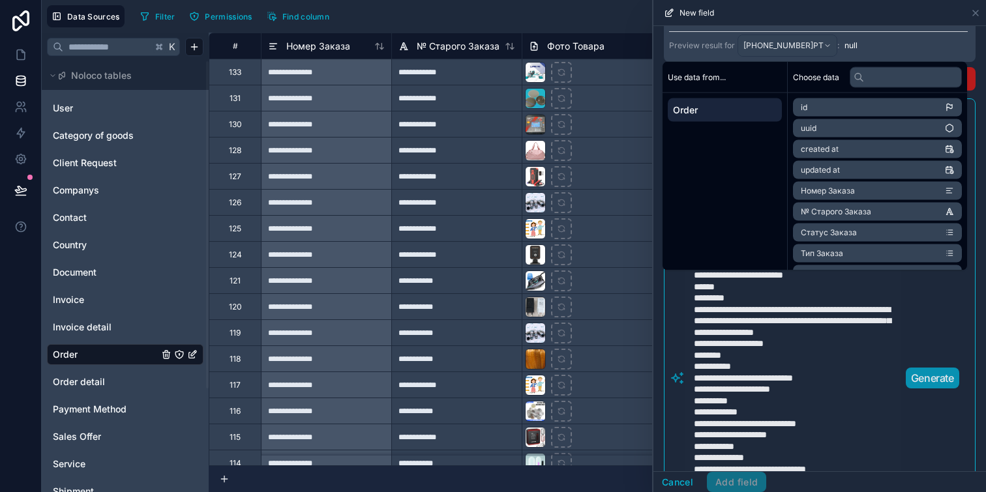
scroll to position [667, 0]
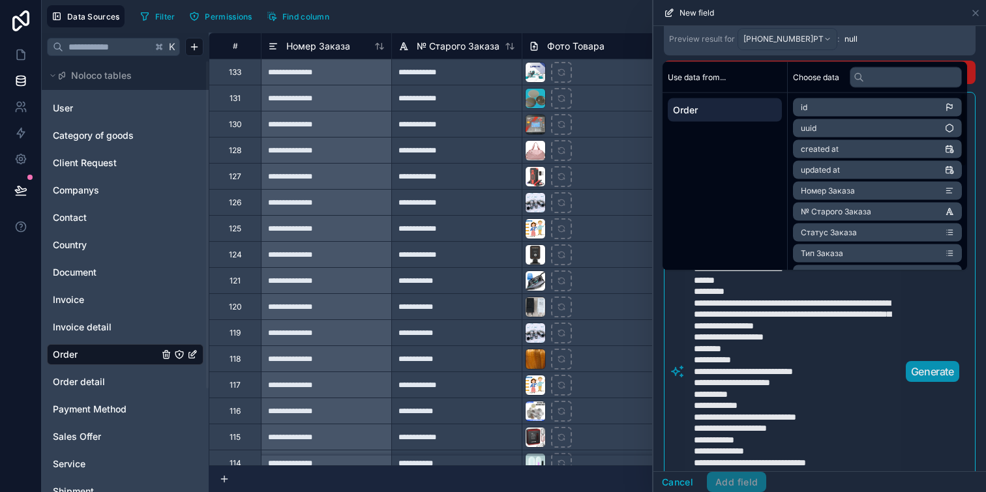
click at [928, 380] on p "Generate" at bounding box center [932, 372] width 43 height 16
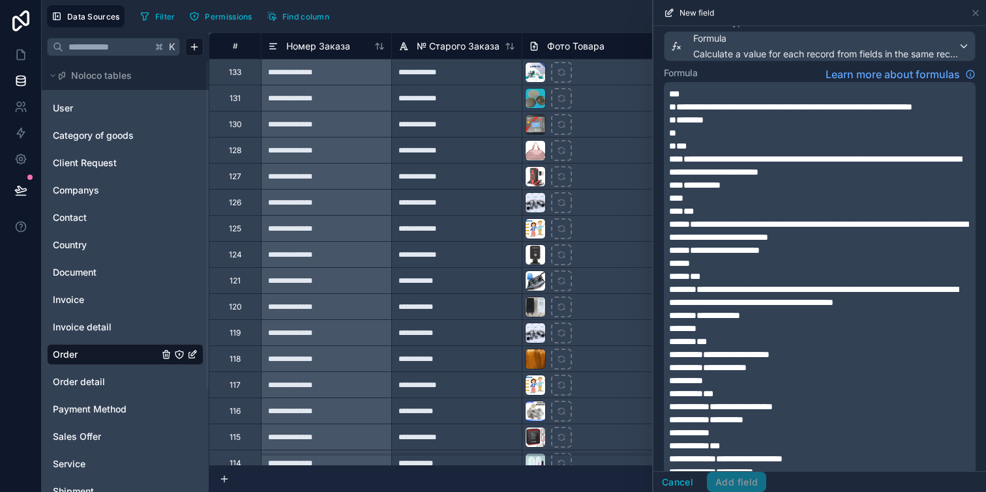
scroll to position [0, 0]
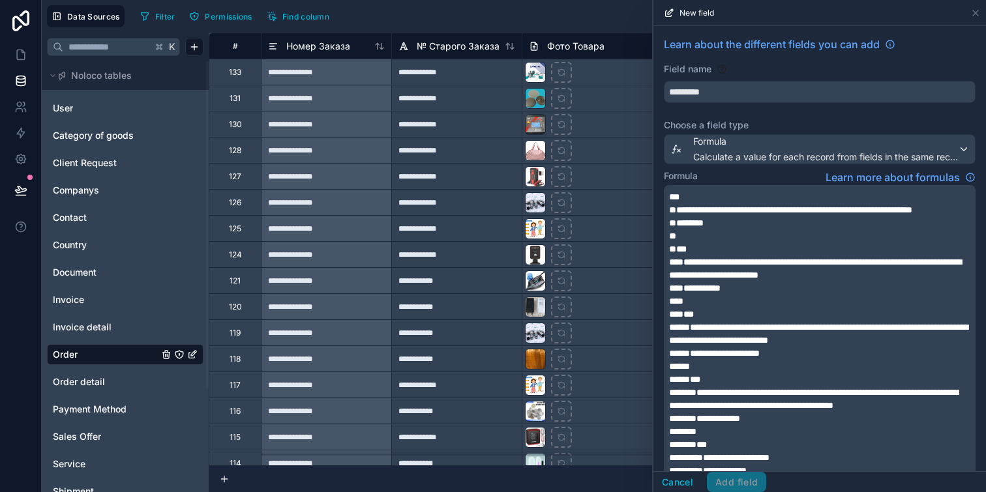
drag, startPoint x: 753, startPoint y: 338, endPoint x: 751, endPoint y: 190, distance: 147.4
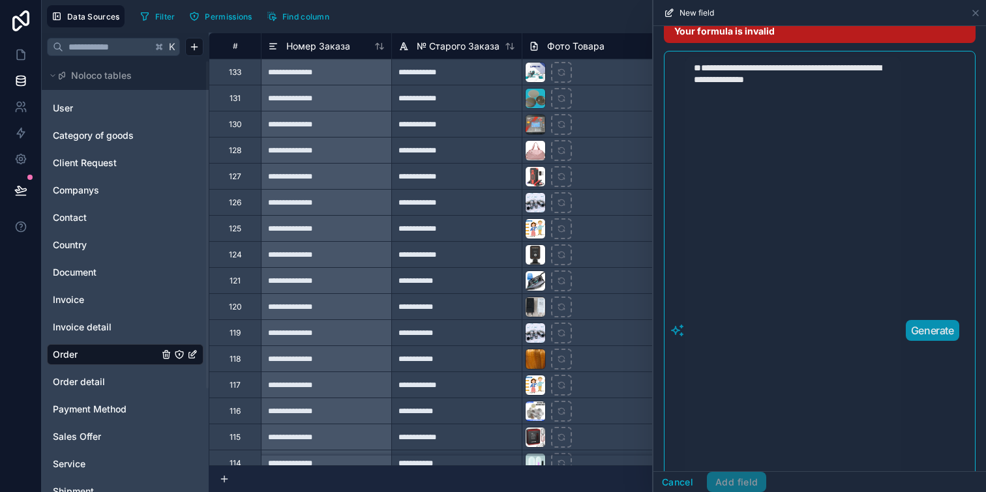
scroll to position [472, 0]
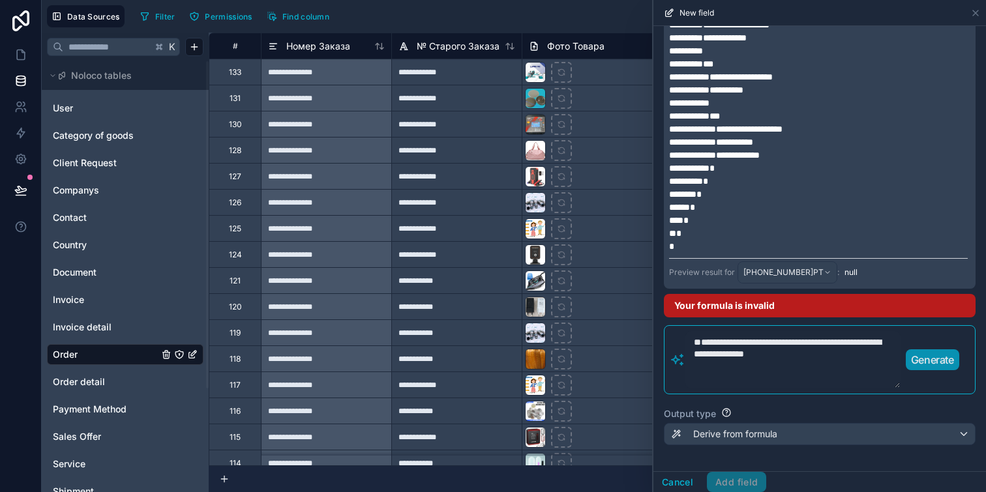
click at [696, 366] on textarea "**********" at bounding box center [793, 359] width 215 height 57
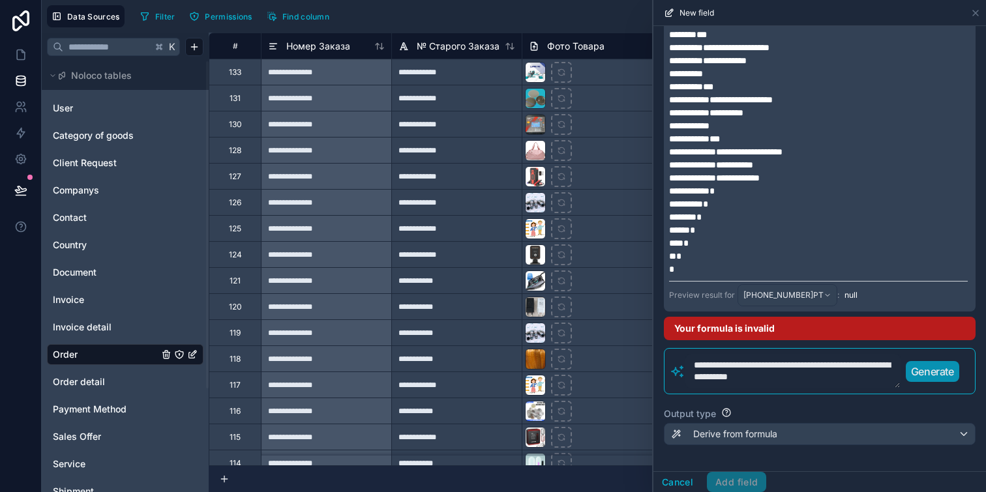
scroll to position [449, 0]
click at [706, 366] on textarea "**********" at bounding box center [793, 371] width 215 height 35
click at [774, 365] on textarea "**********" at bounding box center [793, 371] width 215 height 35
type textarea "**********"
click at [953, 369] on p "Generate" at bounding box center [932, 372] width 43 height 16
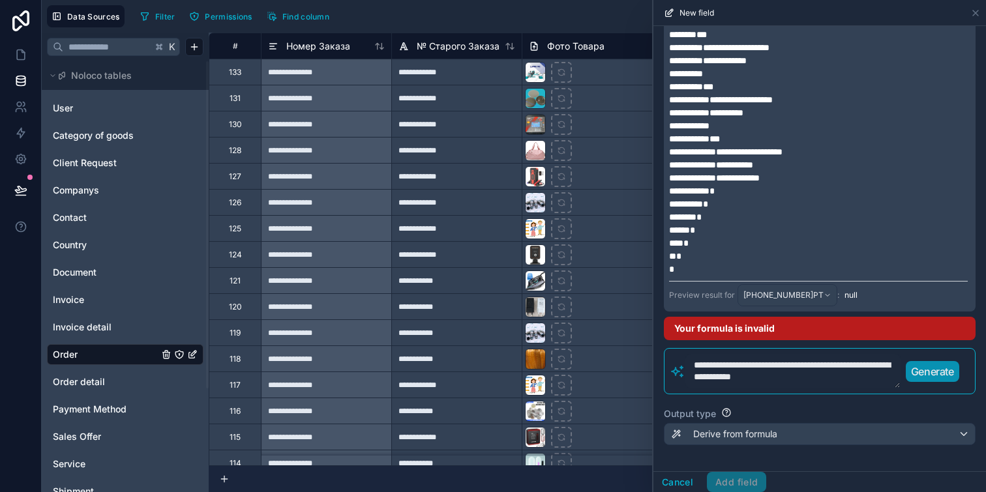
click at [935, 367] on p "Generate" at bounding box center [932, 372] width 43 height 16
click at [744, 377] on textarea "**********" at bounding box center [793, 371] width 215 height 35
click at [665, 365] on div "**********" at bounding box center [820, 371] width 312 height 46
click at [674, 369] on icon at bounding box center [677, 372] width 11 height 10
click at [942, 374] on p "Generate" at bounding box center [932, 372] width 43 height 16
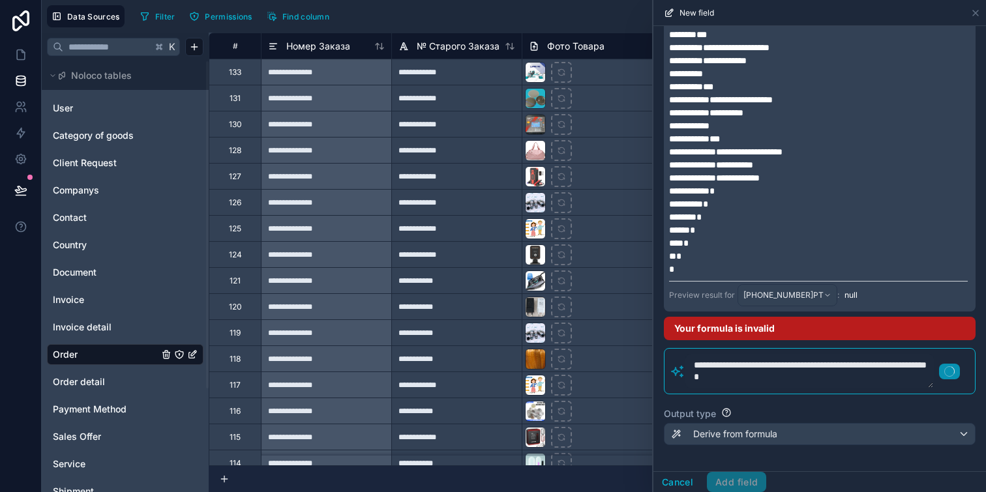
click at [785, 222] on p "*" at bounding box center [818, 217] width 299 height 13
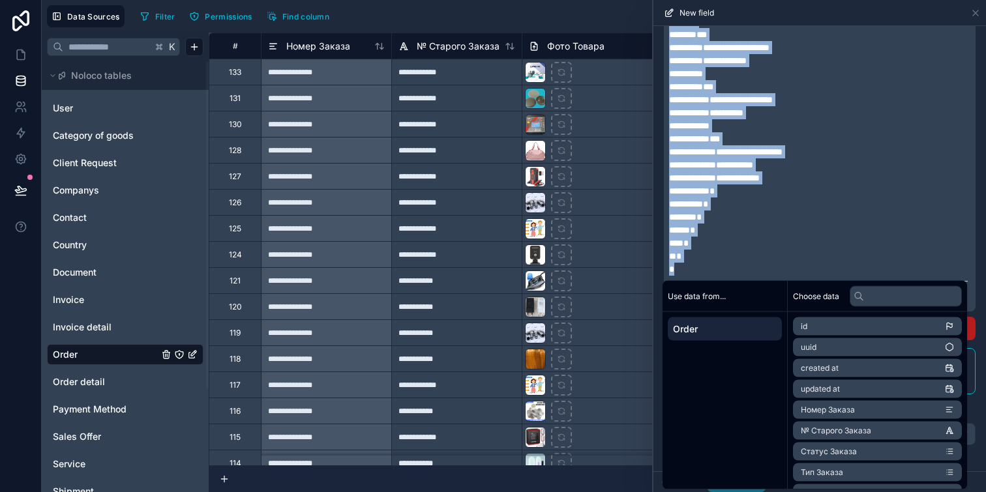
copy div "**********"
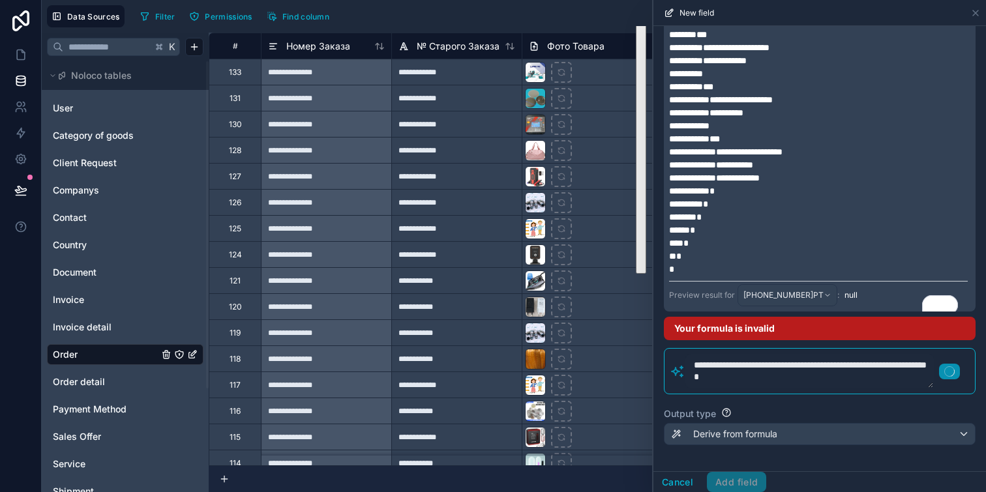
click at [871, 219] on p "*" at bounding box center [818, 217] width 299 height 13
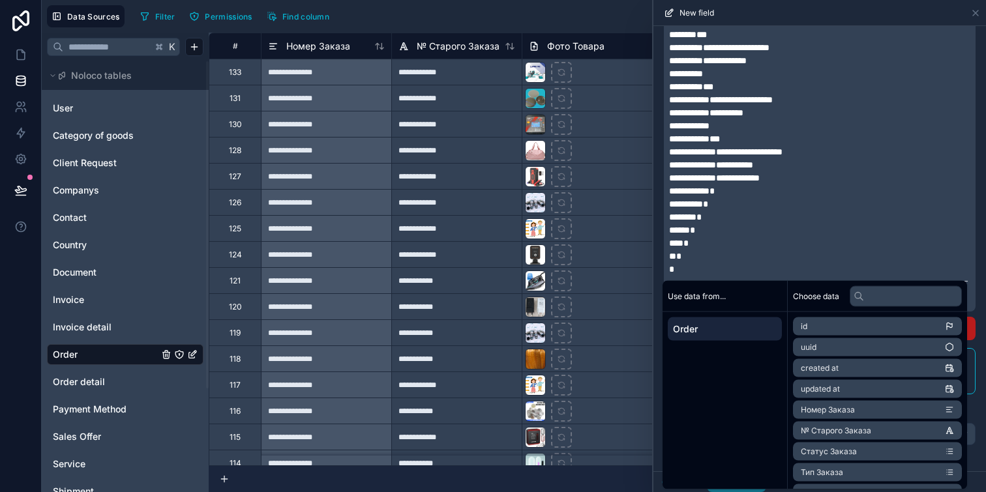
click at [656, 173] on div "**********" at bounding box center [820, 44] width 333 height 856
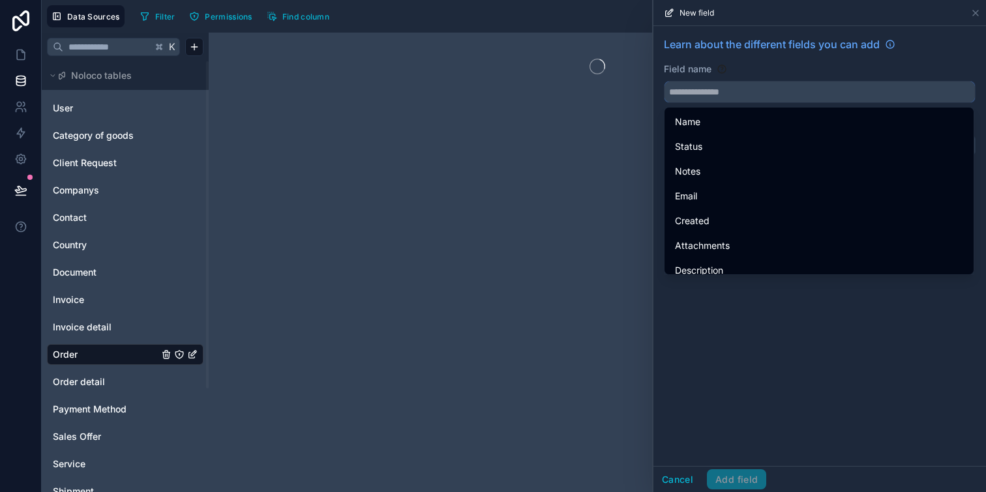
click at [733, 98] on input "text" at bounding box center [820, 92] width 310 height 21
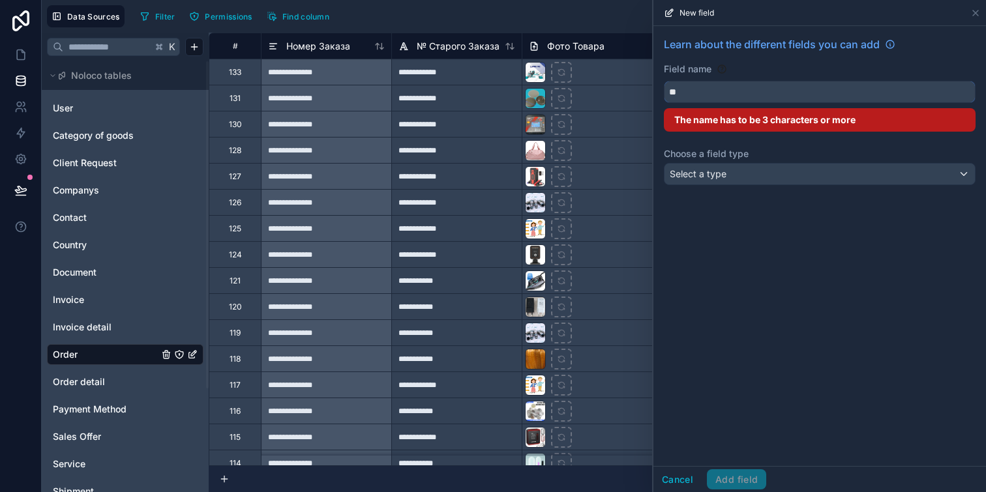
click at [664, 81] on button "**" at bounding box center [820, 92] width 312 height 22
type input "*"
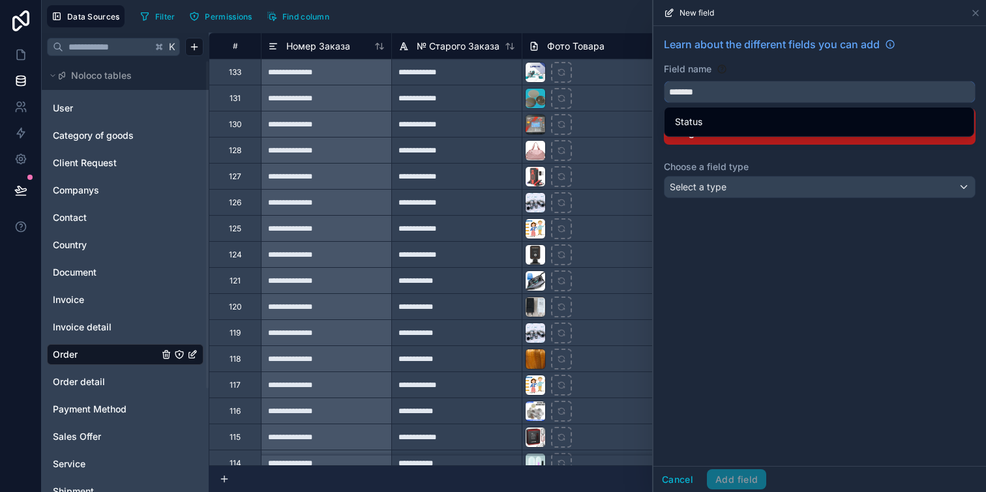
click at [664, 81] on button "******" at bounding box center [820, 92] width 312 height 22
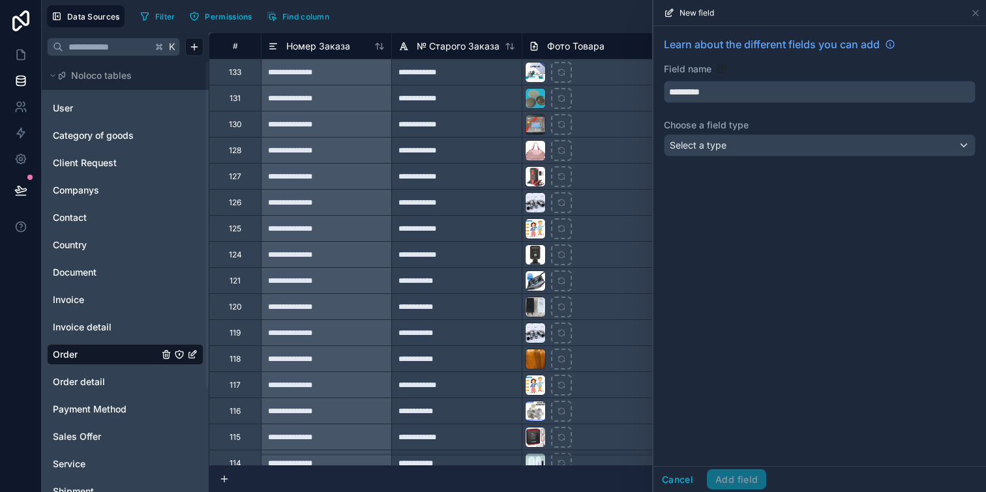
type input "*********"
click at [757, 149] on div "Select a type" at bounding box center [820, 145] width 310 height 21
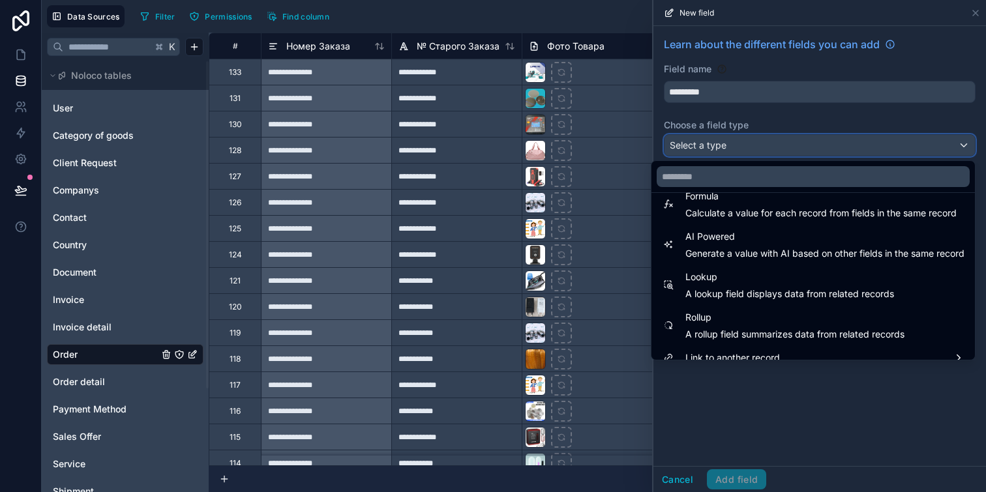
scroll to position [368, 0]
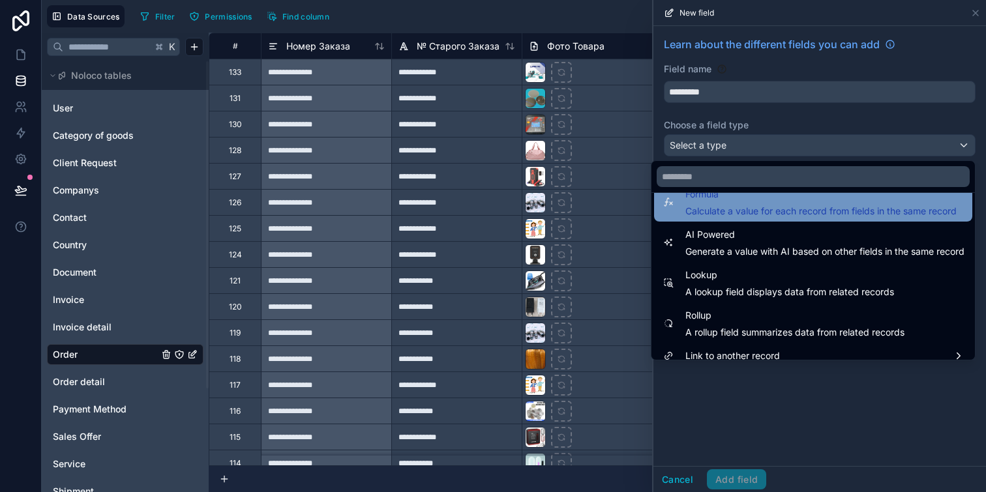
click at [725, 211] on span "Calculate a value for each record from fields in the same record" at bounding box center [821, 211] width 271 height 13
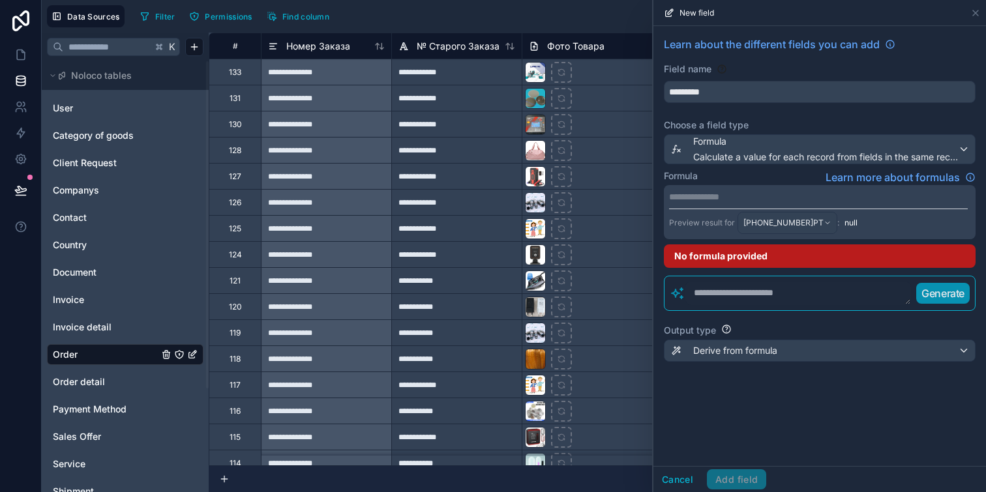
click at [742, 197] on p "**********" at bounding box center [818, 196] width 299 height 13
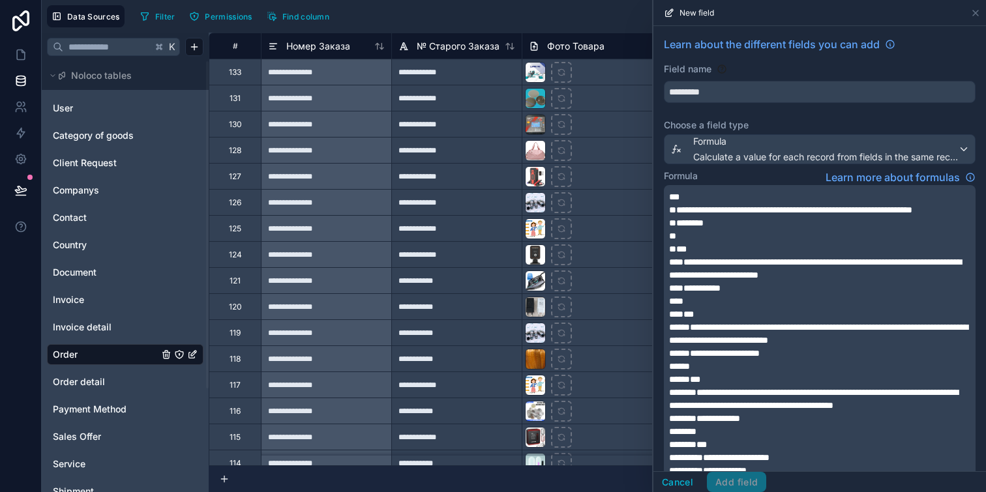
scroll to position [438, 0]
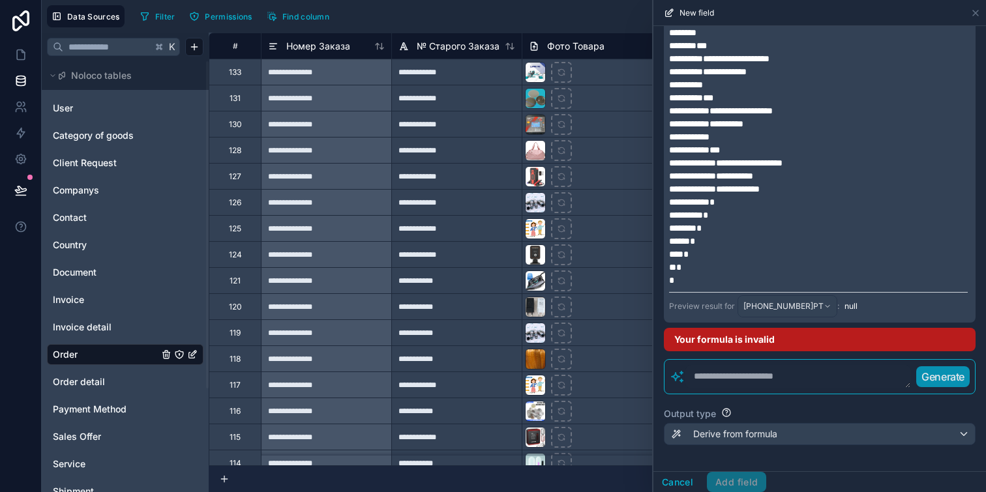
click at [770, 384] on textarea at bounding box center [799, 376] width 226 height 23
type textarea "*"
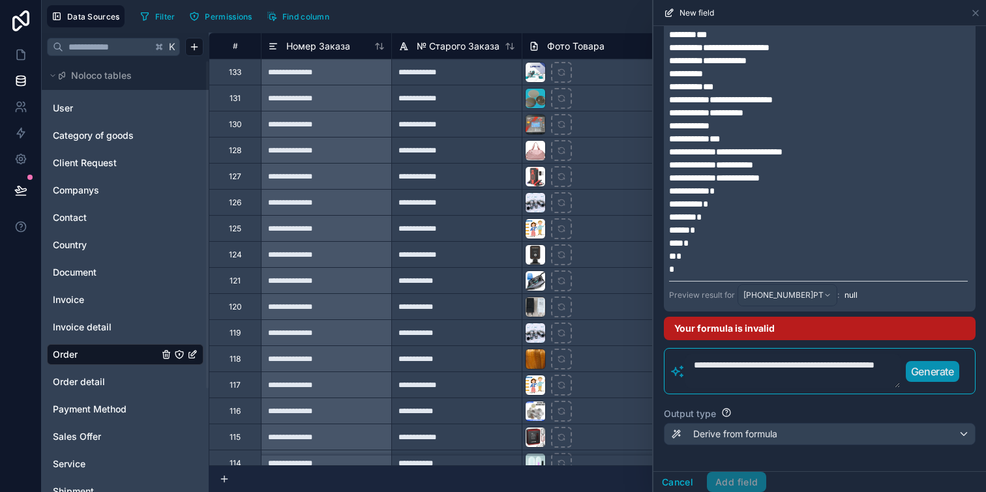
type textarea "**********"
click at [935, 380] on p "Generate" at bounding box center [932, 372] width 43 height 16
click at [922, 380] on p "Generate" at bounding box center [932, 372] width 43 height 16
click at [781, 237] on p "*" at bounding box center [818, 230] width 299 height 13
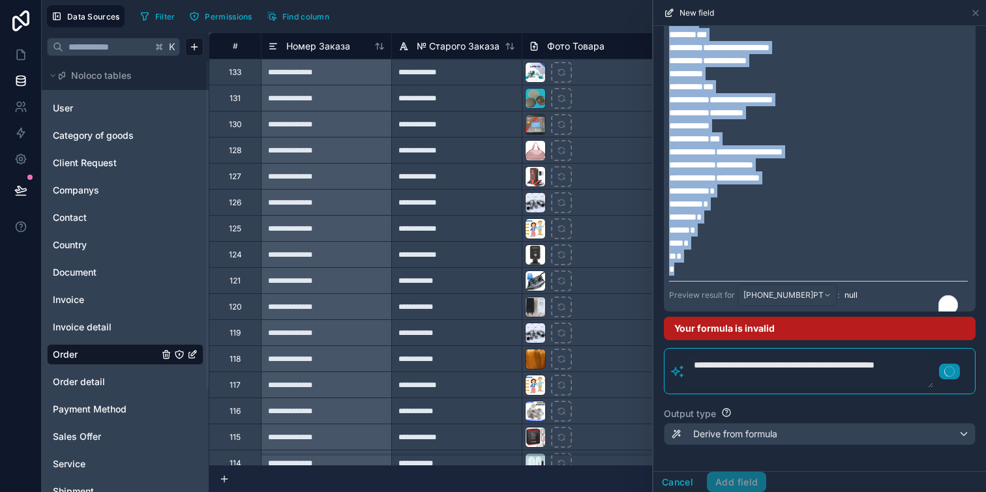
copy div "**********"
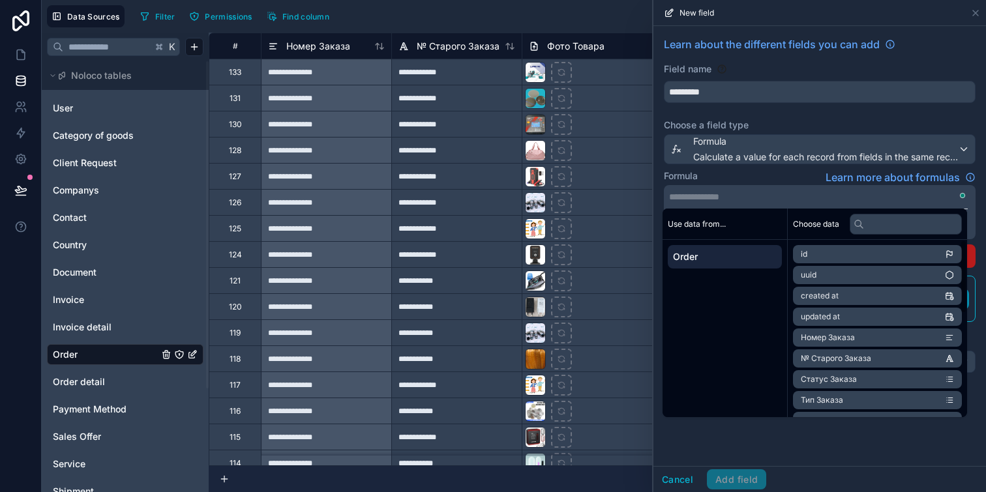
click at [808, 172] on div "Formula Learn more about formulas" at bounding box center [820, 178] width 312 height 16
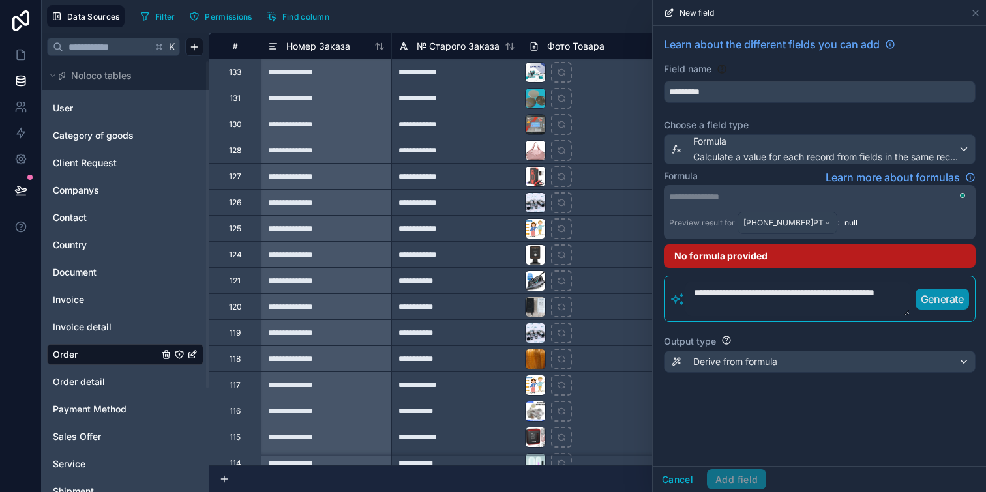
click at [934, 299] on p "Generate" at bounding box center [942, 300] width 43 height 16
click at [758, 297] on textarea "**********" at bounding box center [798, 299] width 225 height 35
paste textarea "**********"
type textarea "**********"
click at [946, 306] on p "Generate" at bounding box center [942, 300] width 43 height 16
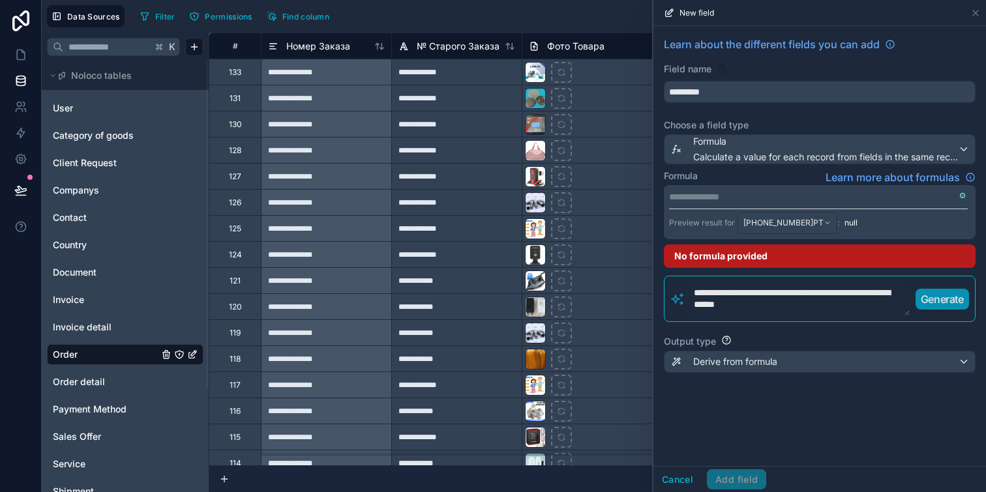
click at [930, 299] on p "Generate" at bounding box center [942, 300] width 43 height 16
click at [15, 57] on icon at bounding box center [20, 54] width 13 height 13
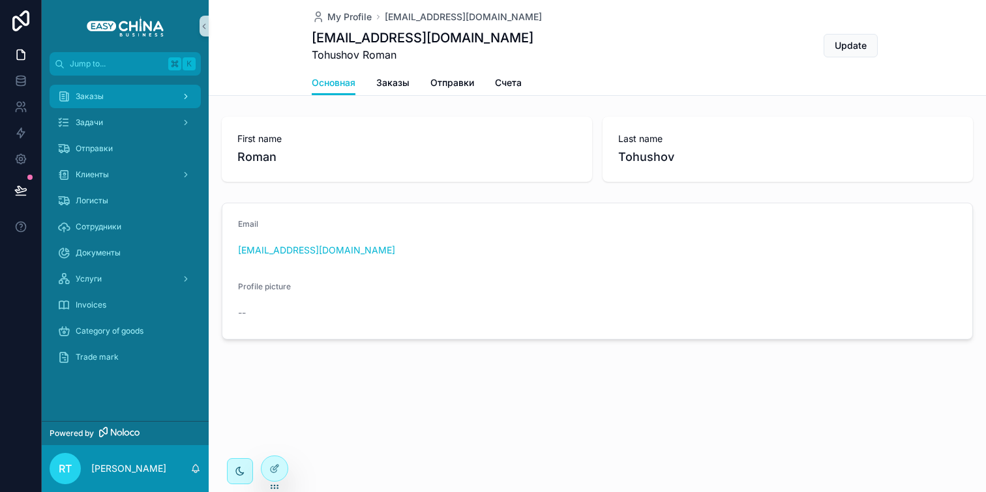
click at [121, 89] on div "Заказы" at bounding box center [125, 96] width 136 height 21
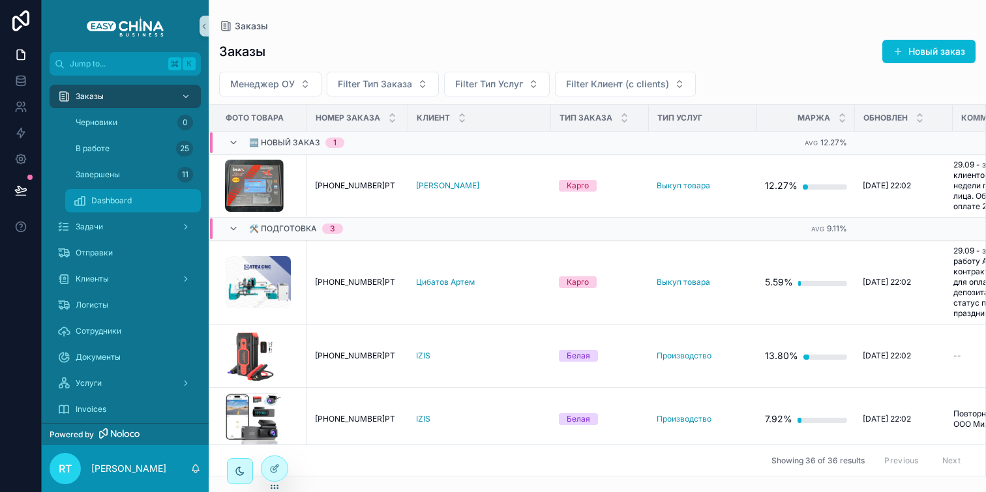
click at [132, 206] on div "Dashboard" at bounding box center [133, 200] width 120 height 21
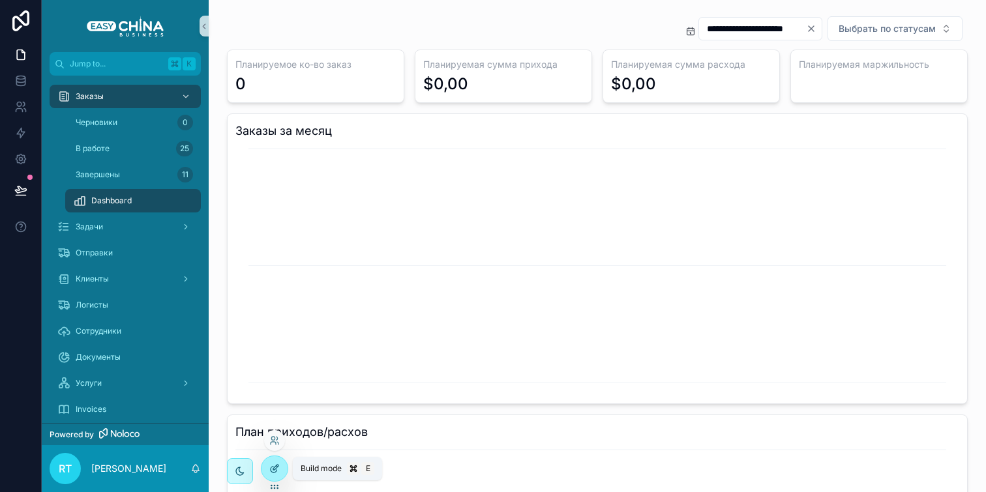
click at [281, 470] on div at bounding box center [275, 469] width 26 height 25
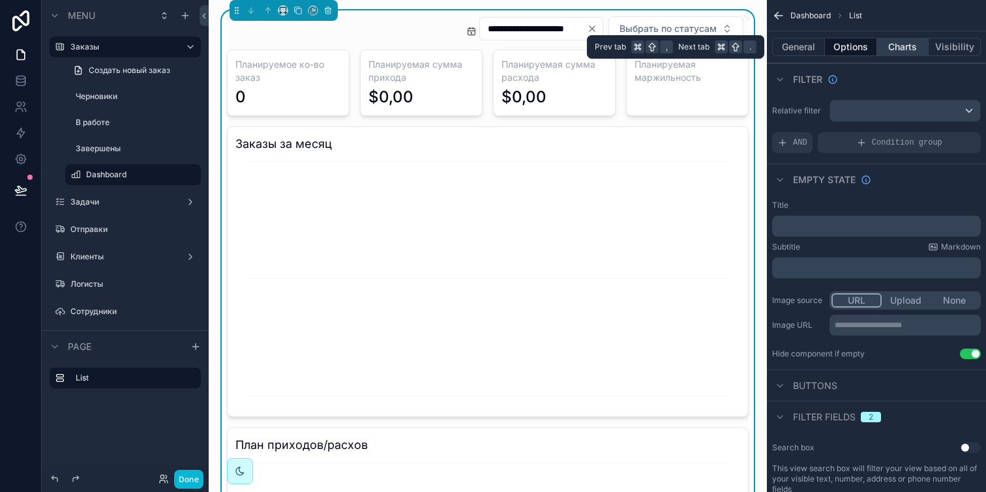
click at [884, 52] on button "Charts" at bounding box center [903, 47] width 52 height 18
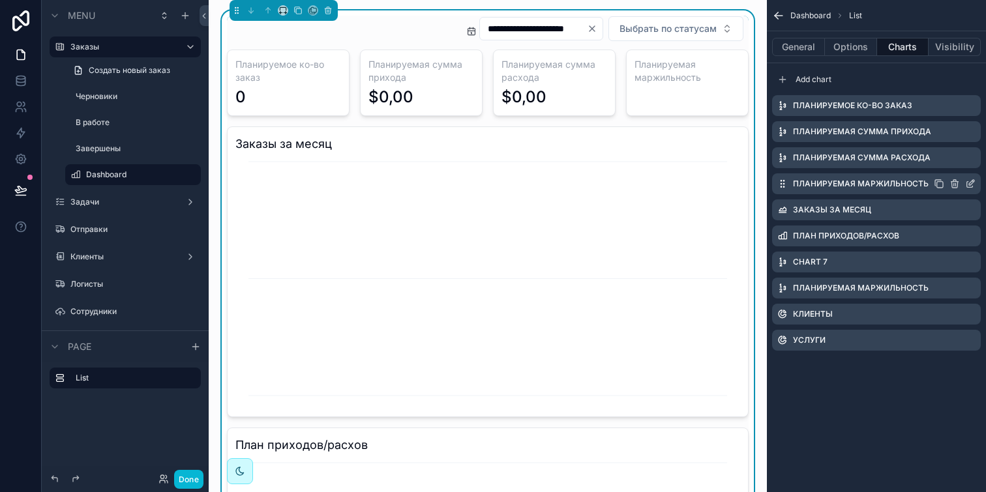
click at [967, 183] on icon "scrollable content" at bounding box center [970, 185] width 6 height 6
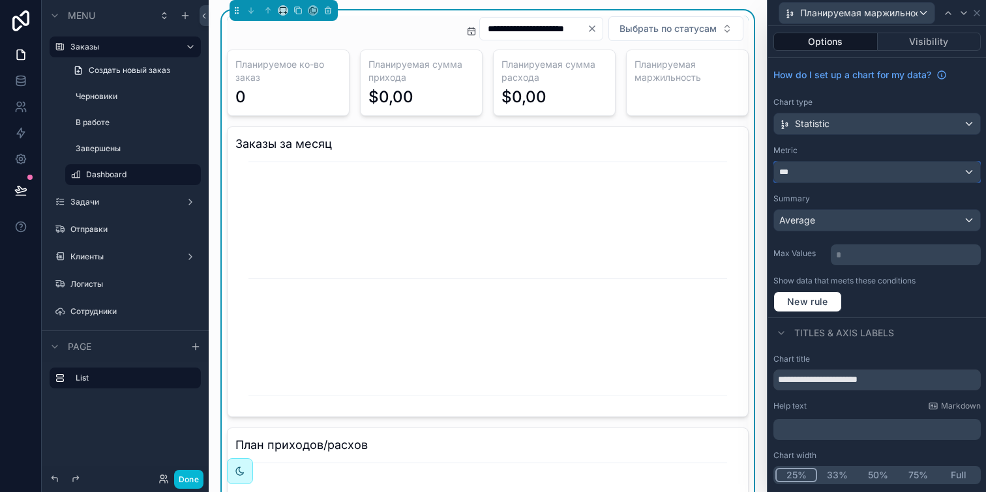
click at [869, 174] on div "***" at bounding box center [877, 172] width 206 height 21
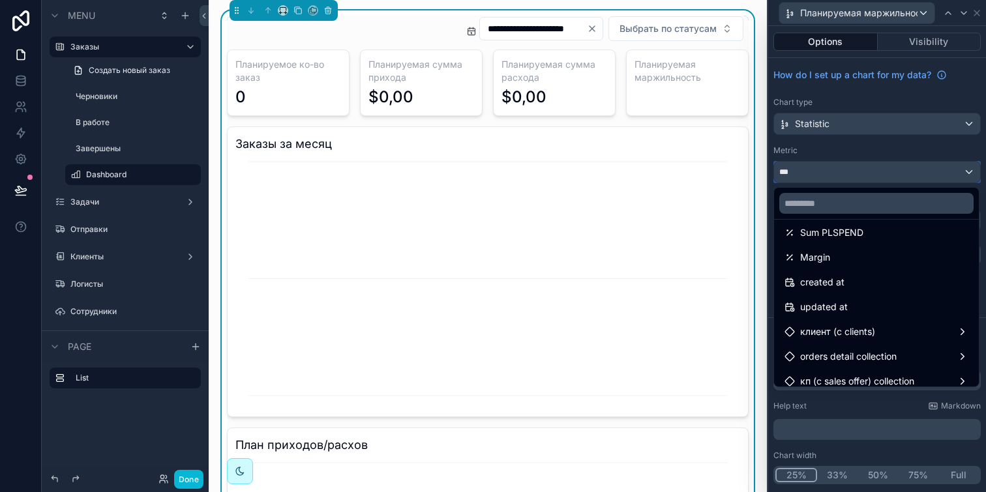
scroll to position [316, 0]
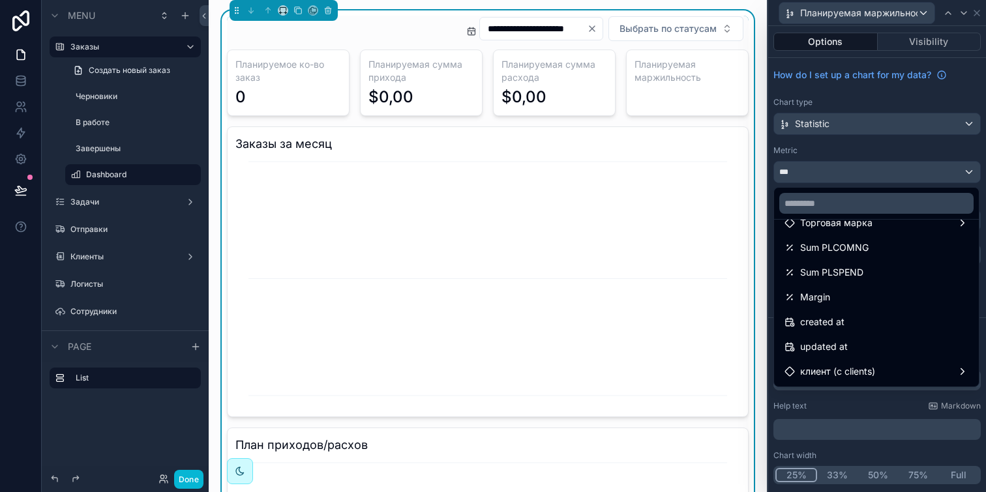
click at [879, 299] on div "Margin" at bounding box center [877, 298] width 184 height 16
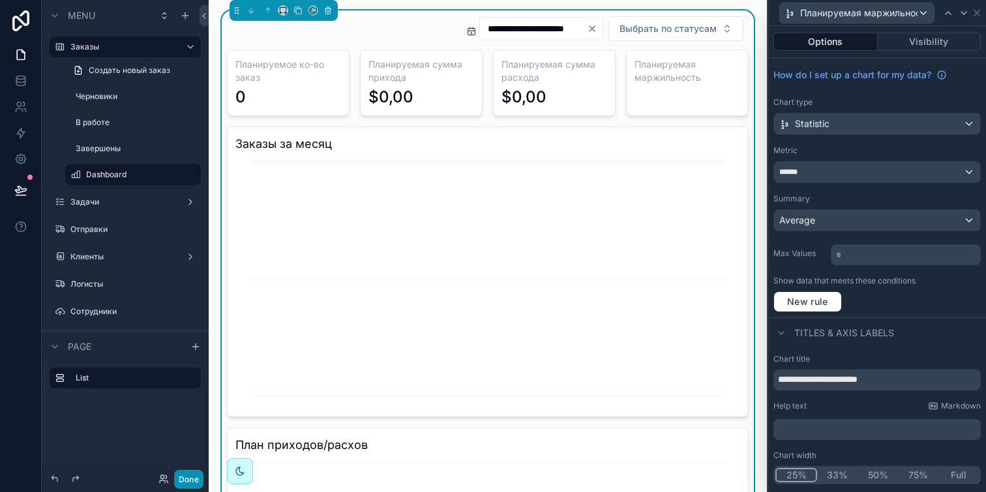
click at [180, 481] on button "Done" at bounding box center [188, 479] width 29 height 19
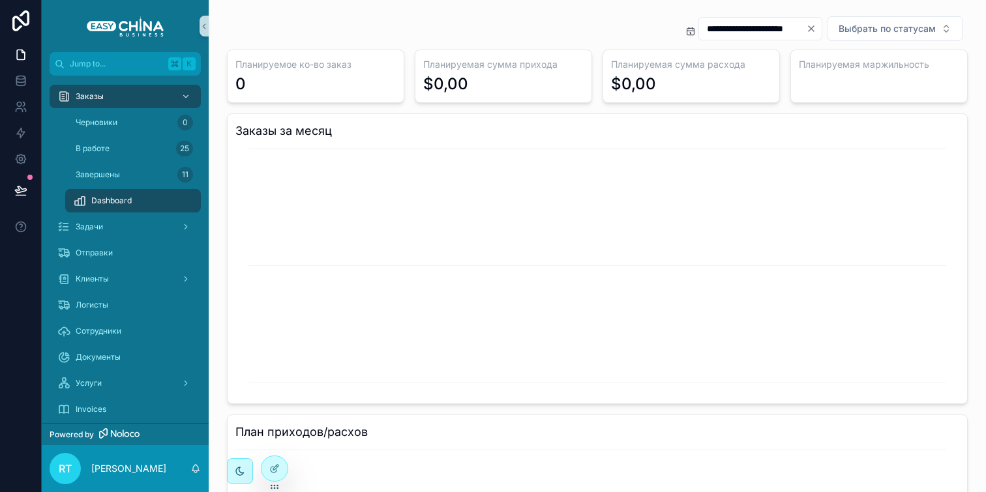
click at [809, 27] on icon "Clear" at bounding box center [811, 28] width 5 height 5
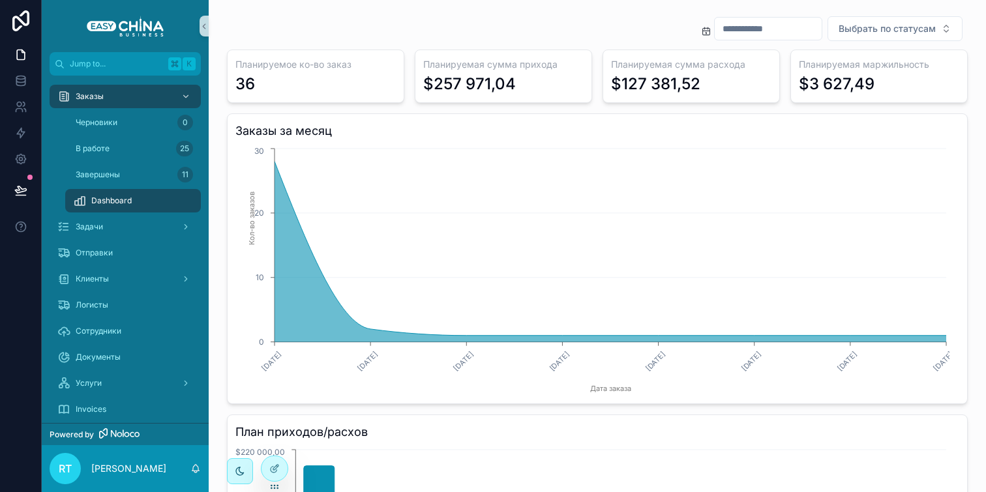
click at [766, 35] on input "scrollable content" at bounding box center [768, 29] width 107 height 18
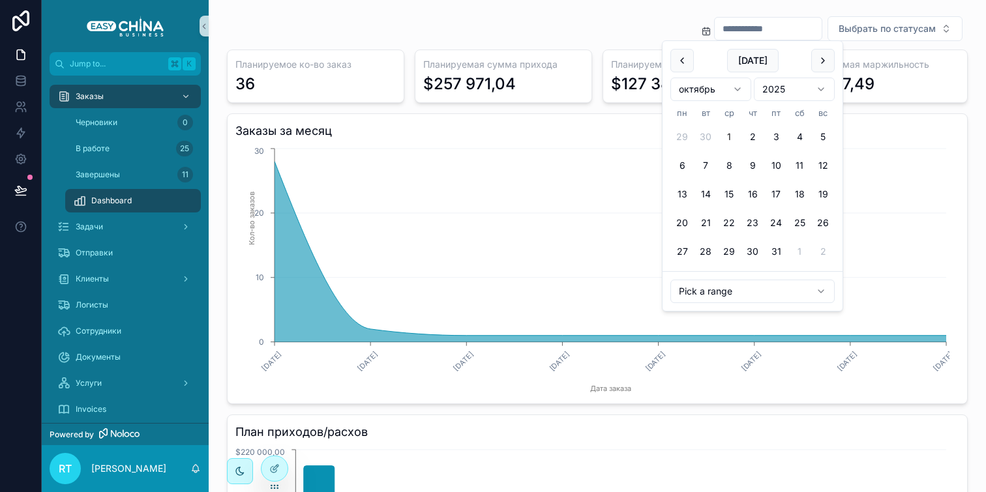
click at [738, 296] on html "Jump to... K Заказы Черновики 0 В работе 25 Завершены 11 Dashboard Задачи Отпра…" at bounding box center [493, 246] width 986 height 492
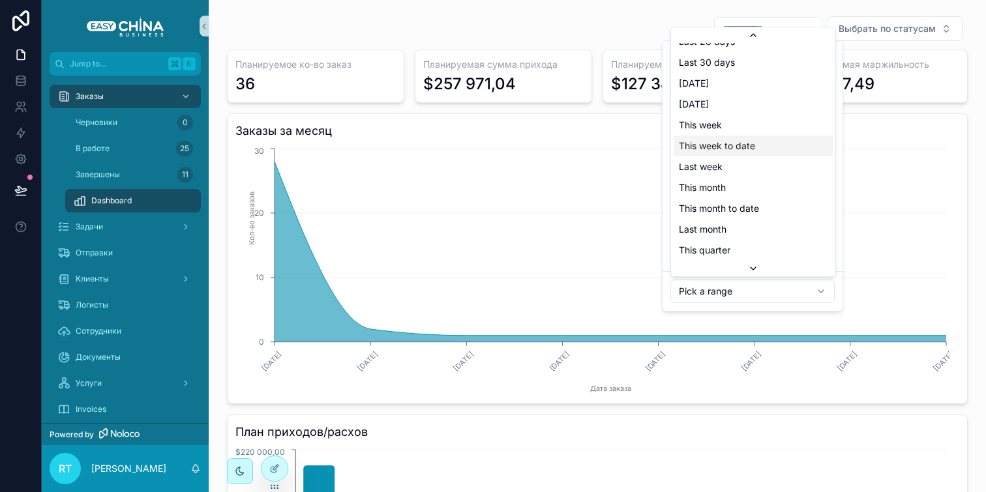
scroll to position [63, 0]
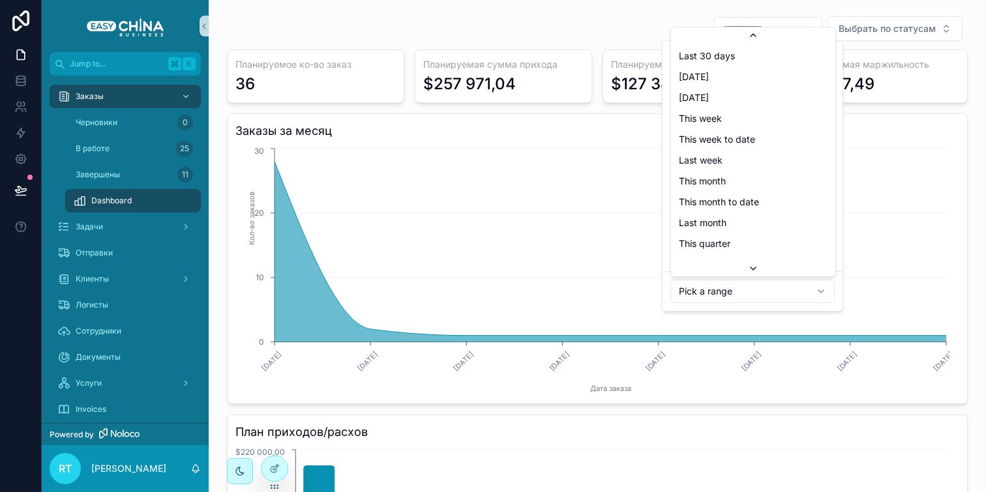
type input "**********"
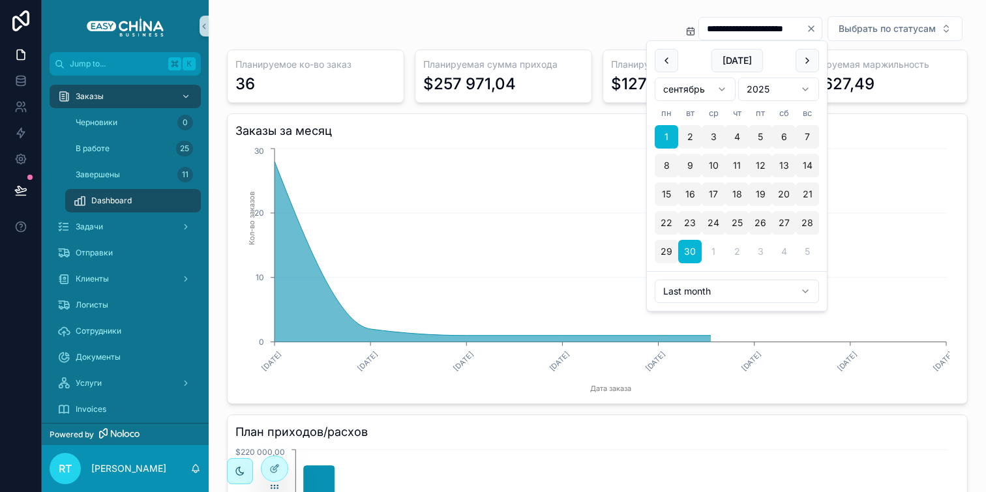
click at [922, 70] on h3 "Планируемая маржильность" at bounding box center [879, 64] width 160 height 13
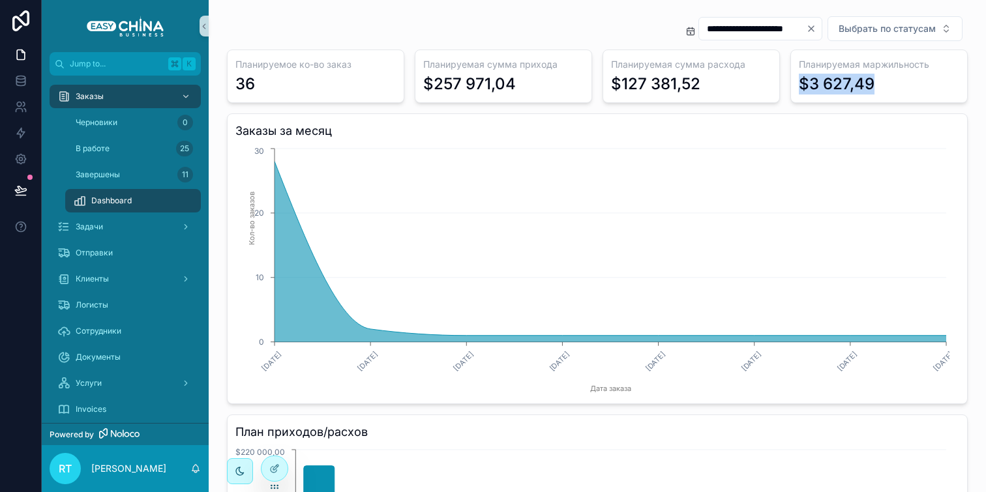
drag, startPoint x: 794, startPoint y: 85, endPoint x: 888, endPoint y: 78, distance: 93.5
click at [888, 78] on div "$3 627,49" at bounding box center [879, 84] width 160 height 21
click at [116, 147] on div "В работе 25" at bounding box center [133, 148] width 120 height 21
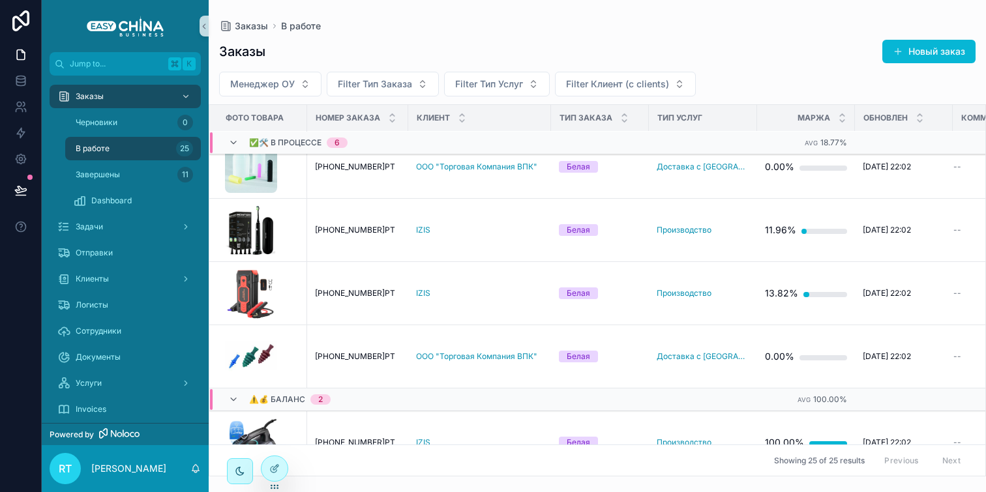
scroll to position [562, 0]
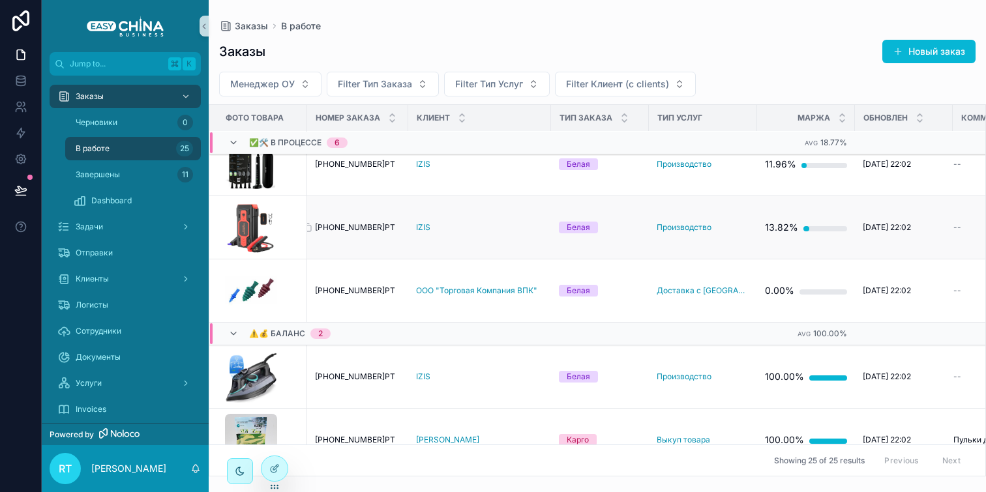
click at [347, 233] on span "[PHONE_NUMBER]РТ" at bounding box center [355, 227] width 80 height 10
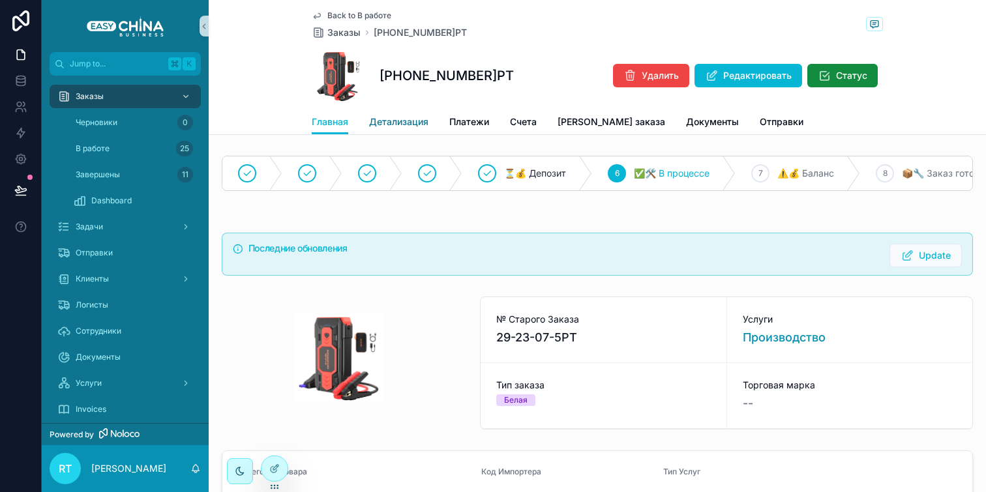
click at [403, 125] on span "Детализация" at bounding box center [398, 121] width 59 height 13
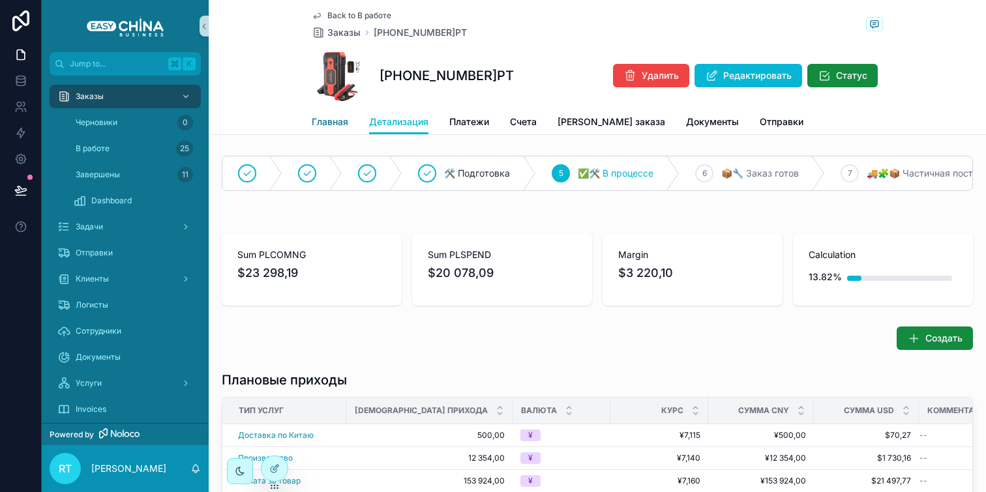
click at [331, 117] on span "Главная" at bounding box center [330, 121] width 37 height 13
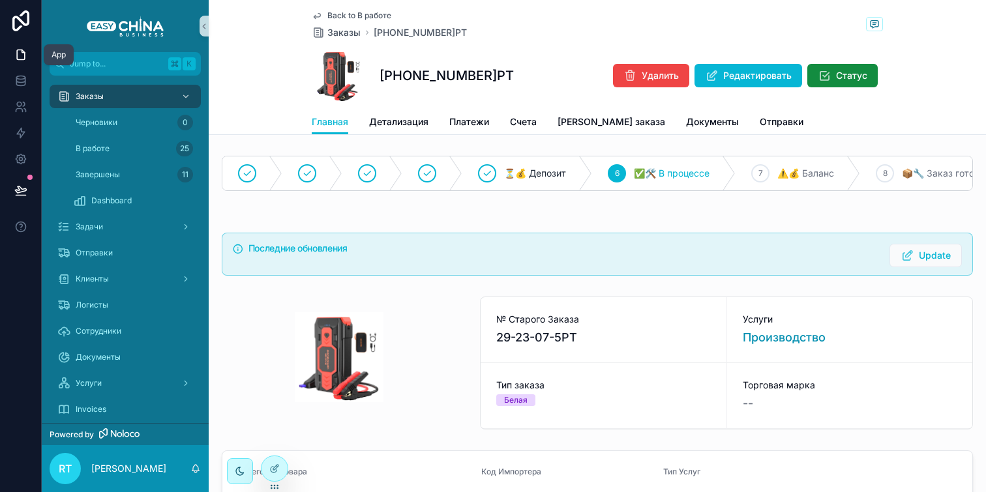
click at [14, 56] on icon at bounding box center [20, 54] width 13 height 13
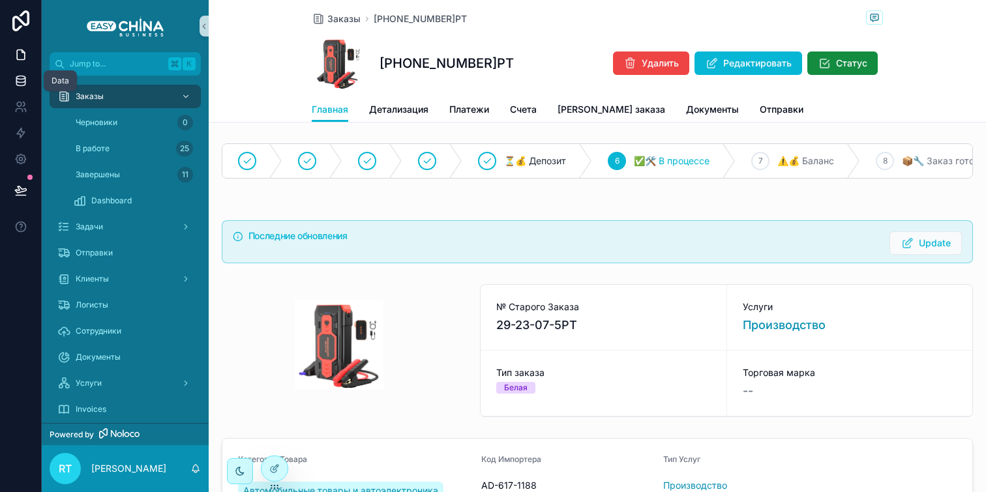
click at [25, 77] on icon at bounding box center [20, 80] width 13 height 13
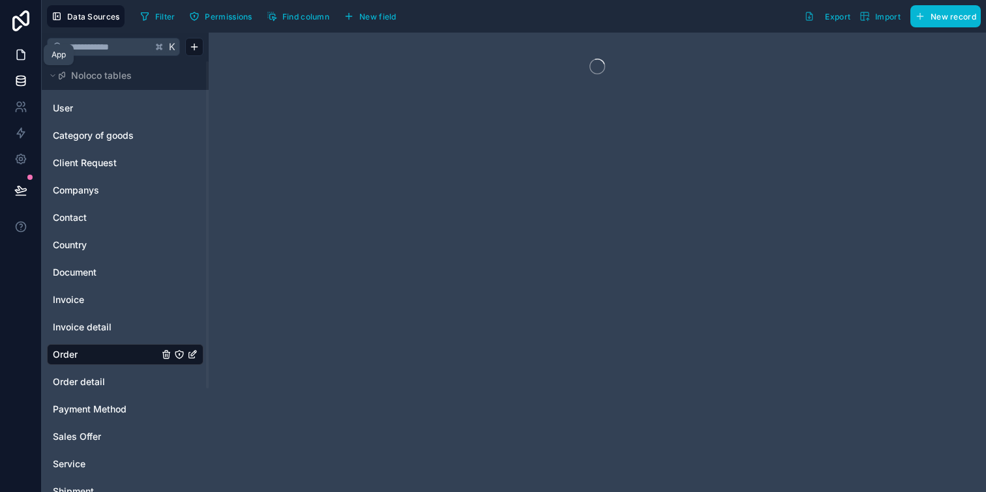
click at [14, 59] on icon at bounding box center [20, 54] width 13 height 13
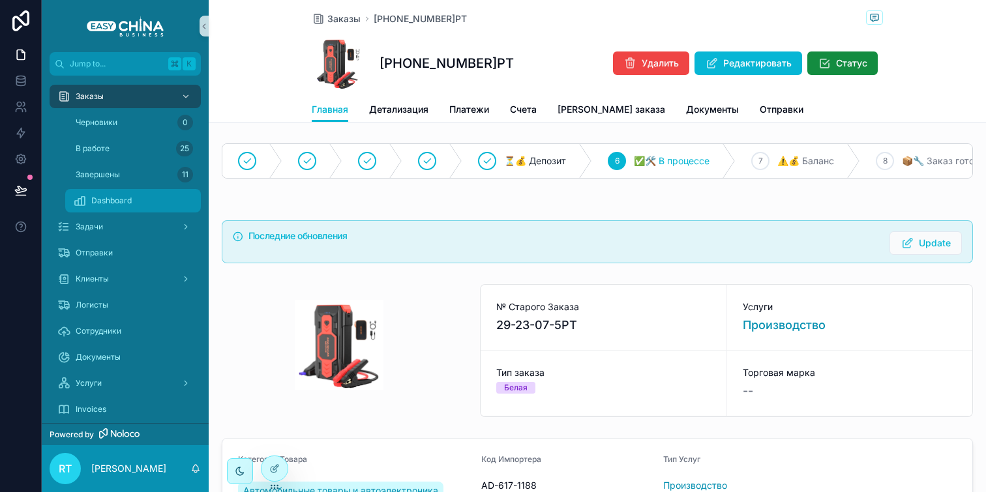
click at [114, 202] on span "Dashboard" at bounding box center [111, 201] width 40 height 10
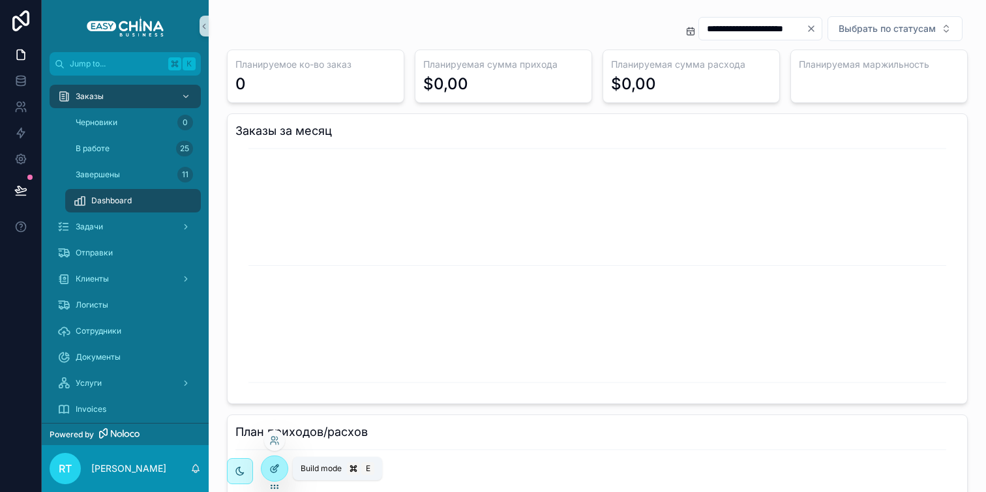
click at [282, 471] on div at bounding box center [275, 469] width 26 height 25
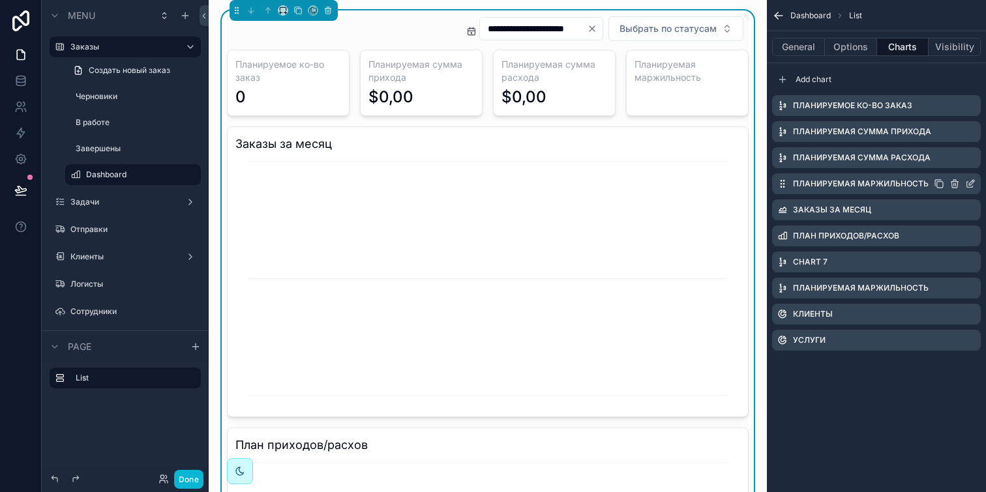
click at [967, 182] on icon "scrollable content" at bounding box center [970, 185] width 6 height 6
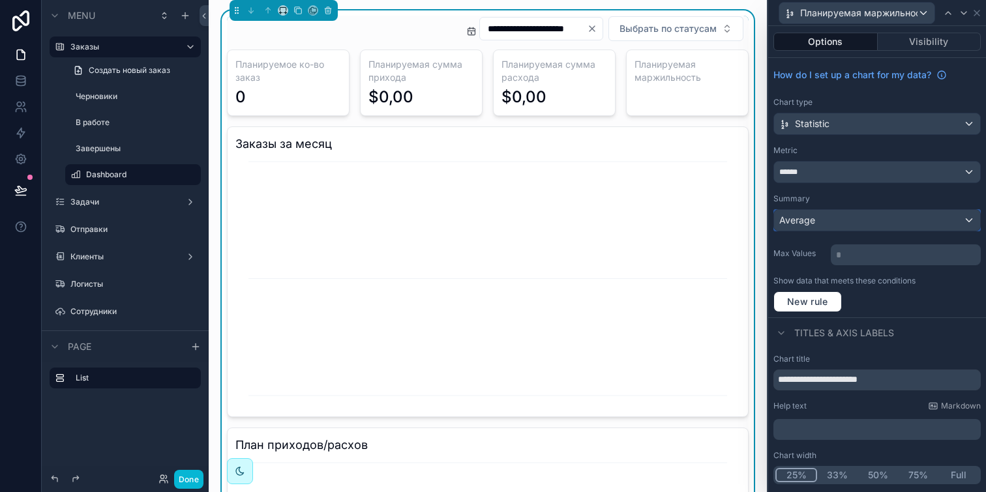
click at [864, 219] on div "Average" at bounding box center [877, 220] width 206 height 21
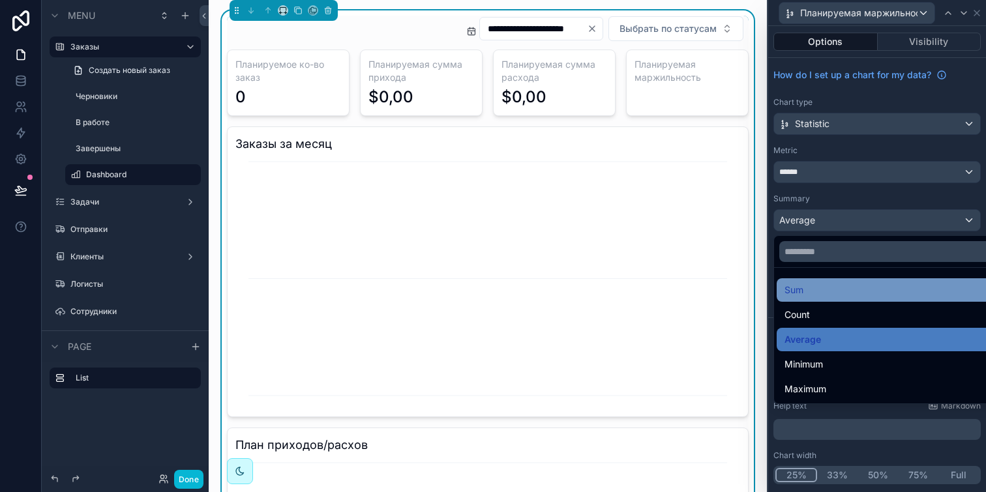
click at [839, 290] on div "Sum" at bounding box center [892, 290] width 215 height 16
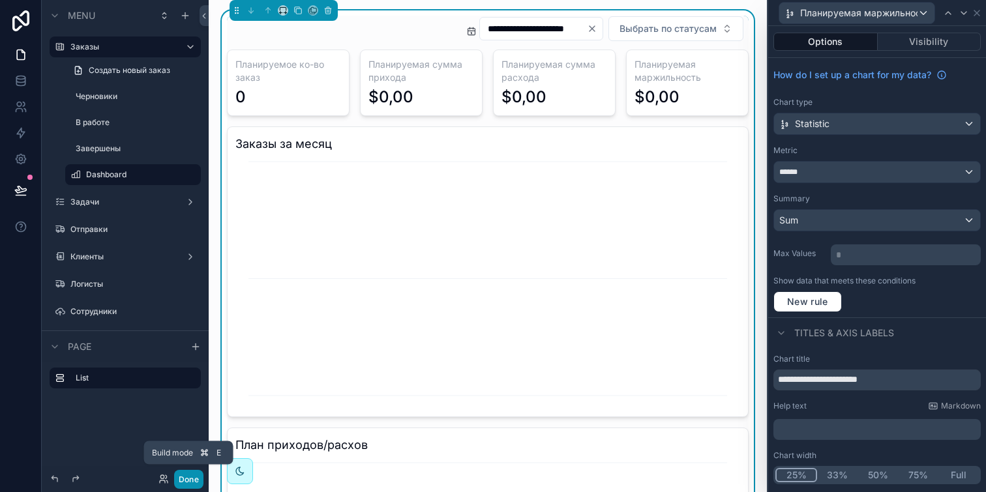
click at [180, 474] on button "Done" at bounding box center [188, 479] width 29 height 19
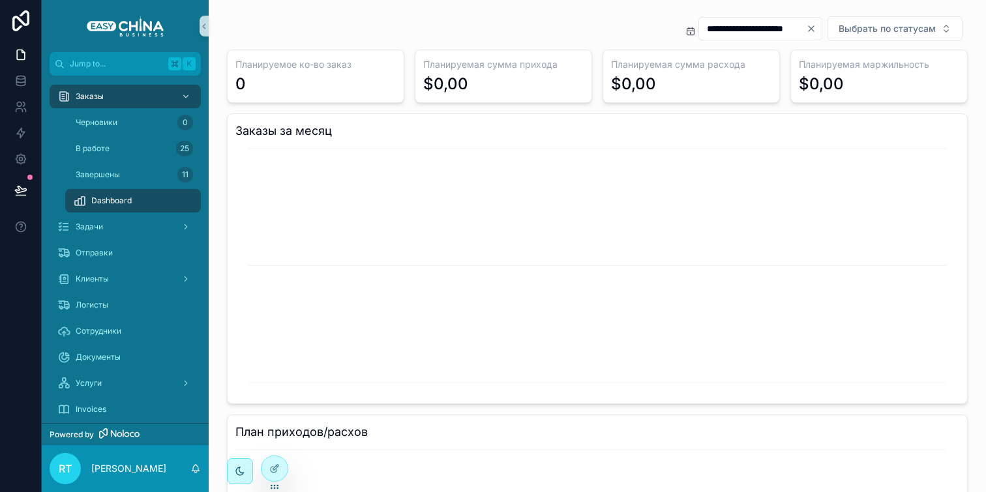
click at [809, 27] on icon "Clear" at bounding box center [811, 28] width 5 height 5
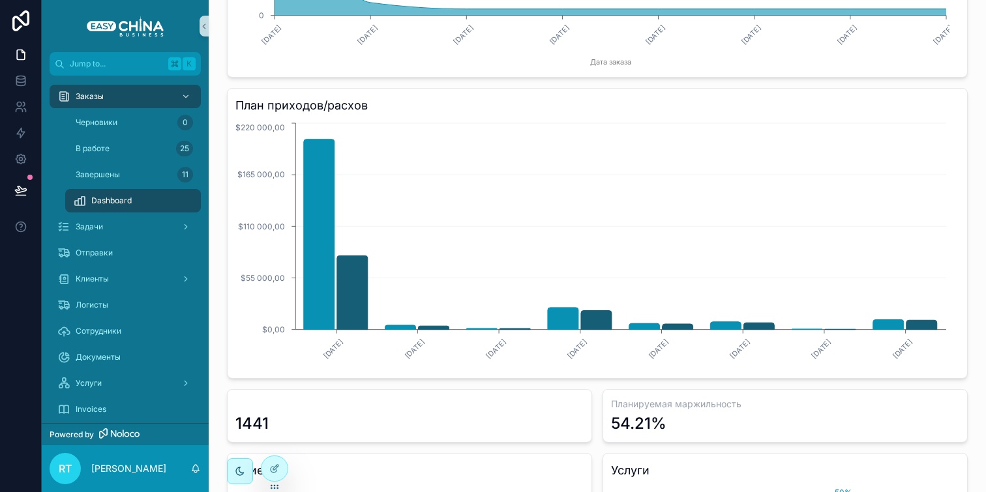
scroll to position [327, 0]
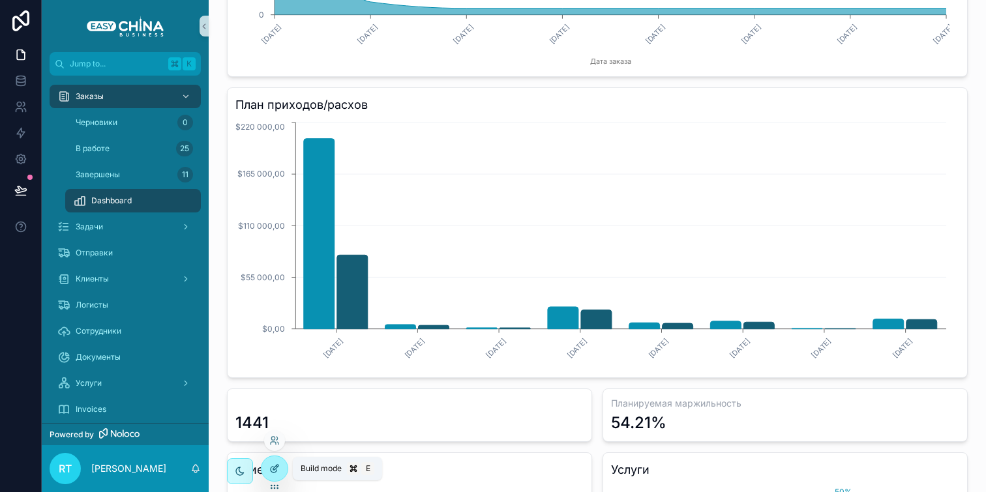
click at [279, 460] on div at bounding box center [275, 469] width 26 height 25
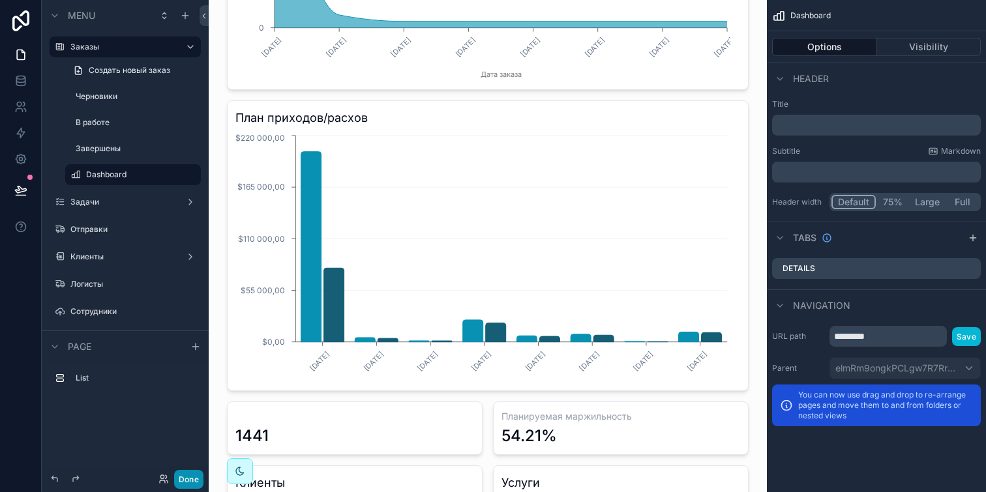
click at [196, 480] on button "Done" at bounding box center [188, 479] width 29 height 19
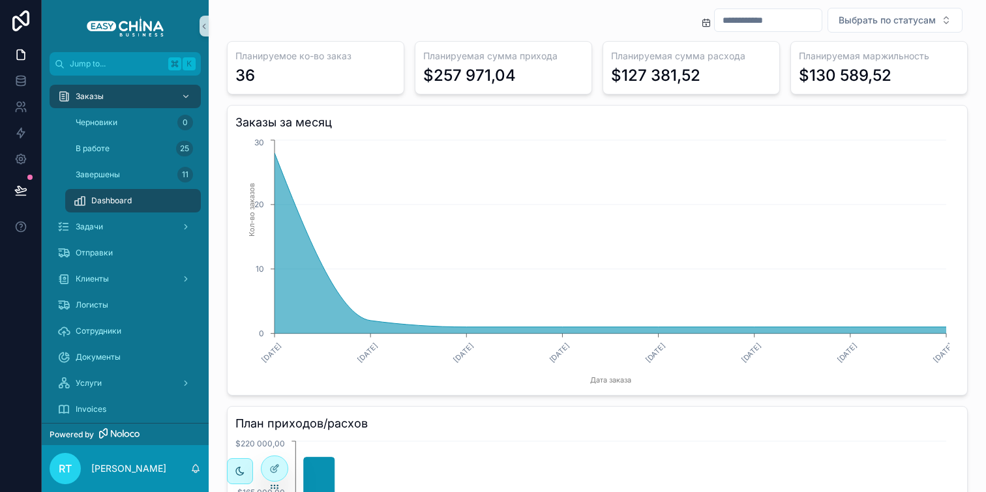
scroll to position [0, 0]
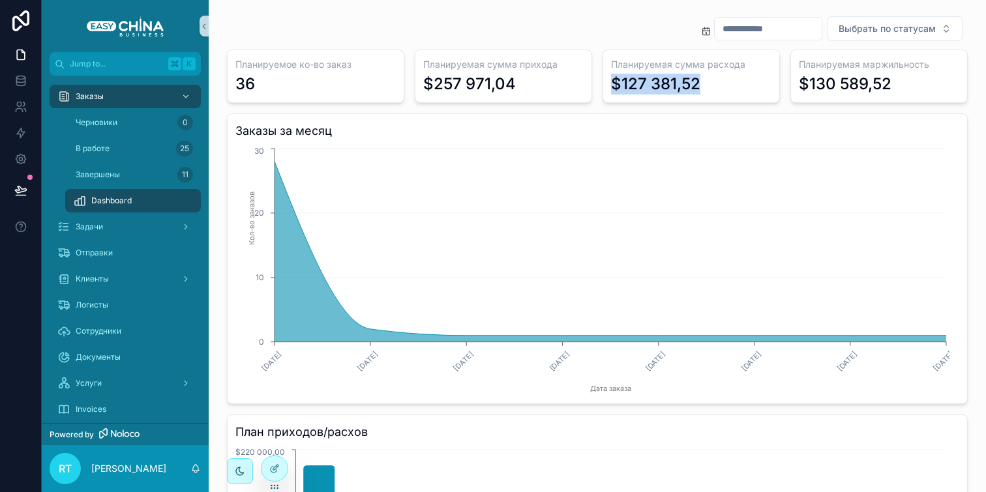
drag, startPoint x: 691, startPoint y: 81, endPoint x: 605, endPoint y: 85, distance: 86.8
click at [605, 85] on div "Планируемая сумма расхода $127 381,52" at bounding box center [691, 76] width 177 height 53
click at [851, 38] on button "Выбрать по статусам" at bounding box center [895, 28] width 135 height 25
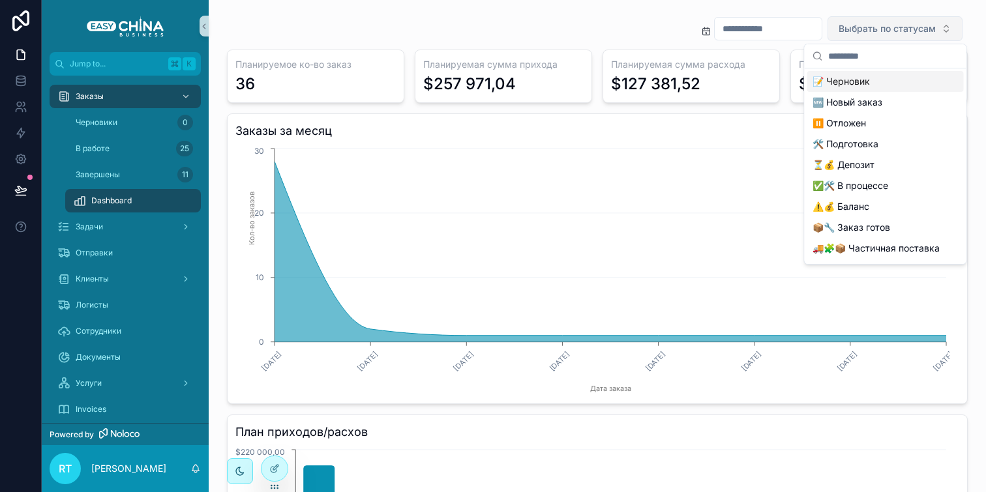
click at [852, 35] on button "Выбрать по статусам" at bounding box center [895, 28] width 135 height 25
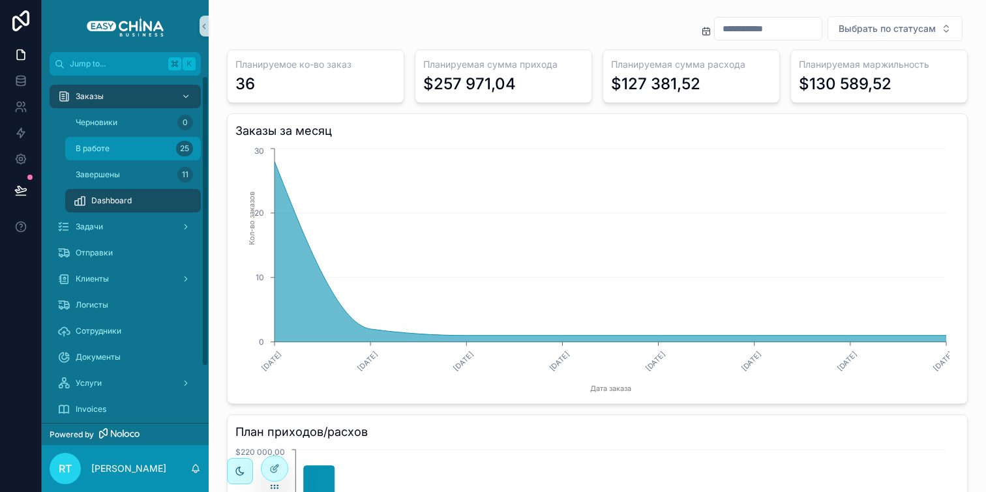
click at [129, 147] on div "В работе 25" at bounding box center [133, 148] width 120 height 21
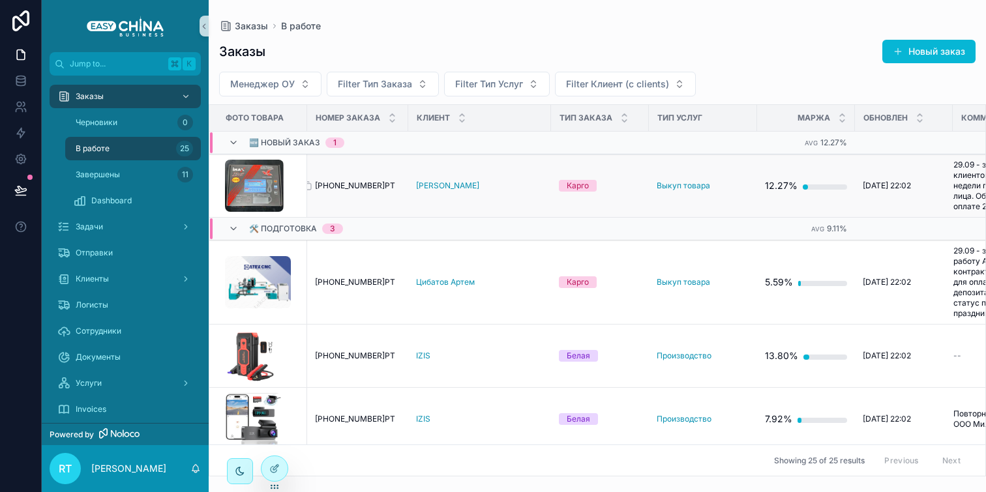
click at [352, 187] on span "[PHONE_NUMBER]РТ" at bounding box center [355, 186] width 80 height 10
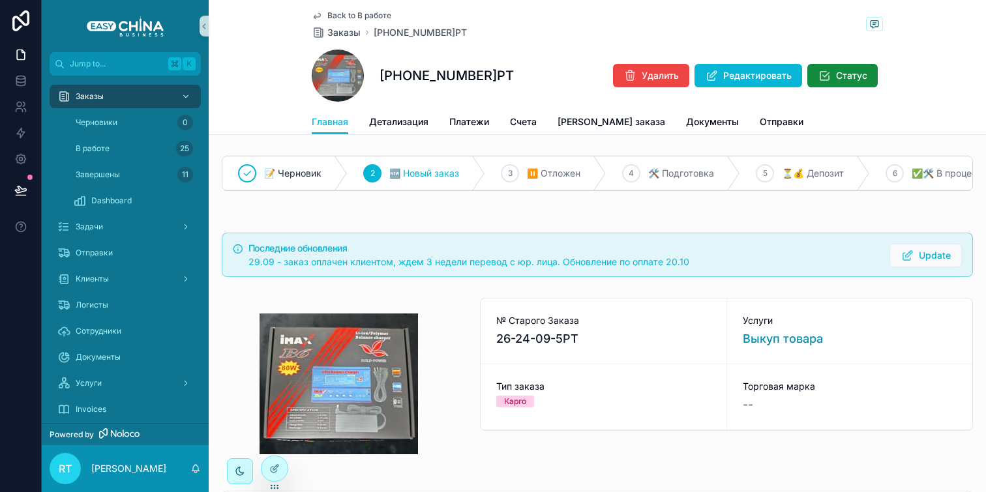
click at [528, 95] on div "[PHONE_NUMBER]РТ Удалить Редактировать Статус" at bounding box center [597, 76] width 571 height 52
click at [520, 119] on span "Счета" at bounding box center [523, 121] width 27 height 13
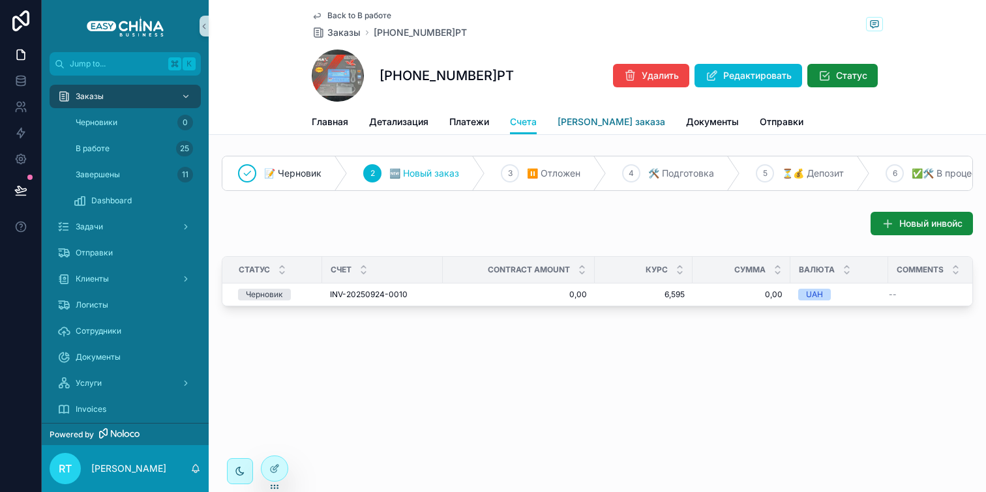
click at [588, 118] on span "[PERSON_NAME] заказа" at bounding box center [612, 121] width 108 height 13
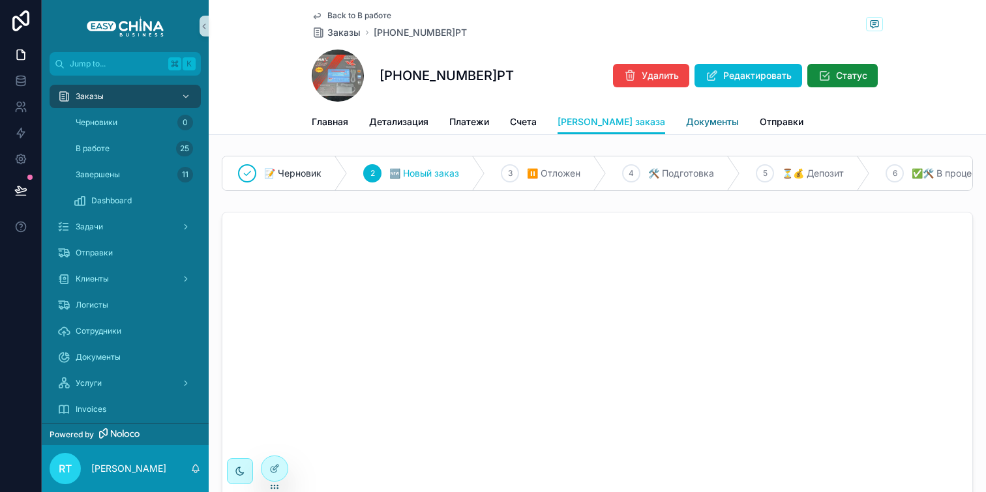
click at [686, 121] on span "Документы" at bounding box center [712, 121] width 53 height 13
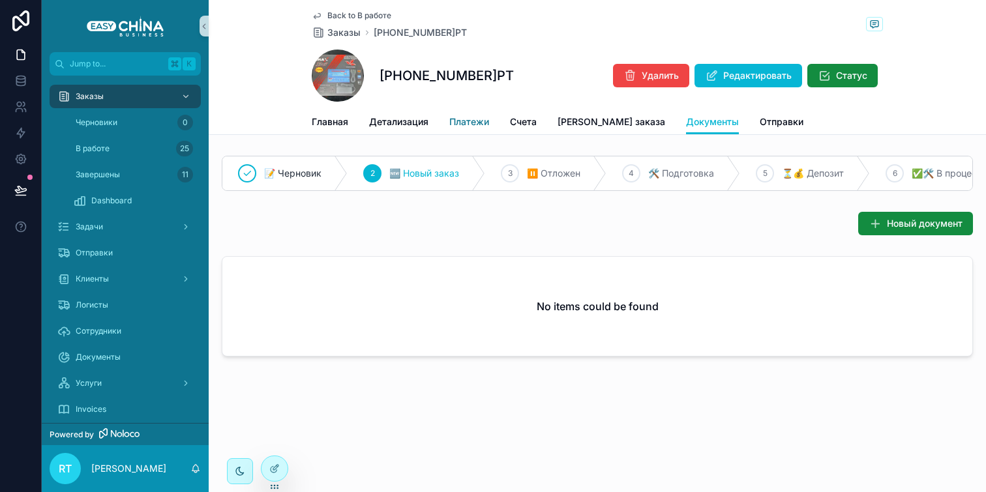
click at [477, 117] on span "Платежи" at bounding box center [469, 121] width 40 height 13
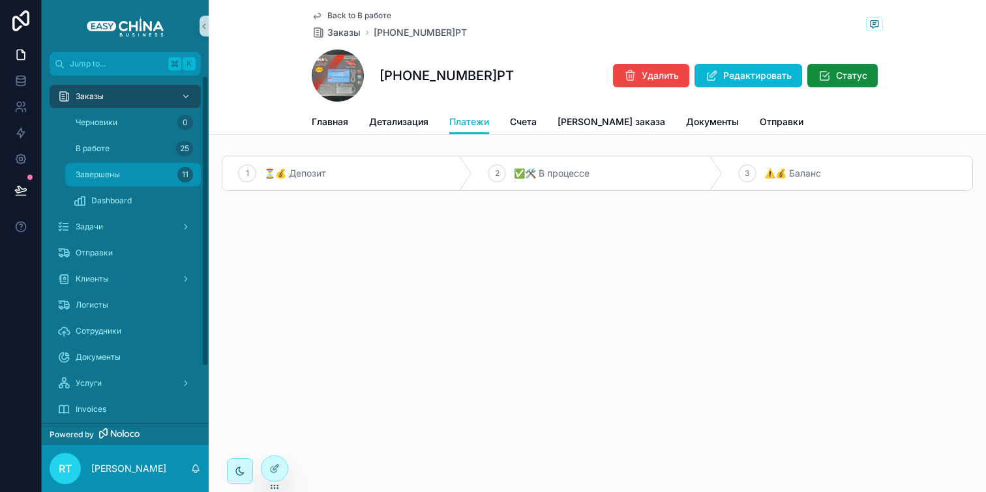
click at [143, 173] on div "Завершены 11" at bounding box center [133, 174] width 120 height 21
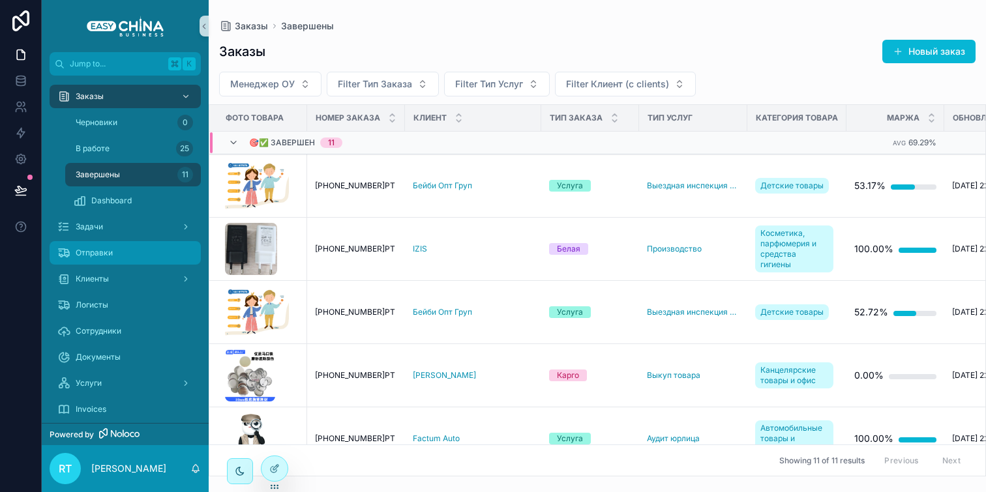
click at [100, 250] on span "Отправки" at bounding box center [94, 253] width 37 height 10
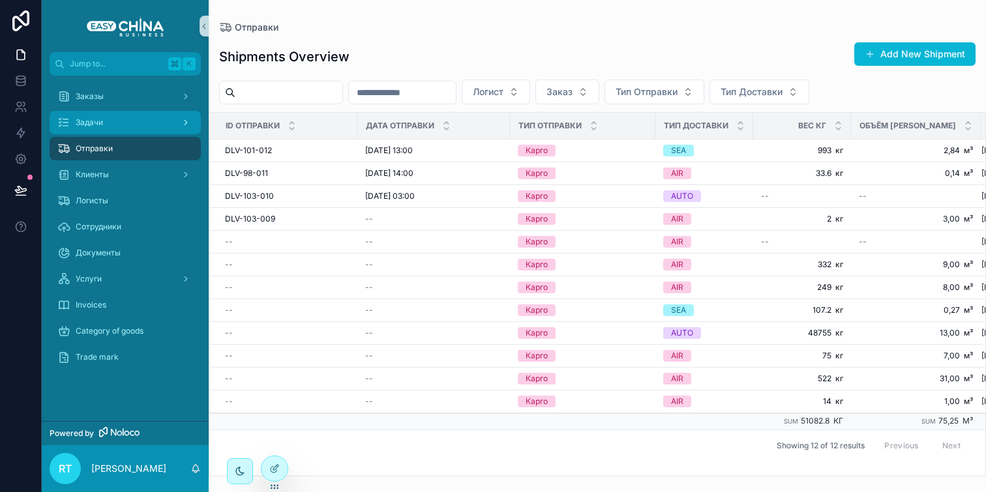
click at [74, 115] on div "Задачи" at bounding box center [125, 122] width 136 height 21
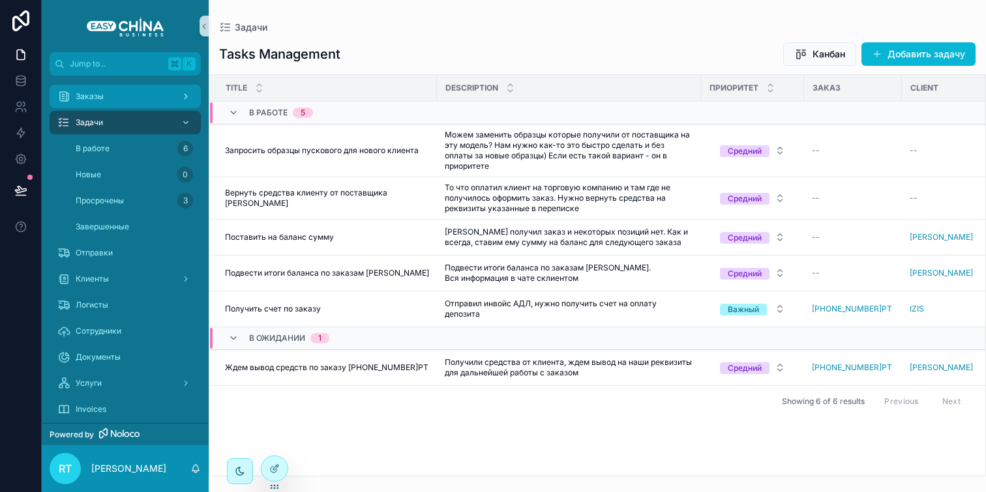
click at [121, 100] on div "Заказы" at bounding box center [125, 96] width 136 height 21
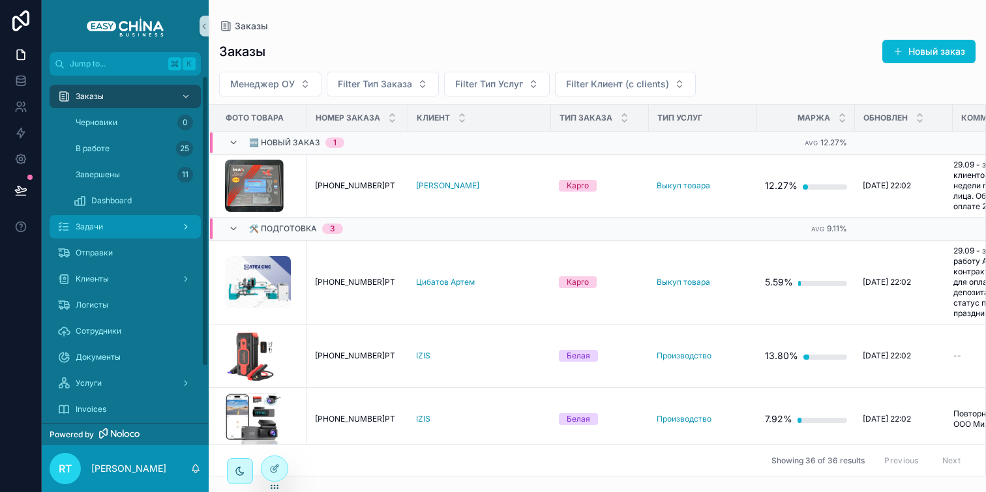
click at [111, 230] on div "Задачи" at bounding box center [125, 227] width 136 height 21
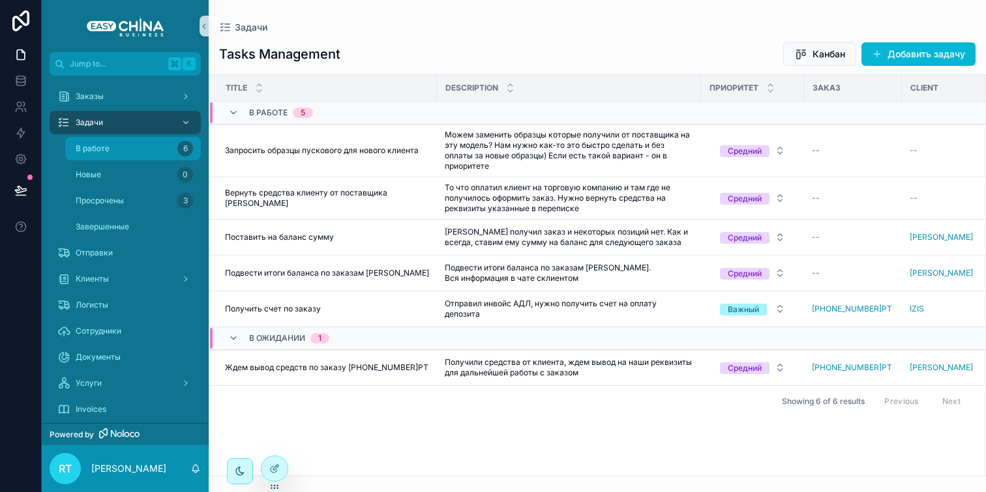
click at [118, 142] on div "В работе 6" at bounding box center [133, 148] width 120 height 21
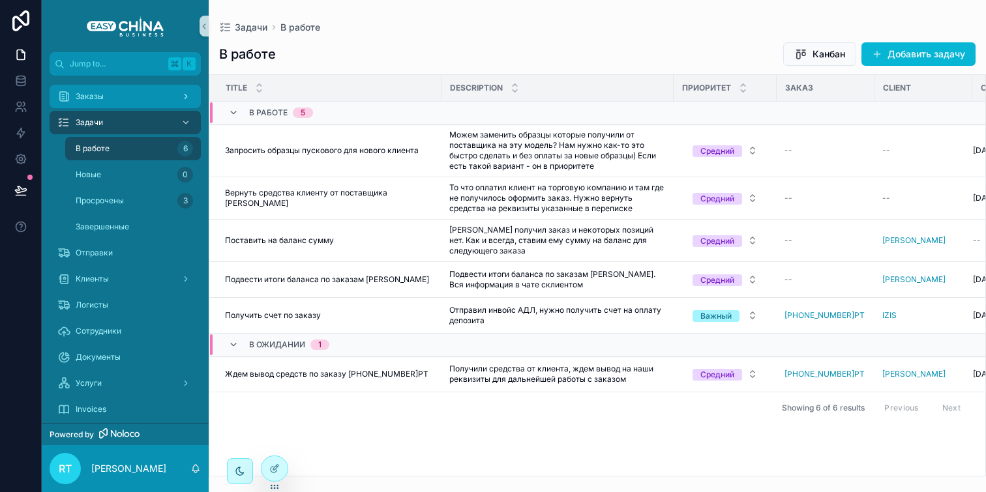
click at [130, 98] on div "Заказы" at bounding box center [125, 96] width 136 height 21
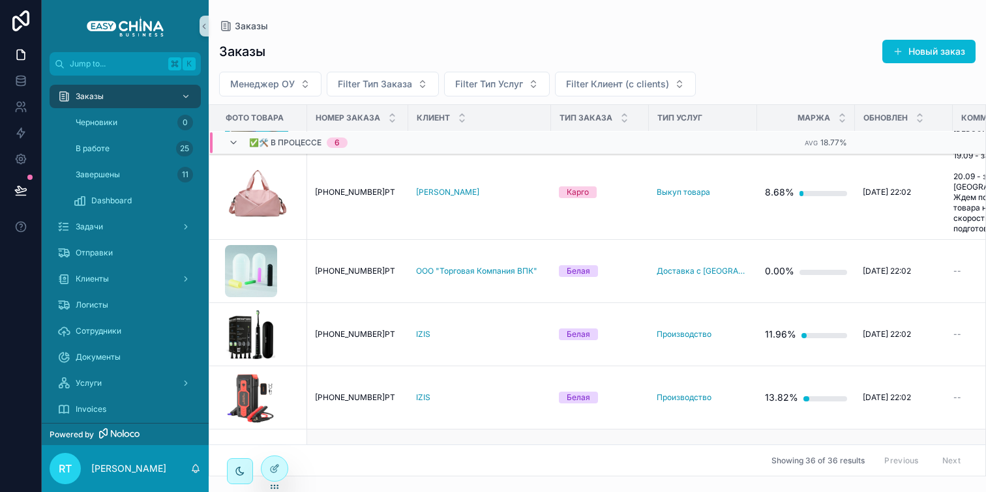
scroll to position [374, 0]
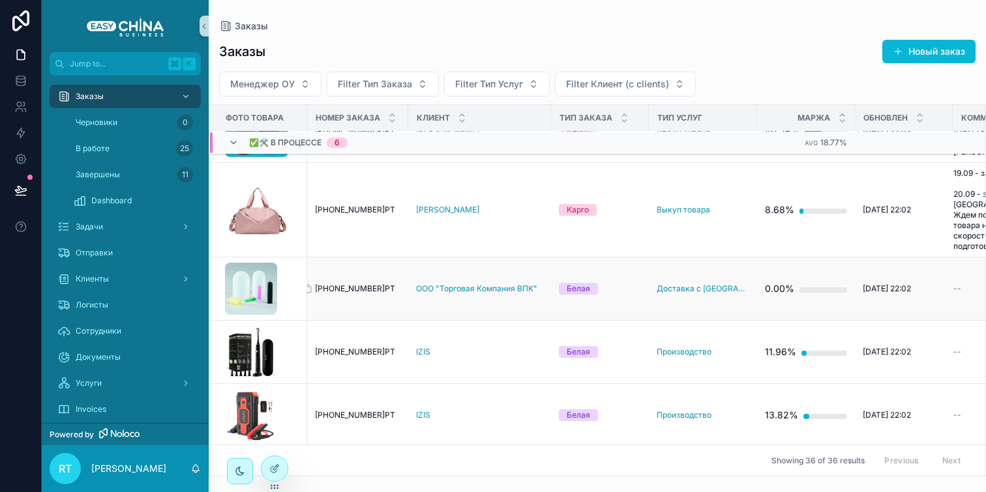
click at [346, 294] on span "[PHONE_NUMBER]РТ" at bounding box center [355, 289] width 80 height 10
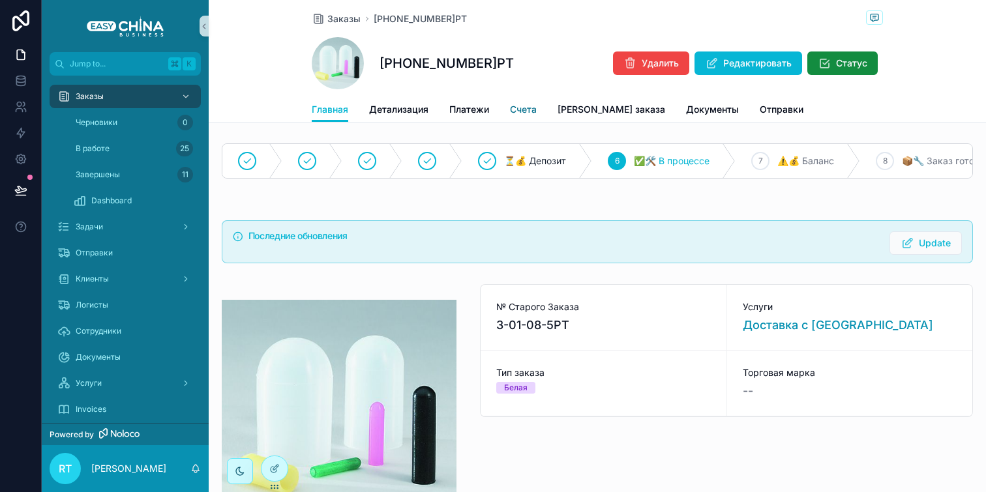
click at [513, 106] on span "Счета" at bounding box center [523, 109] width 27 height 13
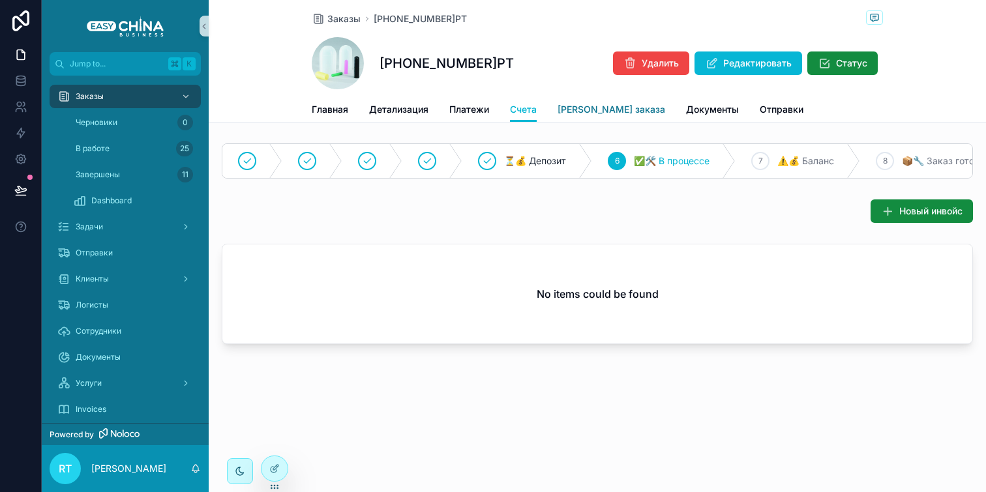
click at [579, 107] on span "[PERSON_NAME] заказа" at bounding box center [612, 109] width 108 height 13
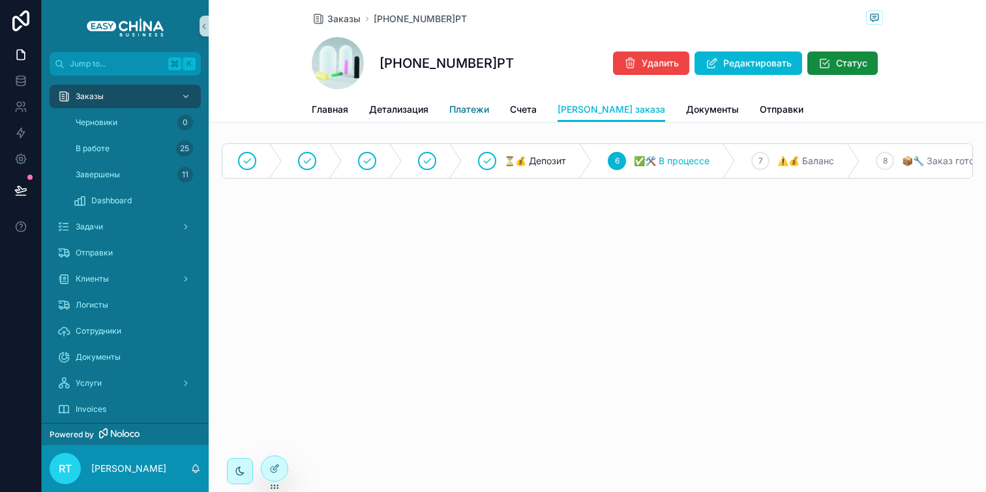
click at [478, 114] on span "Платежи" at bounding box center [469, 109] width 40 height 13
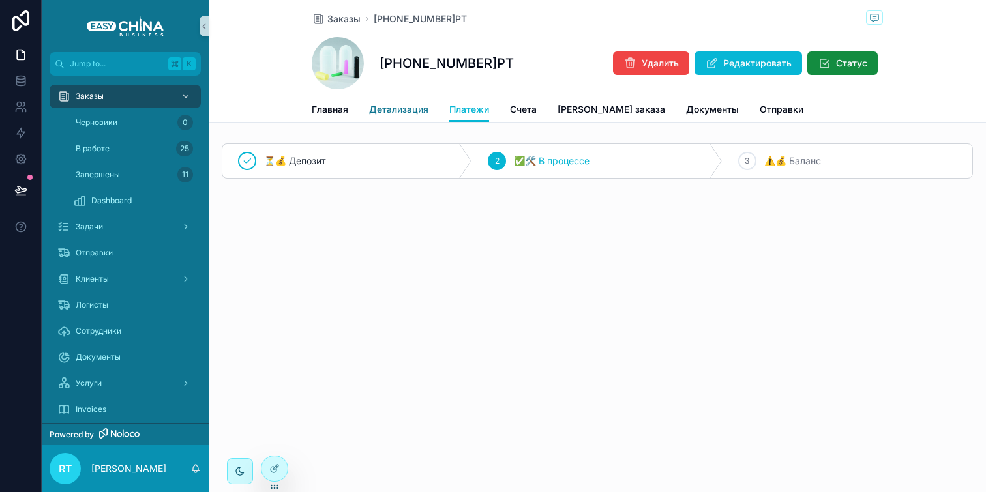
click at [400, 114] on span "Детализация" at bounding box center [398, 109] width 59 height 13
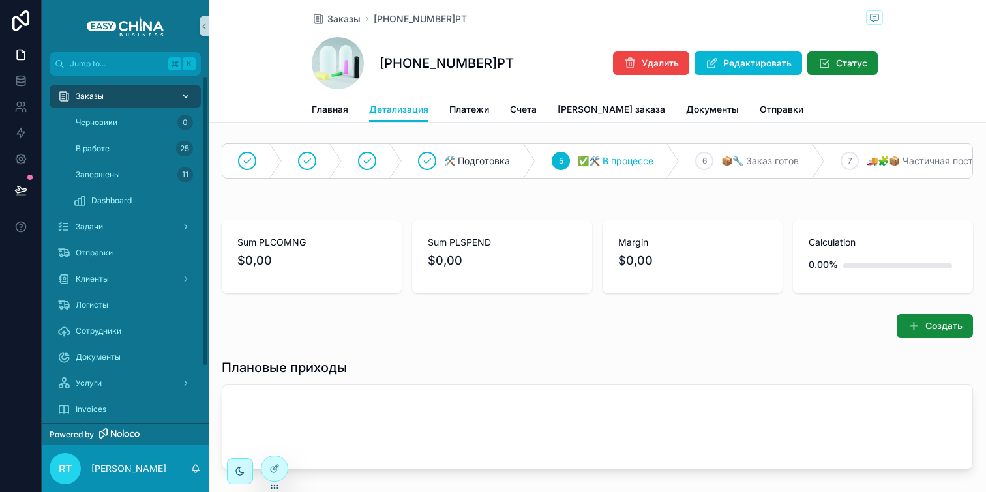
click at [118, 99] on div "Заказы" at bounding box center [125, 96] width 136 height 21
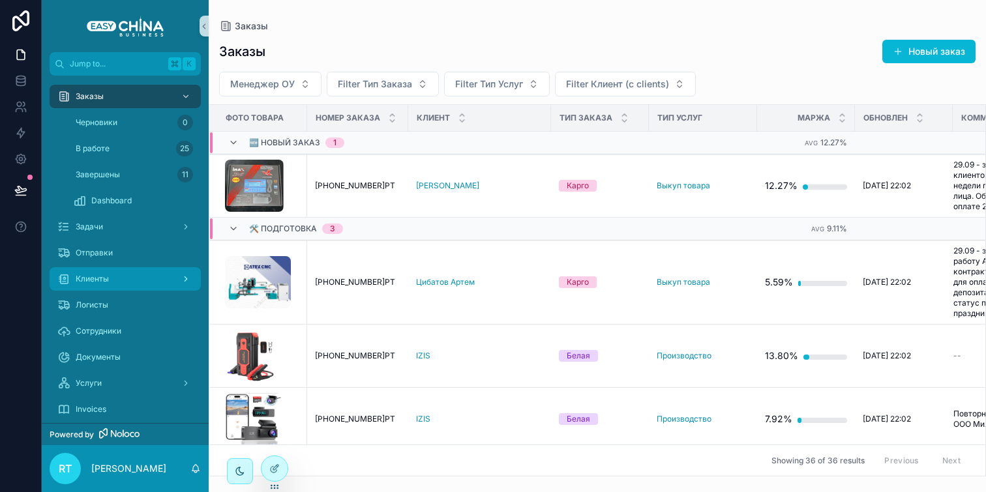
click at [119, 280] on div "Клиенты" at bounding box center [125, 279] width 136 height 21
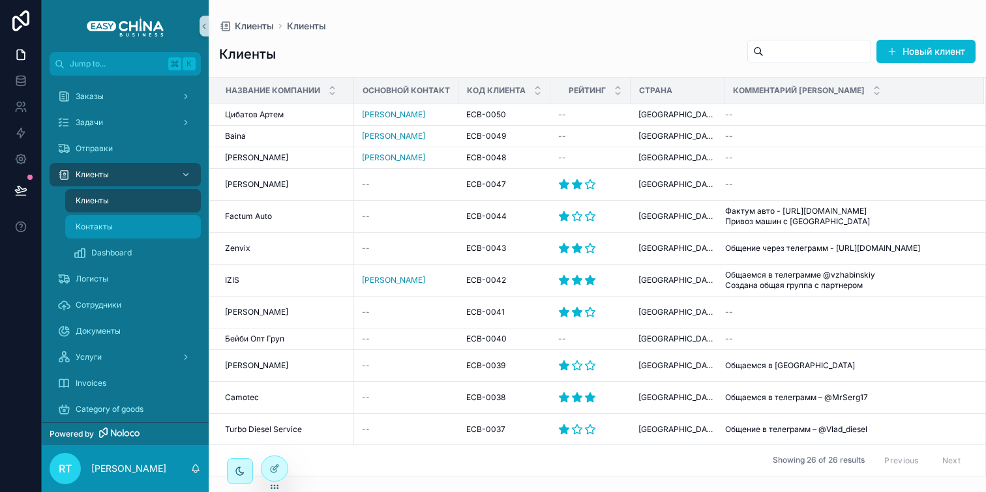
click at [135, 223] on div "Контакты" at bounding box center [133, 227] width 120 height 21
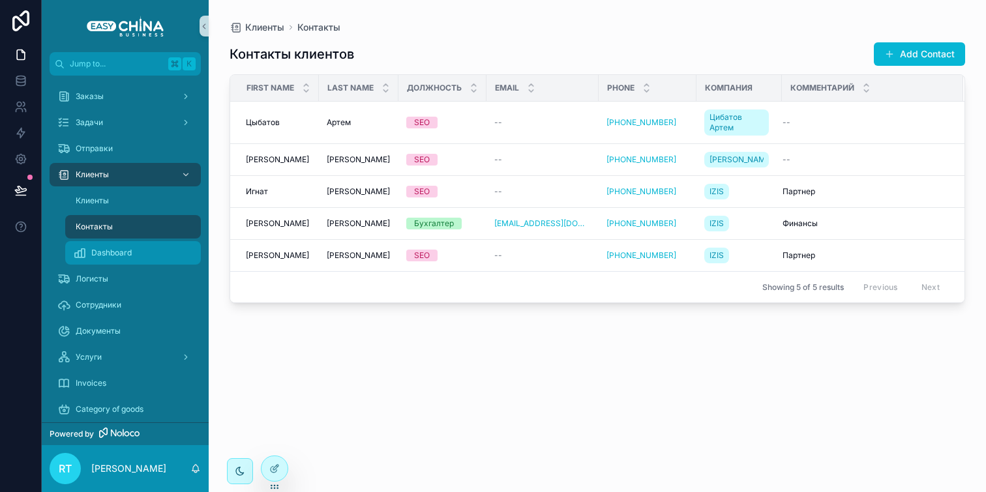
click at [140, 252] on div "Dashboard" at bounding box center [133, 253] width 120 height 21
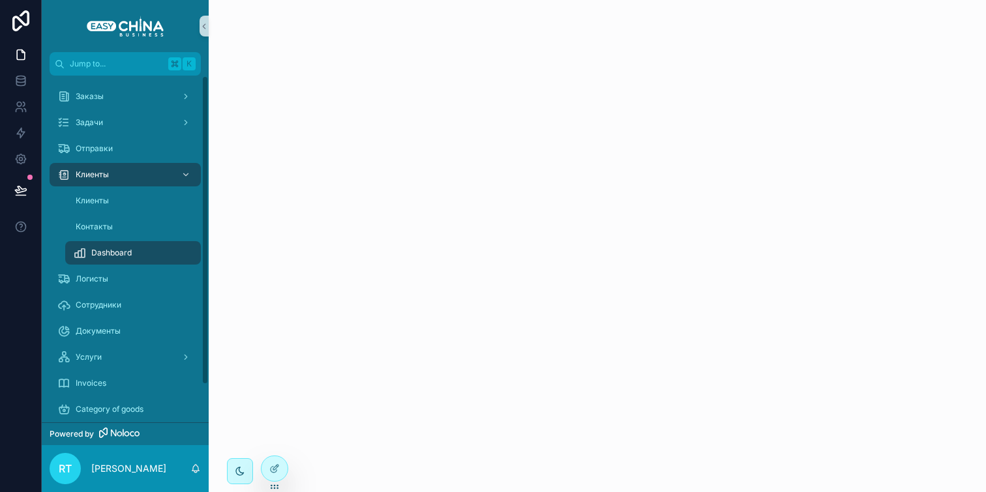
click at [148, 260] on div "Dashboard" at bounding box center [133, 253] width 120 height 21
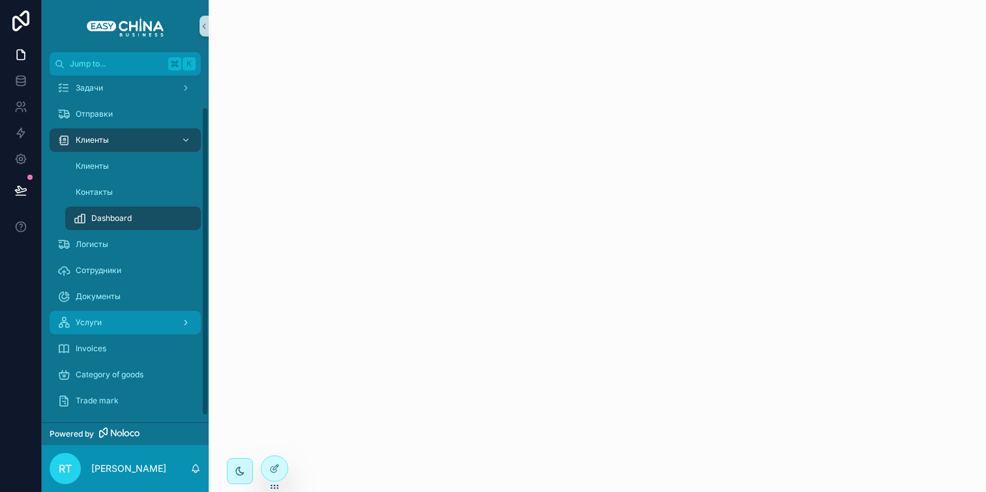
click at [106, 320] on div "Услуги" at bounding box center [125, 322] width 136 height 21
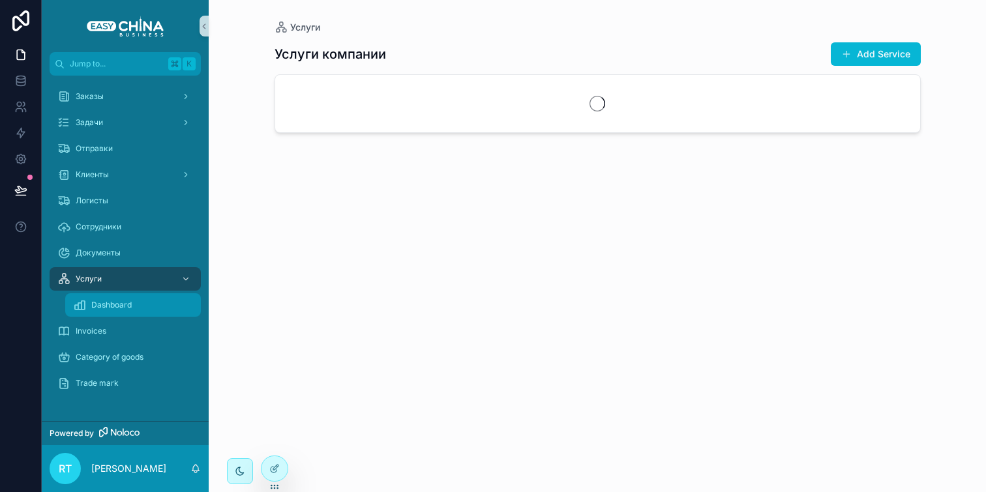
click at [107, 310] on span "Dashboard" at bounding box center [111, 305] width 40 height 10
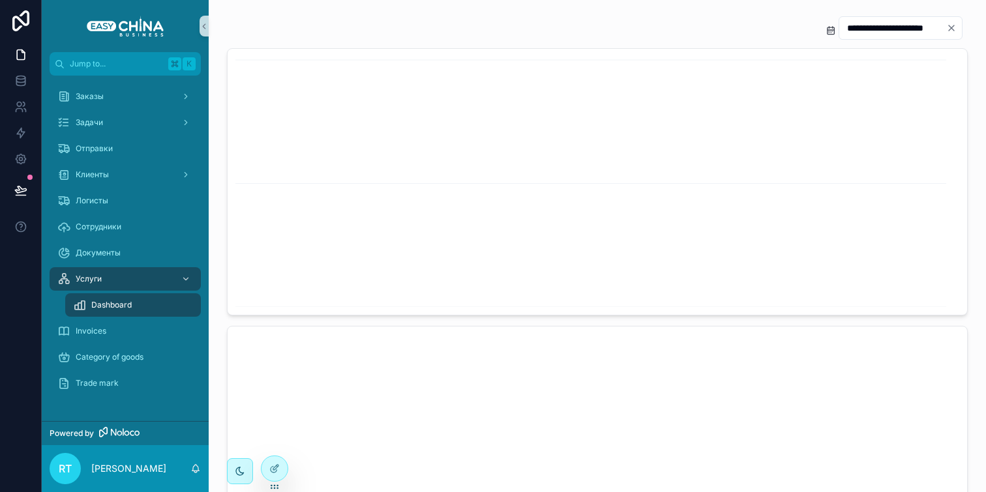
click at [950, 27] on button "Clear" at bounding box center [954, 28] width 16 height 10
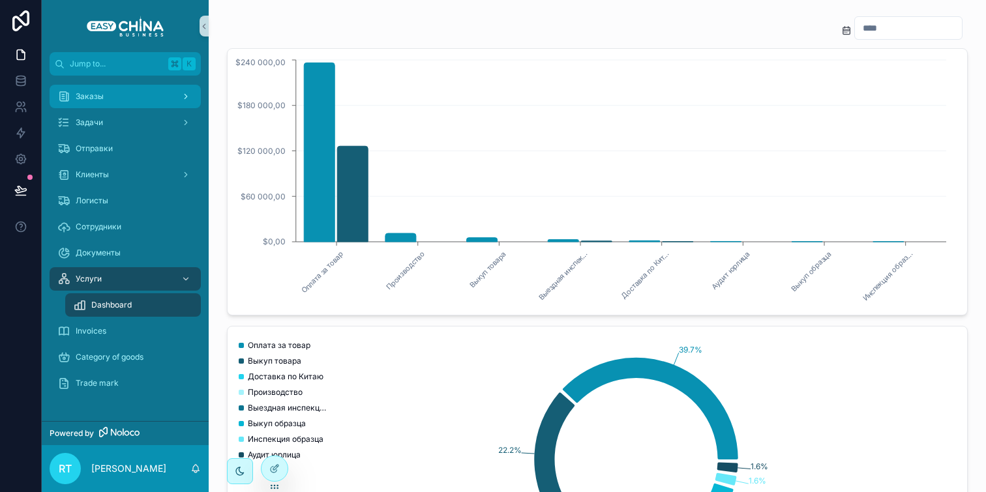
click at [134, 89] on div "Заказы" at bounding box center [125, 96] width 136 height 21
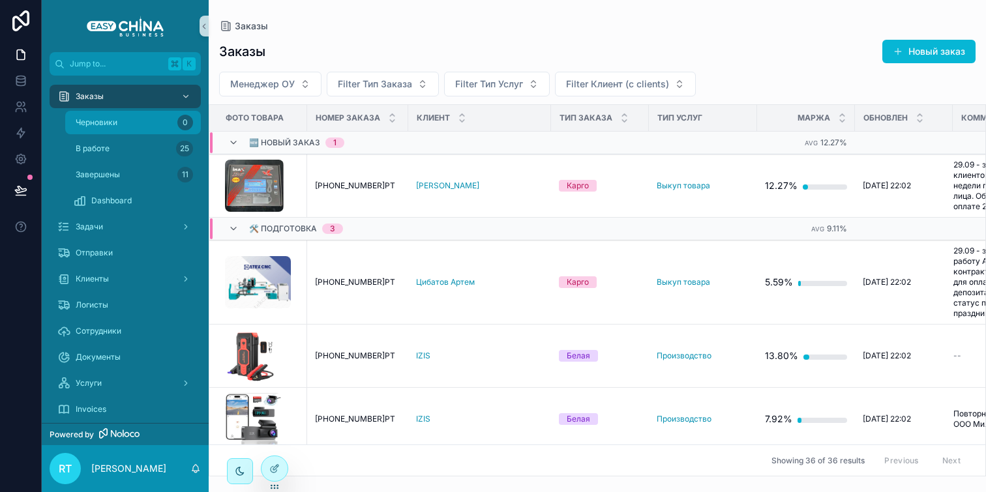
click at [132, 118] on div "Черновики 0" at bounding box center [133, 122] width 120 height 21
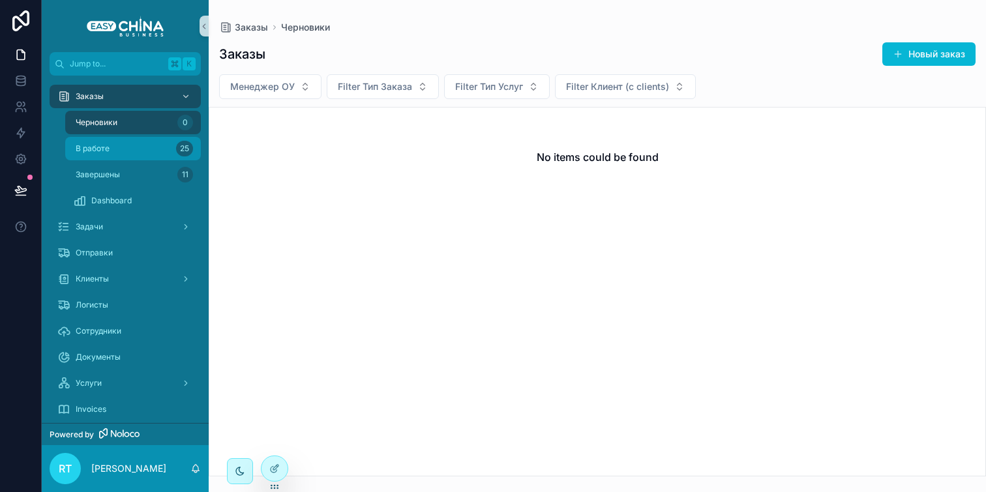
click at [132, 141] on div "В работе 25" at bounding box center [133, 148] width 120 height 21
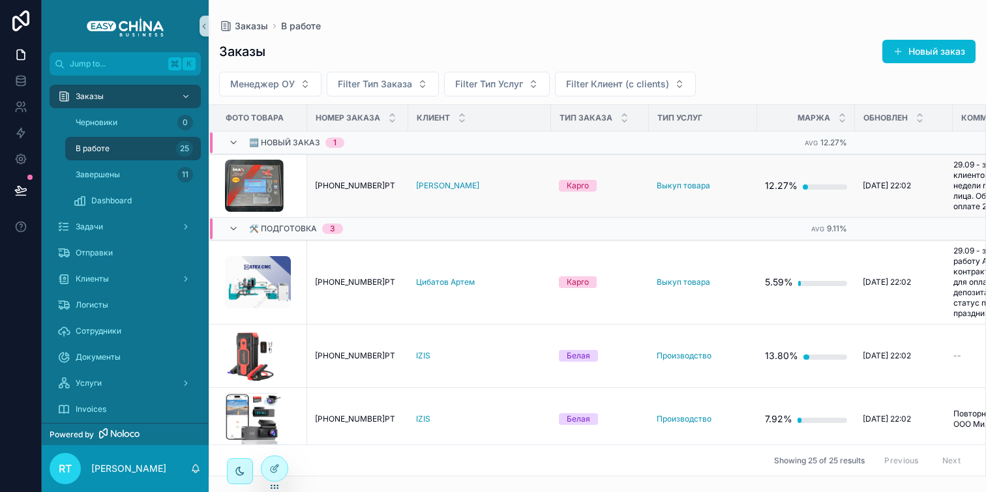
scroll to position [0, 80]
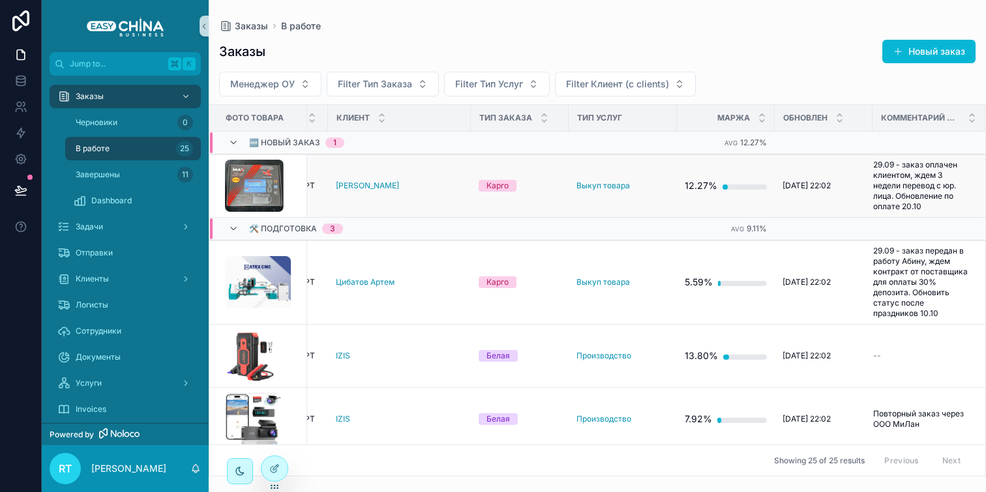
click at [284, 178] on div "scrollable content" at bounding box center [262, 186] width 74 height 52
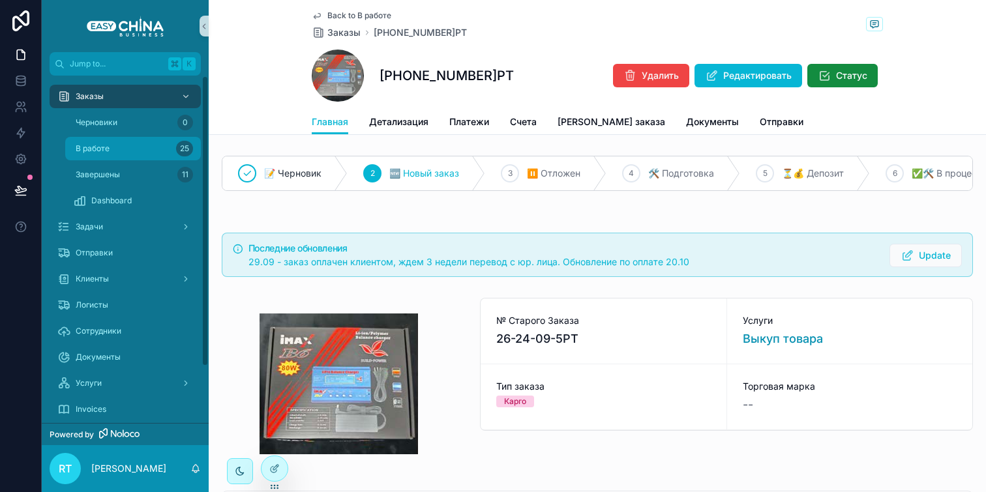
click at [114, 143] on div "В работе 25" at bounding box center [133, 148] width 120 height 21
